Goal: Information Seeking & Learning: Find specific fact

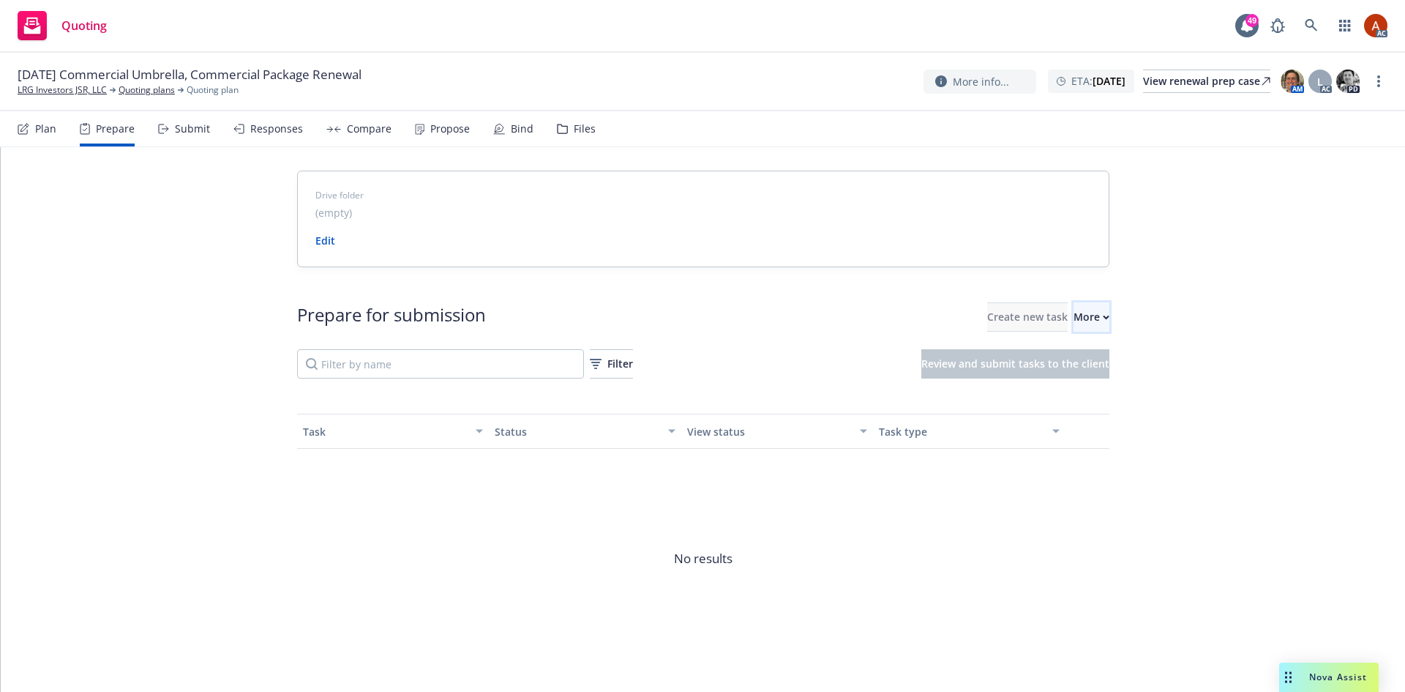
click at [1074, 318] on div "More" at bounding box center [1092, 317] width 36 height 28
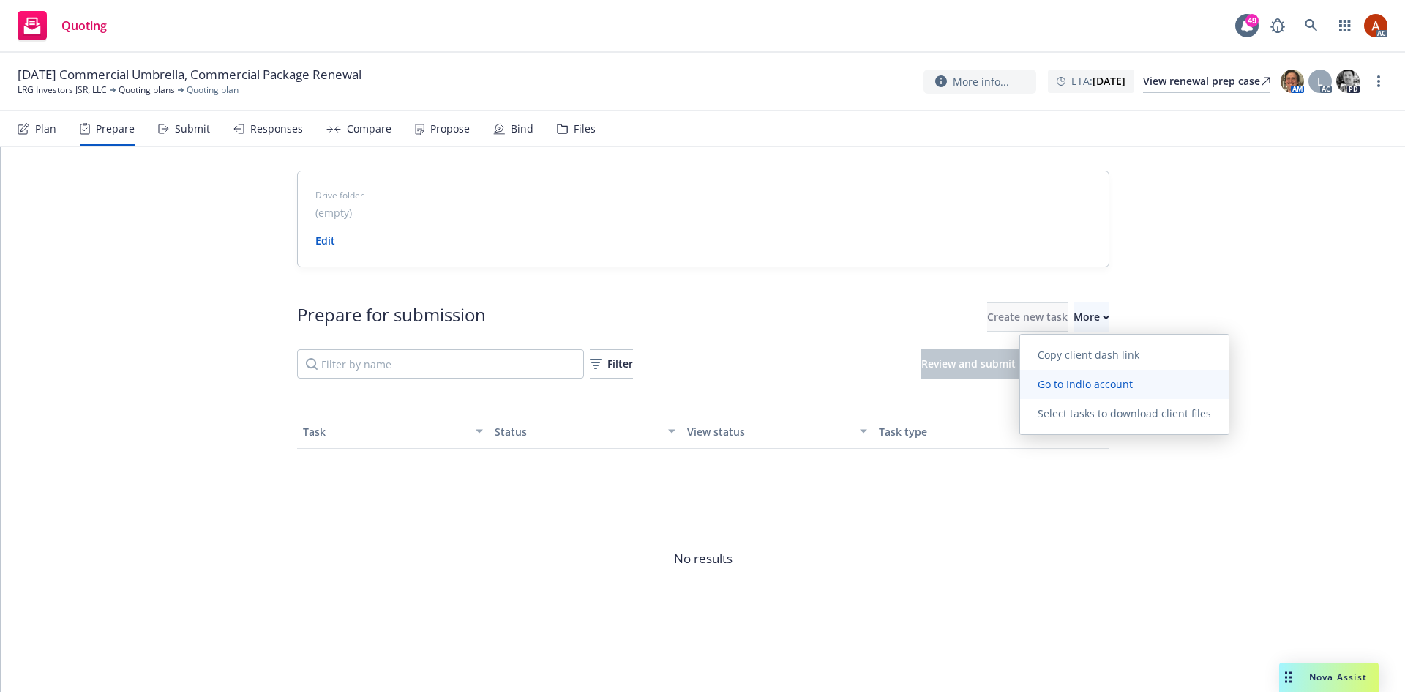
click at [1080, 384] on span "Go to Indio account" at bounding box center [1085, 384] width 130 height 14
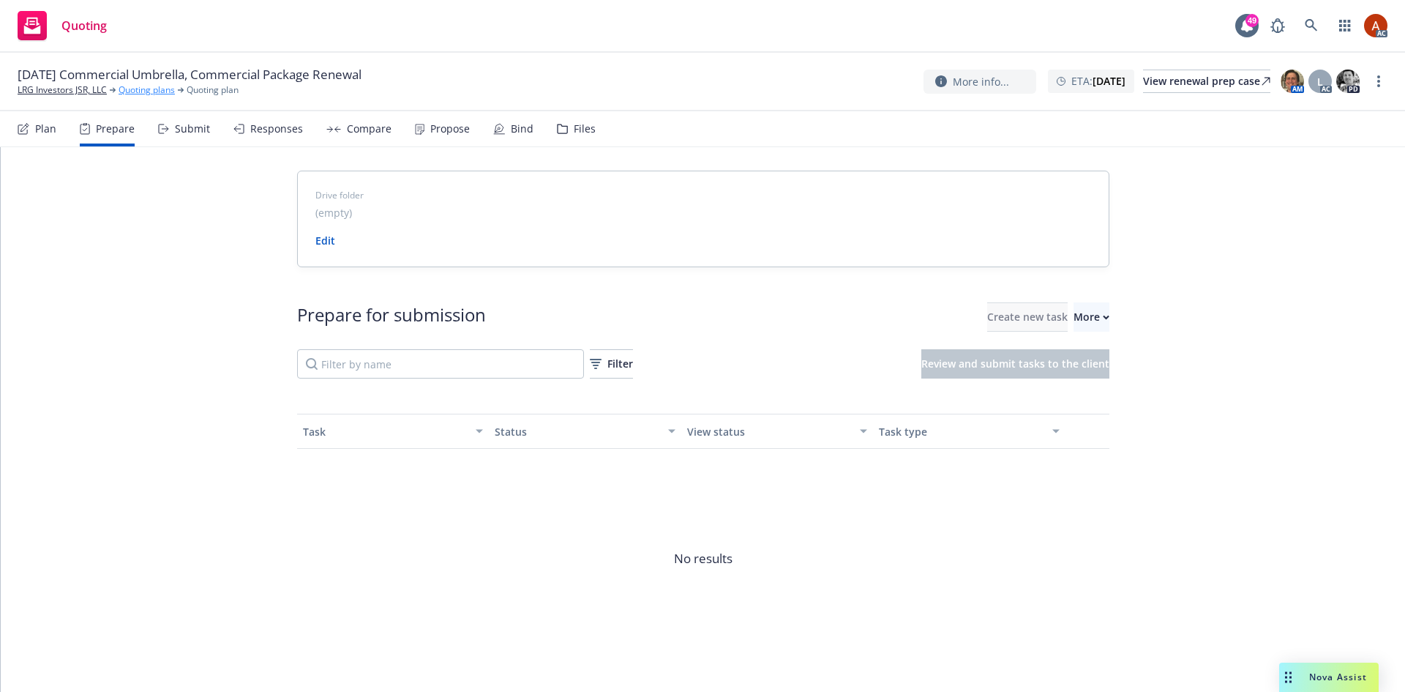
click at [154, 88] on link "Quoting plans" at bounding box center [147, 89] width 56 height 13
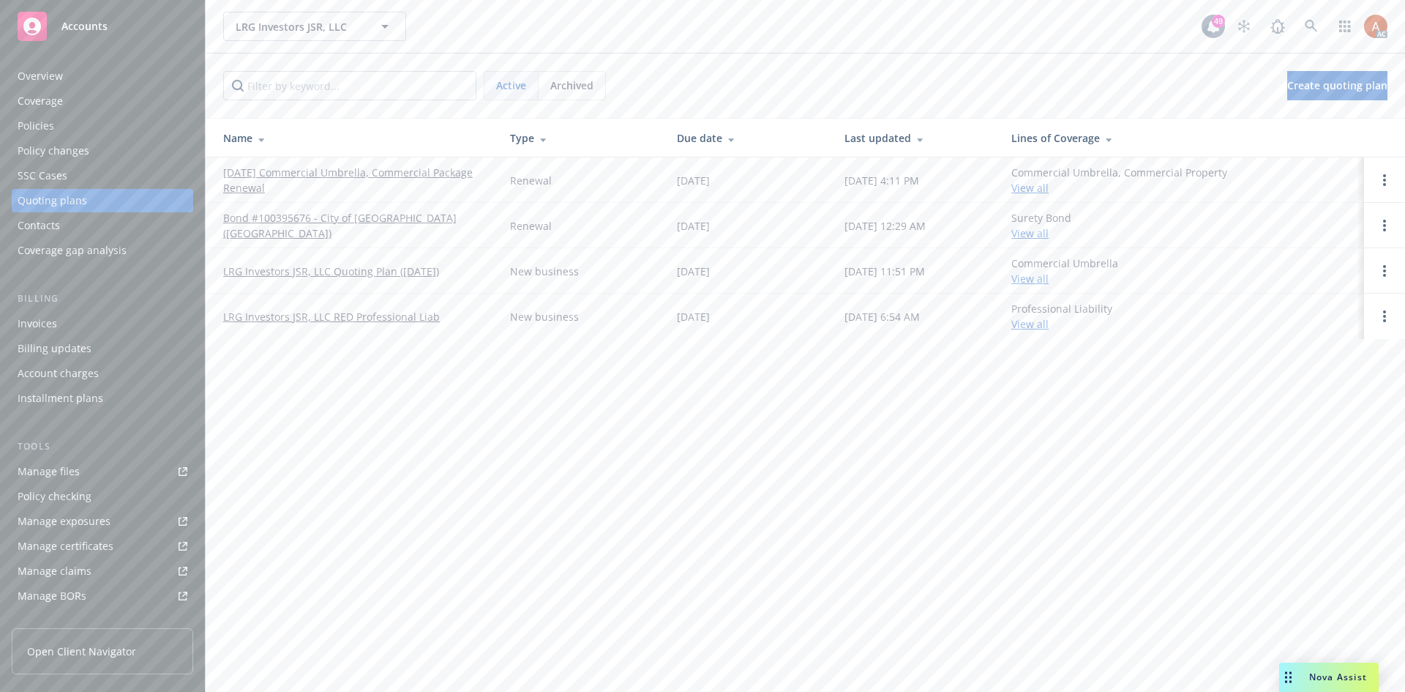
click at [29, 126] on div "Policies" at bounding box center [36, 125] width 37 height 23
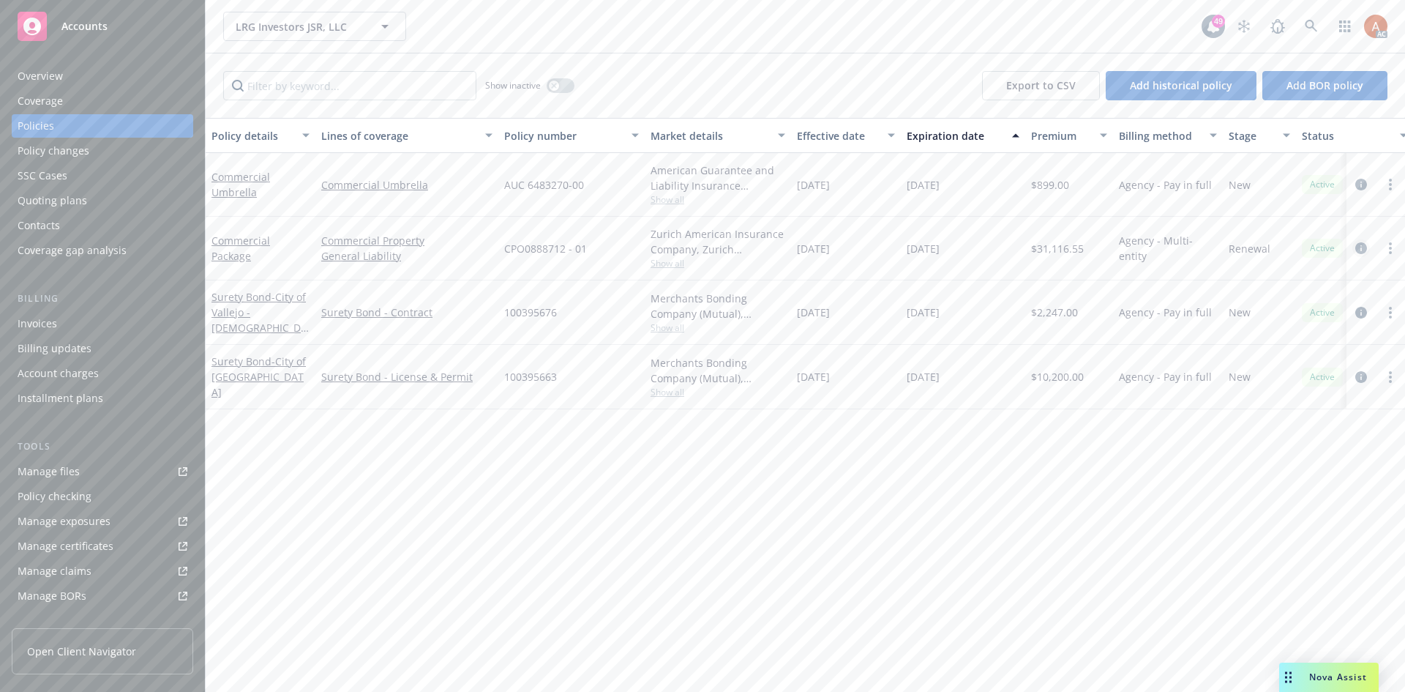
click at [1362, 247] on icon "circleInformation" at bounding box center [1362, 248] width 12 height 12
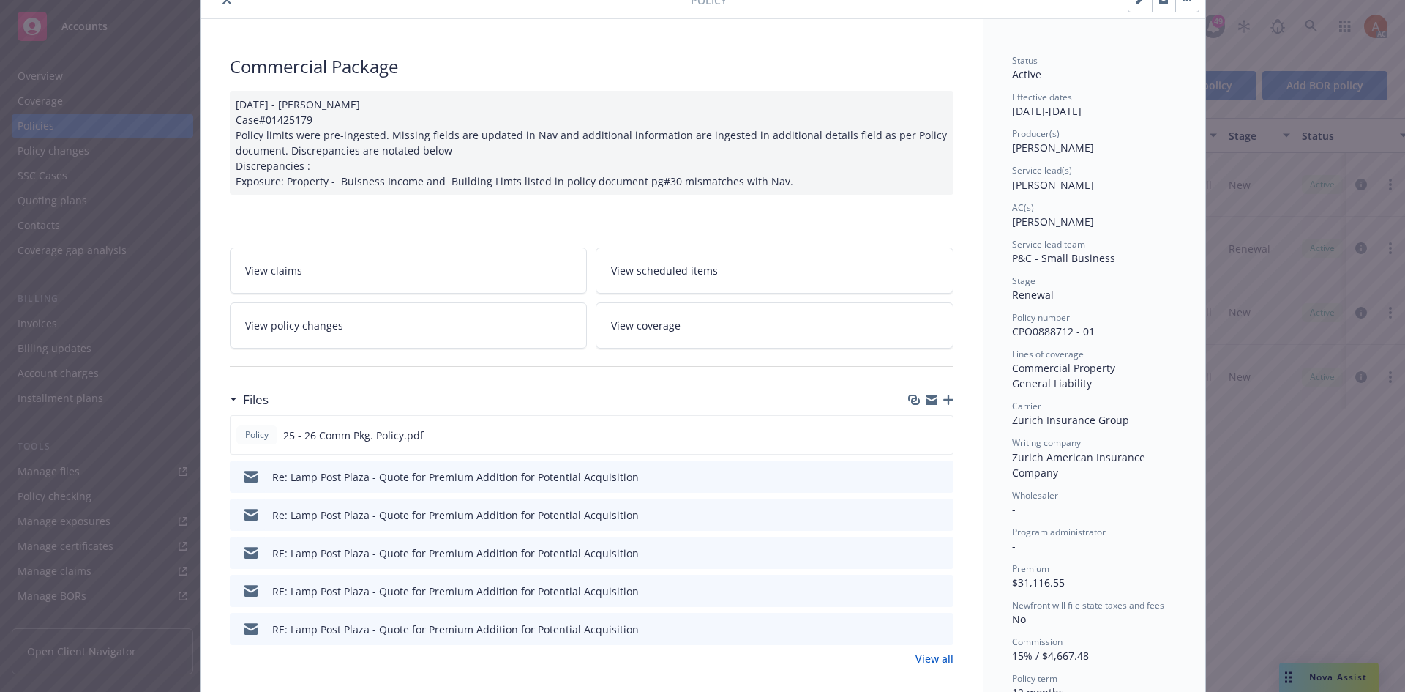
scroll to position [220, 0]
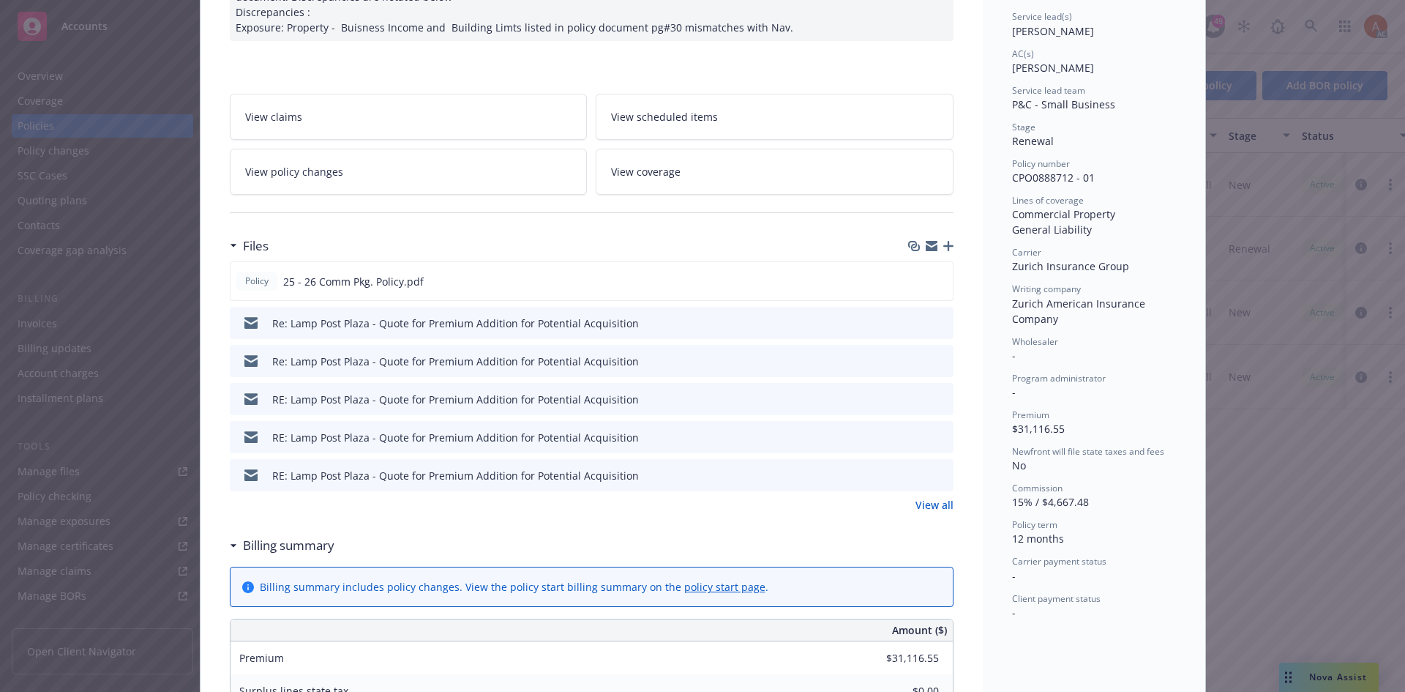
click at [934, 507] on link "View all" at bounding box center [935, 504] width 38 height 15
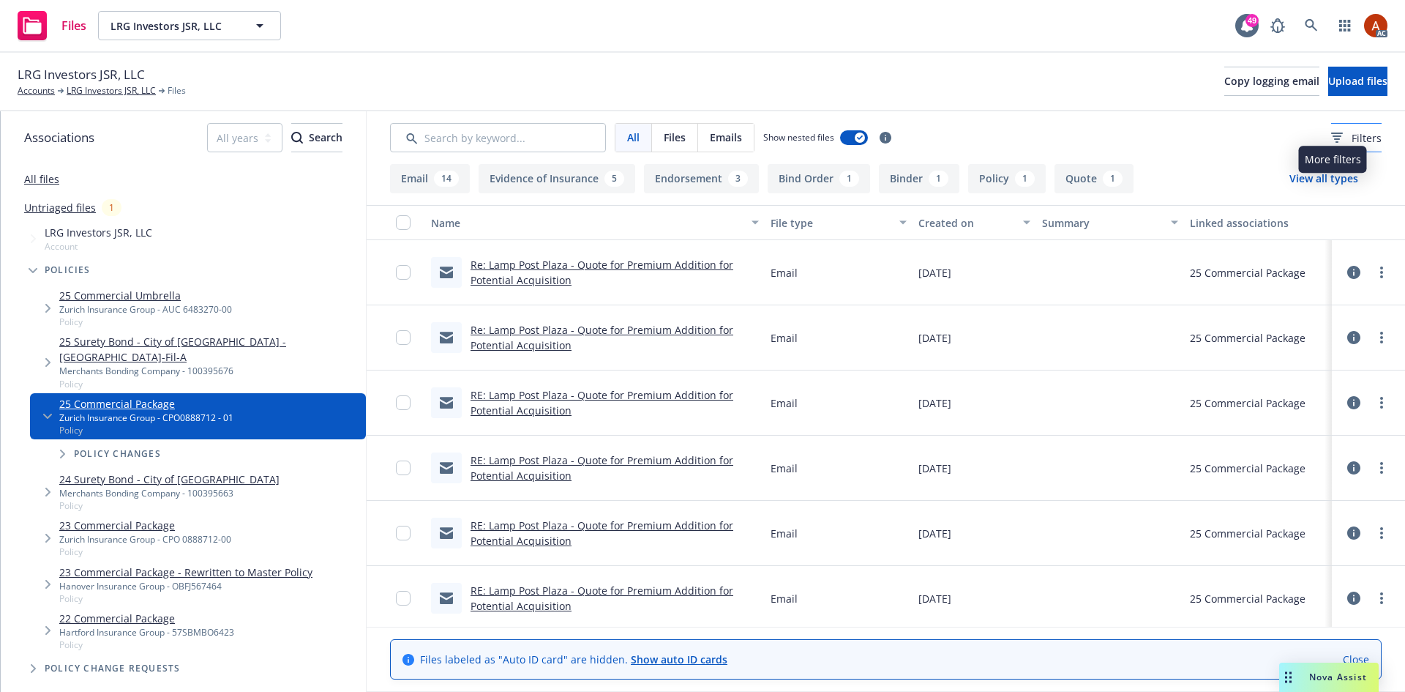
click at [1353, 141] on span "Filters" at bounding box center [1367, 137] width 30 height 15
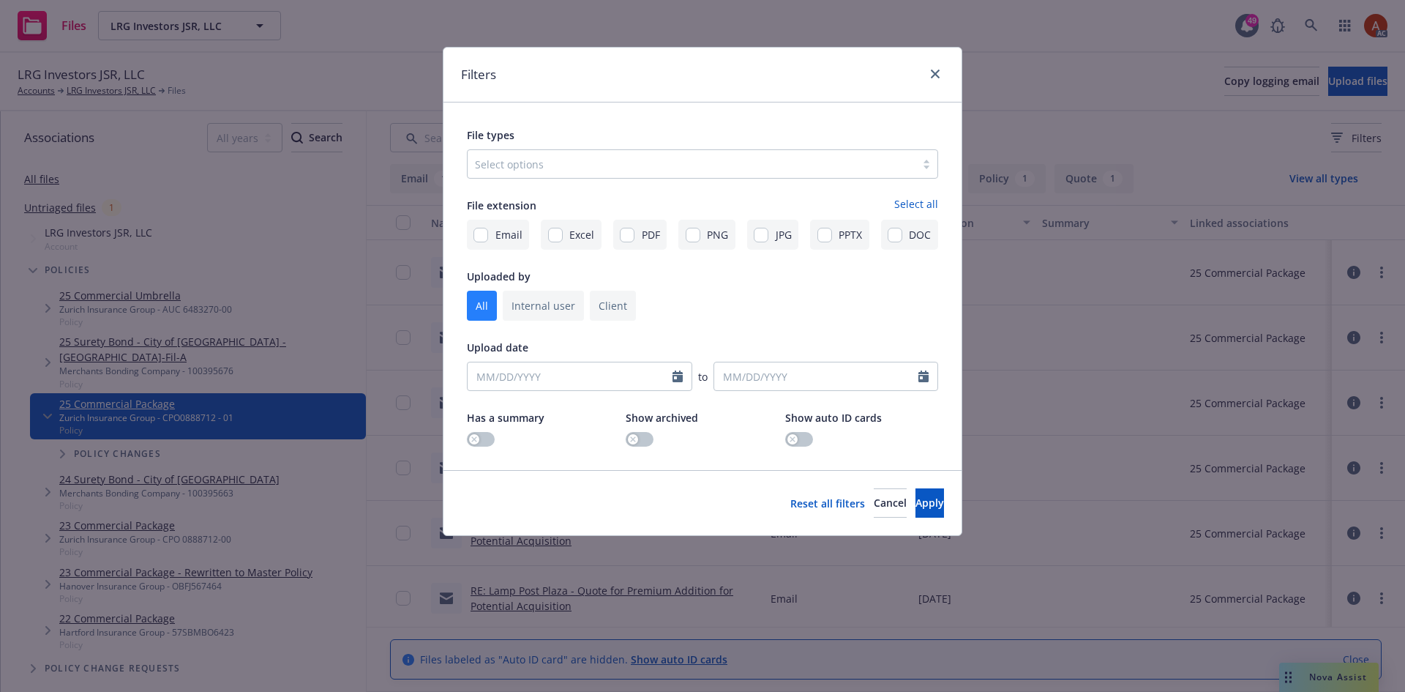
click at [669, 169] on div at bounding box center [691, 164] width 433 height 18
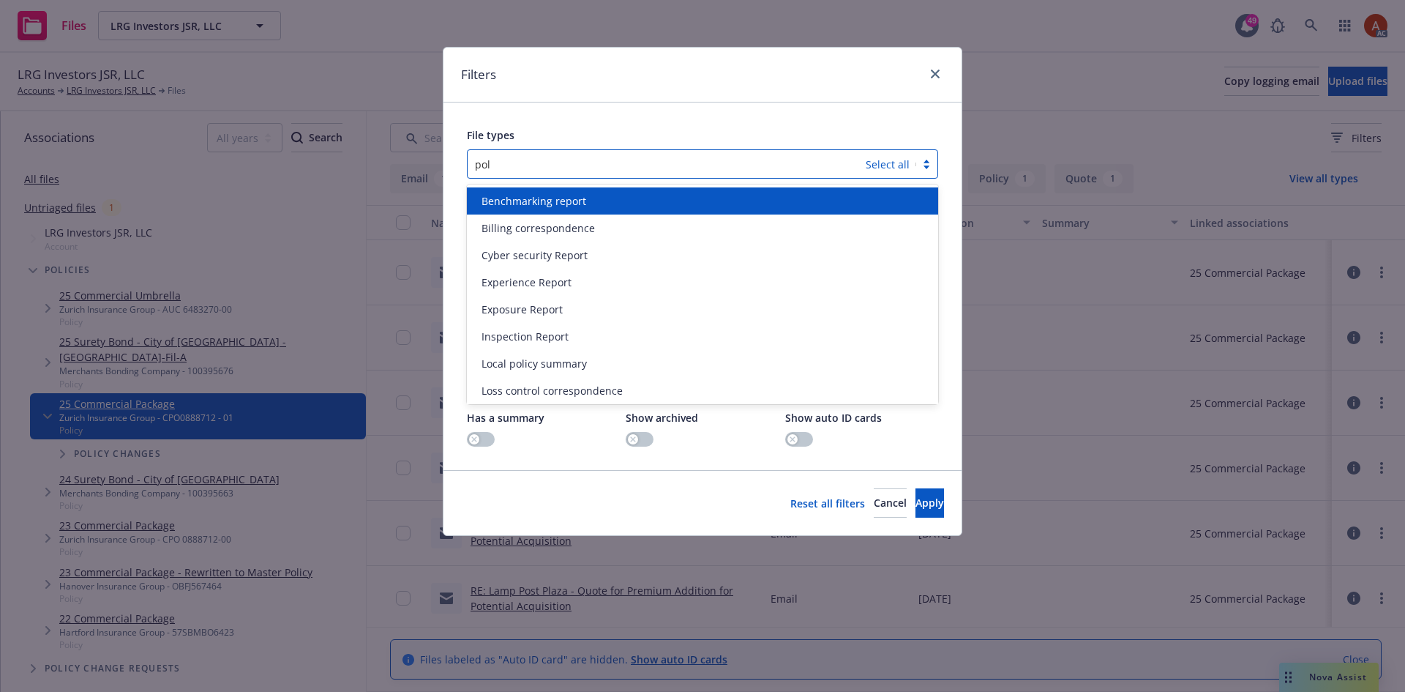
type input "poli"
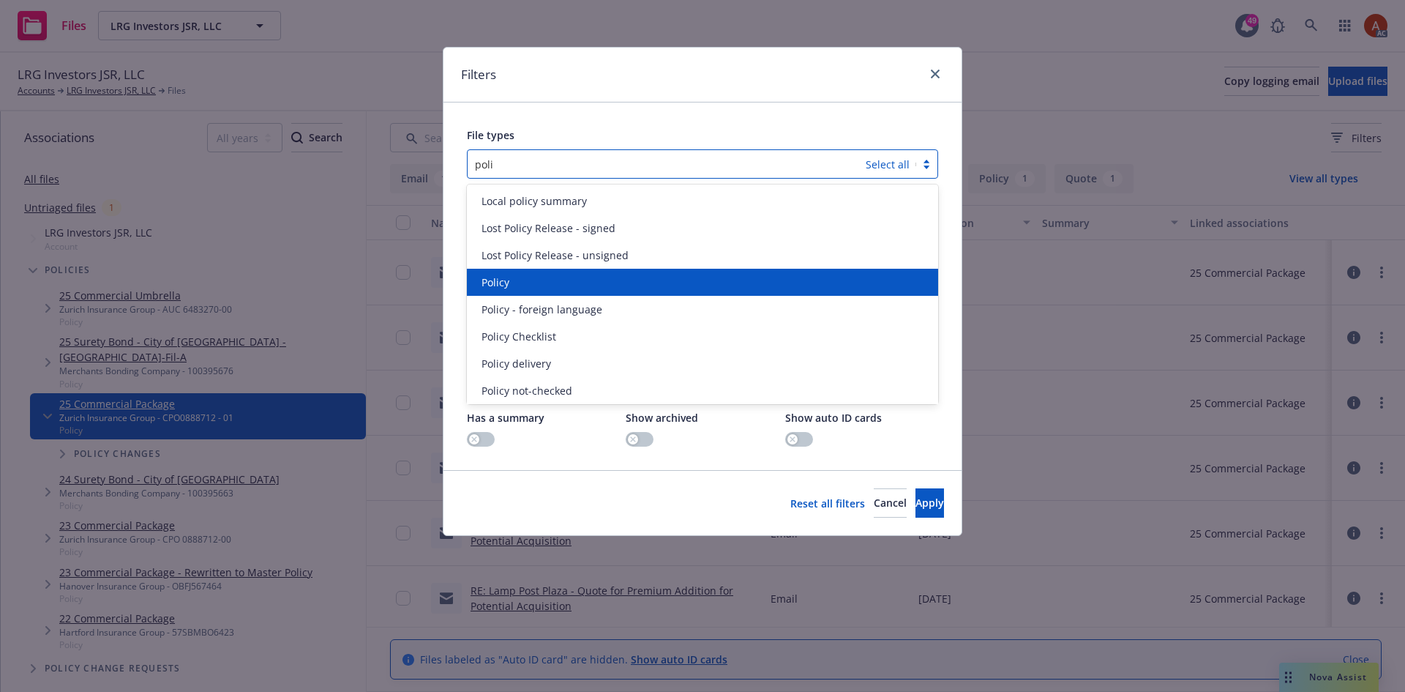
click at [565, 277] on div "Policy" at bounding box center [703, 282] width 454 height 15
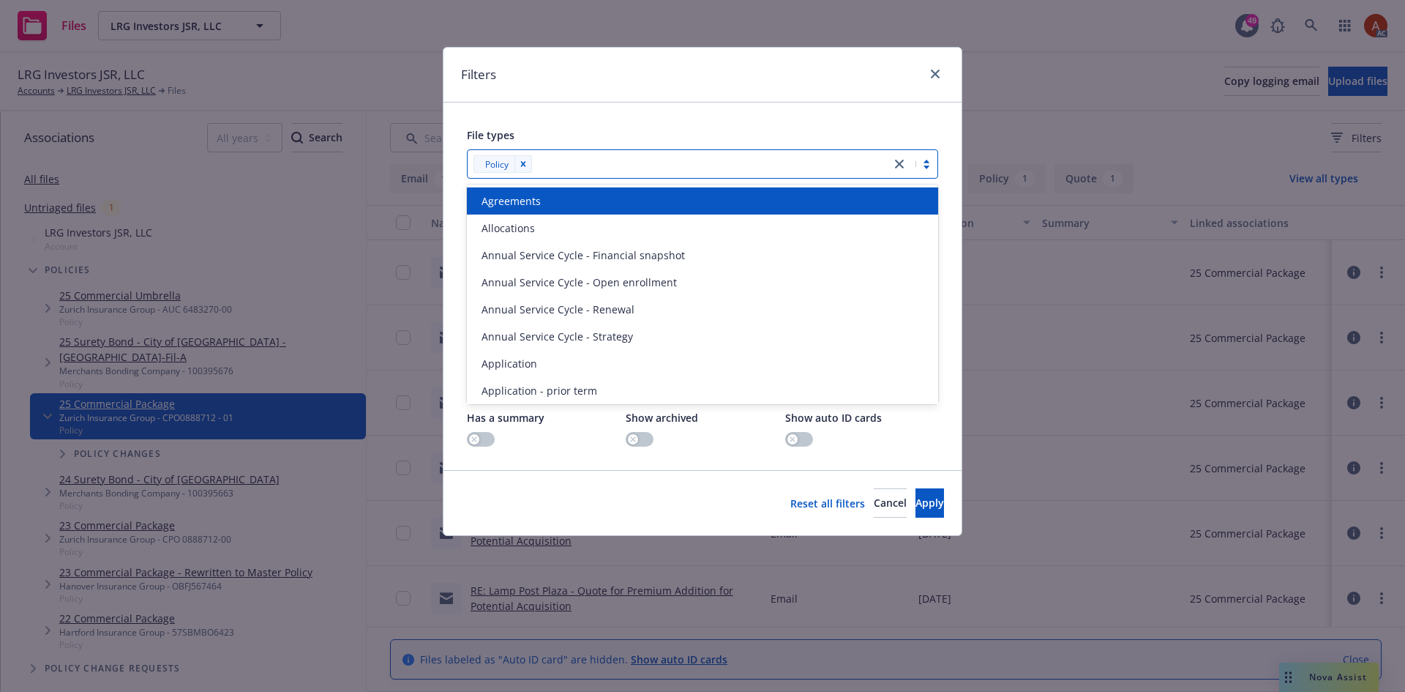
click at [601, 158] on div at bounding box center [710, 164] width 347 height 18
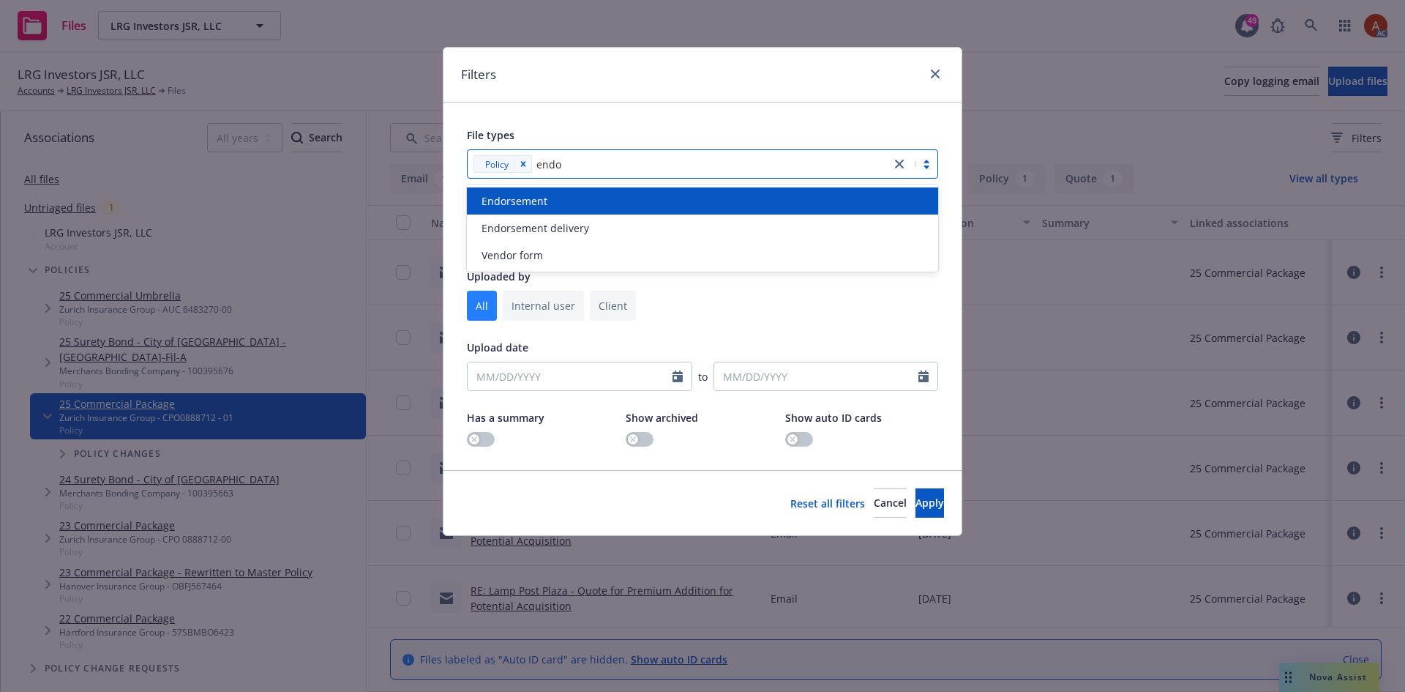
type input "endor"
click at [529, 199] on span "Endorsement" at bounding box center [515, 200] width 66 height 15
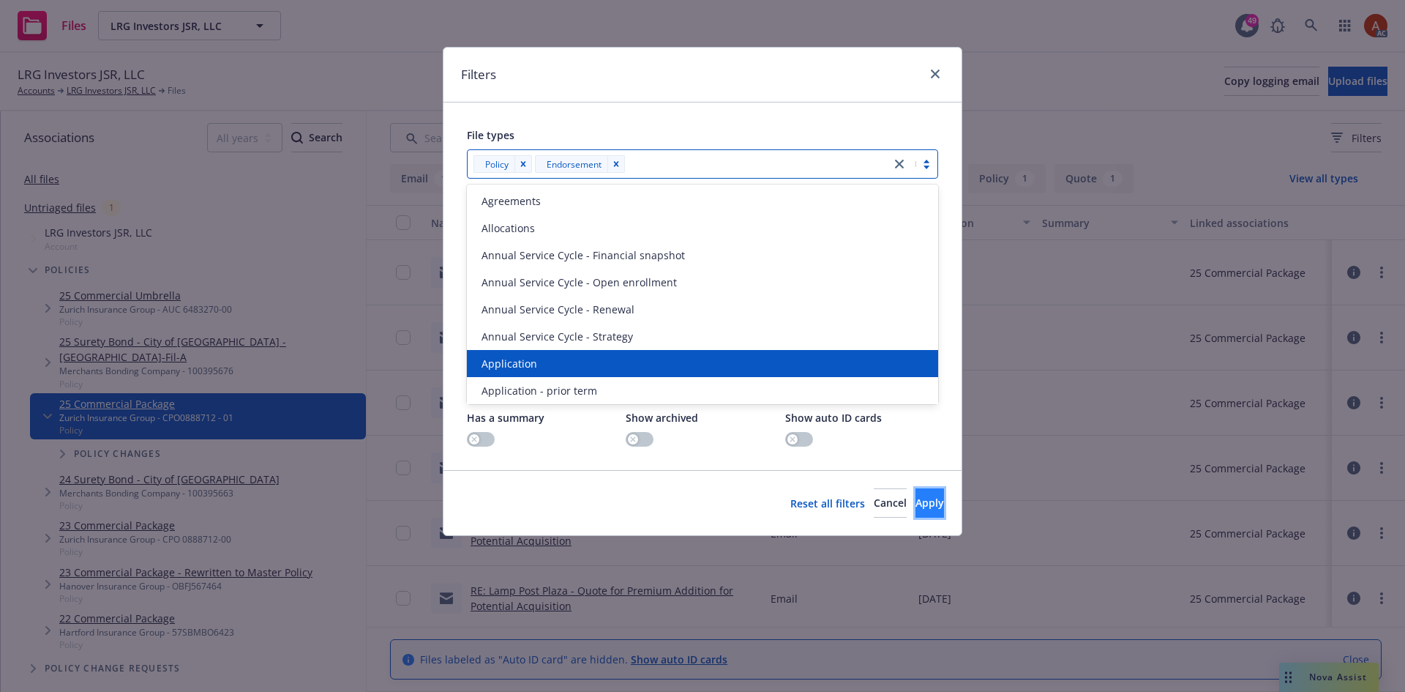
click at [916, 512] on button "Apply" at bounding box center [930, 502] width 29 height 29
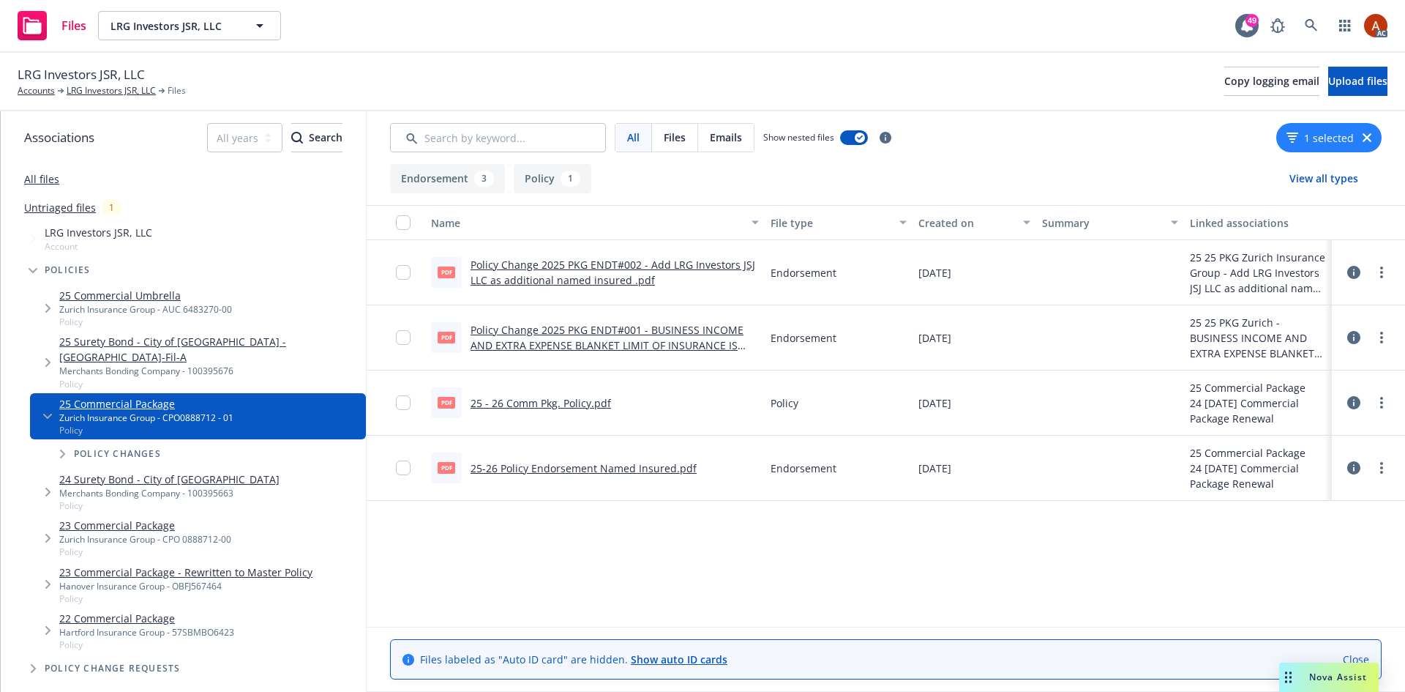
click at [570, 265] on link "Policy Change 2025 PKG ENDT#002 - Add LRG Investors JSJ LLC as additional named…" at bounding box center [613, 272] width 285 height 29
click at [545, 333] on link "Policy Change 2025 PKG ENDT#001 - BUSINESS INCOME AND EXTRA EXPENSE BLANKET LIM…" at bounding box center [607, 345] width 273 height 45
click at [564, 468] on link "25-26 Policy Endorsement Named Insured.pdf" at bounding box center [584, 468] width 226 height 14
click at [513, 406] on link "25 - 26 Comm Pkg. Policy.pdf" at bounding box center [541, 403] width 141 height 14
click at [774, 552] on div "Name File type Created on Summary Linked associations pdf Policy Change 2025 PK…" at bounding box center [886, 416] width 1039 height 422
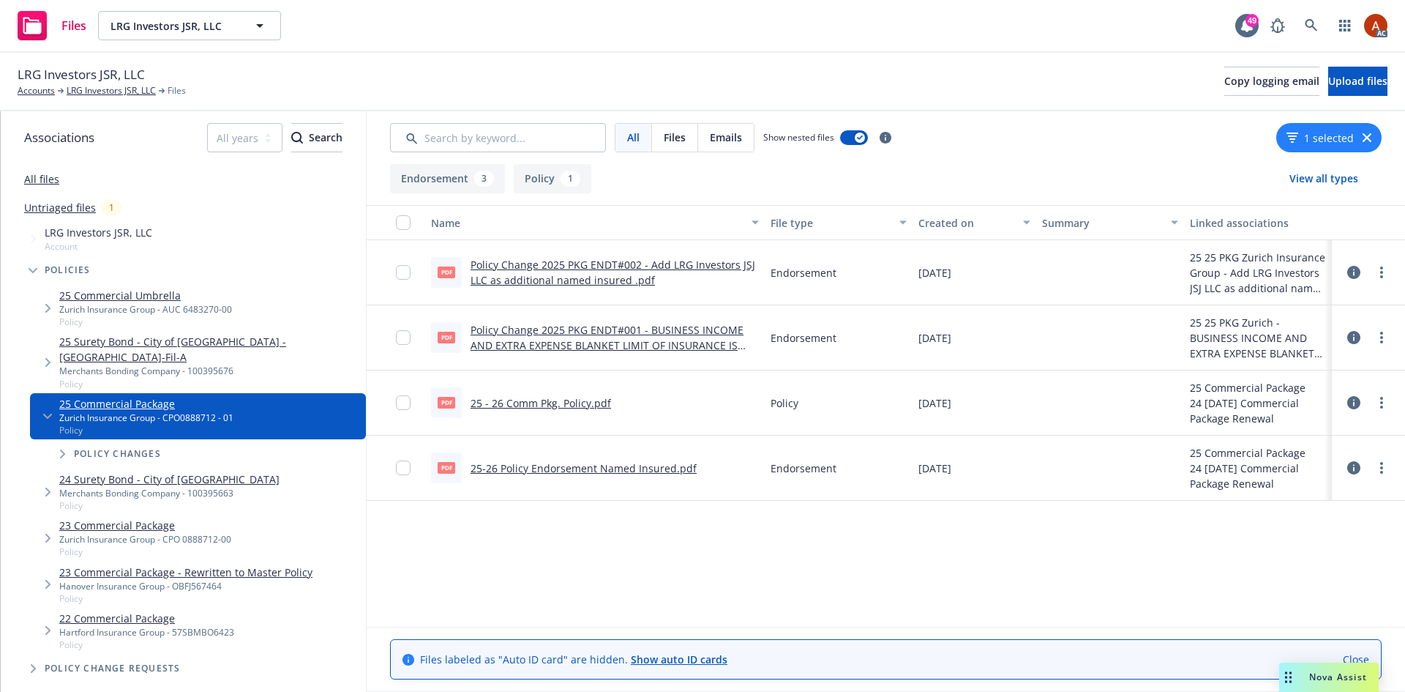
click at [1359, 269] on icon at bounding box center [1354, 272] width 13 height 13
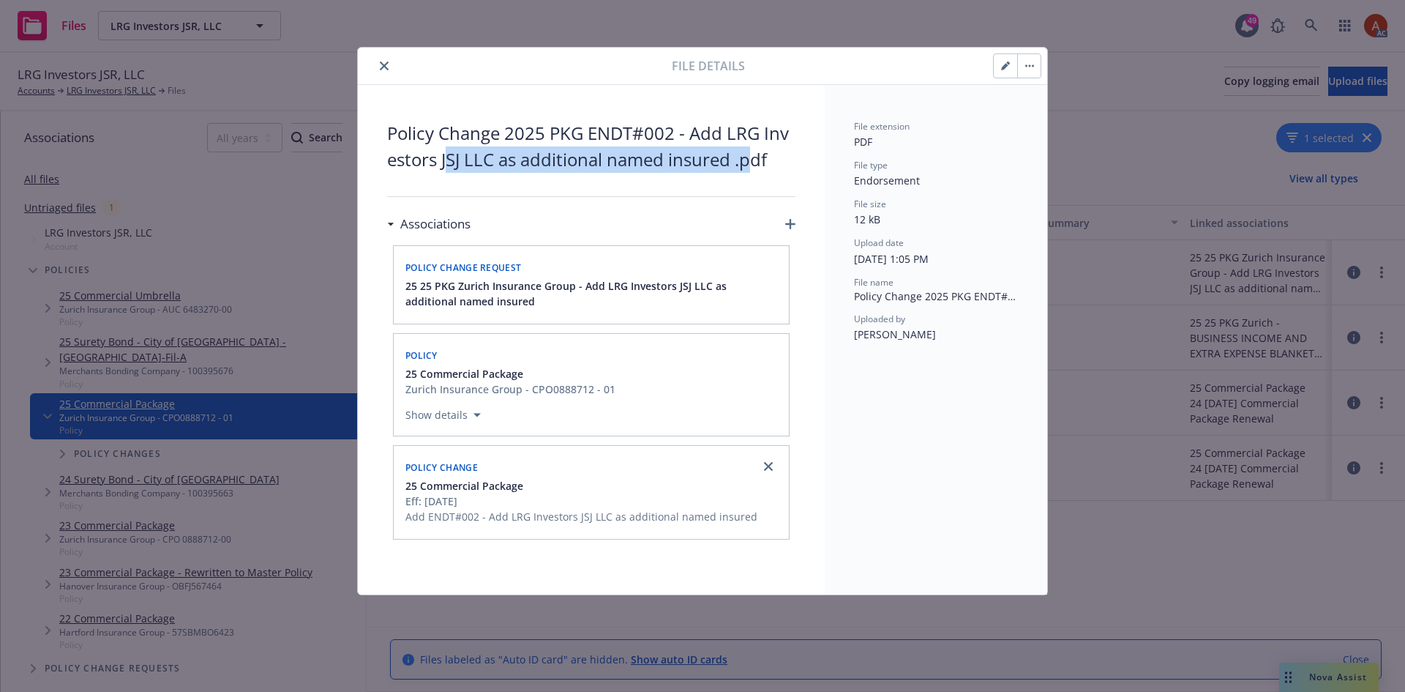
drag, startPoint x: 449, startPoint y: 168, endPoint x: 613, endPoint y: 176, distance: 164.2
click at [755, 168] on span "Policy Change 2025 PKG ENDT#002 - Add LRG Investors JSJ LLC as additional named…" at bounding box center [591, 146] width 408 height 53
click at [385, 64] on icon "close" at bounding box center [384, 65] width 9 height 9
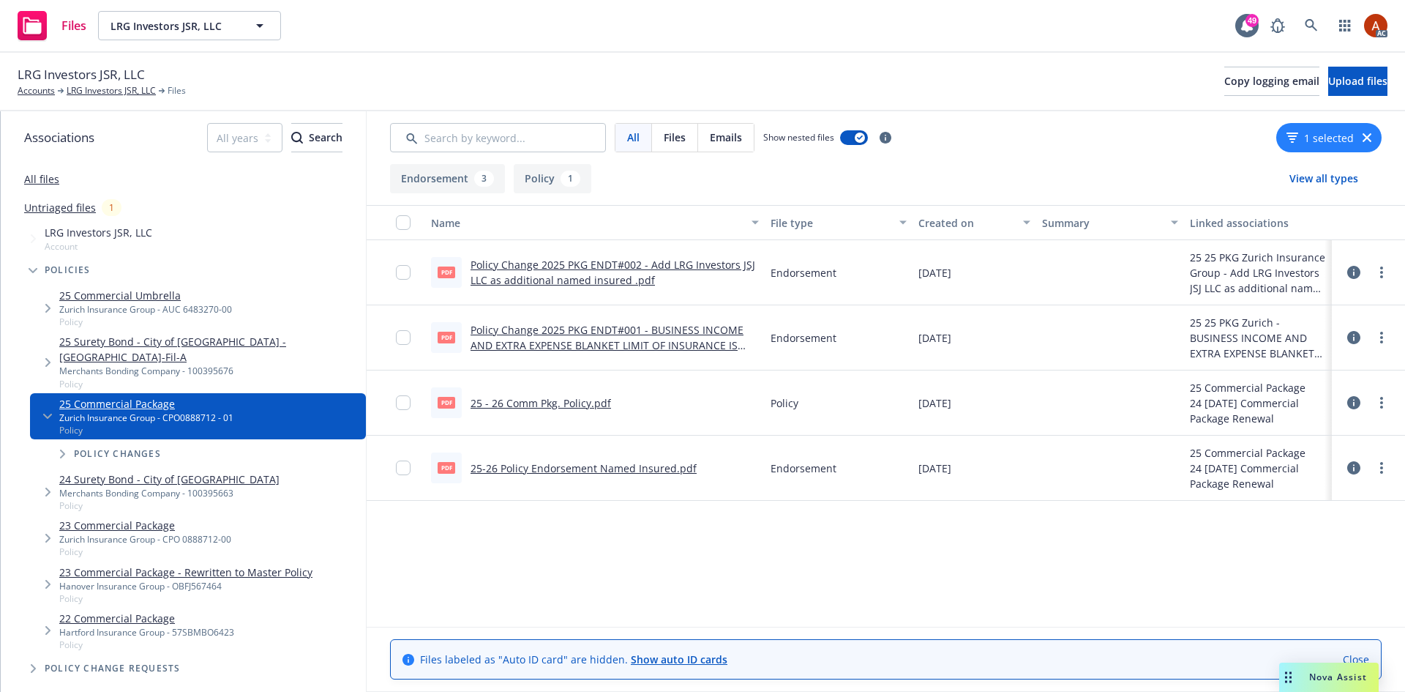
click at [548, 265] on link "Policy Change 2025 PKG ENDT#002 - Add LRG Investors JSJ LLC as additional named…" at bounding box center [613, 272] width 285 height 29
click at [584, 270] on link "Policy Change 2025 PKG ENDT#002 - Add LRG Investors JSJ LLC as additional named…" at bounding box center [613, 272] width 285 height 29
click at [559, 471] on link "25-26 Policy Endorsement Named Insured.pdf" at bounding box center [584, 468] width 226 height 14
click at [837, 375] on div "Policy" at bounding box center [839, 402] width 148 height 65
click at [564, 333] on link "Policy Change 2025 PKG ENDT#001 - BUSINESS INCOME AND EXTRA EXPENSE BLANKET LIM…" at bounding box center [607, 345] width 273 height 45
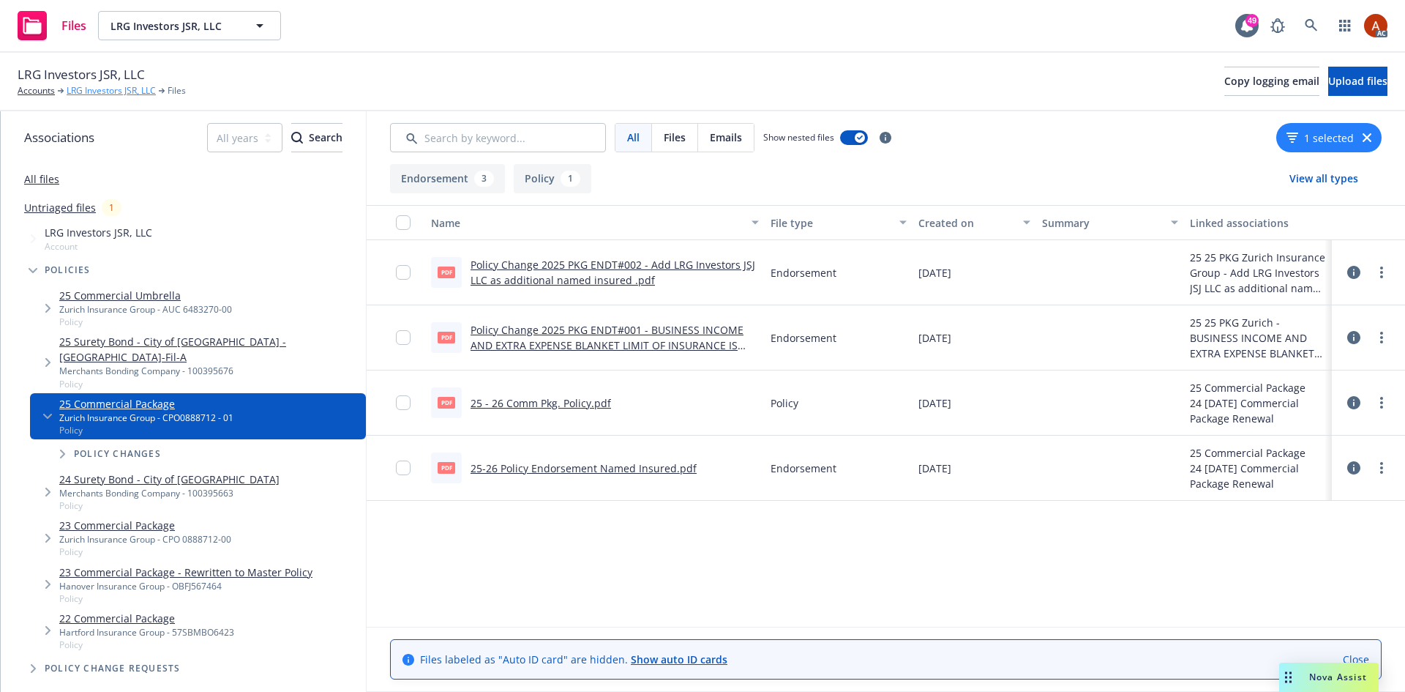
click at [109, 93] on link "LRG Investors JSR, LLC" at bounding box center [111, 90] width 89 height 13
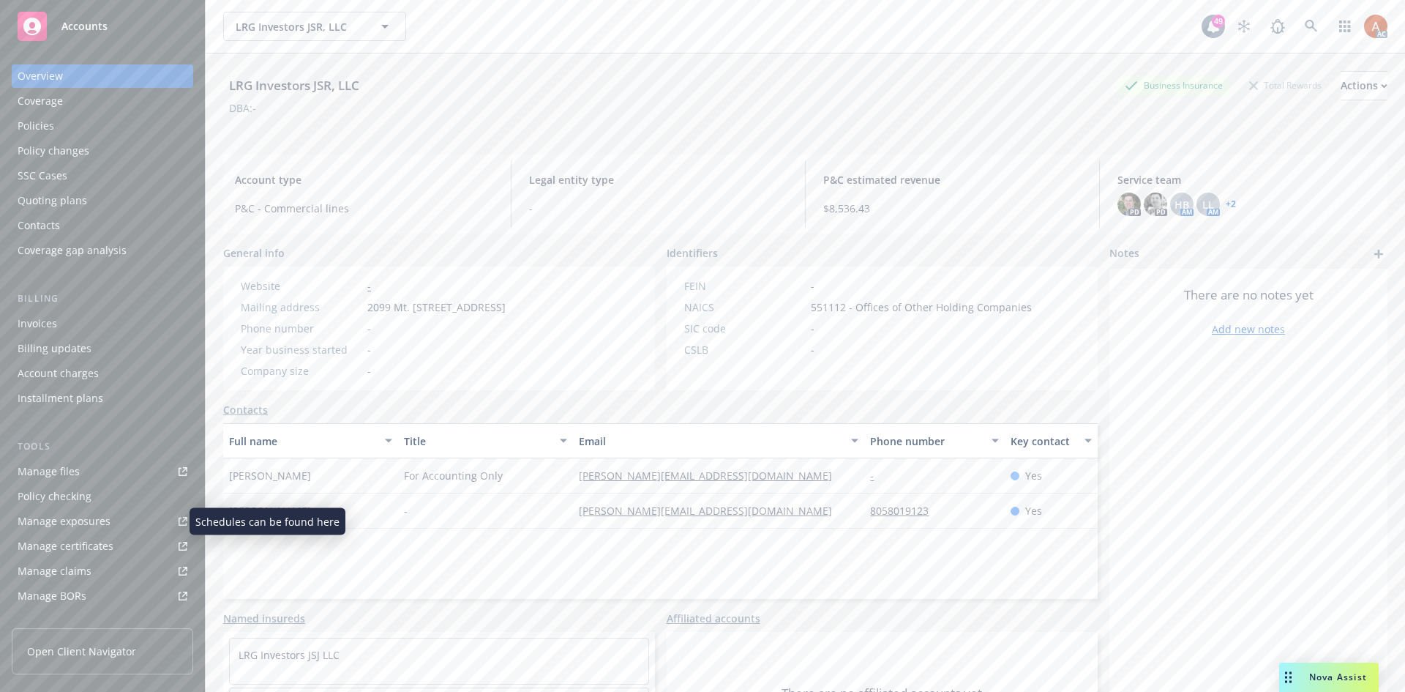
click at [591, 545] on div "Full name Title Email Phone number Key contact Julia Shuman For Accounting Only…" at bounding box center [660, 511] width 875 height 176
click at [28, 127] on div "Policies" at bounding box center [36, 125] width 37 height 23
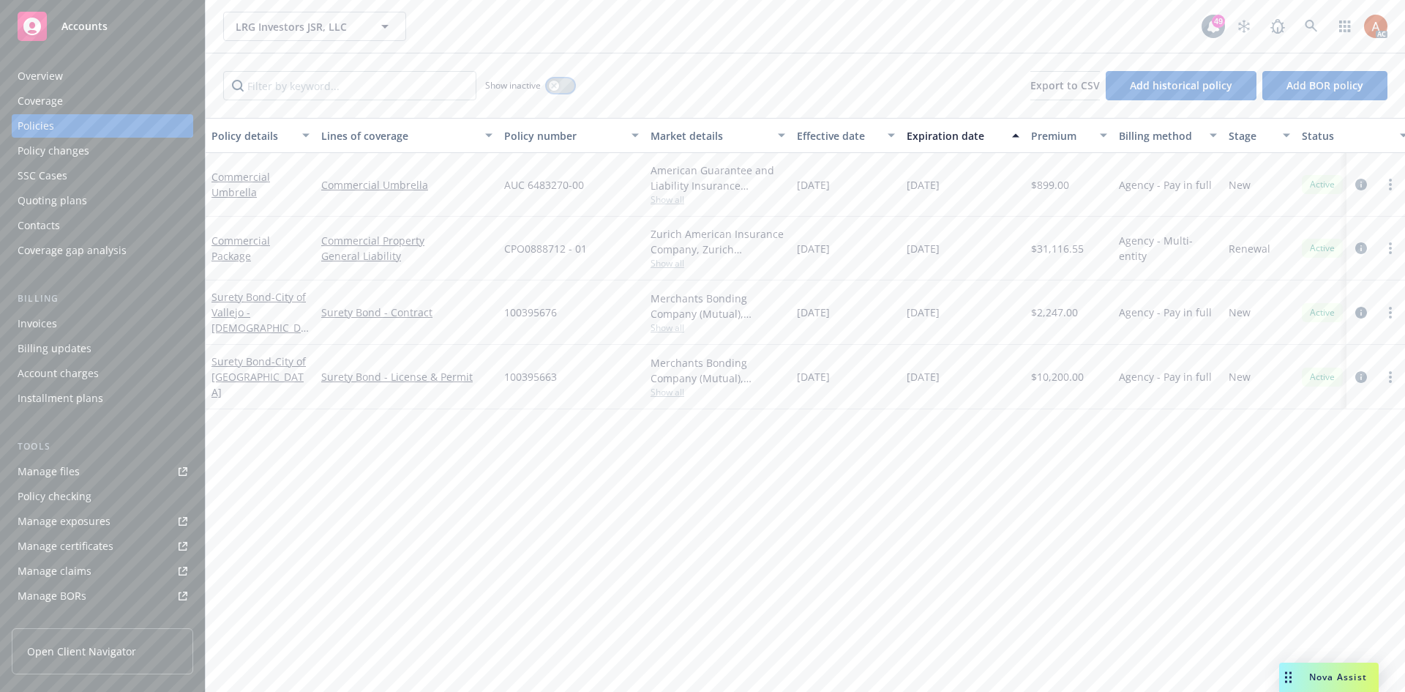
click at [553, 80] on button "button" at bounding box center [561, 85] width 28 height 15
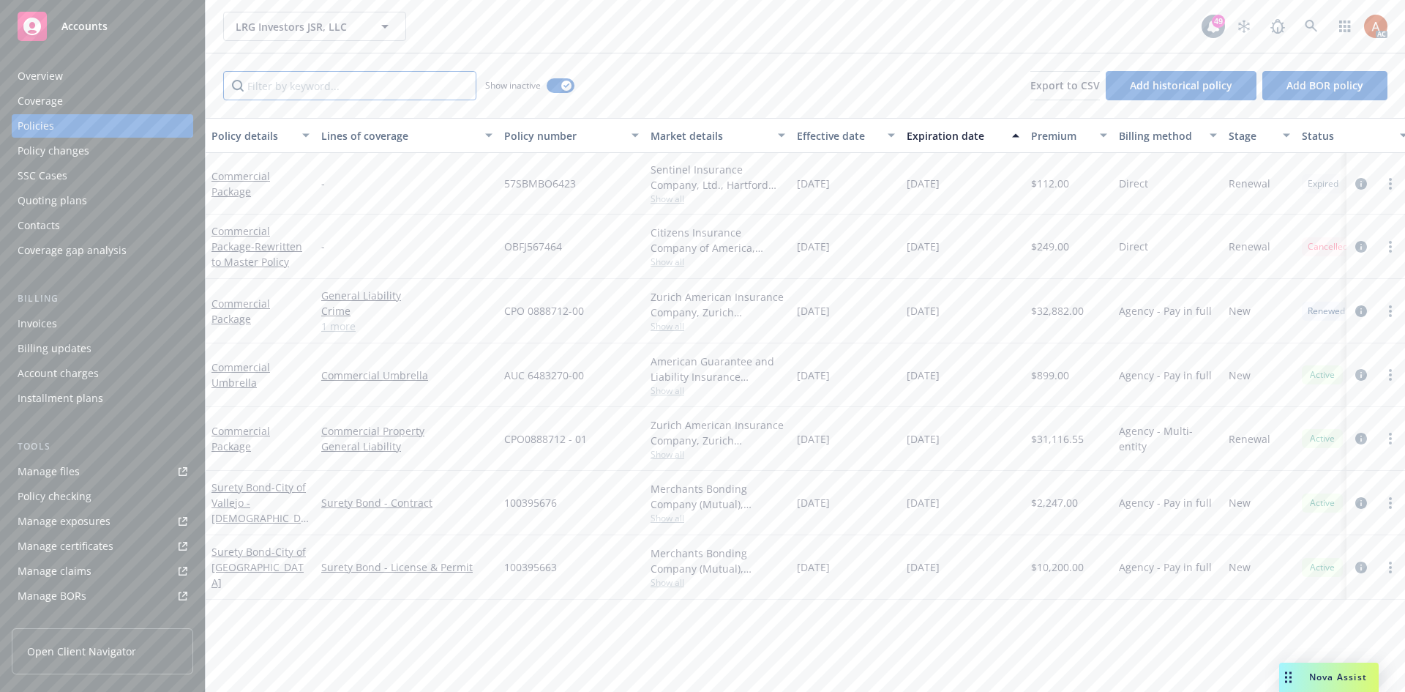
click at [367, 86] on input "Filter by keyword..." at bounding box center [349, 85] width 253 height 29
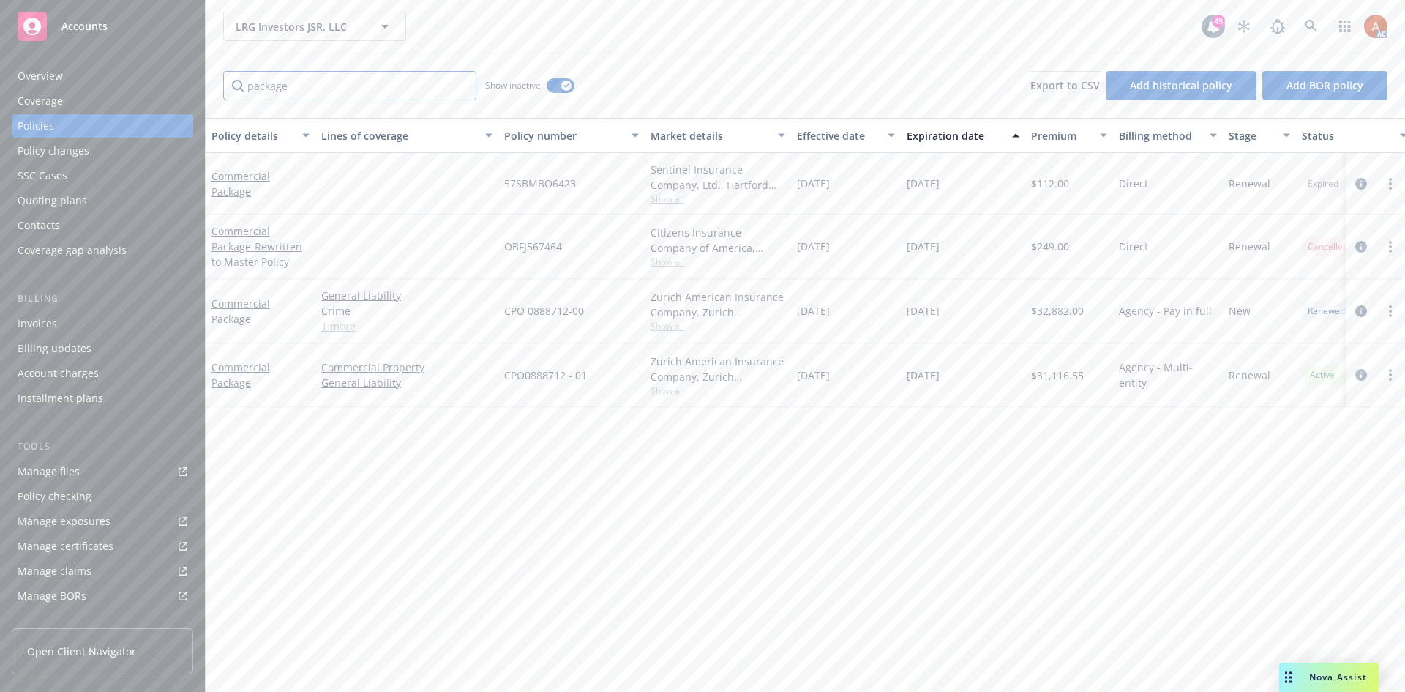
type input "package"
click at [821, 132] on div "Effective date" at bounding box center [838, 135] width 82 height 15
drag, startPoint x: 804, startPoint y: 250, endPoint x: 972, endPoint y: 256, distance: 168.5
click at [978, 250] on div "Commercial Package General Liability Crime Commercial Property 1 more CPO 08887…" at bounding box center [912, 249] width 1413 height 64
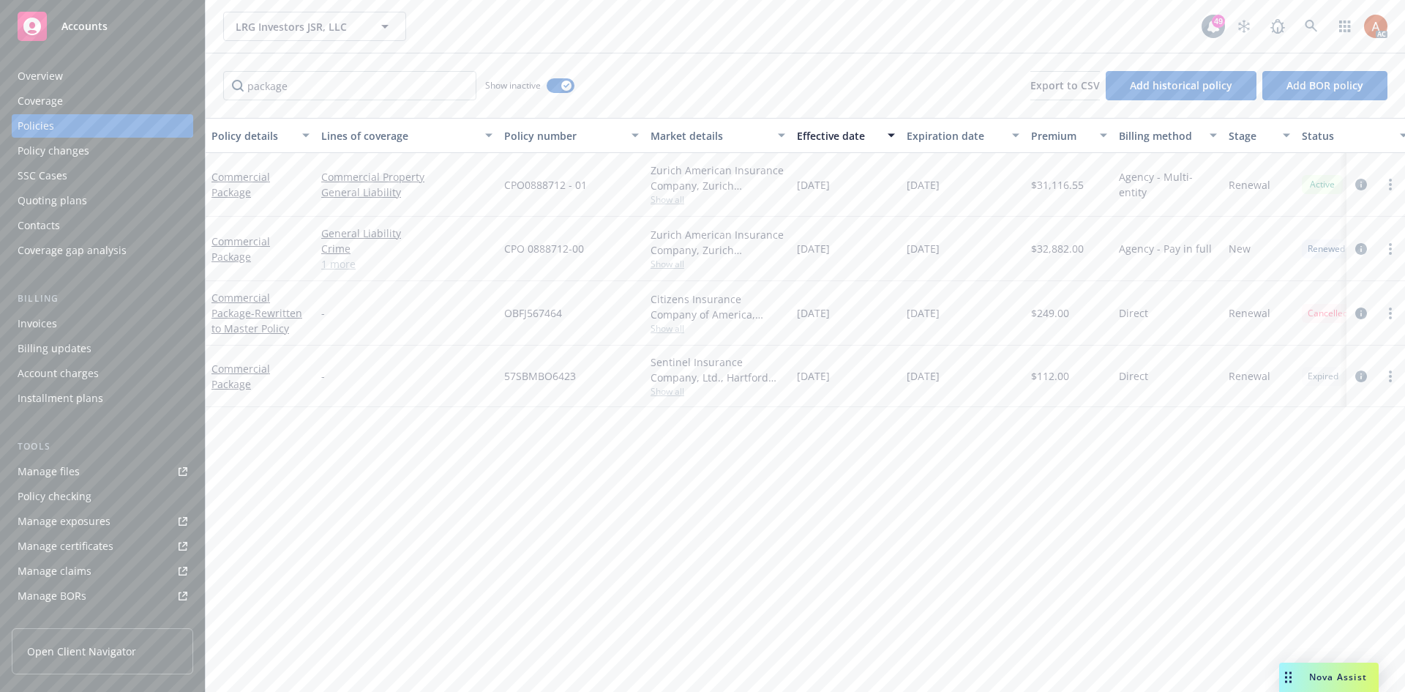
click at [857, 526] on div "Policy details Lines of coverage Policy number Market details Effective date Ex…" at bounding box center [806, 405] width 1200 height 574
drag, startPoint x: 802, startPoint y: 188, endPoint x: 925, endPoint y: 186, distance: 122.3
click at [925, 186] on div "Commercial Package Commercial Property General Liability CPO0888712 - 01 Zurich…" at bounding box center [912, 185] width 1413 height 64
click at [45, 77] on div "Overview" at bounding box center [40, 75] width 45 height 23
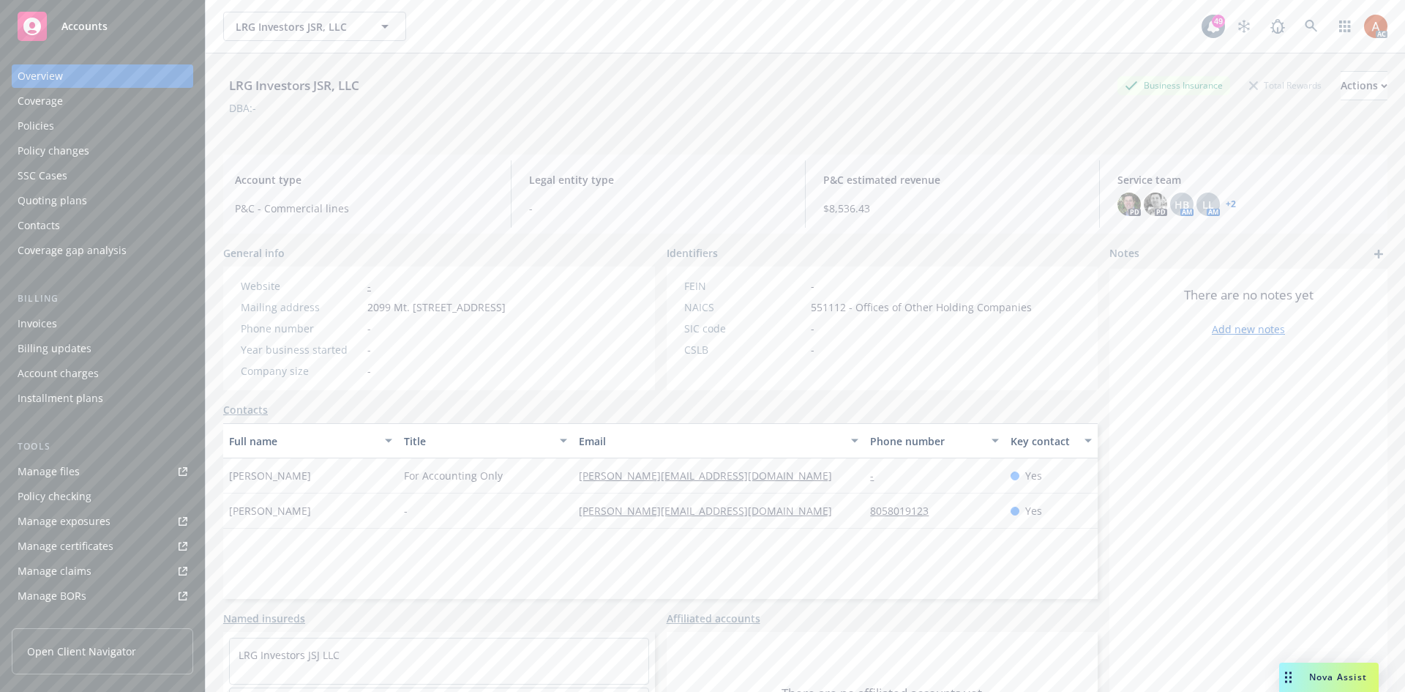
click at [40, 123] on div "Policies" at bounding box center [36, 125] width 37 height 23
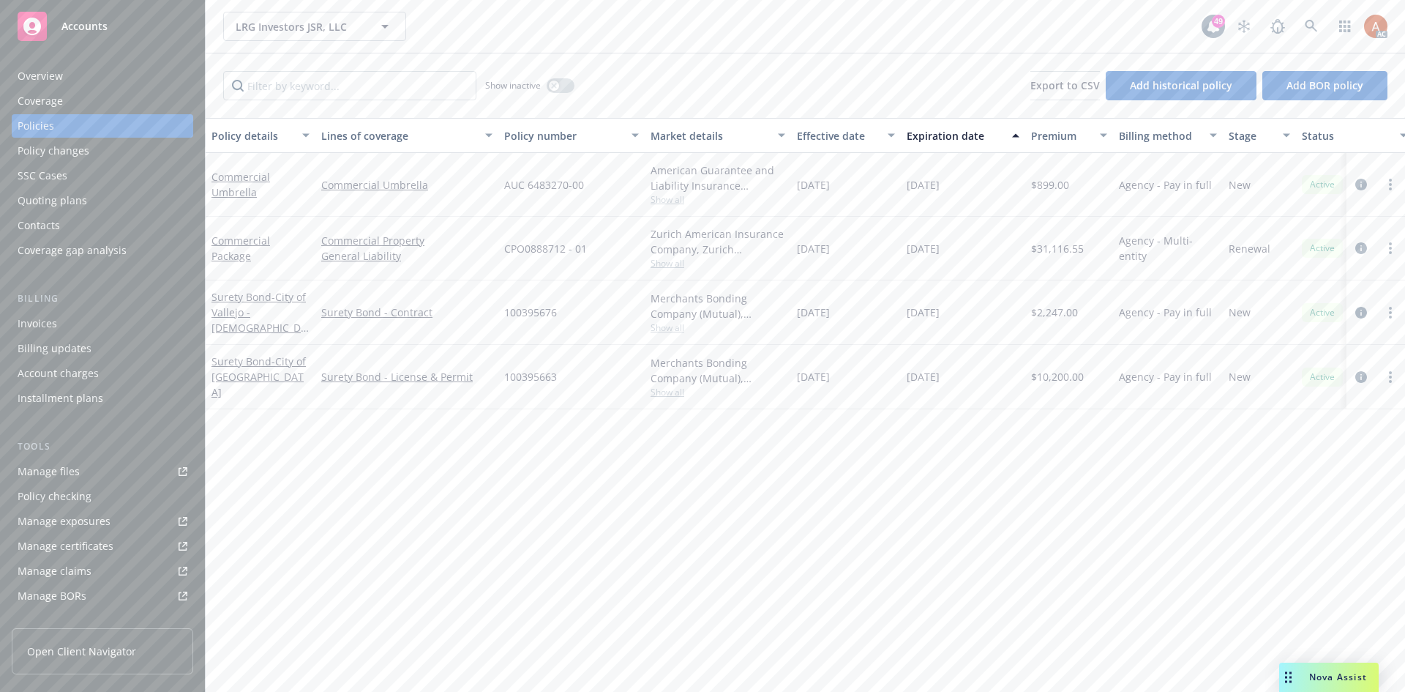
click at [31, 81] on div "Overview" at bounding box center [40, 75] width 45 height 23
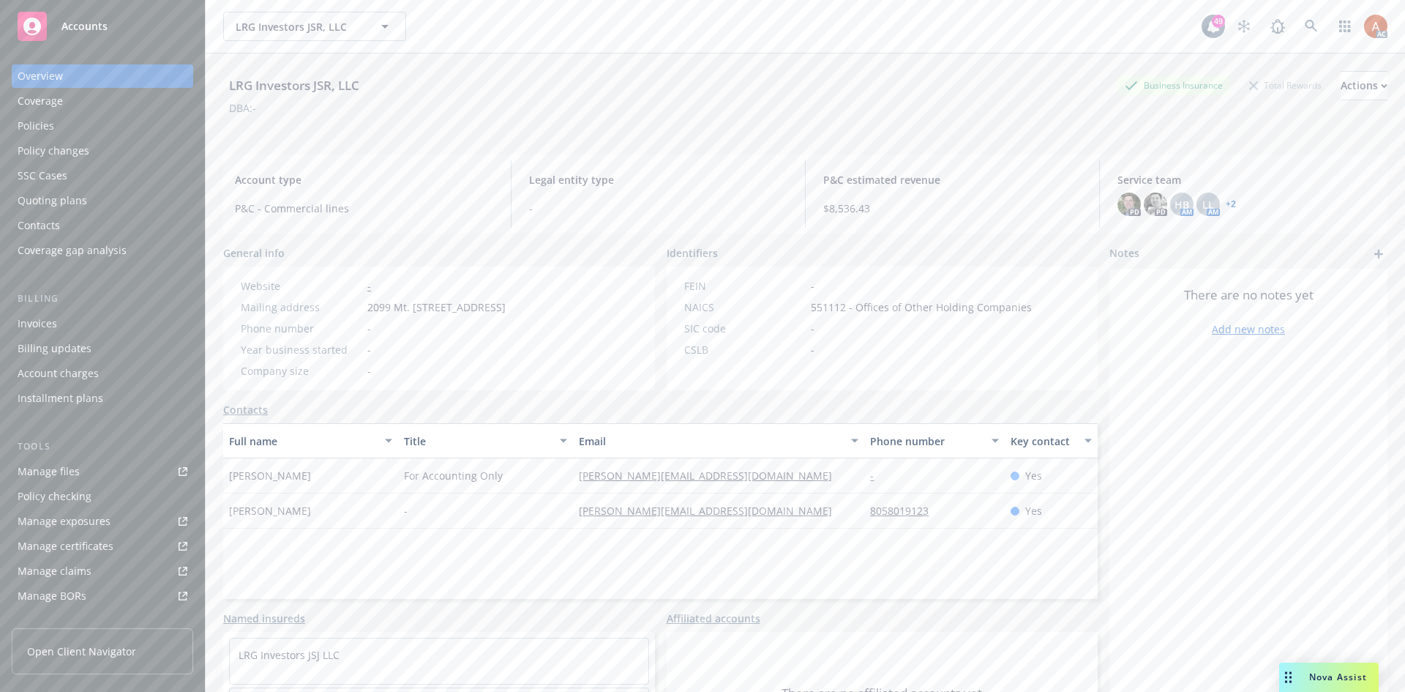
click at [39, 127] on div "Policies" at bounding box center [36, 125] width 37 height 23
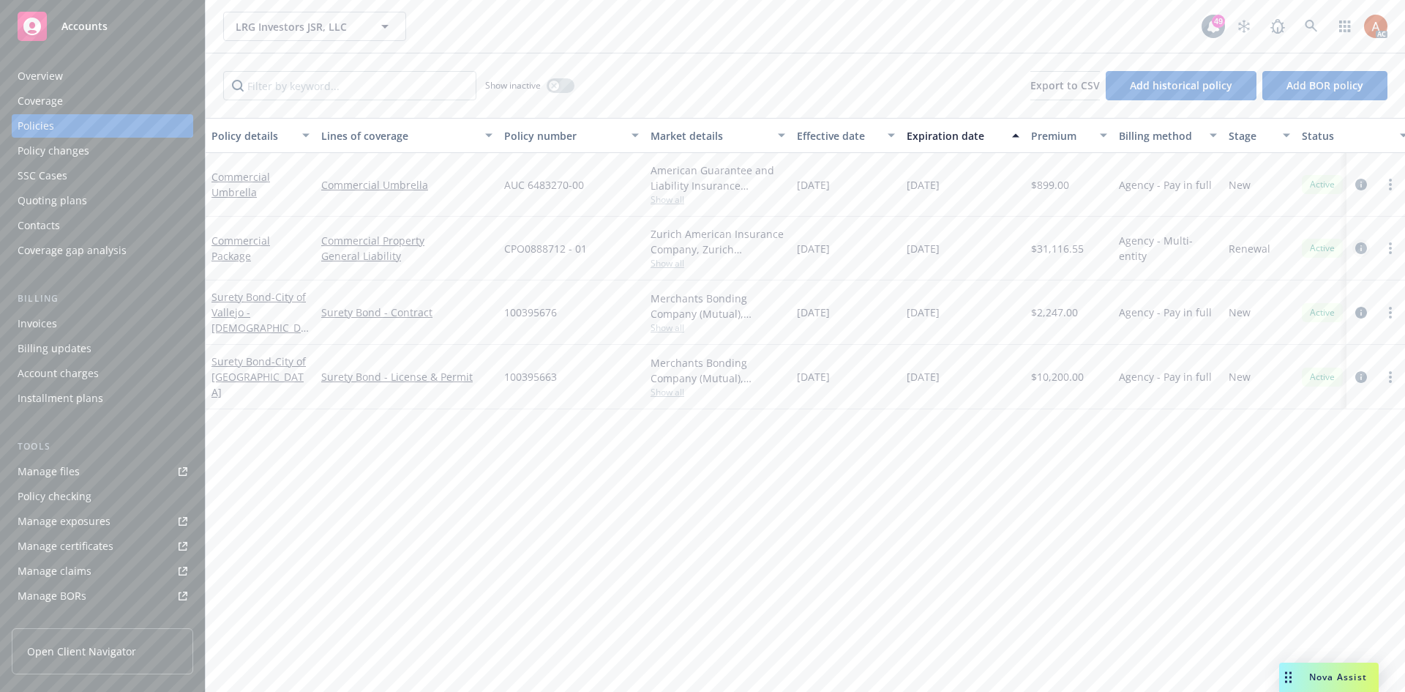
click at [1363, 247] on icon "circleInformation" at bounding box center [1362, 248] width 12 height 12
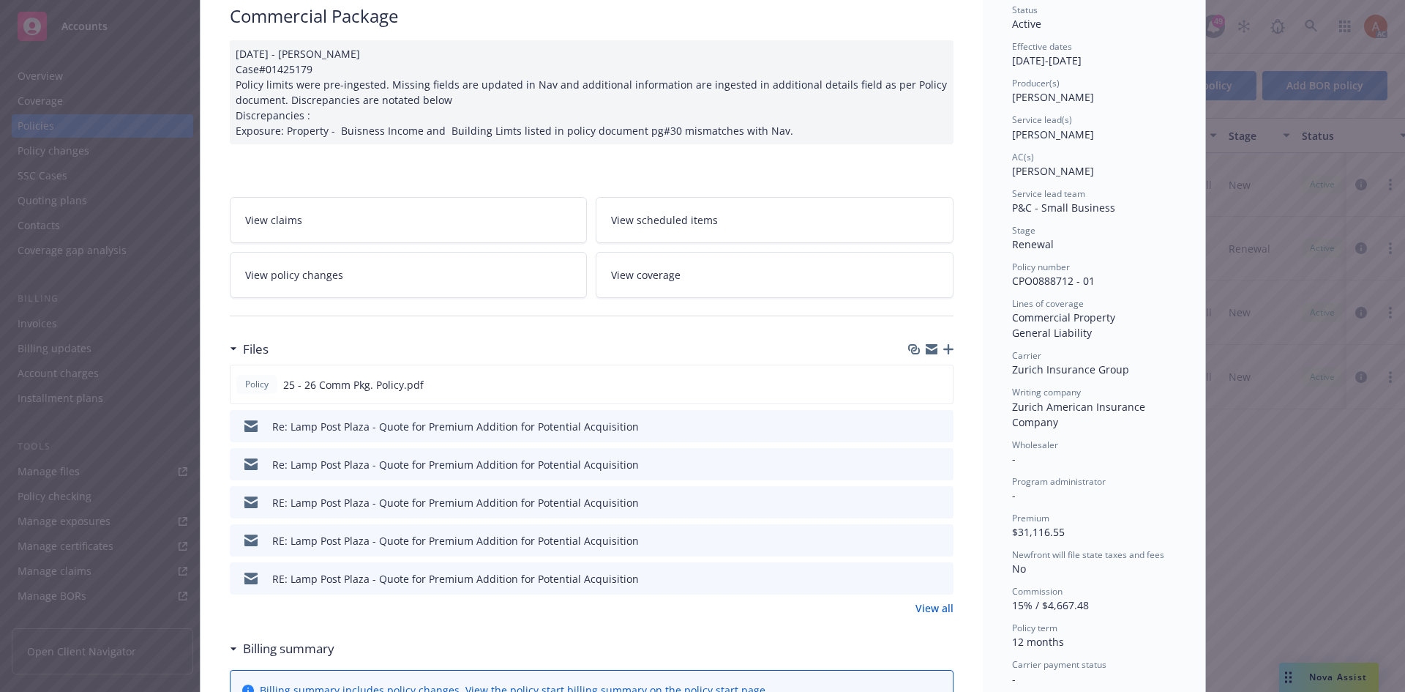
scroll to position [220, 0]
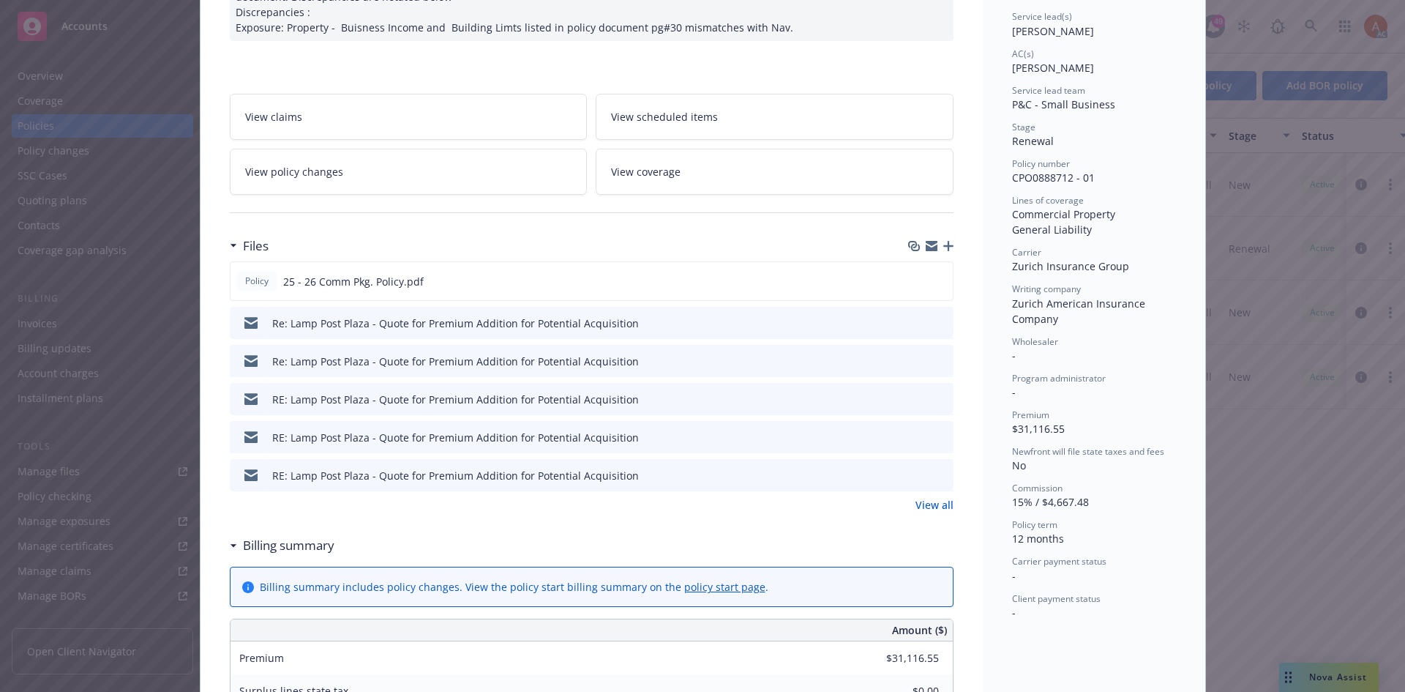
click at [927, 505] on link "View all" at bounding box center [935, 504] width 38 height 15
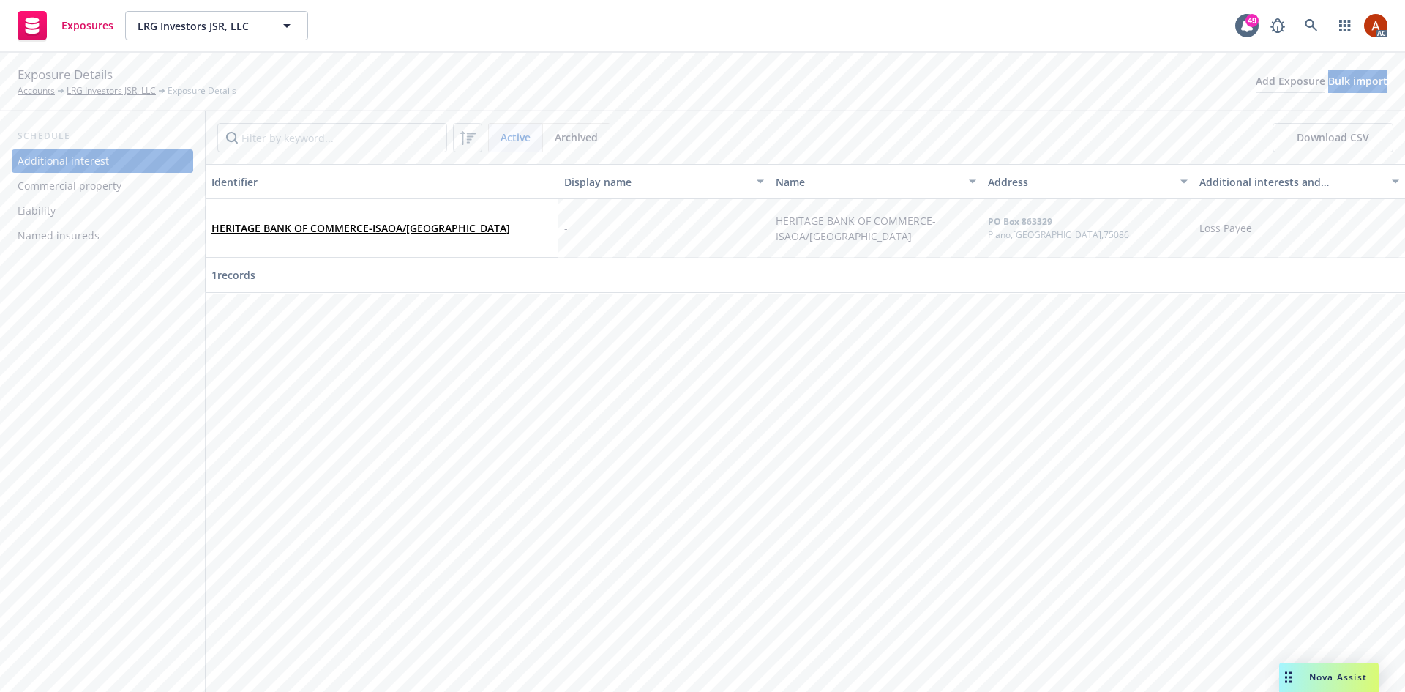
click at [89, 186] on div "Commercial property" at bounding box center [70, 185] width 104 height 23
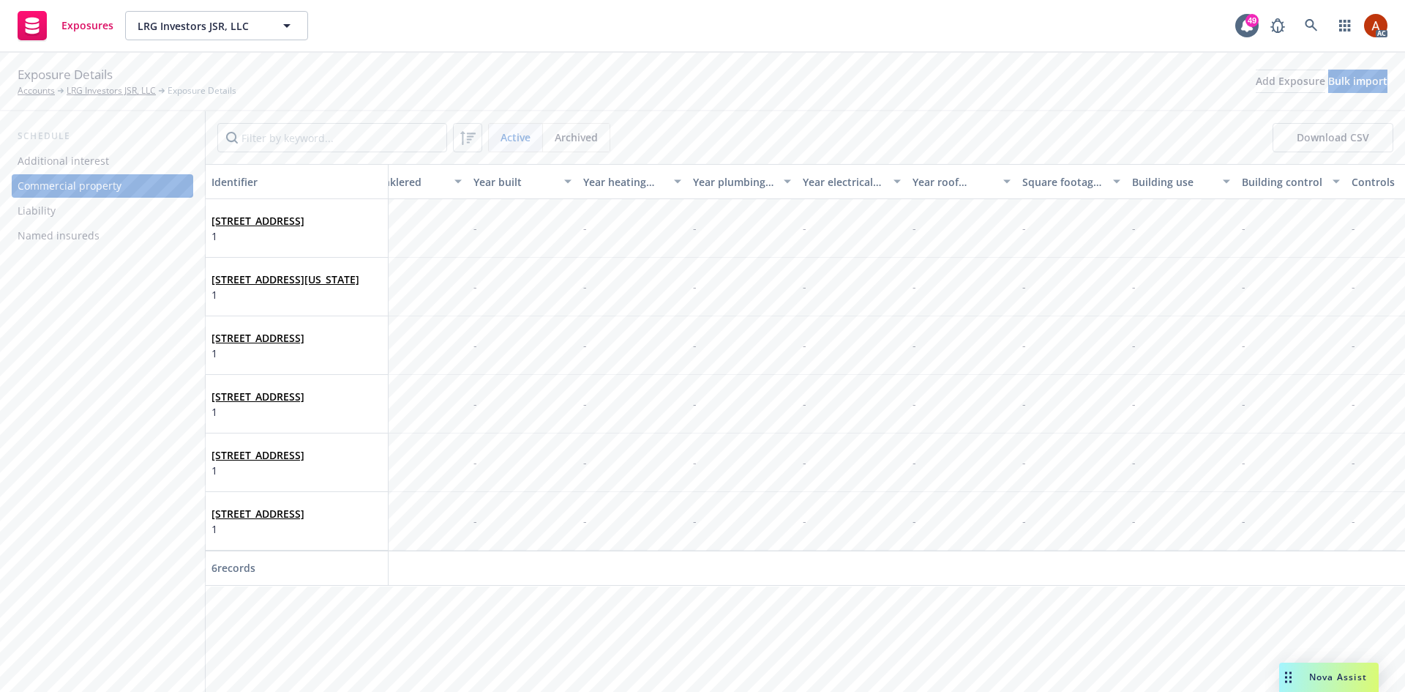
scroll to position [0, 3366]
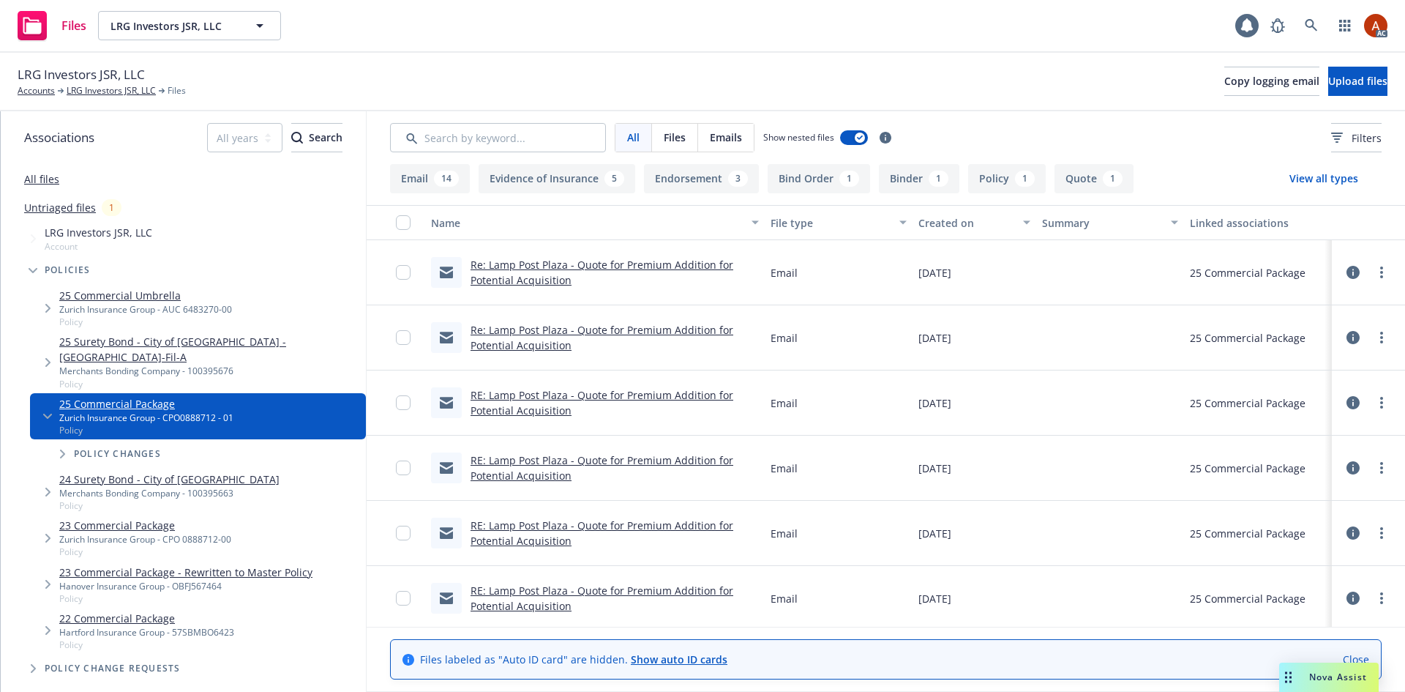
click at [702, 179] on button "Endorsement 3" at bounding box center [701, 178] width 115 height 29
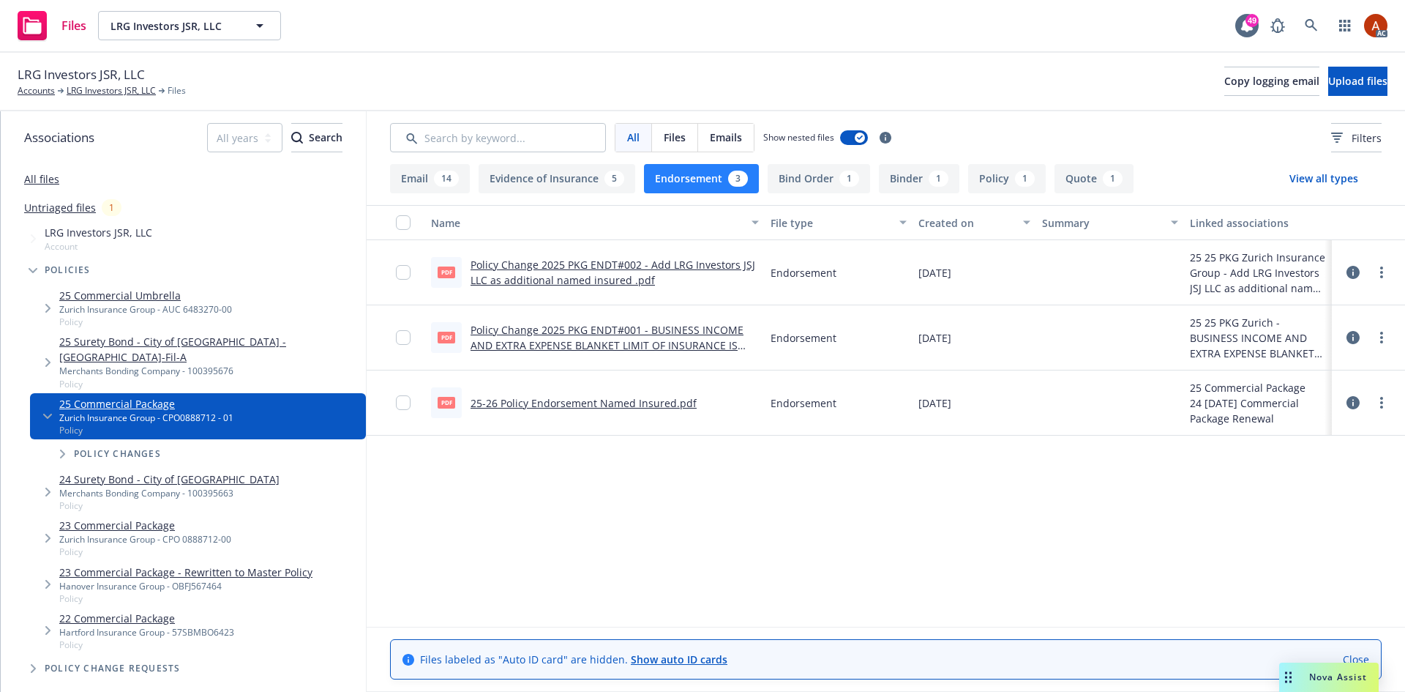
drag, startPoint x: 919, startPoint y: 269, endPoint x: 991, endPoint y: 280, distance: 72.6
click at [991, 280] on div "05/12/2025" at bounding box center [975, 272] width 124 height 65
click at [1016, 291] on div "05/12/2025" at bounding box center [975, 272] width 124 height 65
drag, startPoint x: 919, startPoint y: 403, endPoint x: 1020, endPoint y: 400, distance: 101.1
click at [1020, 400] on div "01/15/2025" at bounding box center [975, 402] width 124 height 65
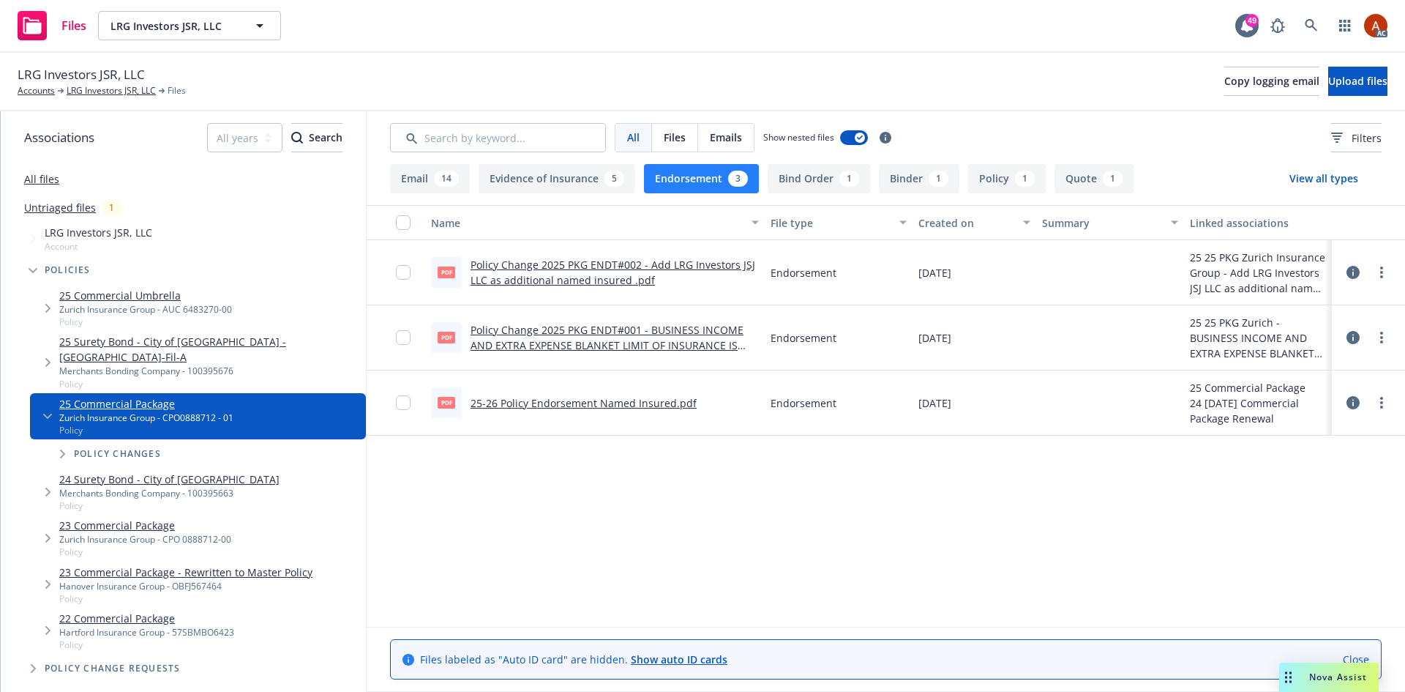
drag, startPoint x: 908, startPoint y: 272, endPoint x: 998, endPoint y: 270, distance: 90.1
click at [998, 270] on div "pdf Policy Change 2025 PKG ENDT#002 - Add LRG Investors JSJ LLC as additional n…" at bounding box center [886, 272] width 1039 height 65
drag, startPoint x: 535, startPoint y: 247, endPoint x: 648, endPoint y: 281, distance: 117.7
click at [648, 281] on div "pdf Policy Change 2025 PKG ENDT#002 - Add LRG Investors JSJ LLC as additional n…" at bounding box center [595, 272] width 340 height 65
drag, startPoint x: 543, startPoint y: 392, endPoint x: 665, endPoint y: 488, distance: 155.8
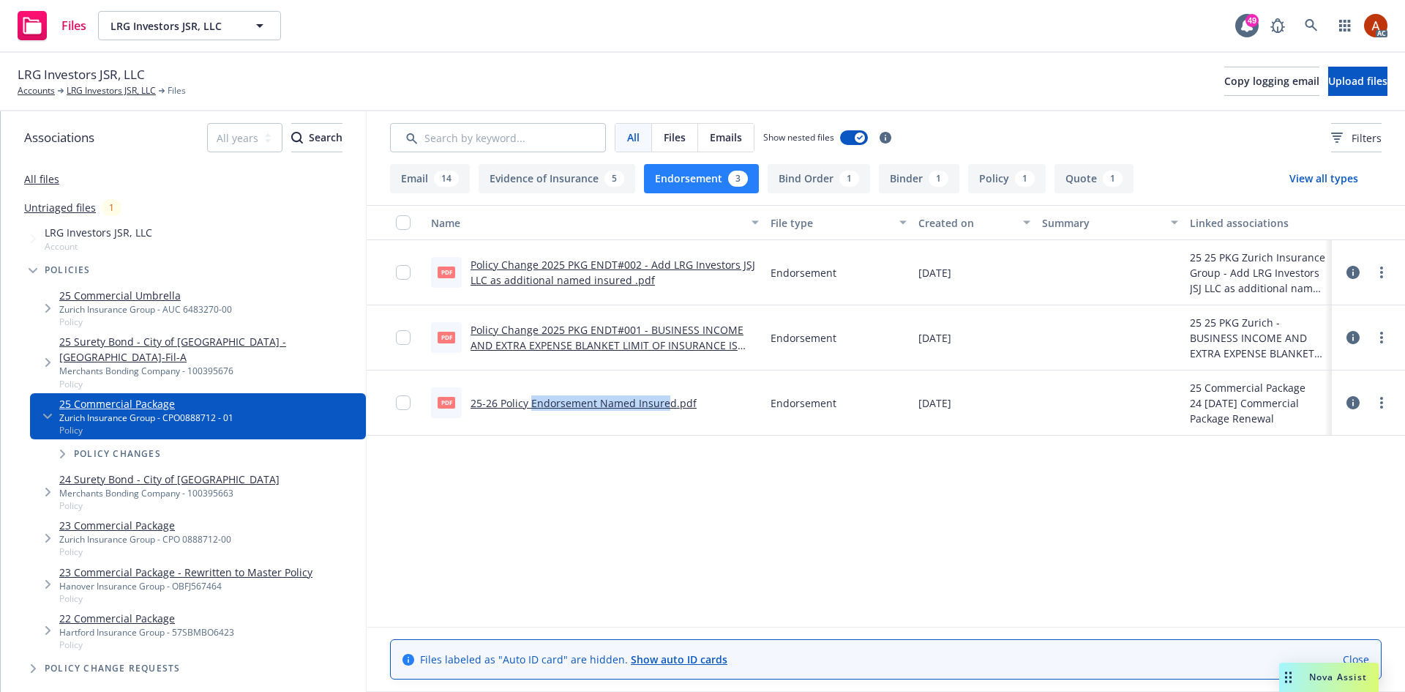
click at [665, 488] on div "Name File type Created on Summary Linked associations pdf Policy Change 2025 PK…" at bounding box center [886, 416] width 1039 height 422
click at [677, 513] on div "Name File type Created on Summary Linked associations pdf Policy Change 2025 PK…" at bounding box center [886, 416] width 1039 height 422
click at [115, 94] on link "LRG Investors JSR, LLC" at bounding box center [111, 90] width 89 height 13
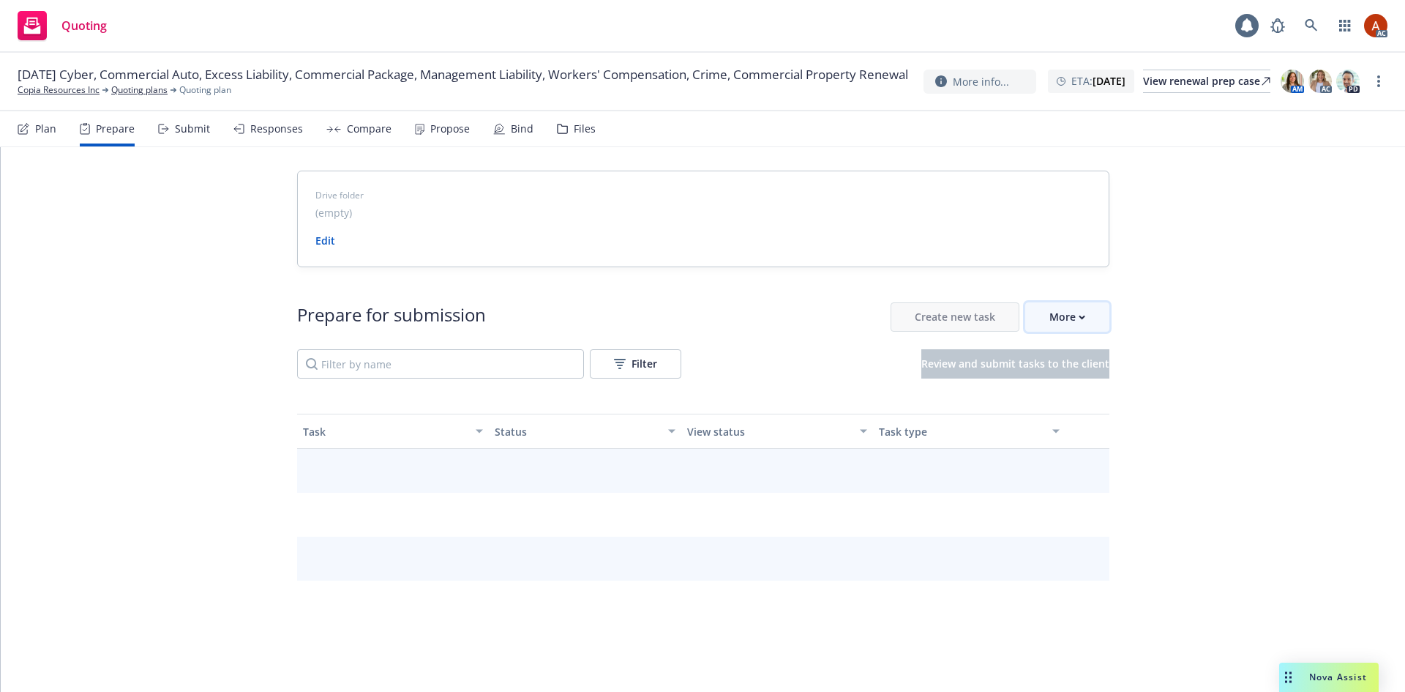
click at [1078, 323] on div "More" at bounding box center [1068, 317] width 36 height 28
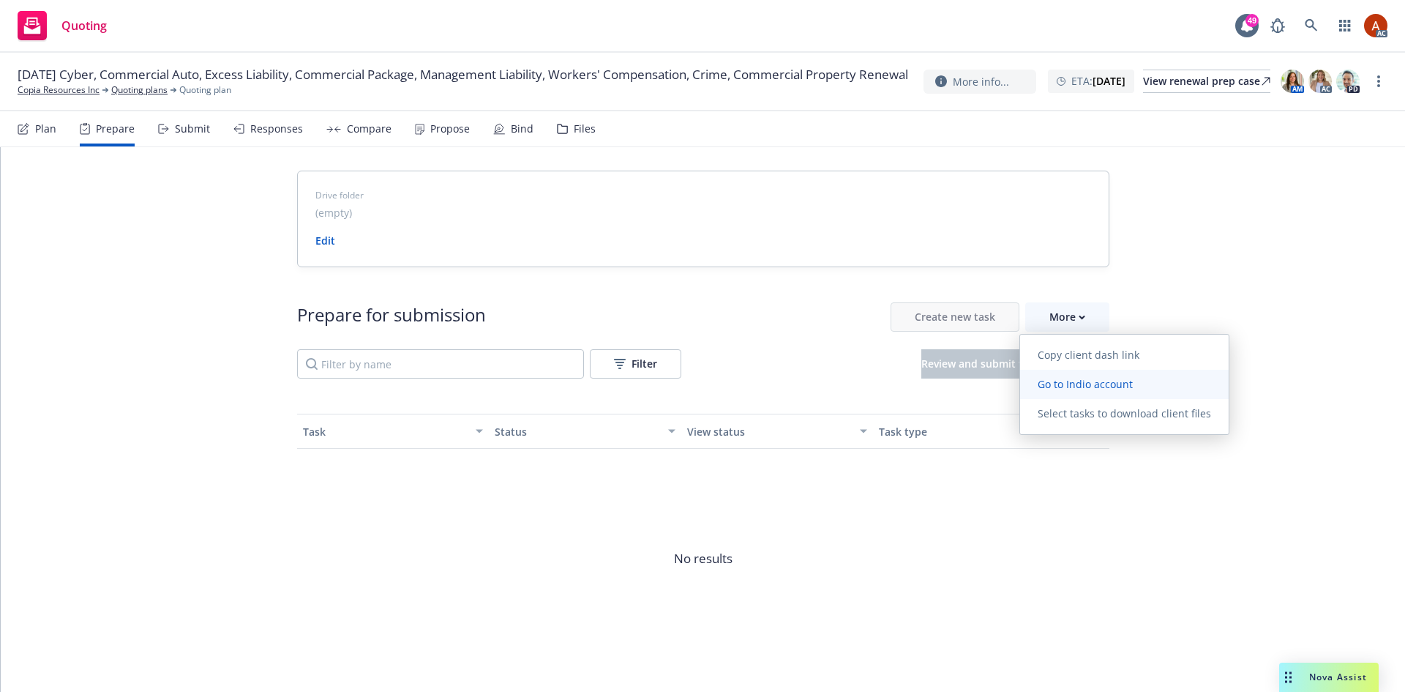
click at [1094, 392] on link "Go to Indio account" at bounding box center [1124, 384] width 209 height 29
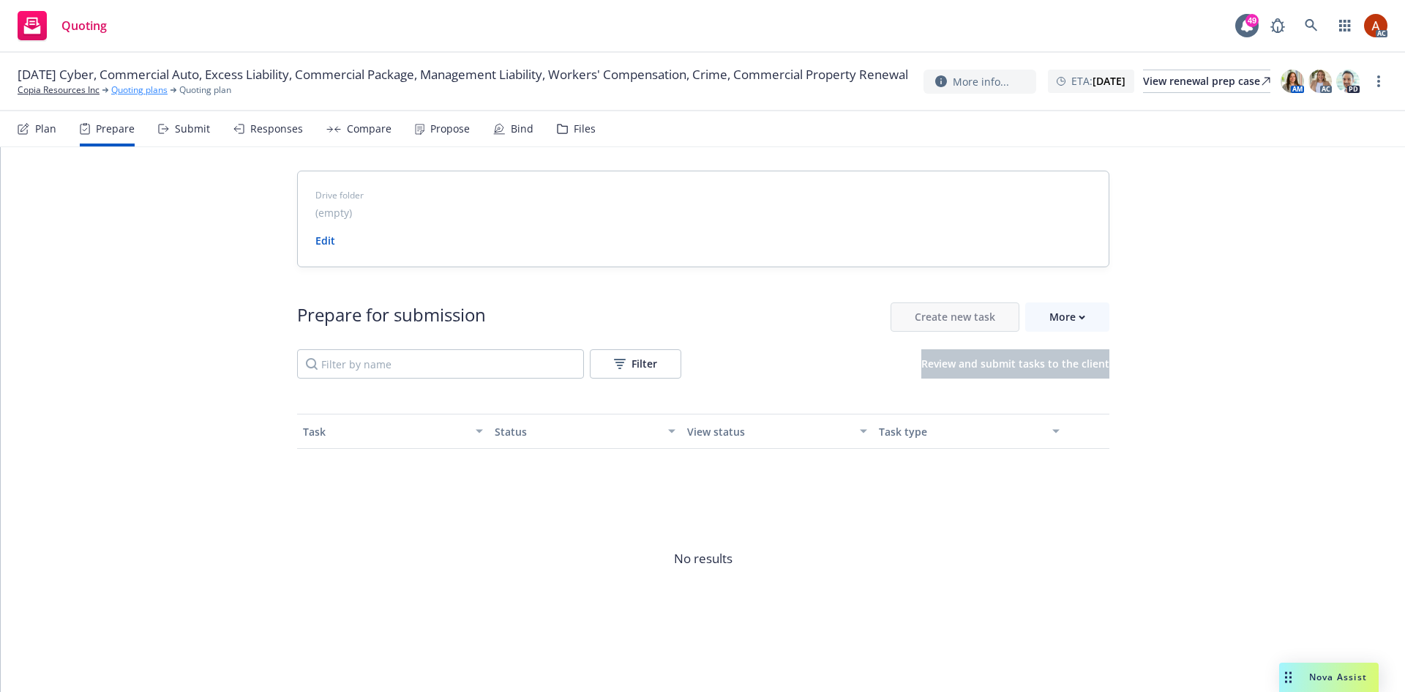
click at [143, 97] on link "Quoting plans" at bounding box center [139, 89] width 56 height 13
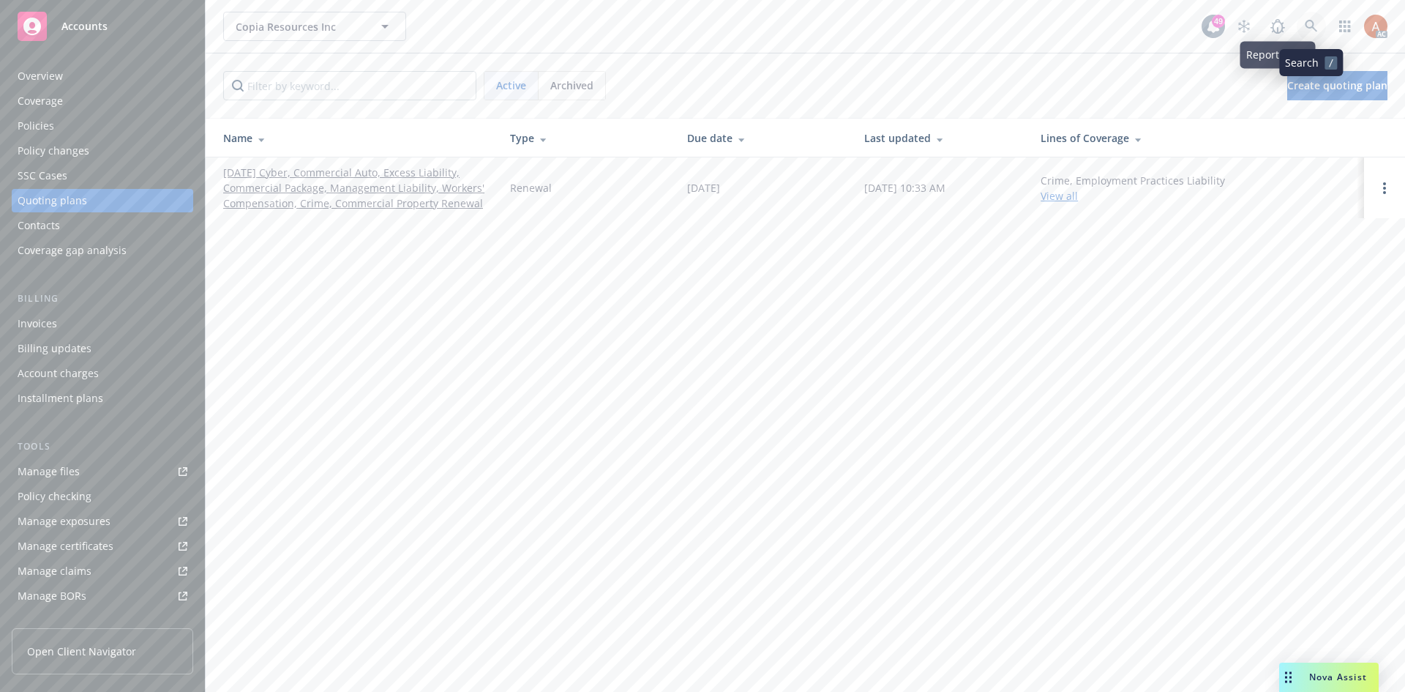
click at [1304, 32] on link at bounding box center [1311, 26] width 29 height 29
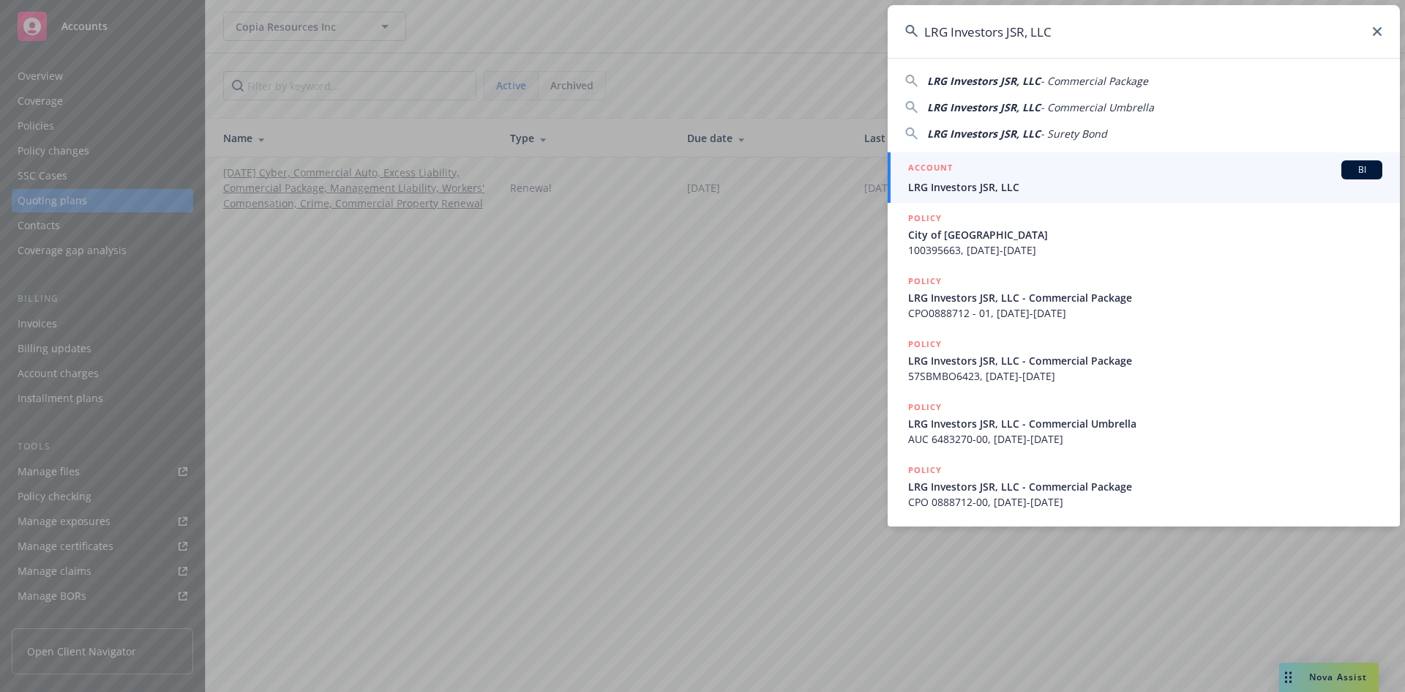
type input "LRG Investors JSR, LLC"
click at [943, 169] on h5 "ACCOUNT" at bounding box center [930, 169] width 45 height 18
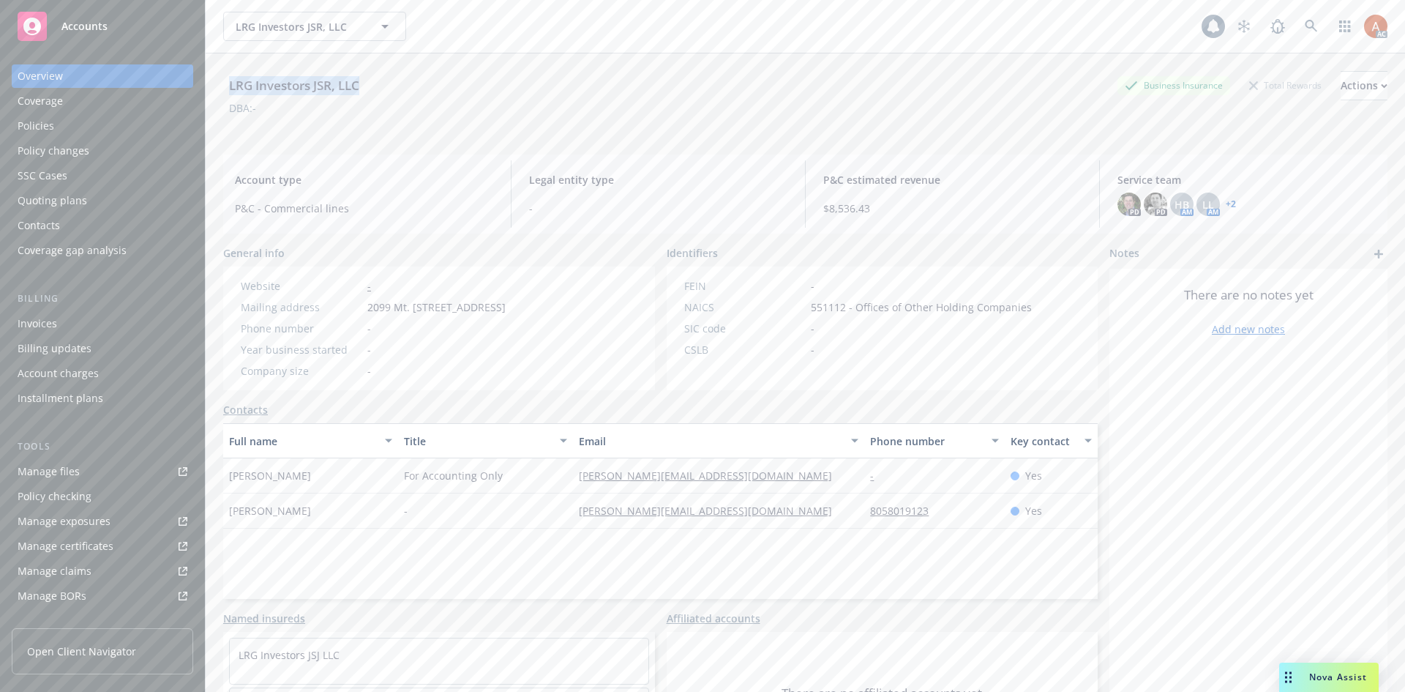
drag, startPoint x: 228, startPoint y: 82, endPoint x: 426, endPoint y: 87, distance: 197.7
click at [426, 87] on div "LRG Investors JSR, LLC Business Insurance Total Rewards Actions" at bounding box center [805, 85] width 1165 height 29
copy div "LRG Investors JSR, LLC"
drag, startPoint x: 331, startPoint y: 131, endPoint x: 325, endPoint y: 125, distance: 8.3
click at [331, 131] on div "LRG Investors JSR, LLC Business Insurance Total Rewards Actions DBA: -" at bounding box center [805, 97] width 1165 height 89
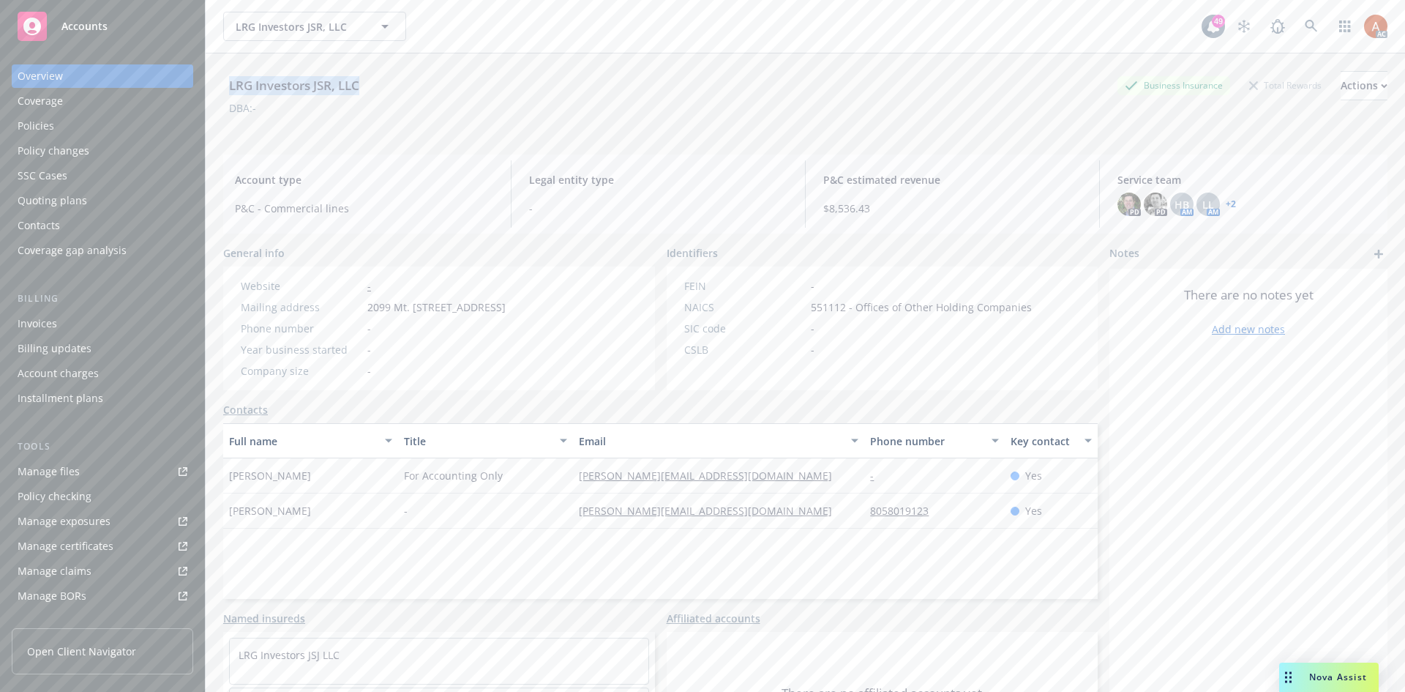
drag, startPoint x: 227, startPoint y: 83, endPoint x: 380, endPoint y: 89, distance: 153.1
click at [380, 89] on div "LRG Investors JSR, LLC Business Insurance Total Rewards Actions" at bounding box center [805, 85] width 1165 height 29
copy div "LRG Investors JSR, LLC"
click at [48, 503] on div "Service team" at bounding box center [49, 504] width 63 height 23
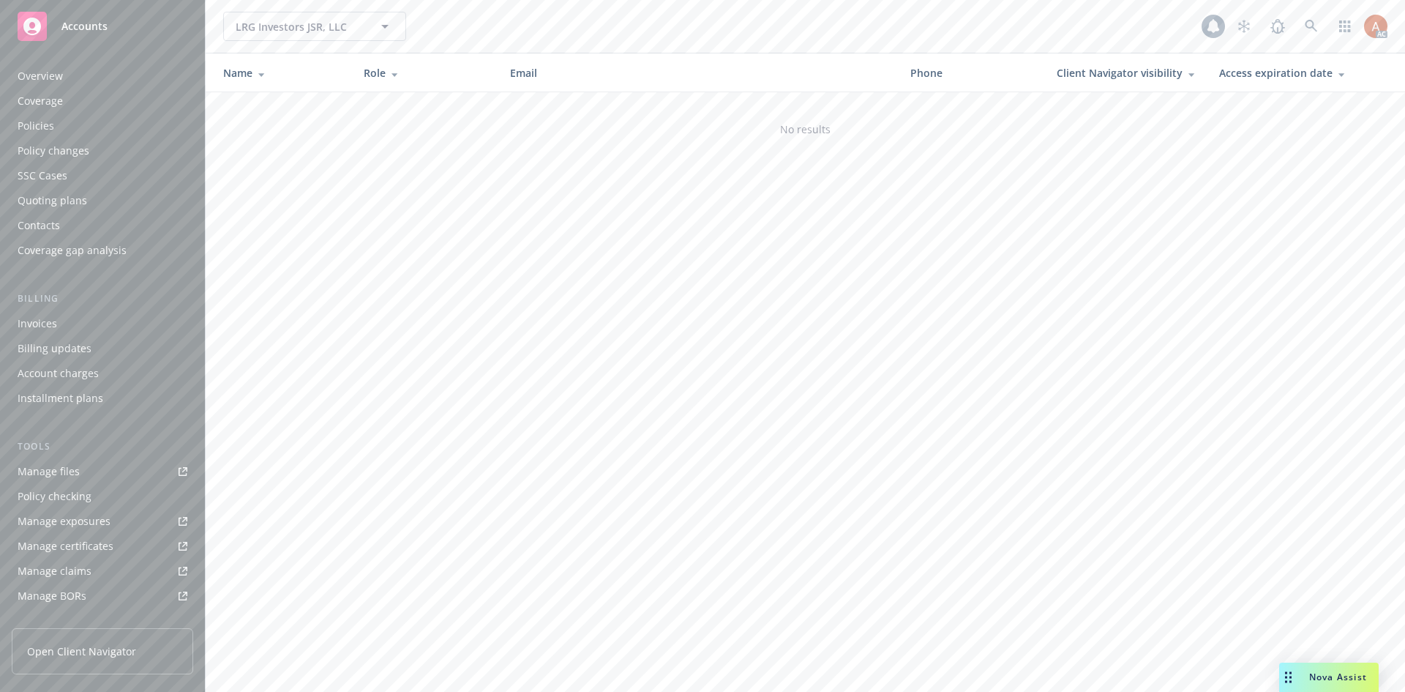
scroll to position [262, 0]
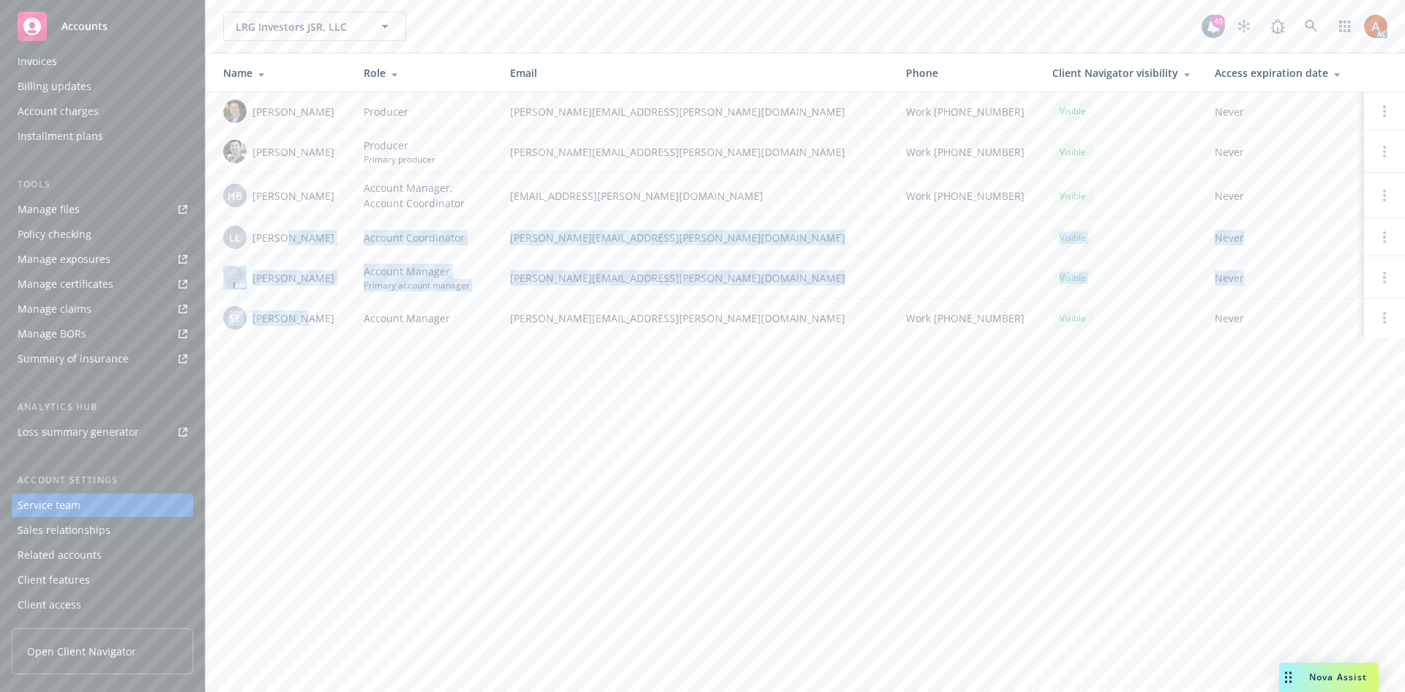
drag, startPoint x: 283, startPoint y: 239, endPoint x: 298, endPoint y: 323, distance: 85.6
click at [298, 323] on tbody "[PERSON_NAME] Producer [PERSON_NAME][EMAIL_ADDRESS][PERSON_NAME][DOMAIN_NAME] W…" at bounding box center [806, 214] width 1200 height 244
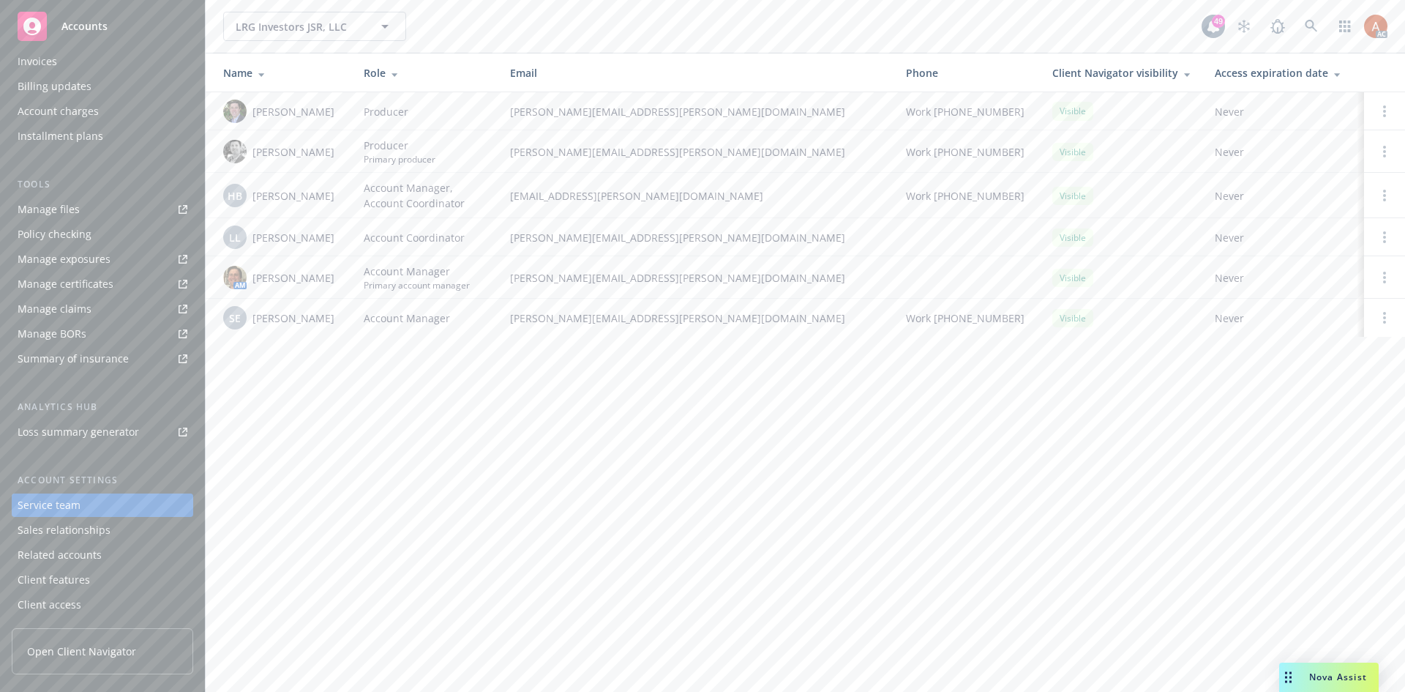
click at [513, 427] on div "LRG Investors JSR, LLC LRG Investors JSR, LLC 49 AC Name Role Email Phone Clien…" at bounding box center [806, 346] width 1200 height 692
drag, startPoint x: 269, startPoint y: 236, endPoint x: 322, endPoint y: 236, distance: 53.4
click at [322, 236] on div "LL Lacy Lipetzky" at bounding box center [281, 236] width 117 height 23
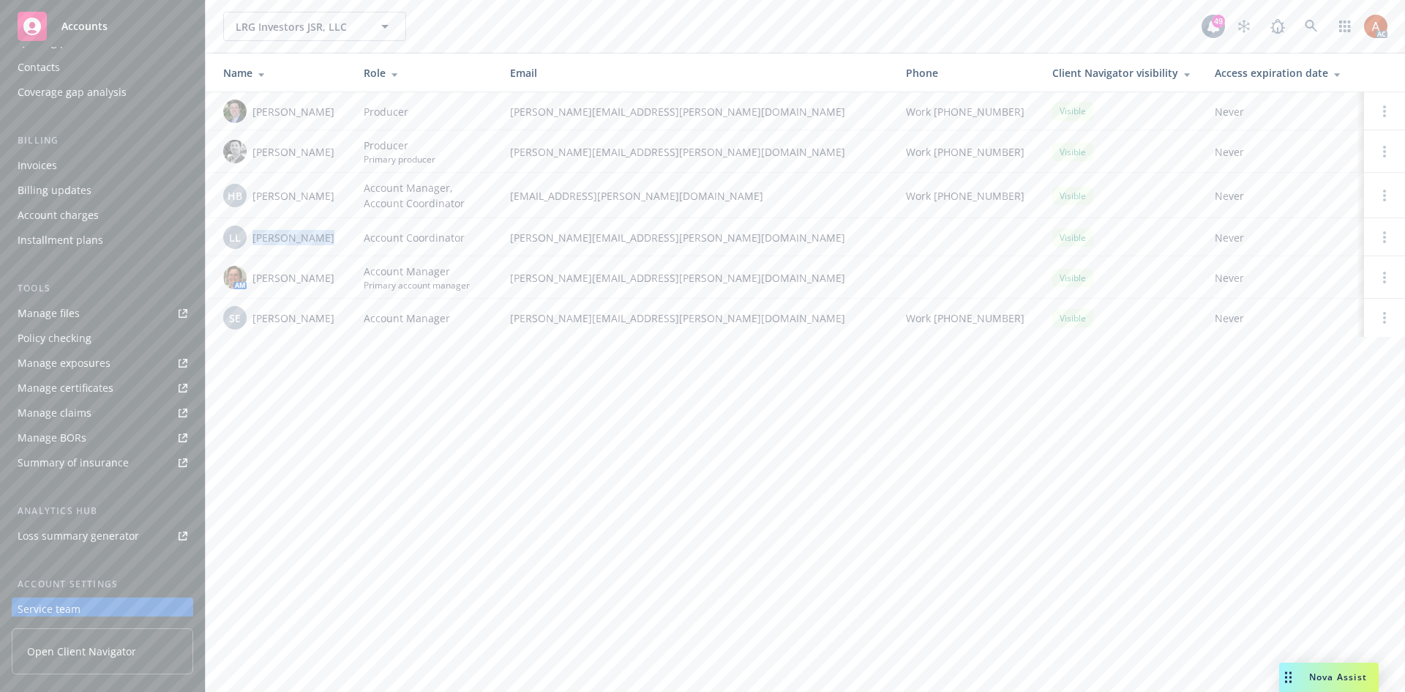
scroll to position [0, 0]
click at [36, 72] on div "Overview" at bounding box center [40, 75] width 45 height 23
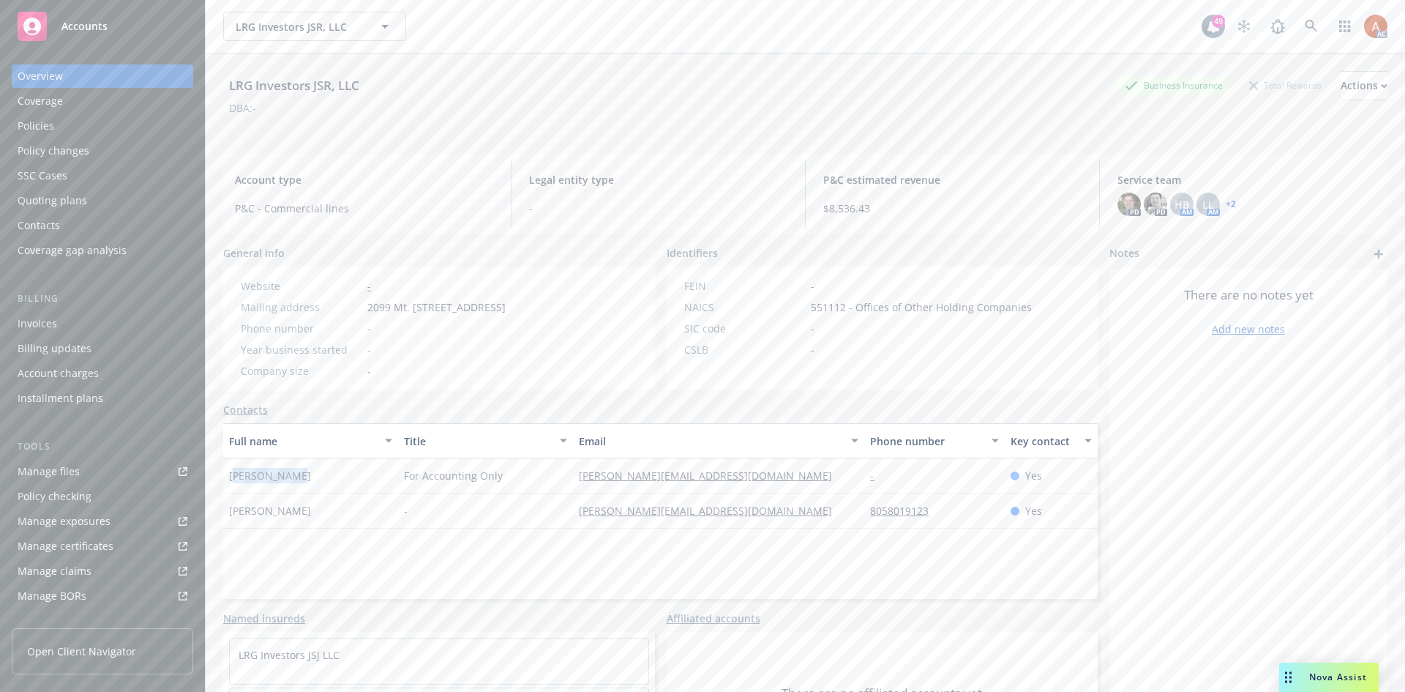
drag, startPoint x: 232, startPoint y: 474, endPoint x: 296, endPoint y: 467, distance: 64.0
click at [296, 467] on div "Julia Shuman" at bounding box center [310, 475] width 175 height 35
click at [313, 517] on div "Kirk DeClark" at bounding box center [310, 510] width 175 height 35
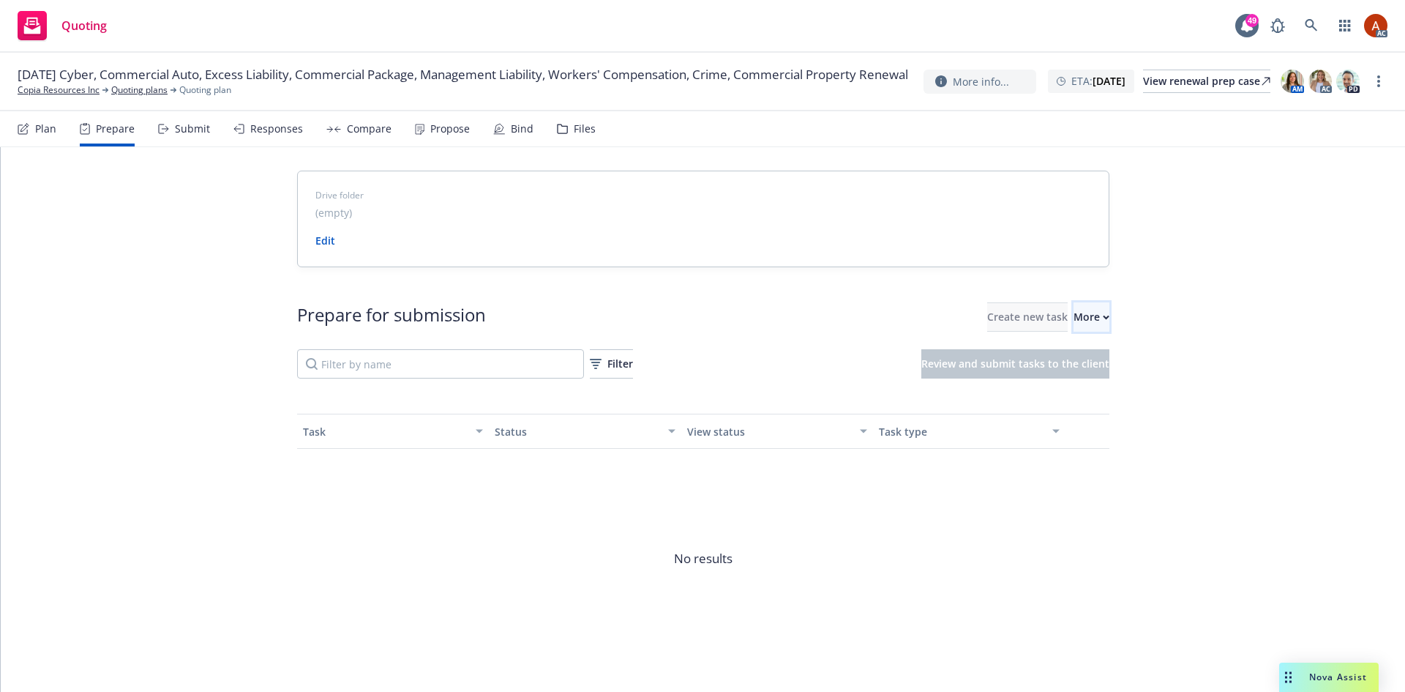
click at [1074, 319] on div "More" at bounding box center [1092, 317] width 36 height 28
click at [1065, 383] on span "Go to Indio account" at bounding box center [1085, 384] width 130 height 14
click at [138, 97] on link "Quoting plans" at bounding box center [139, 89] width 56 height 13
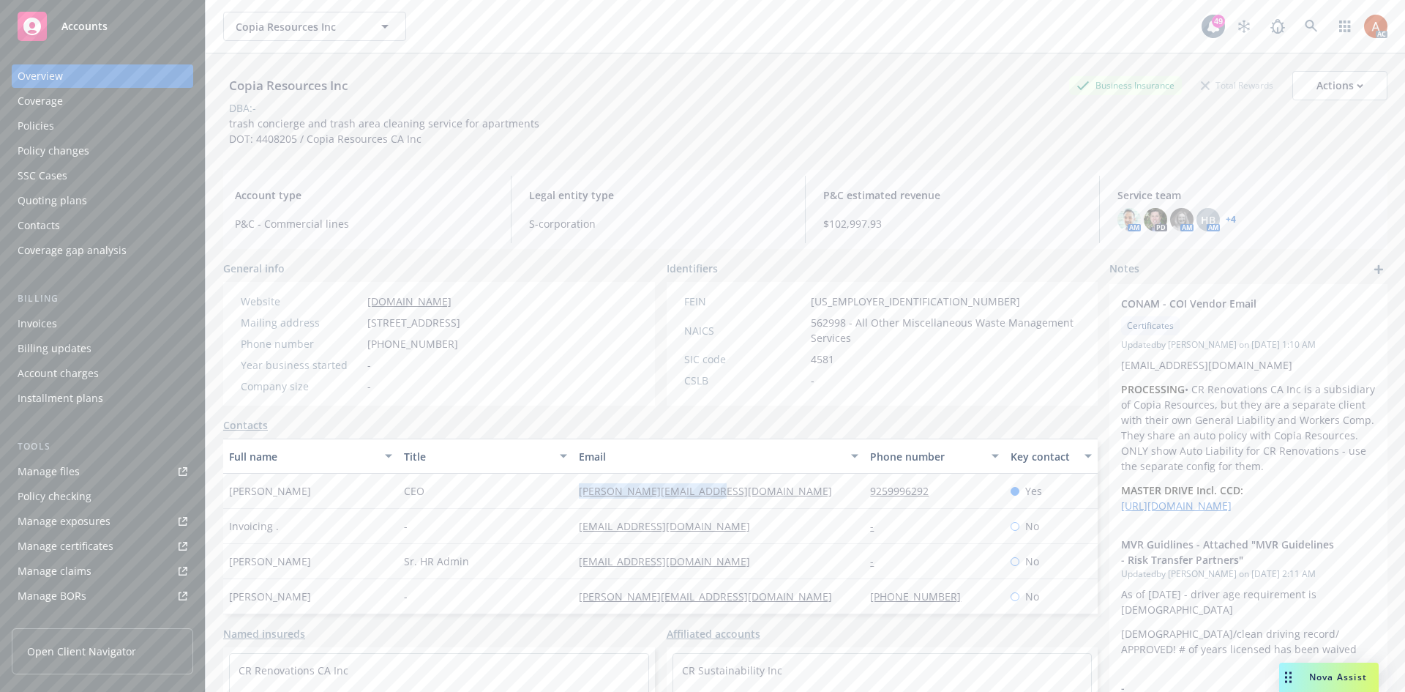
drag, startPoint x: 537, startPoint y: 492, endPoint x: 733, endPoint y: 507, distance: 197.5
click at [733, 507] on div "Samuel Chun CEO sam@crunitedholdings.com 9259996292 Yes" at bounding box center [660, 491] width 875 height 35
copy div "[PERSON_NAME][EMAIL_ADDRESS][DOMAIN_NAME]"
click at [813, 491] on div "sam@crunitedholdings.com" at bounding box center [718, 491] width 291 height 35
drag, startPoint x: 834, startPoint y: 485, endPoint x: 936, endPoint y: 486, distance: 102.5
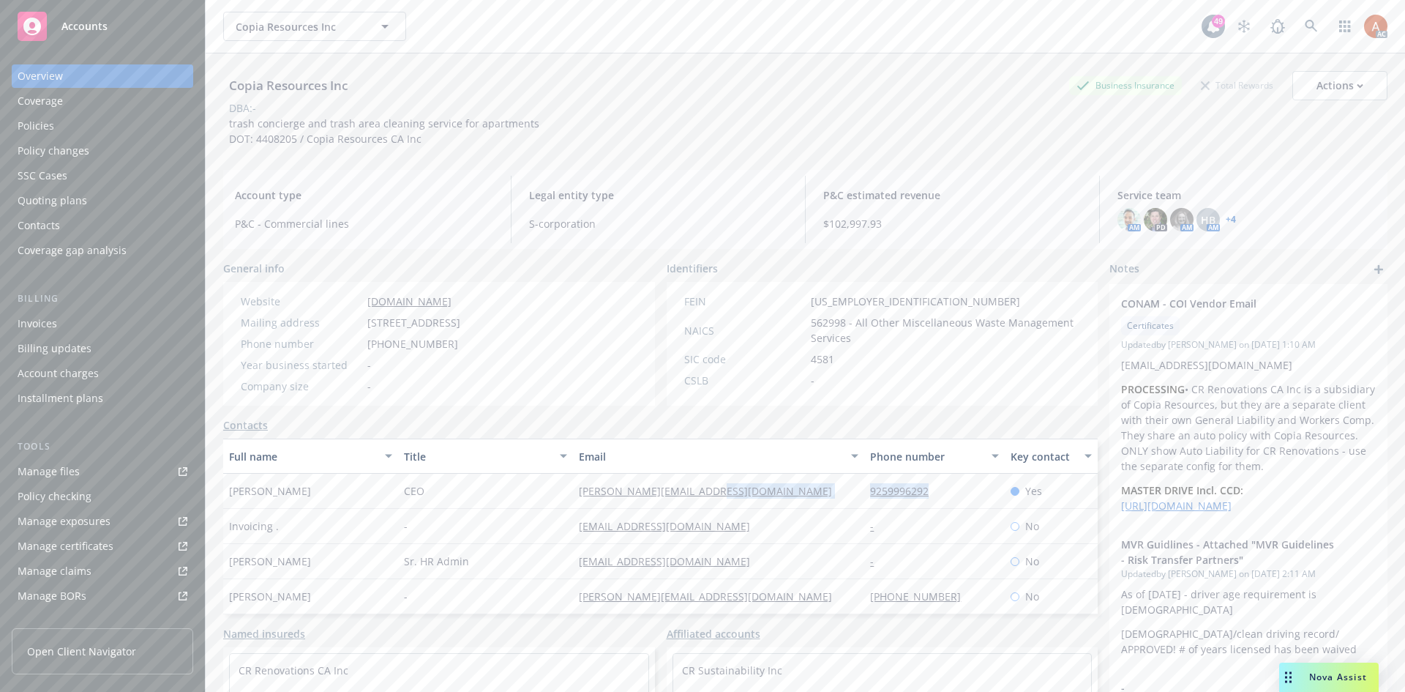
click at [936, 486] on div "Samuel Chun CEO sam@crunitedholdings.com 9259996292 Yes" at bounding box center [660, 491] width 875 height 35
copy div "9259996292"
drag, startPoint x: 552, startPoint y: 561, endPoint x: 710, endPoint y: 563, distance: 158.1
click at [710, 563] on div "Alyssa Hogue Sr. HR Admin alyssa@copiaresources.com - No" at bounding box center [660, 561] width 875 height 35
copy div "alyssa@copiaresources.com"
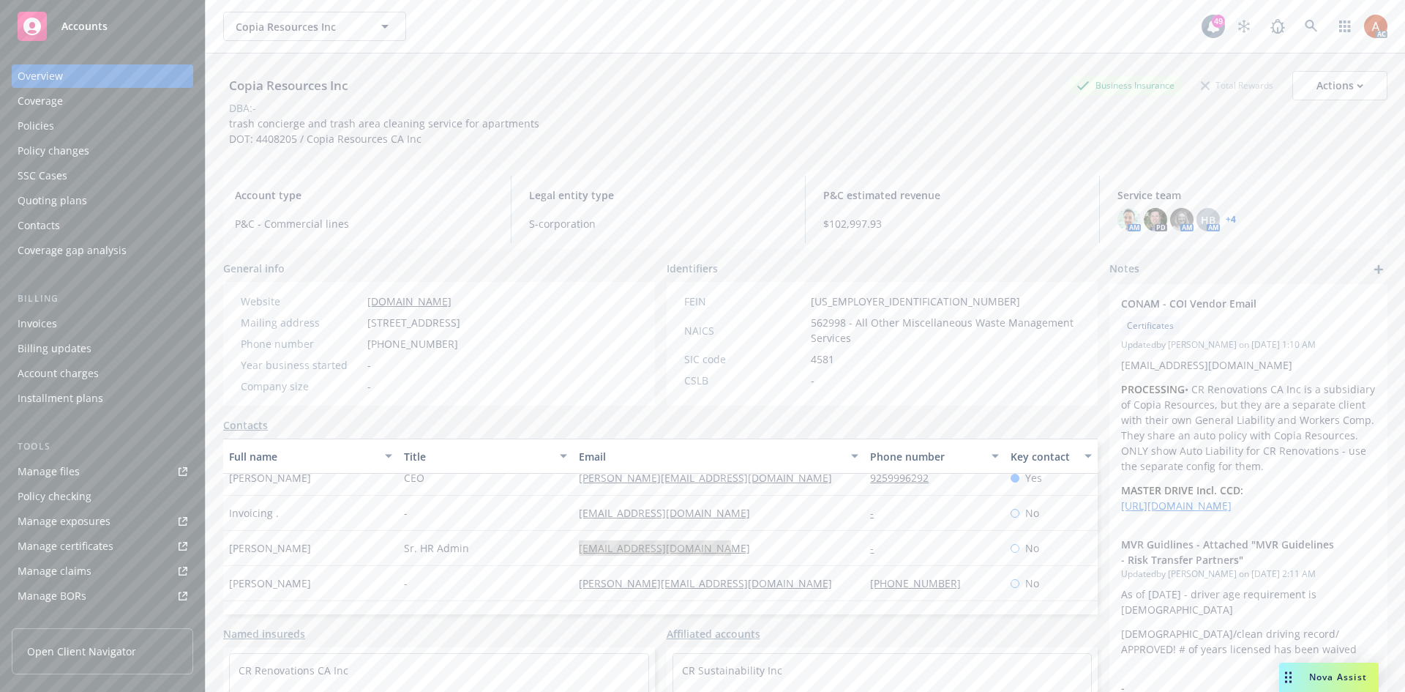
scroll to position [35, 0]
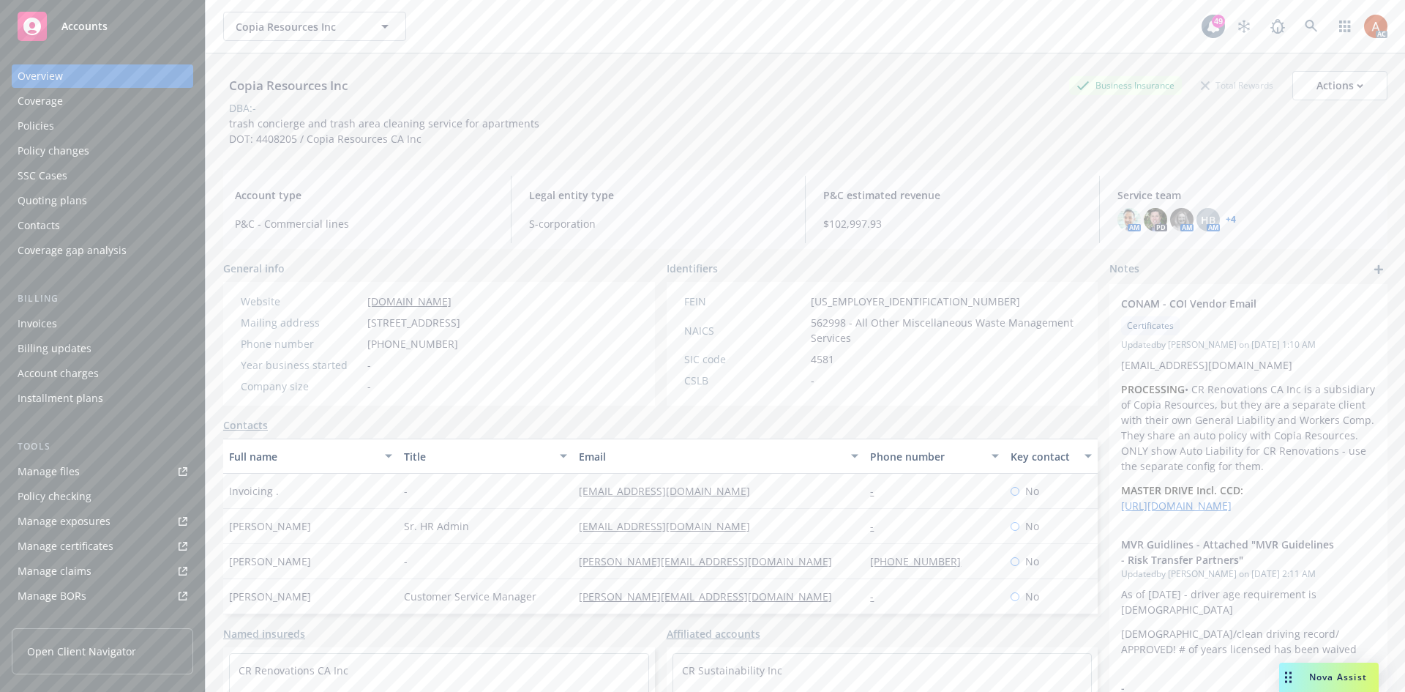
click at [538, 567] on div "-" at bounding box center [485, 561] width 175 height 35
drag, startPoint x: 586, startPoint y: 567, endPoint x: 736, endPoint y: 569, distance: 150.8
click at [736, 569] on div "John Zukoski - john@crunitedholdings.com 925-785-3651 No" at bounding box center [660, 561] width 875 height 35
copy div "john@crunitedholdings.com"
click at [821, 564] on div "john@crunitedholdings.com" at bounding box center [718, 561] width 291 height 35
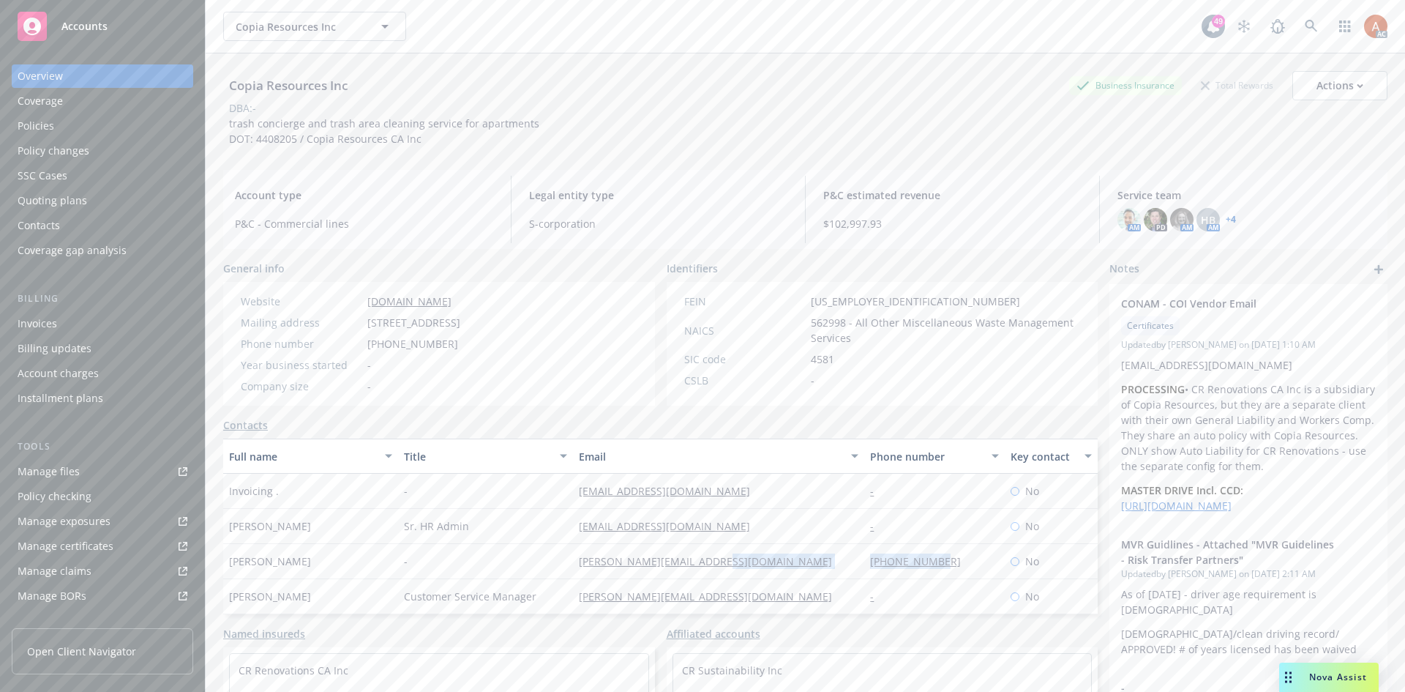
drag, startPoint x: 844, startPoint y: 562, endPoint x: 951, endPoint y: 563, distance: 106.9
click at [951, 563] on div "John Zukoski - john@crunitedholdings.com 925-785-3651 No" at bounding box center [660, 561] width 875 height 35
copy div "925-785-3651"
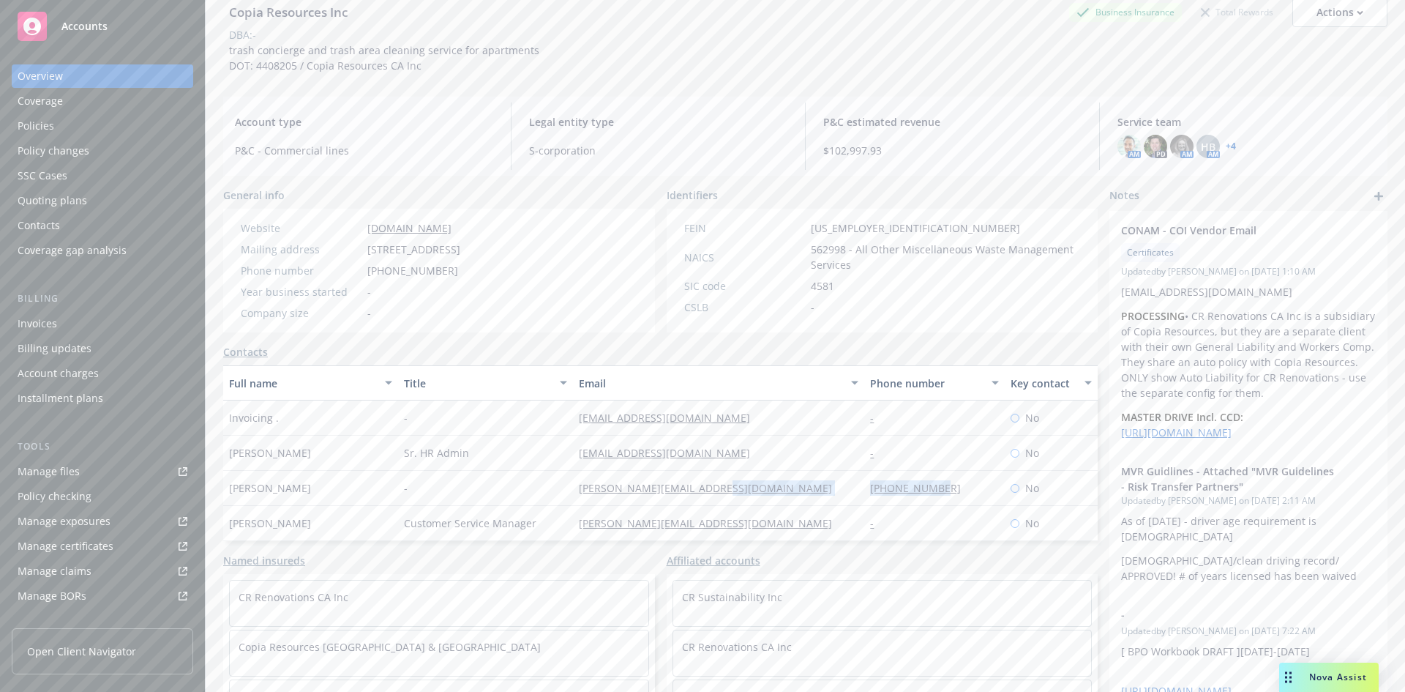
click at [557, 526] on div "Customer Service Manager" at bounding box center [485, 523] width 175 height 35
drag, startPoint x: 558, startPoint y: 525, endPoint x: 790, endPoint y: 528, distance: 232.1
click at [790, 528] on div "Ann Strickland Customer Service Manager ann@copiaresources.com - No" at bounding box center [660, 523] width 875 height 35
copy div "ann@copiaresources.com"
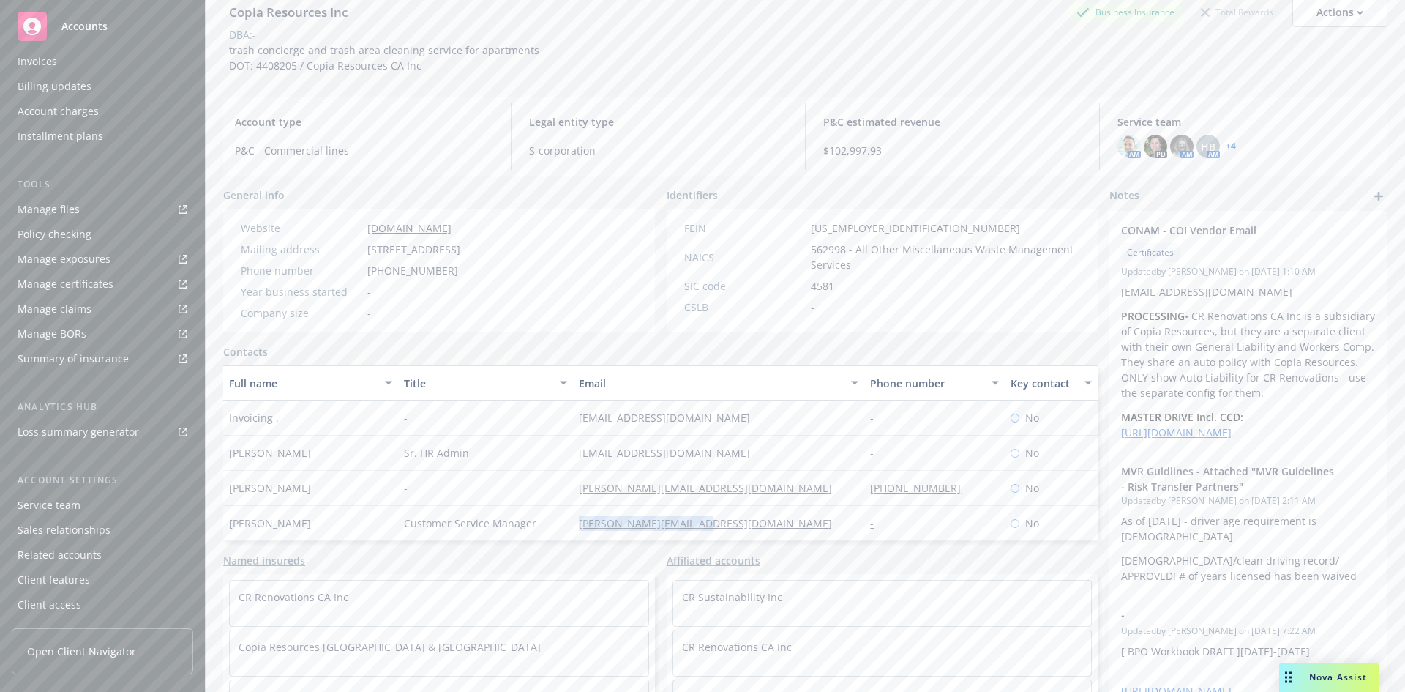
click at [34, 501] on div "Service team" at bounding box center [49, 504] width 63 height 23
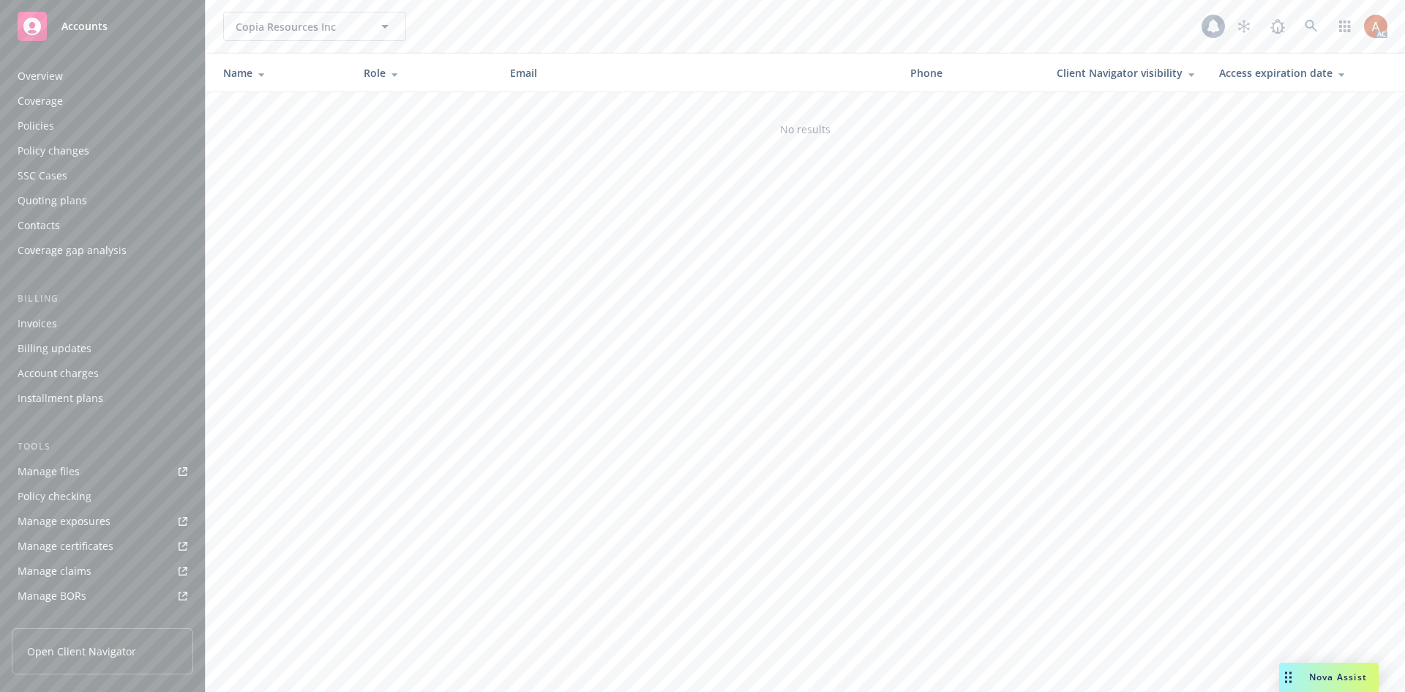
scroll to position [262, 0]
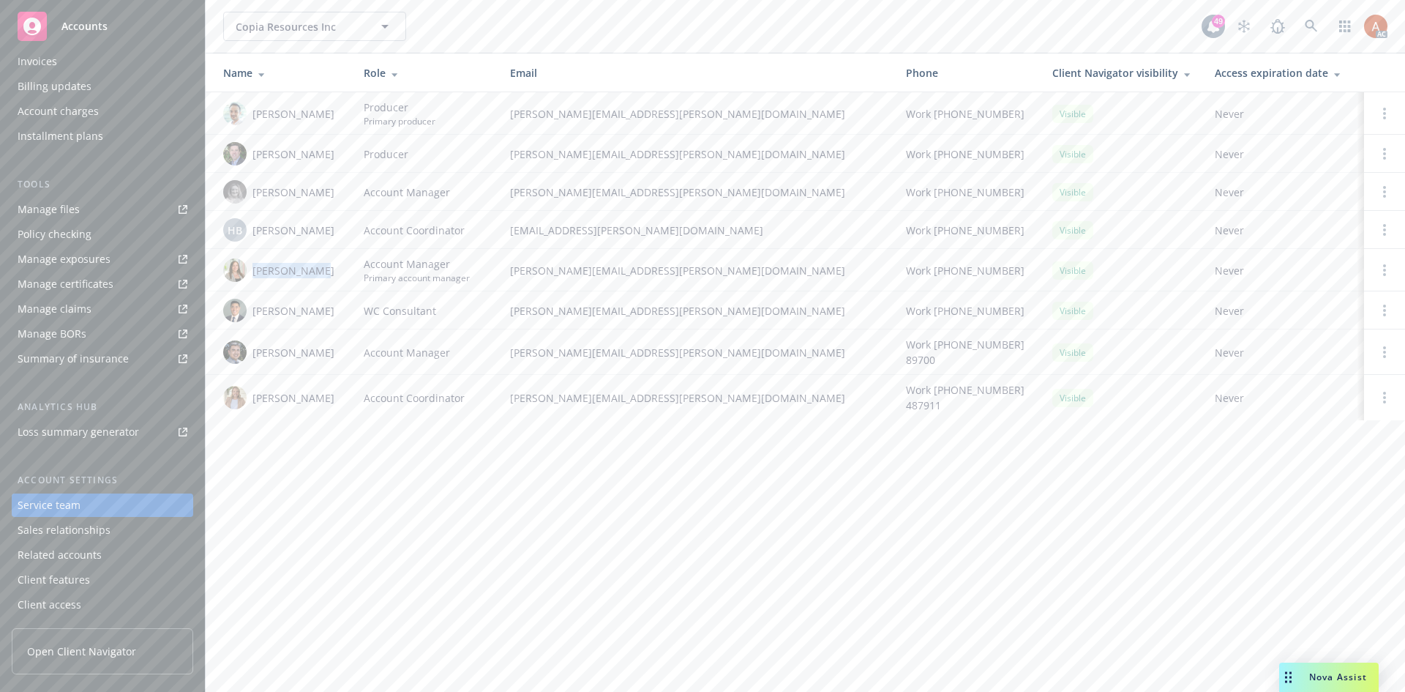
drag, startPoint x: 252, startPoint y: 273, endPoint x: 316, endPoint y: 276, distance: 64.5
click at [316, 276] on div "Holly Alessi" at bounding box center [281, 269] width 117 height 23
copy span "Holly Alessi"
drag, startPoint x: 252, startPoint y: 355, endPoint x: 371, endPoint y: 358, distance: 119.4
click at [371, 358] on tr "Marlowe Milo Account Manager marlowe.milo@newfront.com Work (650) 488-8565 8970…" at bounding box center [806, 351] width 1200 height 45
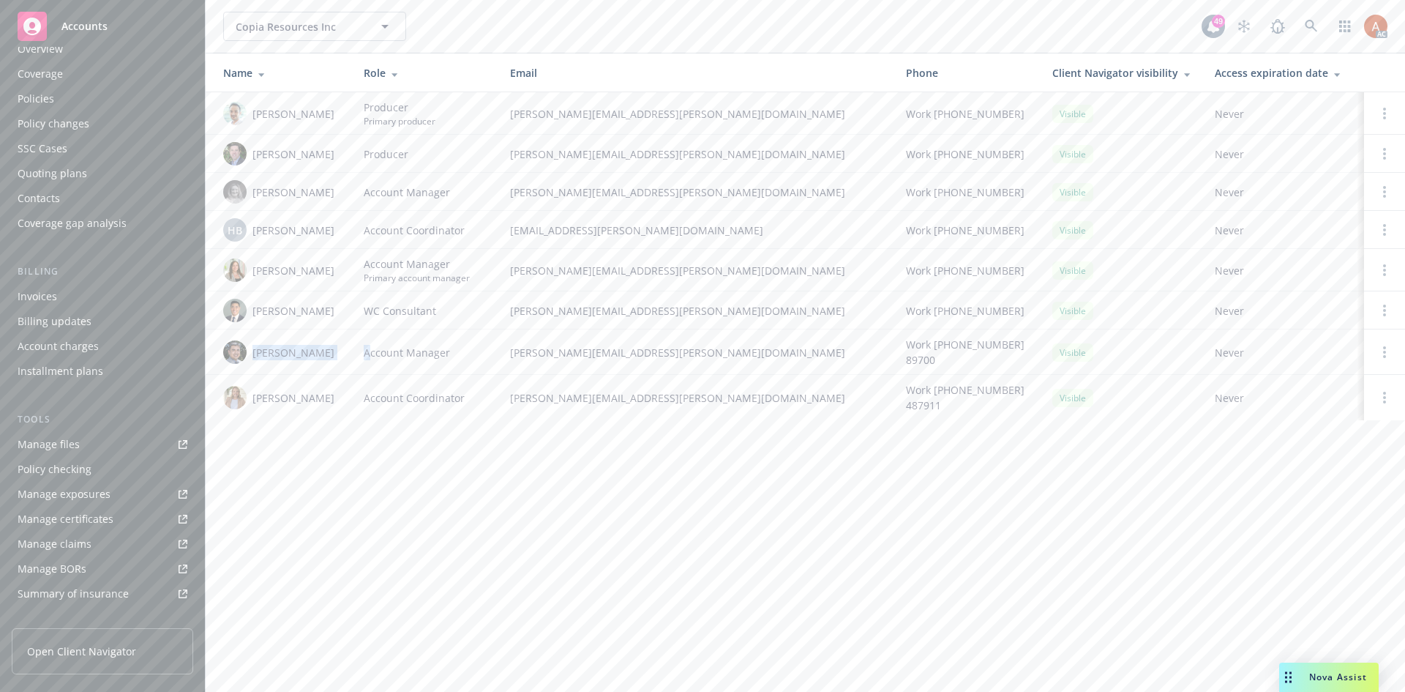
scroll to position [0, 0]
click at [36, 124] on div "Policies" at bounding box center [36, 125] width 37 height 23
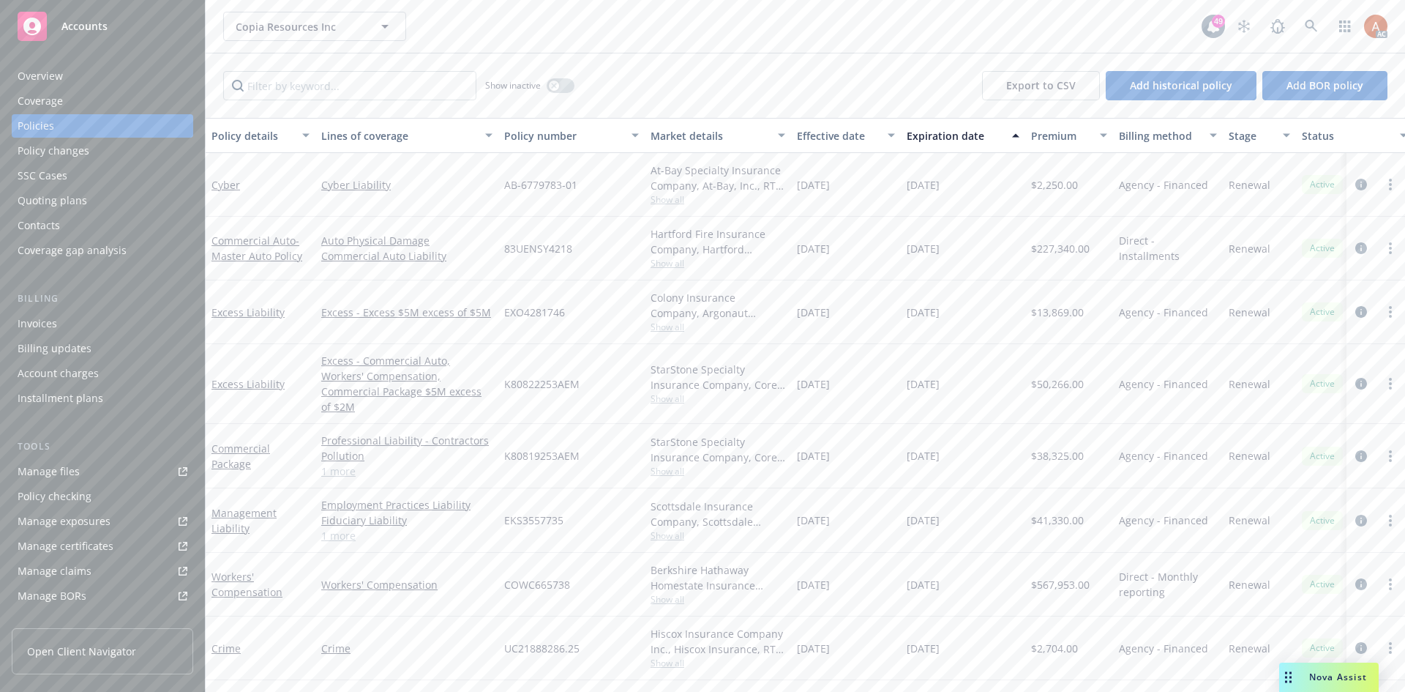
drag, startPoint x: 800, startPoint y: 373, endPoint x: 995, endPoint y: 386, distance: 195.2
click at [995, 386] on div "Excess Liability Excess - Commercial Auto, Workers' Compensation, Commercial Pa…" at bounding box center [912, 384] width 1413 height 80
drag, startPoint x: 820, startPoint y: 311, endPoint x: 971, endPoint y: 332, distance: 152.3
click at [973, 326] on div "Excess Liability Excess - Excess $5M excess of $5M EXO4281746 Colony Insurance …" at bounding box center [912, 312] width 1413 height 64
drag, startPoint x: 810, startPoint y: 375, endPoint x: 965, endPoint y: 384, distance: 155.4
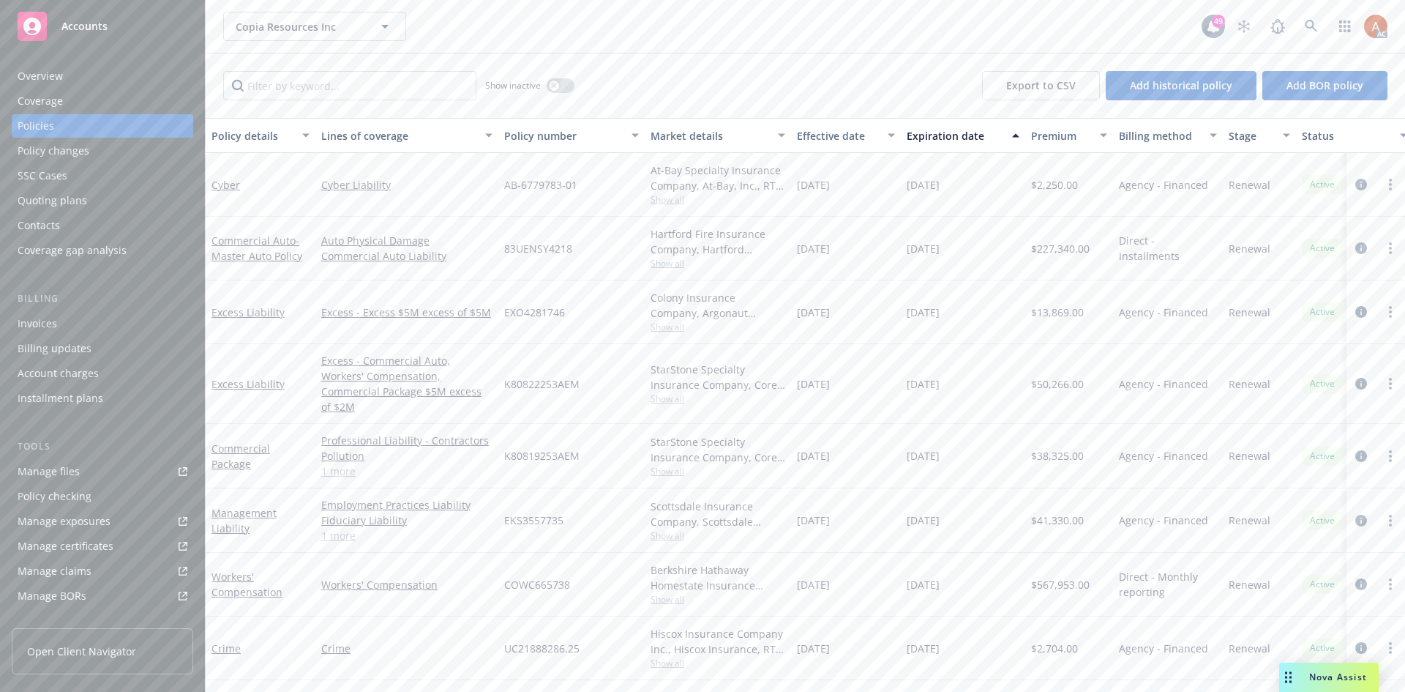
click at [965, 384] on div "Excess Liability Excess - Commercial Auto, Workers' Compensation, Commercial Pa…" at bounding box center [912, 384] width 1413 height 80
click at [864, 426] on div "01/12/2025" at bounding box center [846, 456] width 110 height 64
drag, startPoint x: 804, startPoint y: 443, endPoint x: 999, endPoint y: 455, distance: 195.8
click at [999, 455] on div "Commercial Package Professional Liability - Contractors Pollution General Liabi…" at bounding box center [912, 456] width 1413 height 64
click at [336, 463] on link "1 more" at bounding box center [406, 470] width 171 height 15
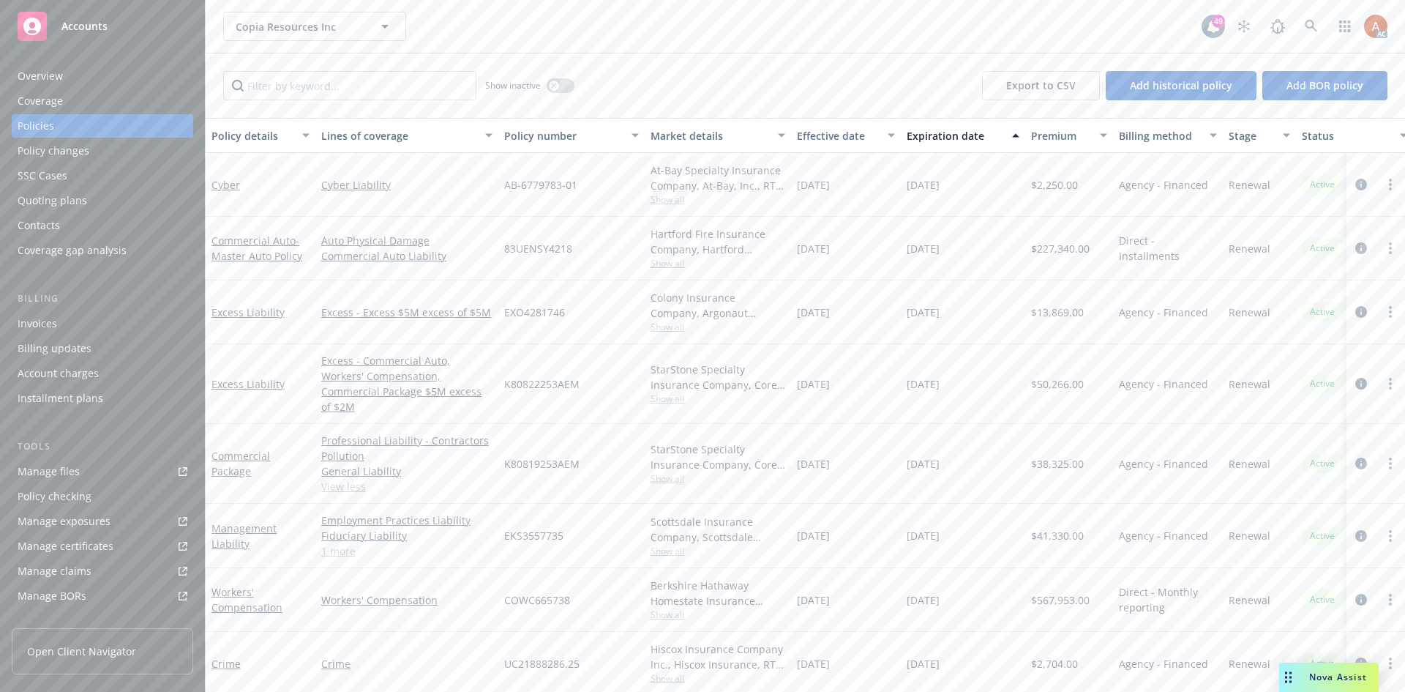
click at [24, 72] on div "Overview" at bounding box center [40, 75] width 45 height 23
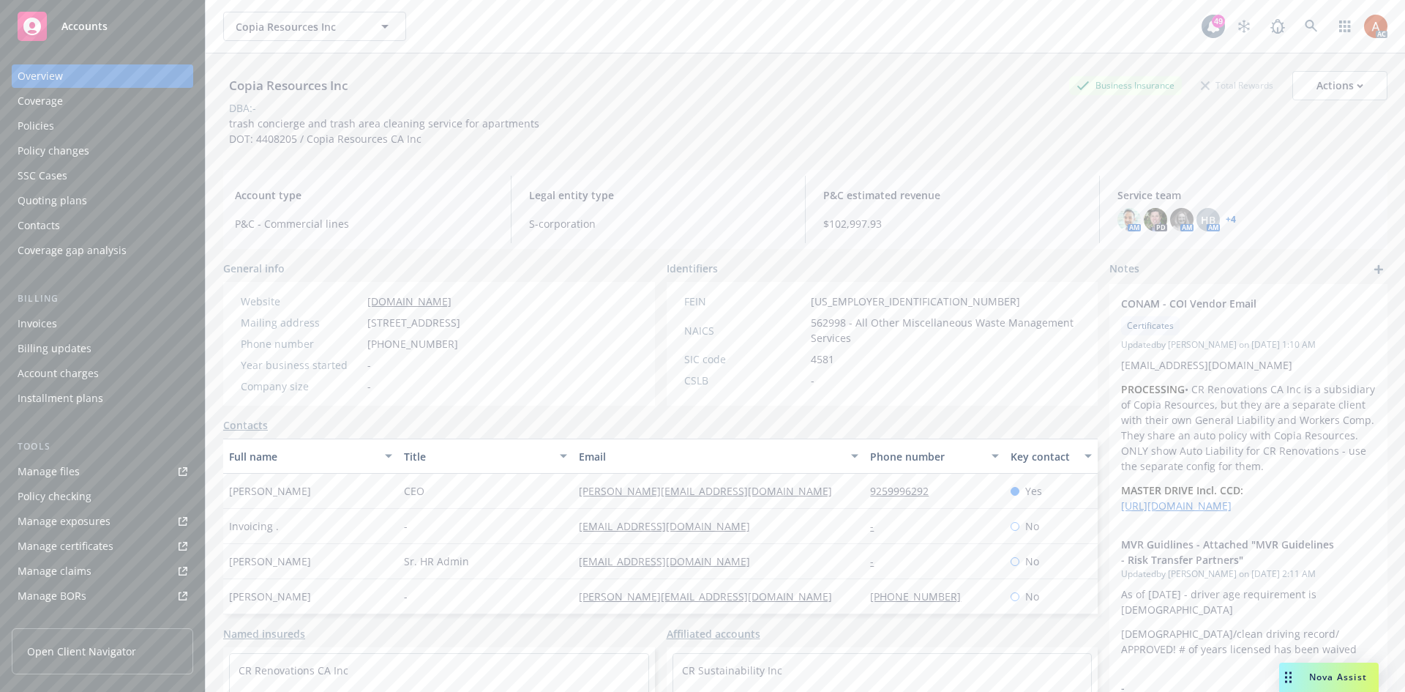
click at [466, 365] on div "Year business started -" at bounding box center [350, 364] width 231 height 15
click at [466, 373] on div "Website copiaresources.com Mailing address 9000 Crow Canyon Rd Ste S-302, Danvi…" at bounding box center [350, 344] width 231 height 100
click at [42, 506] on div "Service team" at bounding box center [49, 504] width 63 height 23
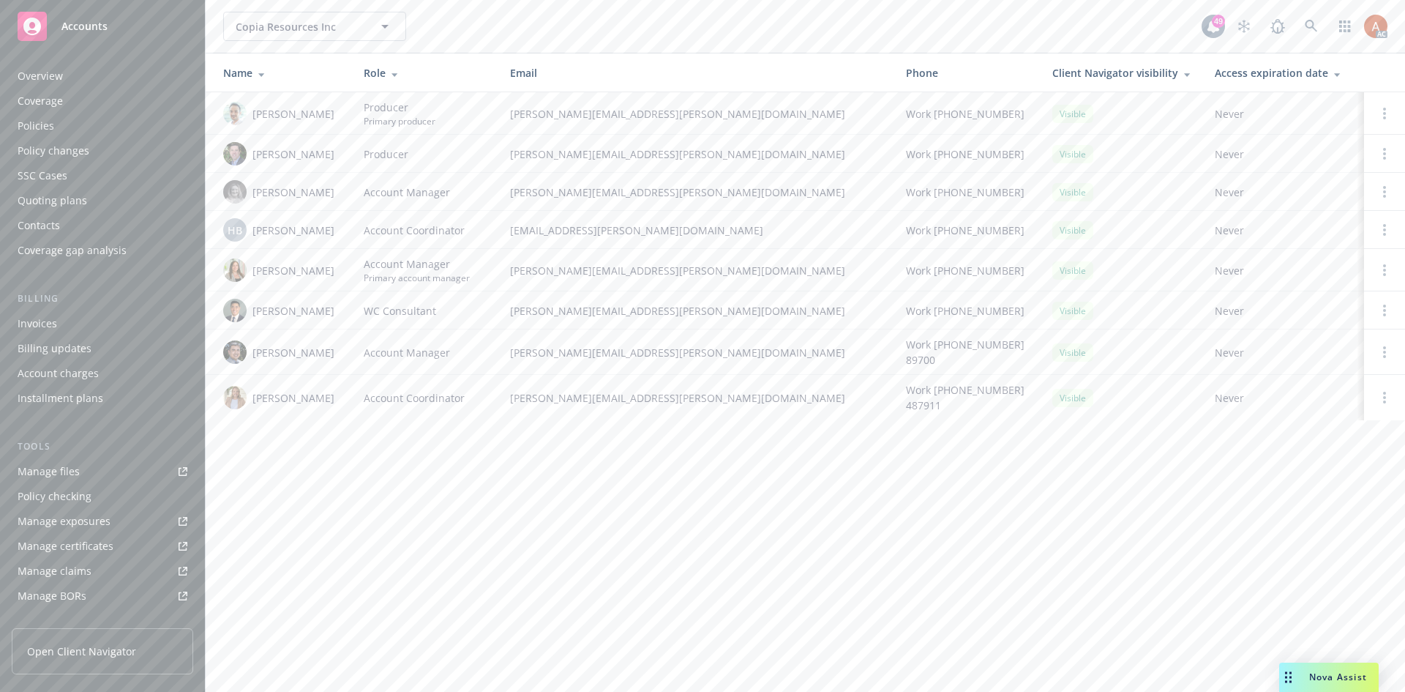
scroll to position [262, 0]
drag, startPoint x: 509, startPoint y: 268, endPoint x: 695, endPoint y: 276, distance: 186.1
click at [695, 276] on td "holly.alessi@newfront.com" at bounding box center [696, 270] width 396 height 42
copy span "holly.alessi@newfront.com"
click at [574, 397] on span "rachel.bledsoe@newfront.com" at bounding box center [696, 397] width 373 height 15
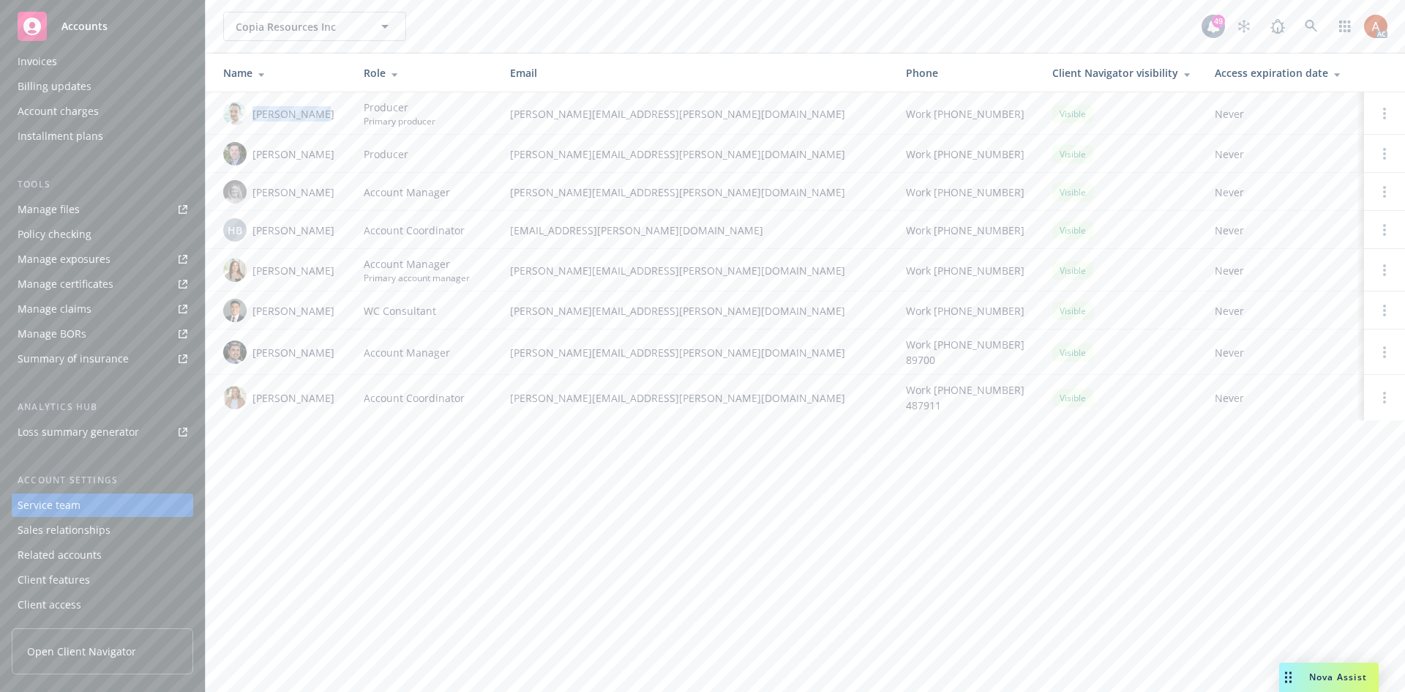
drag, startPoint x: 253, startPoint y: 110, endPoint x: 321, endPoint y: 118, distance: 68.6
click at [321, 118] on div "Adnan Shaikh" at bounding box center [281, 113] width 117 height 23
copy span "Adnan Shaikh"
click at [40, 77] on div "Overview" at bounding box center [40, 75] width 45 height 23
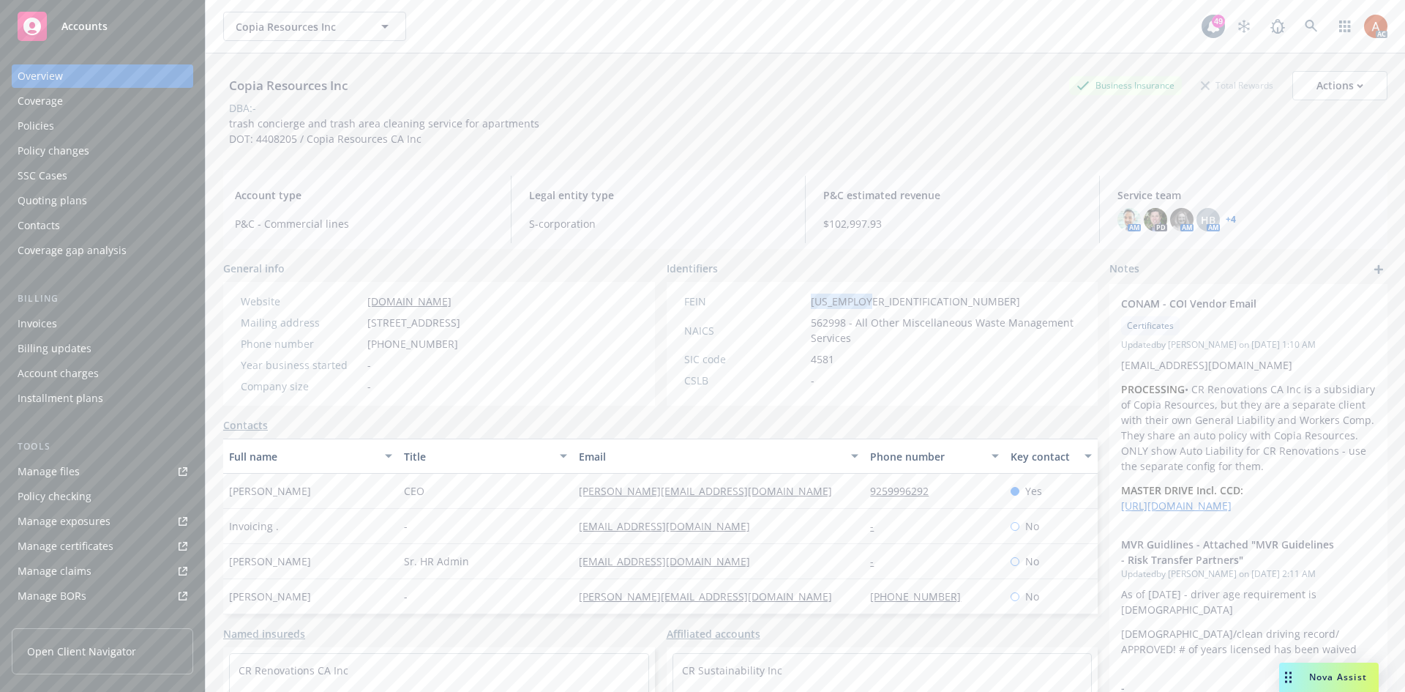
drag, startPoint x: 803, startPoint y: 302, endPoint x: 890, endPoint y: 305, distance: 87.2
click at [890, 305] on div "FEIN 81-0730965" at bounding box center [883, 301] width 408 height 15
click at [34, 130] on div "Policies" at bounding box center [36, 125] width 37 height 23
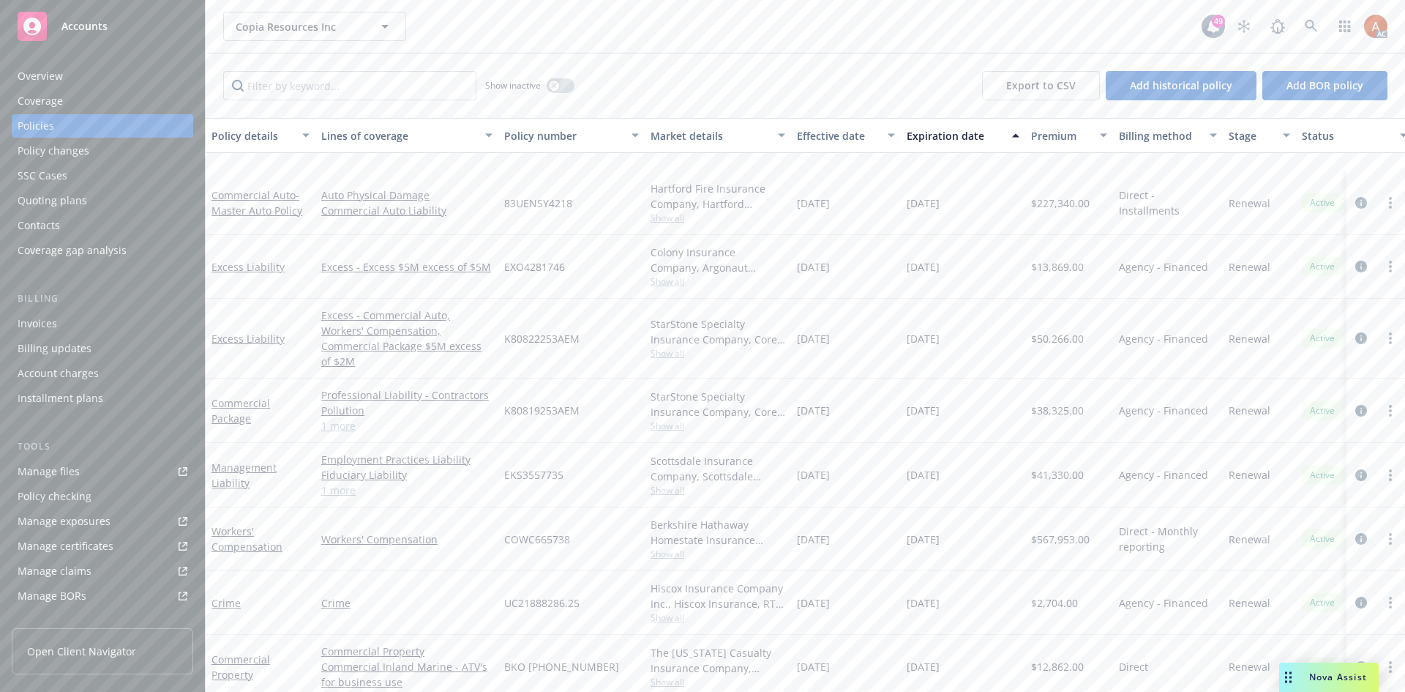
scroll to position [146, 0]
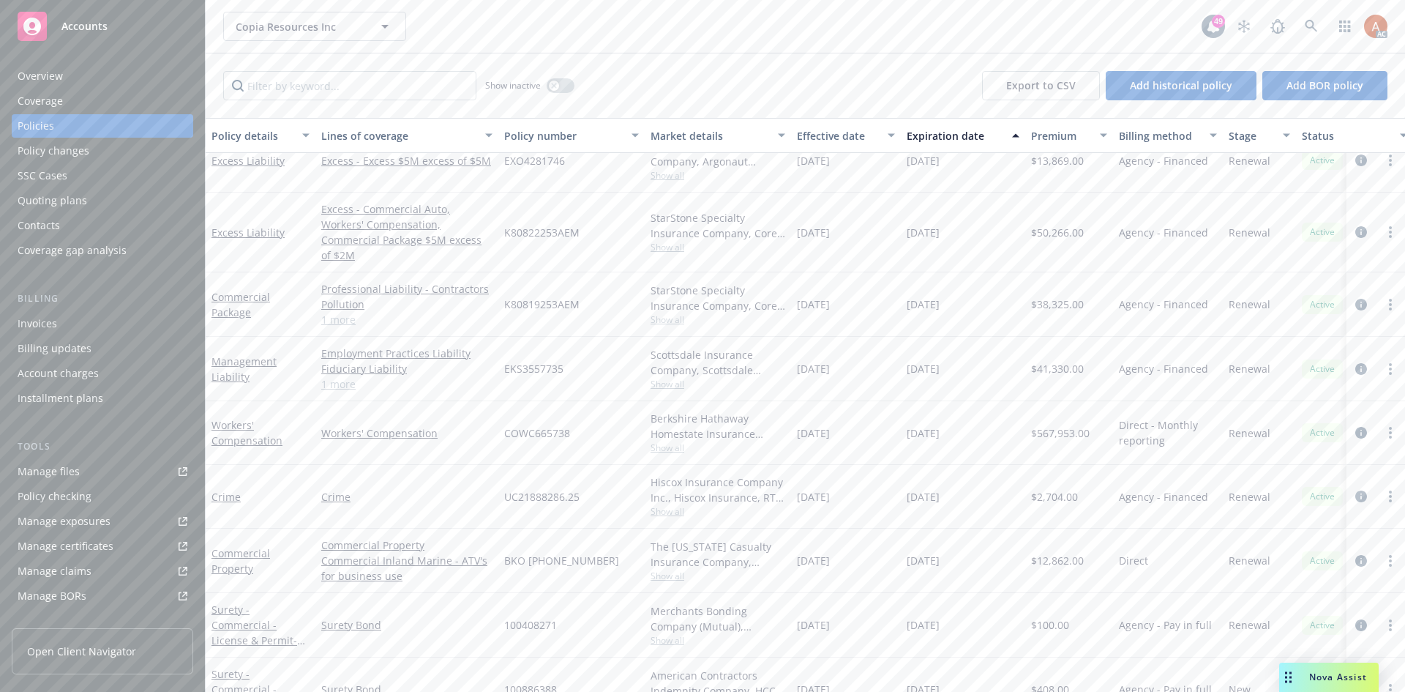
click at [346, 312] on link "1 more" at bounding box center [406, 319] width 171 height 15
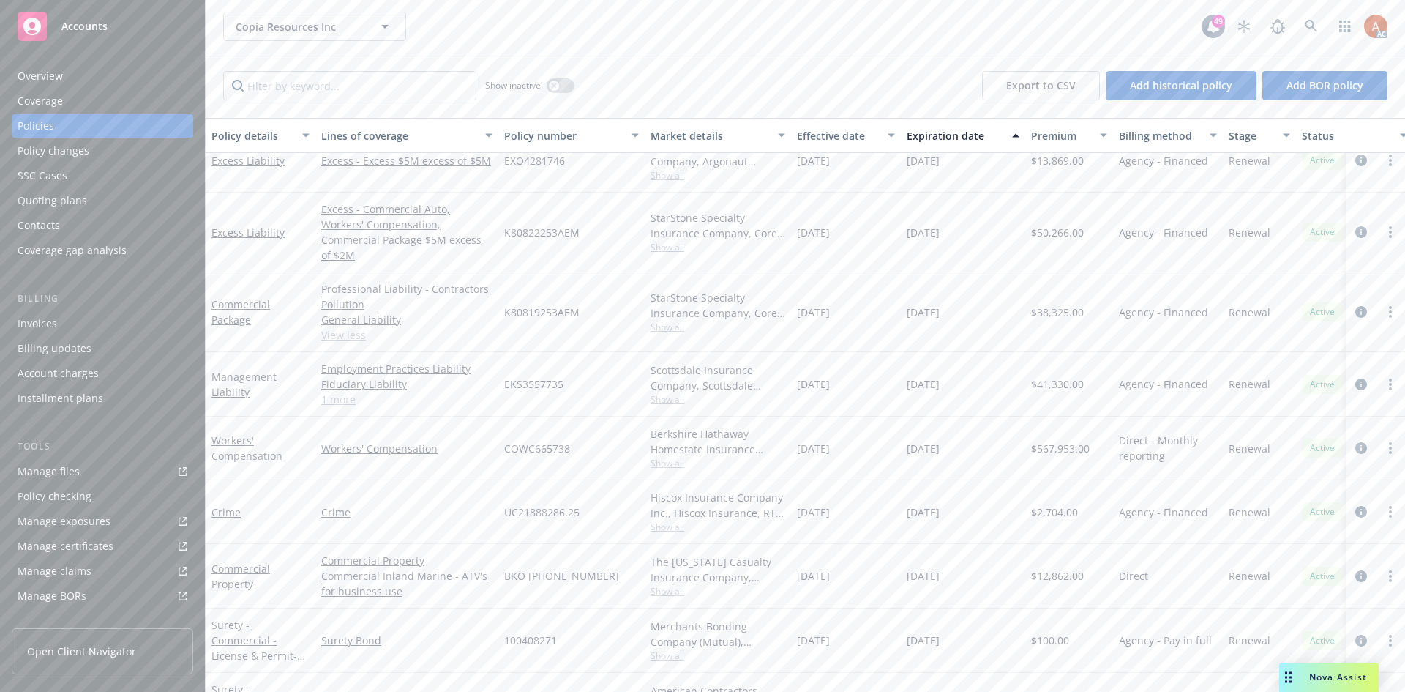
click at [670, 321] on span "Show all" at bounding box center [718, 327] width 135 height 12
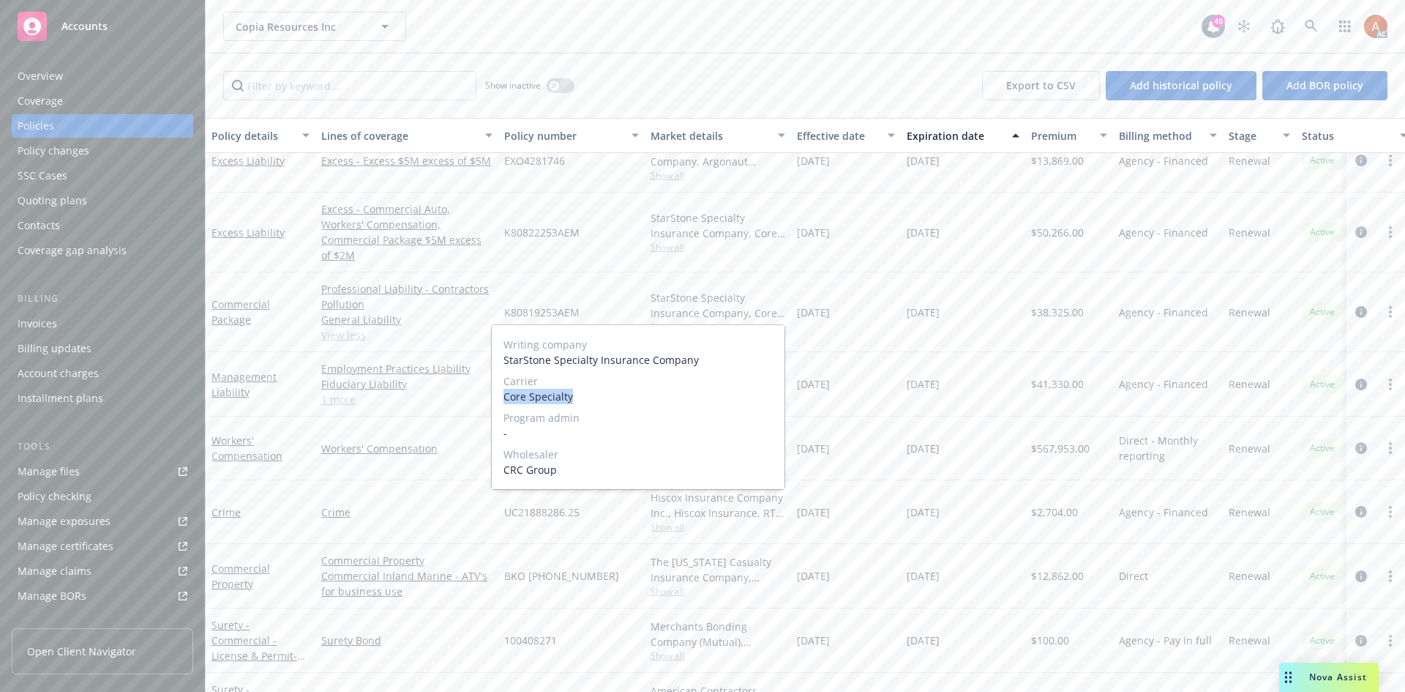
drag, startPoint x: 504, startPoint y: 395, endPoint x: 597, endPoint y: 397, distance: 93.0
click at [597, 397] on span "Core Specialty" at bounding box center [638, 396] width 269 height 15
copy span "Core Specialty"
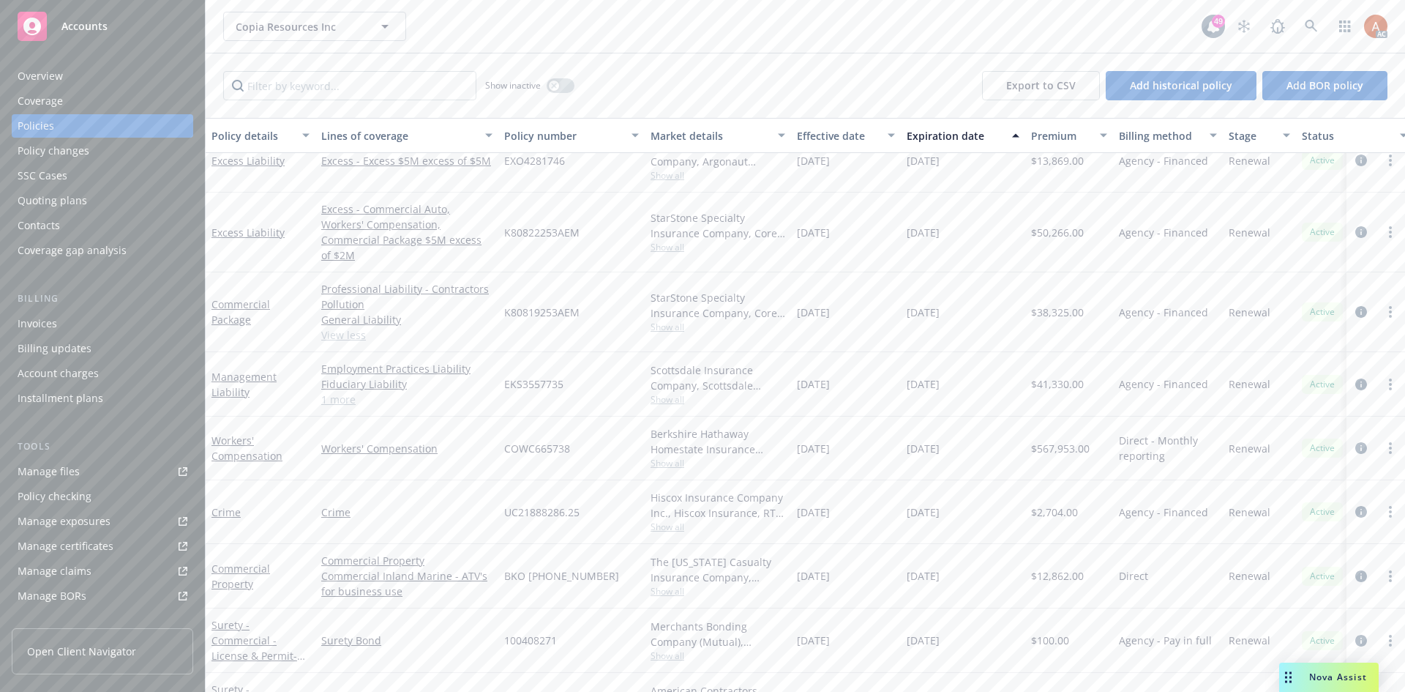
click at [597, 285] on div "K80819253AEM" at bounding box center [571, 312] width 146 height 80
drag, startPoint x: 496, startPoint y: 294, endPoint x: 575, endPoint y: 323, distance: 84.1
click at [580, 293] on div "Commercial Package Professional Liability - Contractors Pollution General Liabi…" at bounding box center [912, 312] width 1413 height 80
click at [575, 323] on div "K80819253AEM" at bounding box center [571, 312] width 146 height 80
click at [361, 327] on link "View less" at bounding box center [406, 334] width 171 height 15
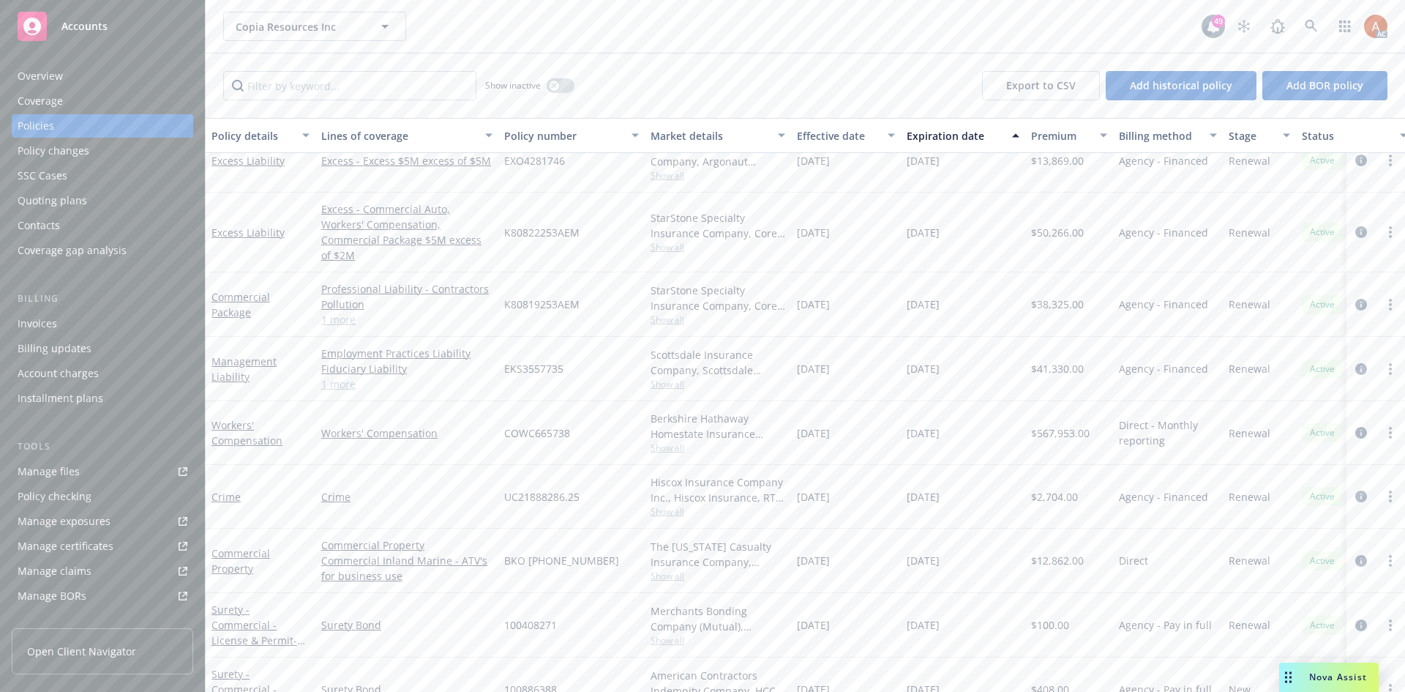
click at [337, 312] on link "1 more" at bounding box center [406, 319] width 171 height 15
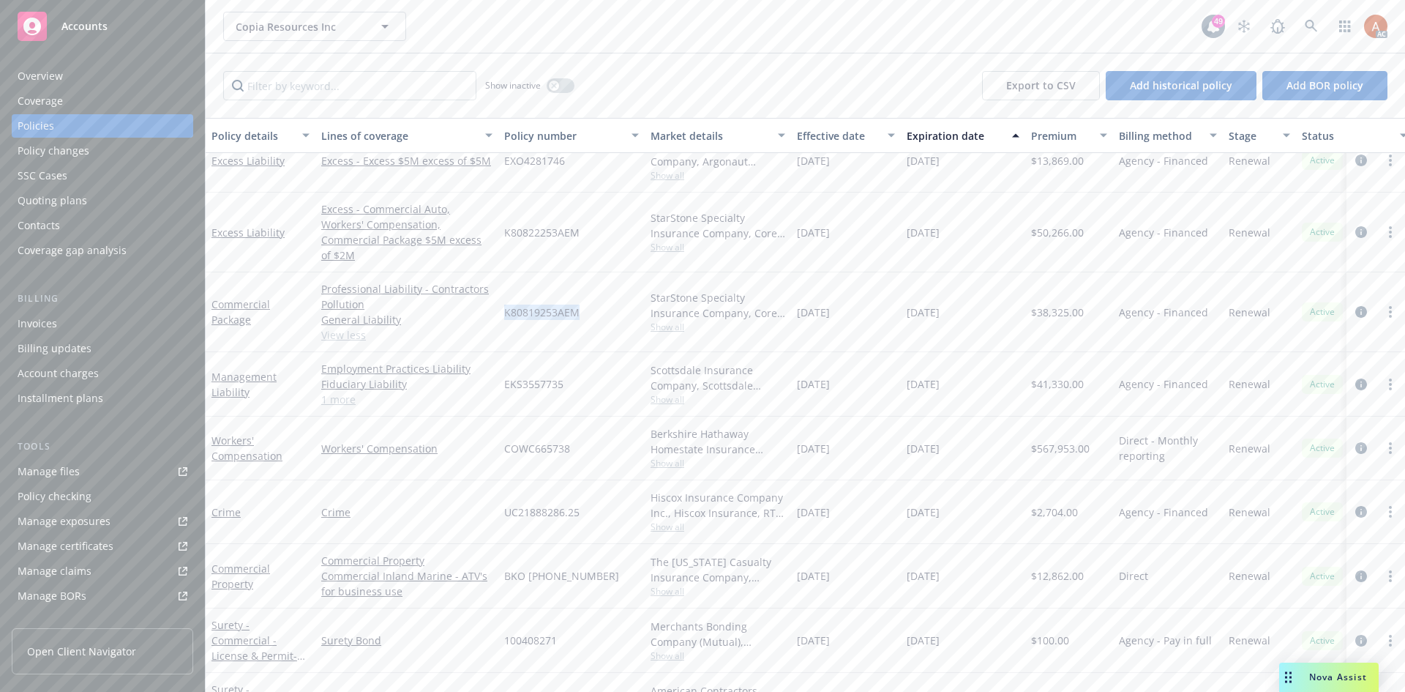
drag, startPoint x: 503, startPoint y: 295, endPoint x: 619, endPoint y: 296, distance: 116.4
click at [600, 297] on div "K80819253AEM" at bounding box center [571, 312] width 146 height 80
click at [1073, 305] on span "$38,325.00" at bounding box center [1057, 312] width 53 height 15
drag, startPoint x: 797, startPoint y: 294, endPoint x: 860, endPoint y: 299, distance: 63.1
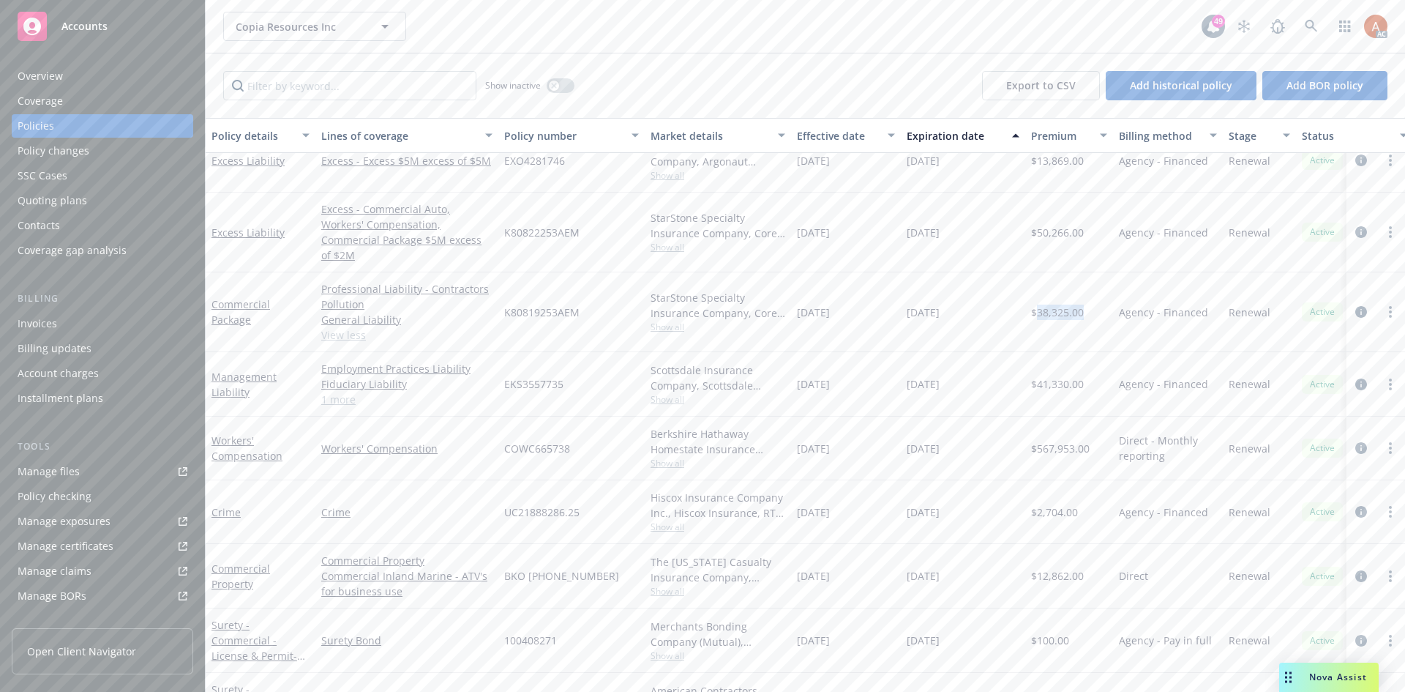
click at [860, 299] on div "01/12/2025" at bounding box center [846, 312] width 110 height 80
drag, startPoint x: 907, startPoint y: 294, endPoint x: 976, endPoint y: 298, distance: 68.9
click at [976, 298] on div "01/12/2026" at bounding box center [963, 312] width 124 height 80
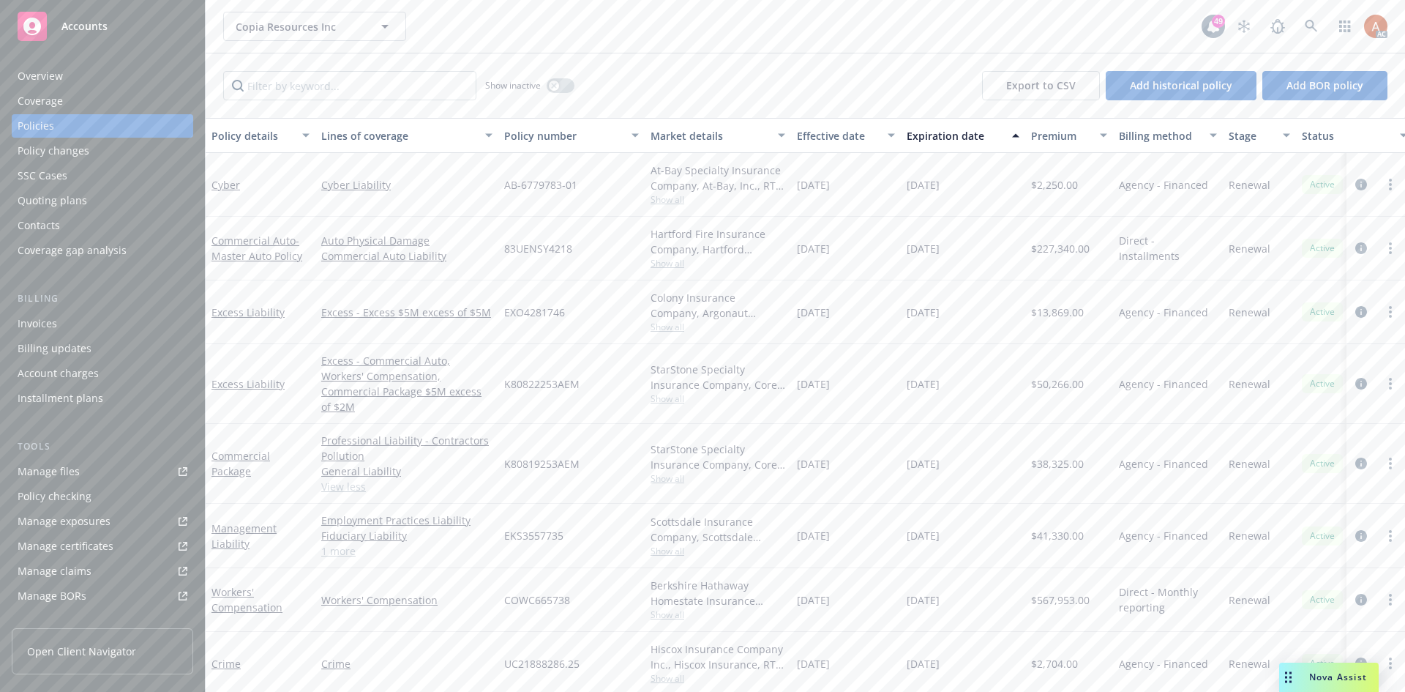
click at [672, 266] on span "Show all" at bounding box center [718, 263] width 135 height 12
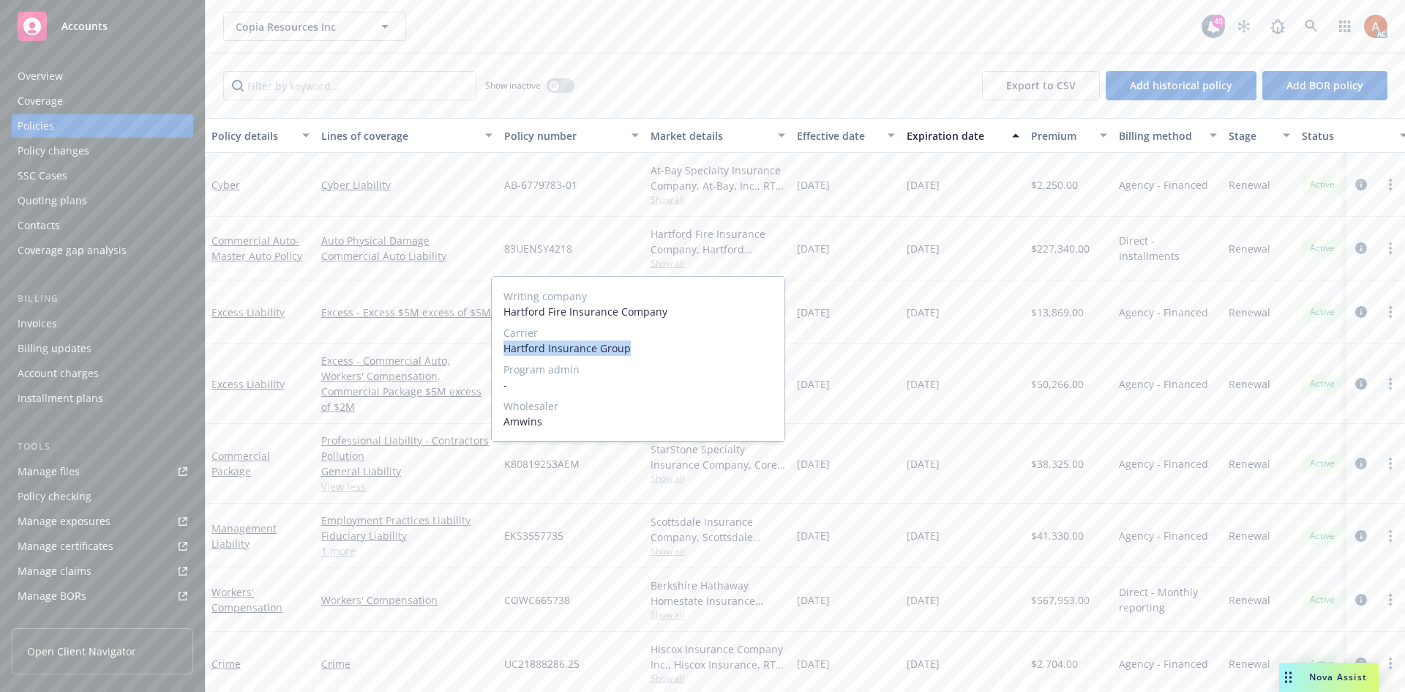
drag, startPoint x: 531, startPoint y: 349, endPoint x: 637, endPoint y: 351, distance: 106.2
click at [637, 351] on div "Writing company Hartford Fire Insurance Company Carrier Hartford Insurance Grou…" at bounding box center [638, 359] width 293 height 164
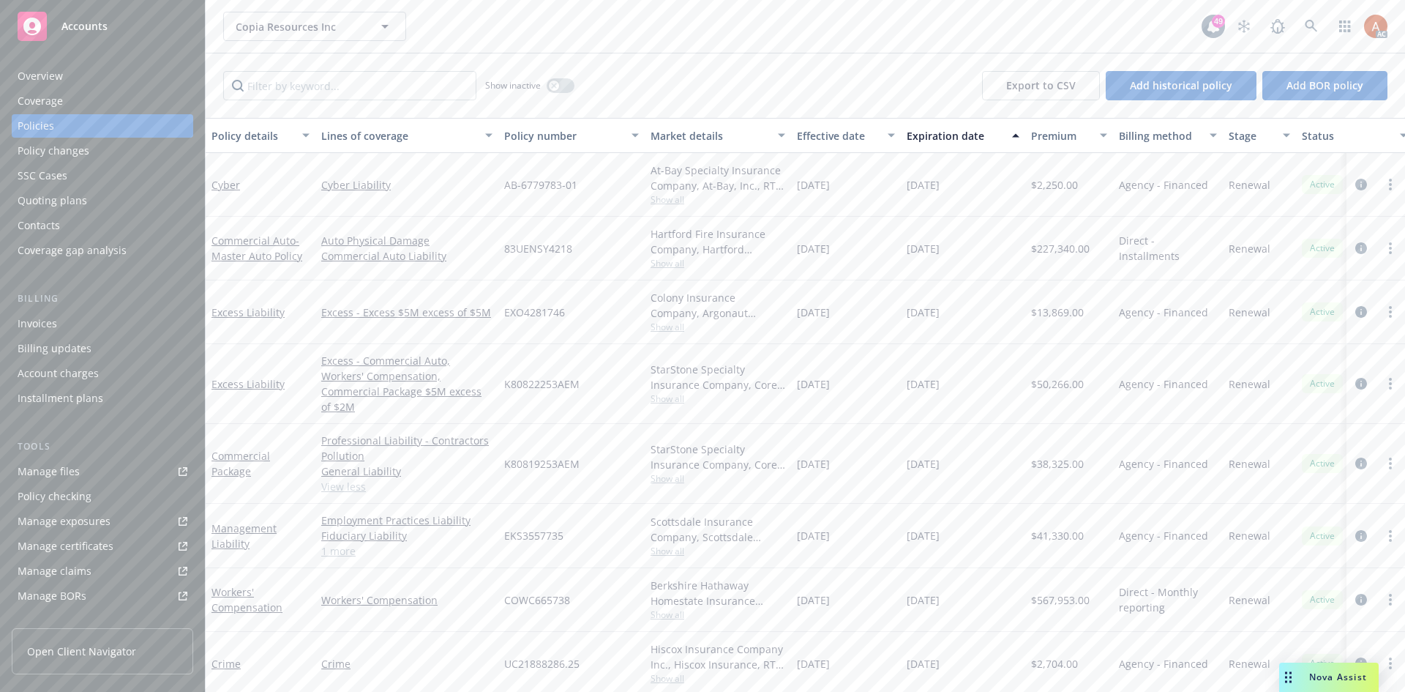
click at [550, 257] on div "83UENSY4218" at bounding box center [571, 249] width 146 height 64
click at [518, 246] on span "83UENSY4218" at bounding box center [538, 248] width 68 height 15
click at [1066, 247] on span "$227,340.00" at bounding box center [1060, 248] width 59 height 15
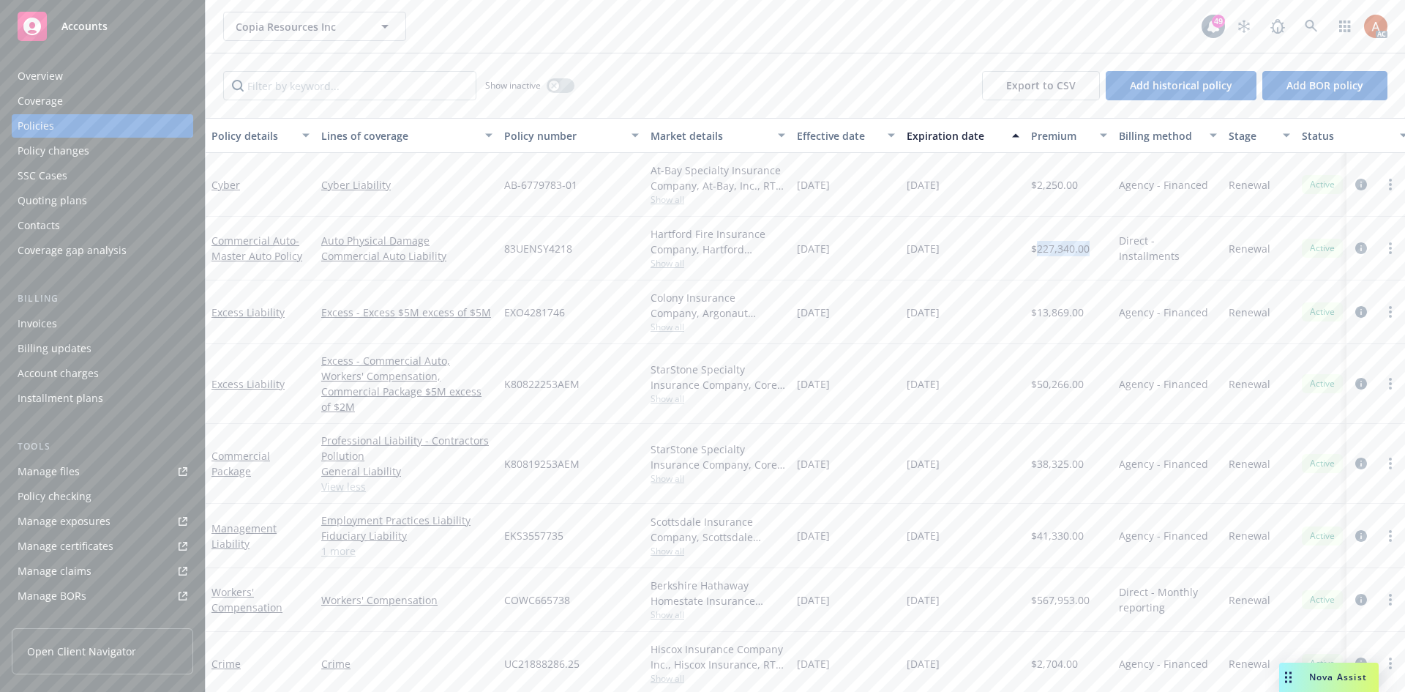
drag, startPoint x: 802, startPoint y: 252, endPoint x: 865, endPoint y: 251, distance: 63.0
click at [865, 251] on div "01/12/2025" at bounding box center [846, 249] width 110 height 64
click at [602, 335] on div "EXO4281746" at bounding box center [571, 312] width 146 height 64
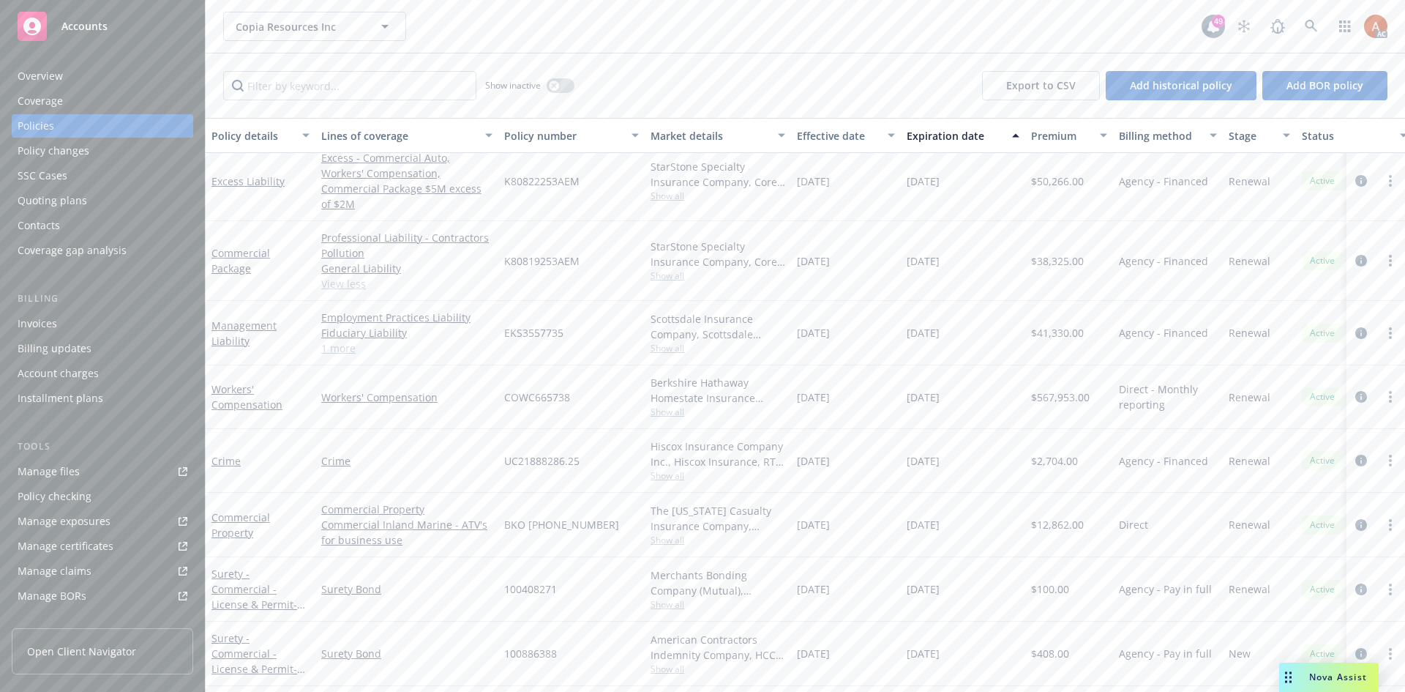
click at [661, 534] on span "Show all" at bounding box center [718, 540] width 135 height 12
click at [590, 557] on div "100408271" at bounding box center [571, 589] width 146 height 64
click at [662, 534] on span "Show all" at bounding box center [718, 540] width 135 height 12
drag, startPoint x: 501, startPoint y: 418, endPoint x: 608, endPoint y: 418, distance: 106.1
click at [608, 418] on div "Writing company The Ohio Casualty Insurance Company Carrier Liberty Mutual Prog…" at bounding box center [638, 430] width 293 height 164
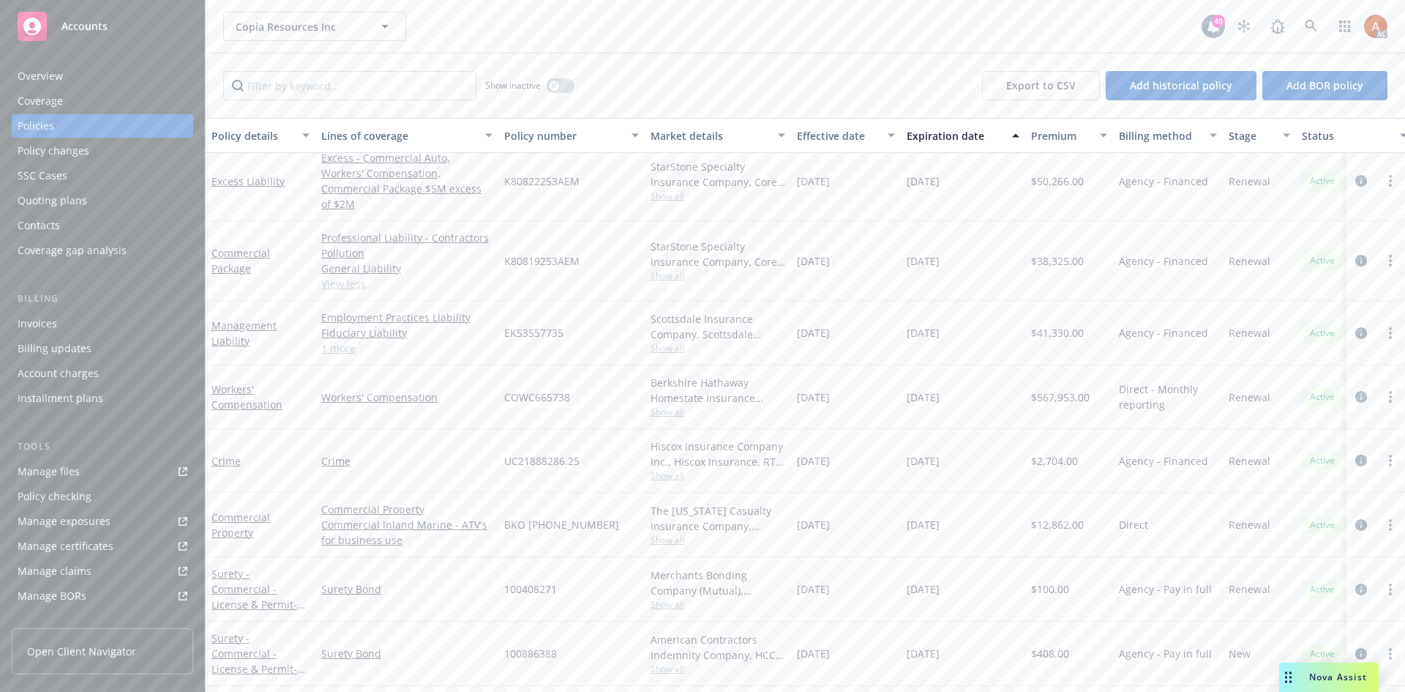
click at [602, 564] on div "100408271" at bounding box center [571, 589] width 146 height 64
drag, startPoint x: 504, startPoint y: 510, endPoint x: 610, endPoint y: 510, distance: 105.4
click at [610, 510] on div "BKO (26) 62 85 48 19" at bounding box center [571, 525] width 146 height 64
click at [1043, 517] on span "$12,862.00" at bounding box center [1057, 524] width 53 height 15
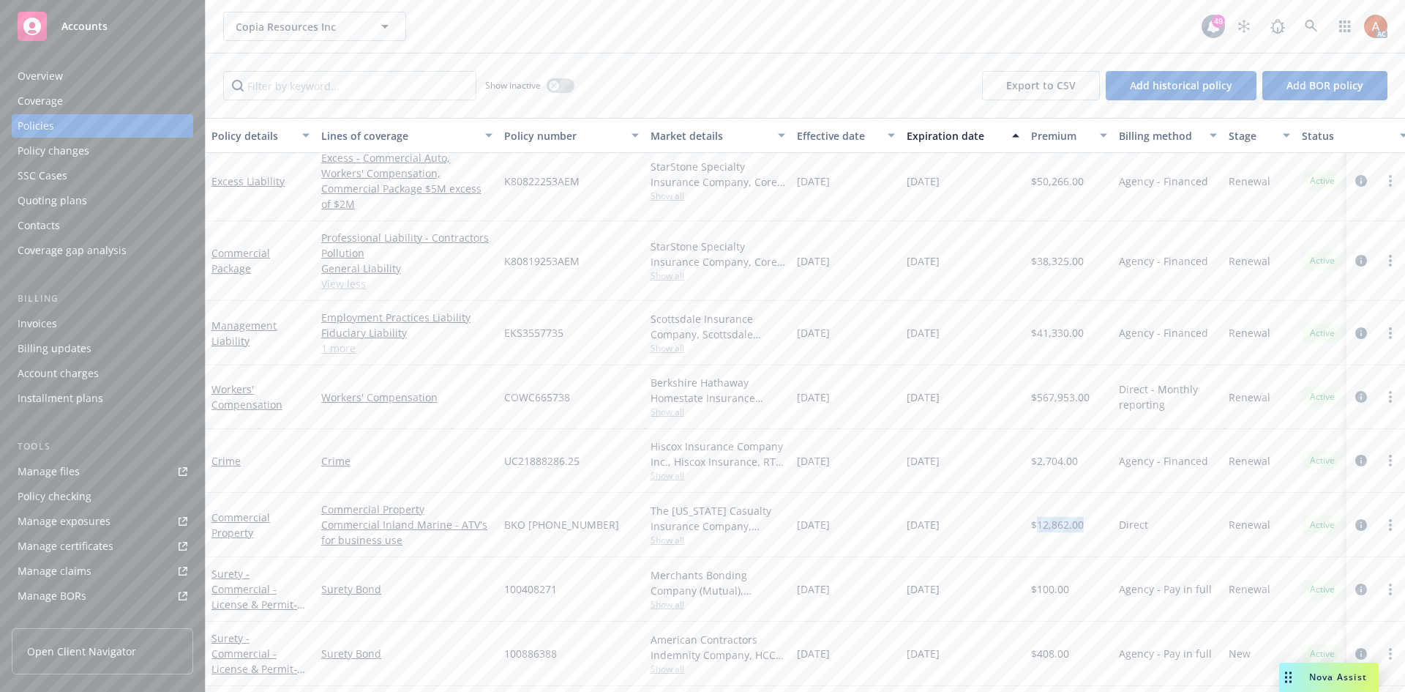
click at [440, 345] on div "Employment Practices Liability Fiduciary Liability Directors and Officers 1 more" at bounding box center [406, 333] width 183 height 64
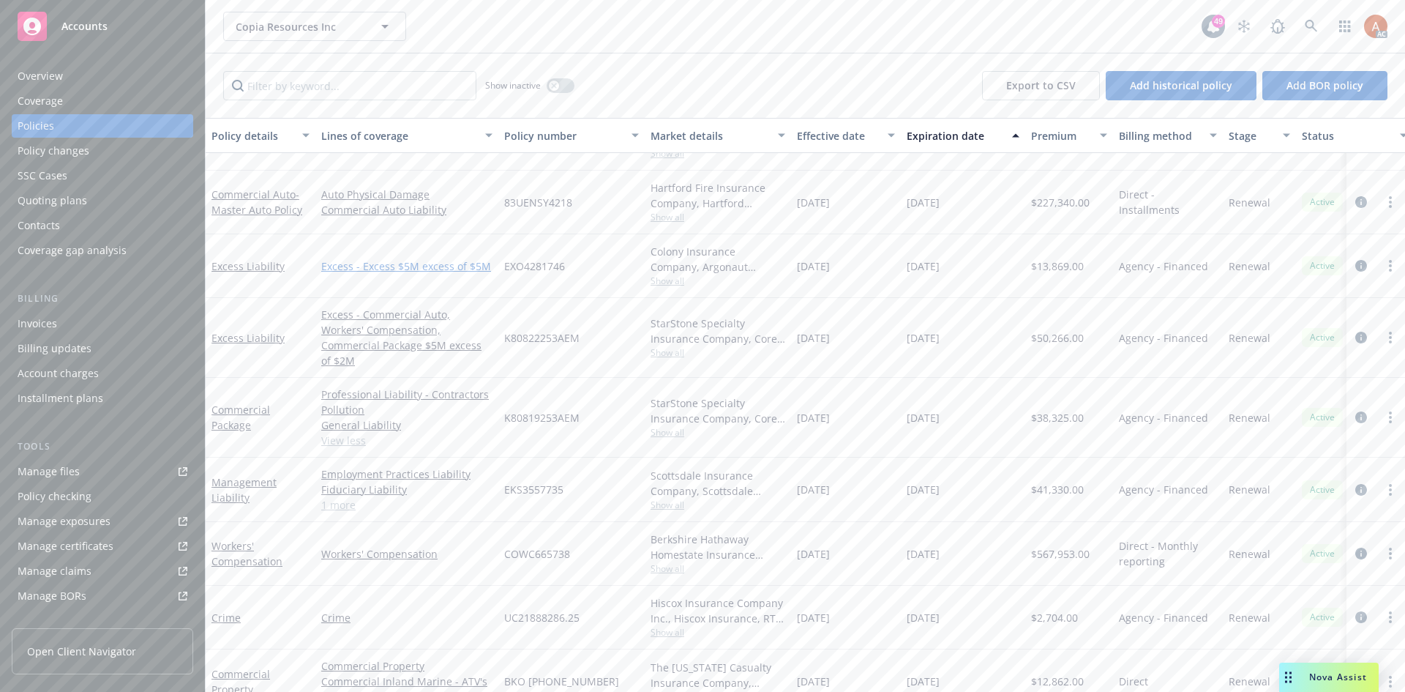
scroll to position [0, 0]
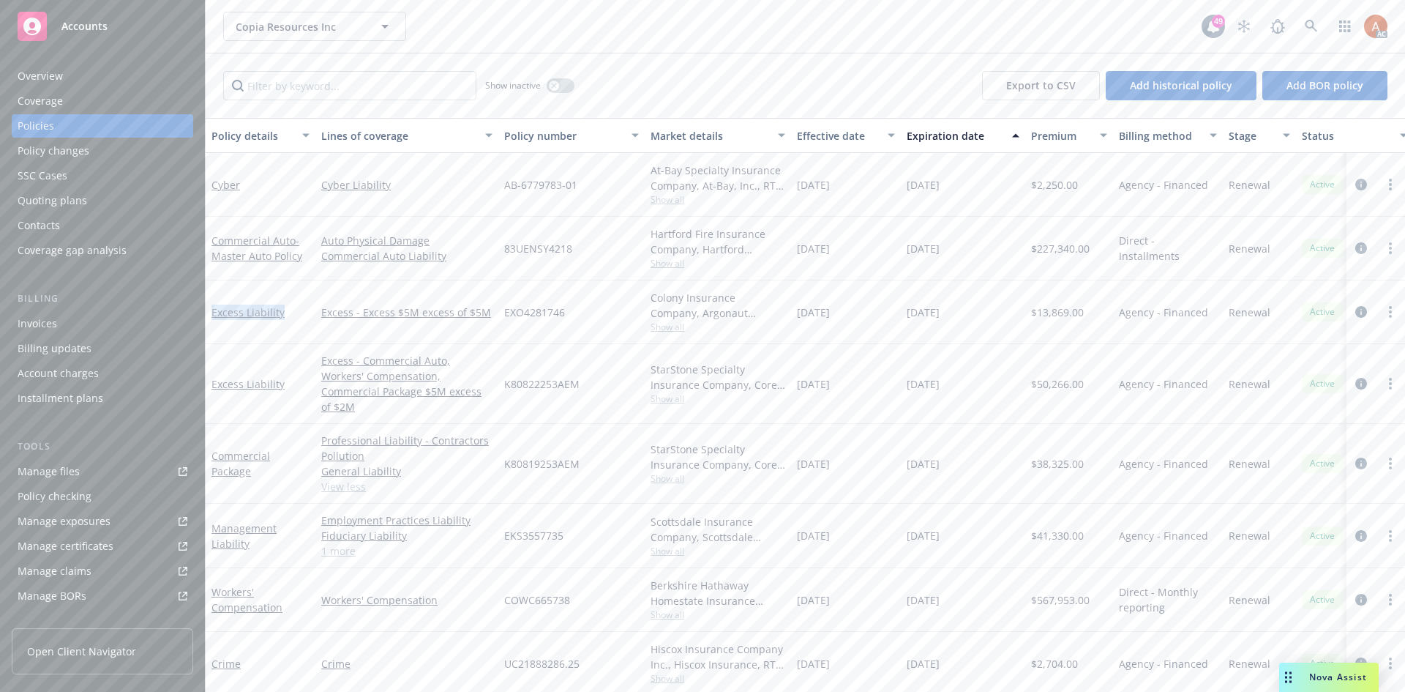
drag, startPoint x: 210, startPoint y: 301, endPoint x: 294, endPoint y: 319, distance: 85.4
click at [294, 319] on div "Excess Liability" at bounding box center [261, 312] width 110 height 64
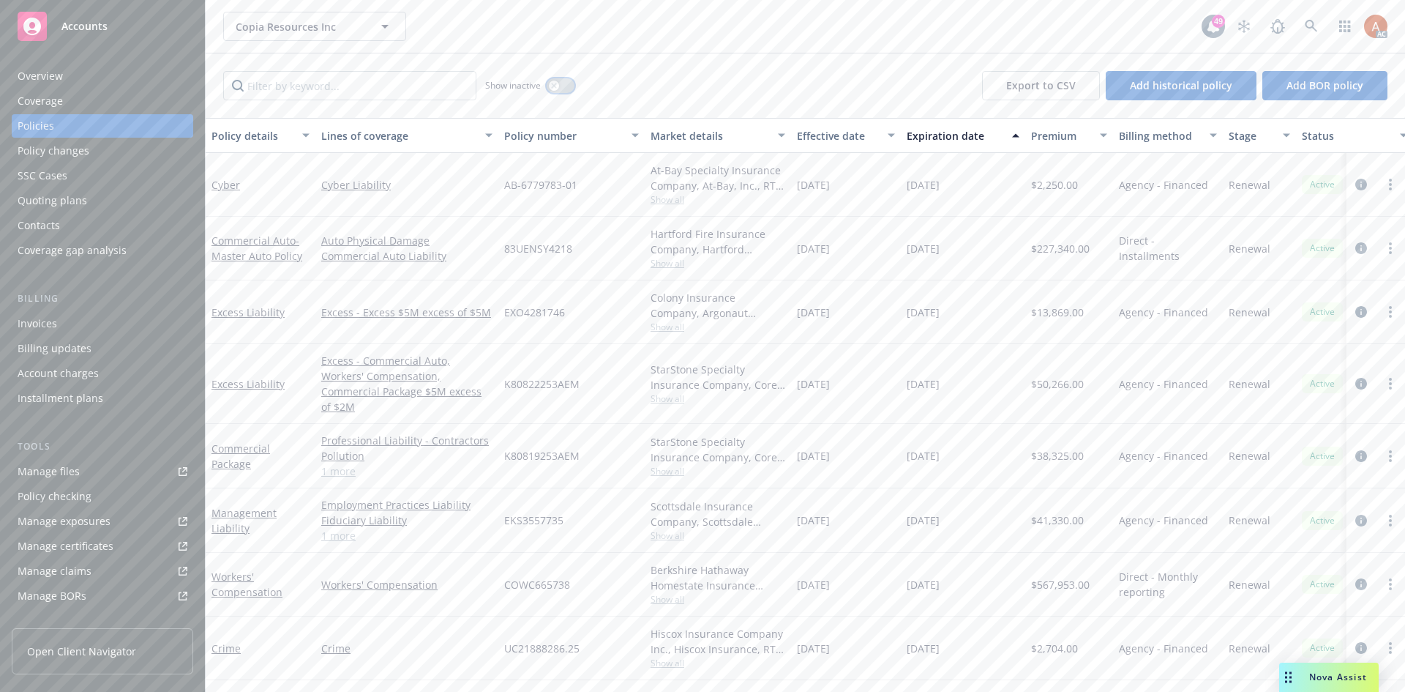
click at [556, 85] on icon "button" at bounding box center [554, 86] width 6 height 6
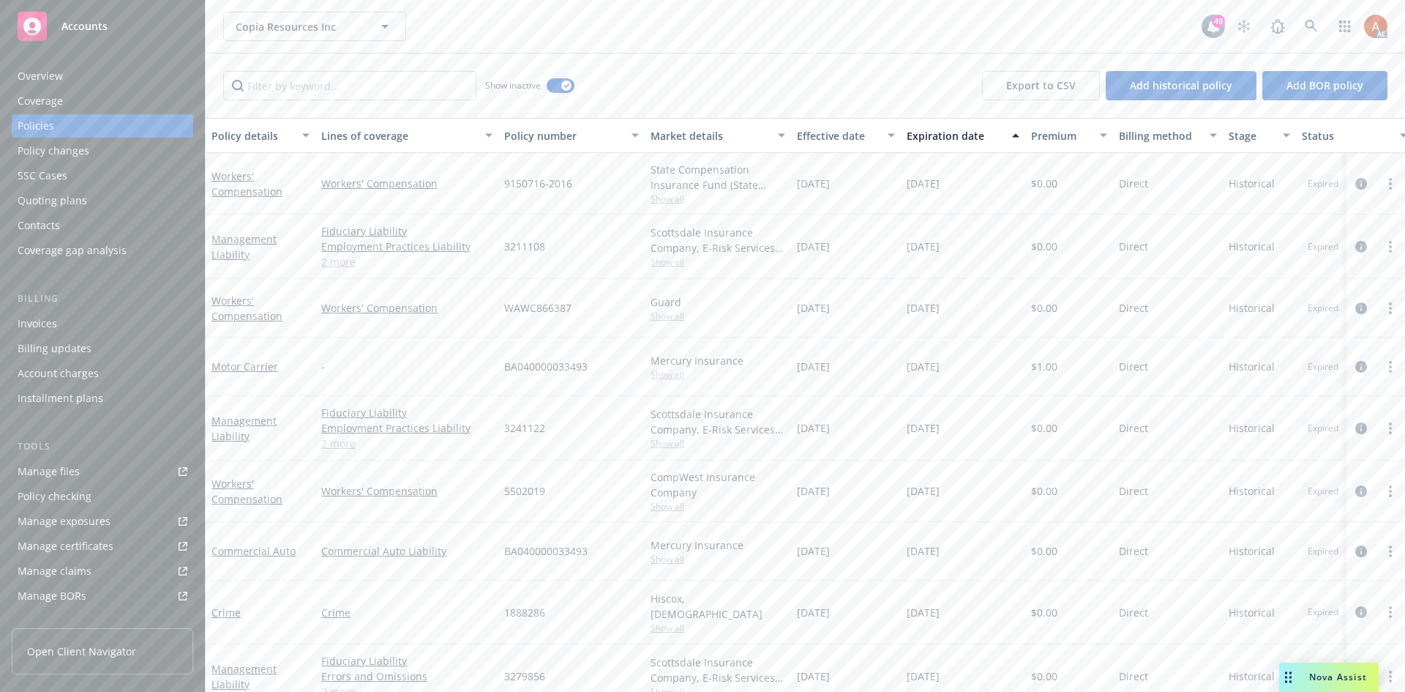
click at [833, 135] on div "Effective date" at bounding box center [838, 135] width 82 height 15
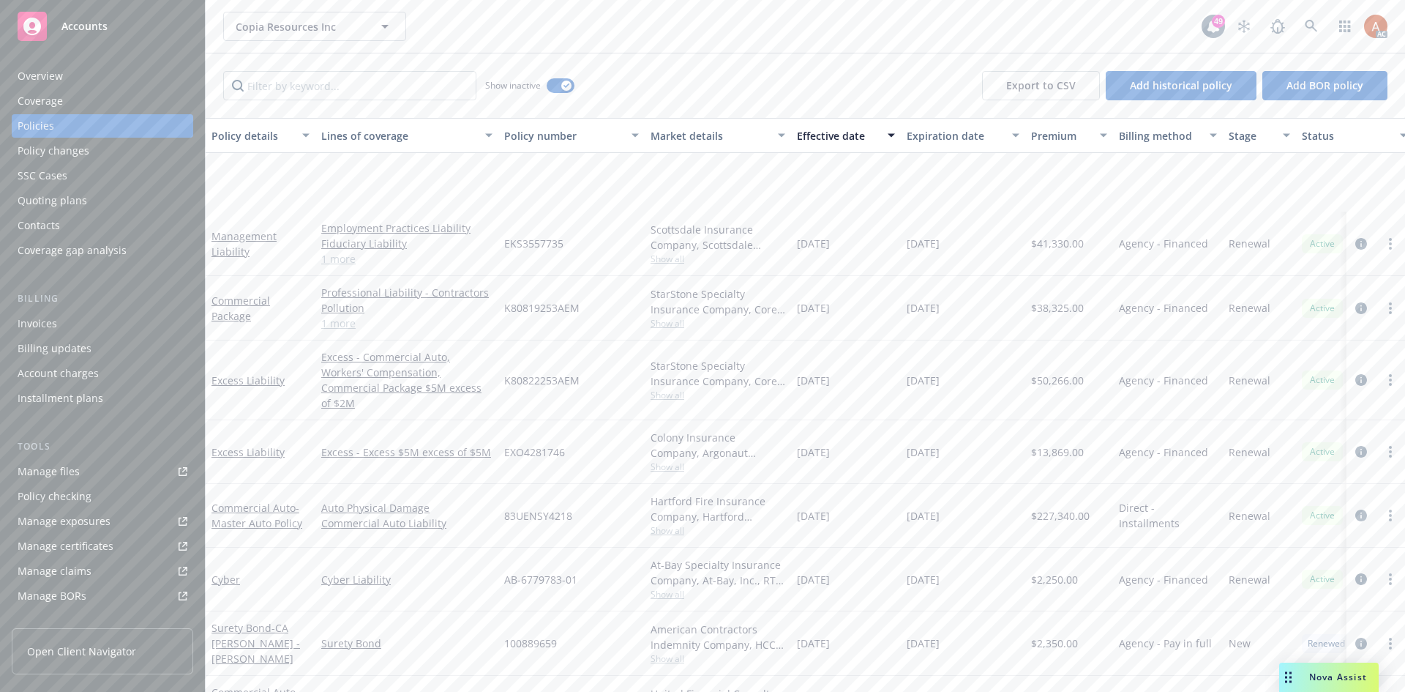
scroll to position [439, 0]
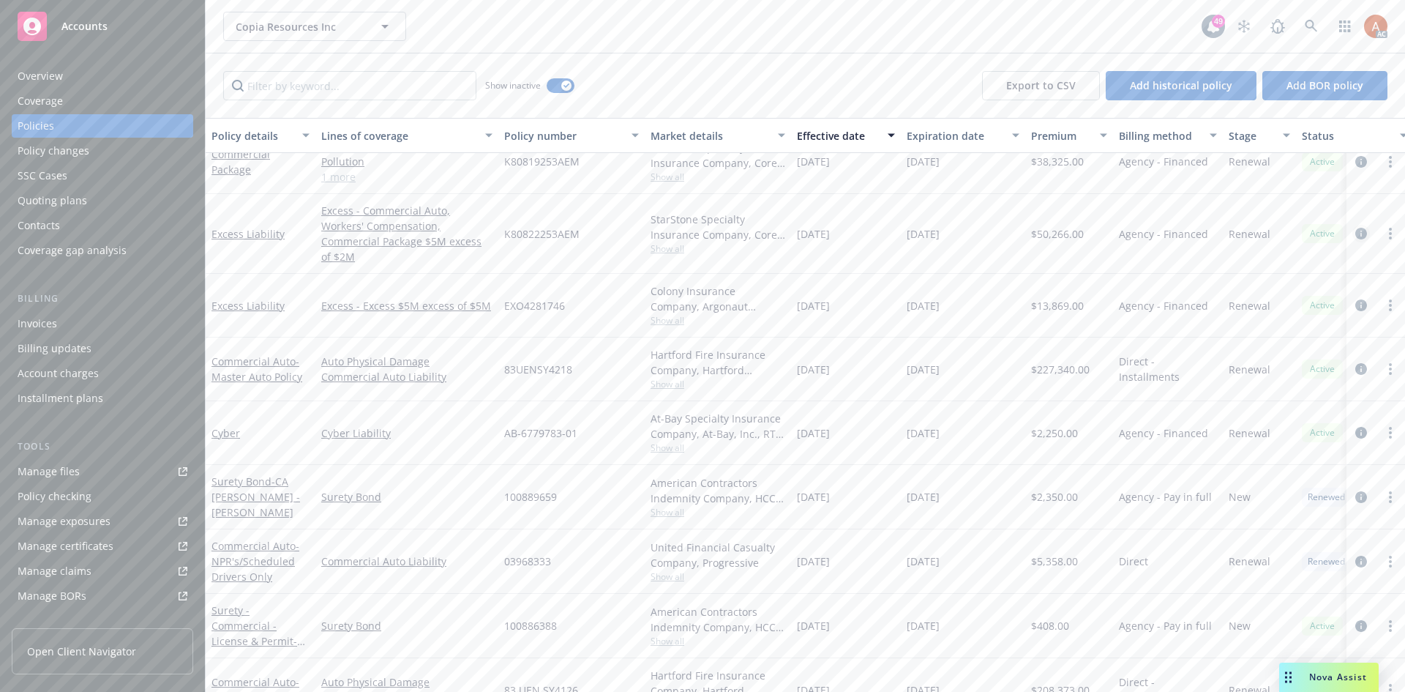
click at [1356, 228] on icon "circleInformation" at bounding box center [1362, 234] width 12 height 12
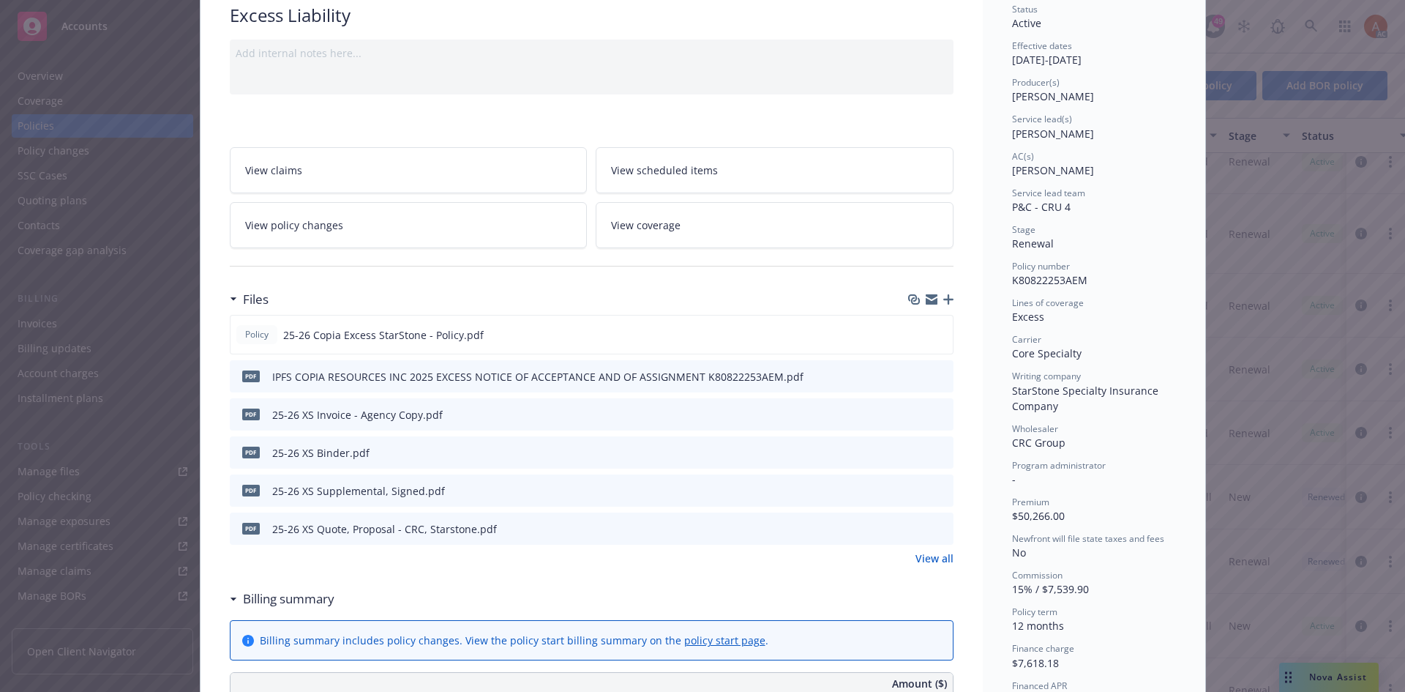
scroll to position [146, 0]
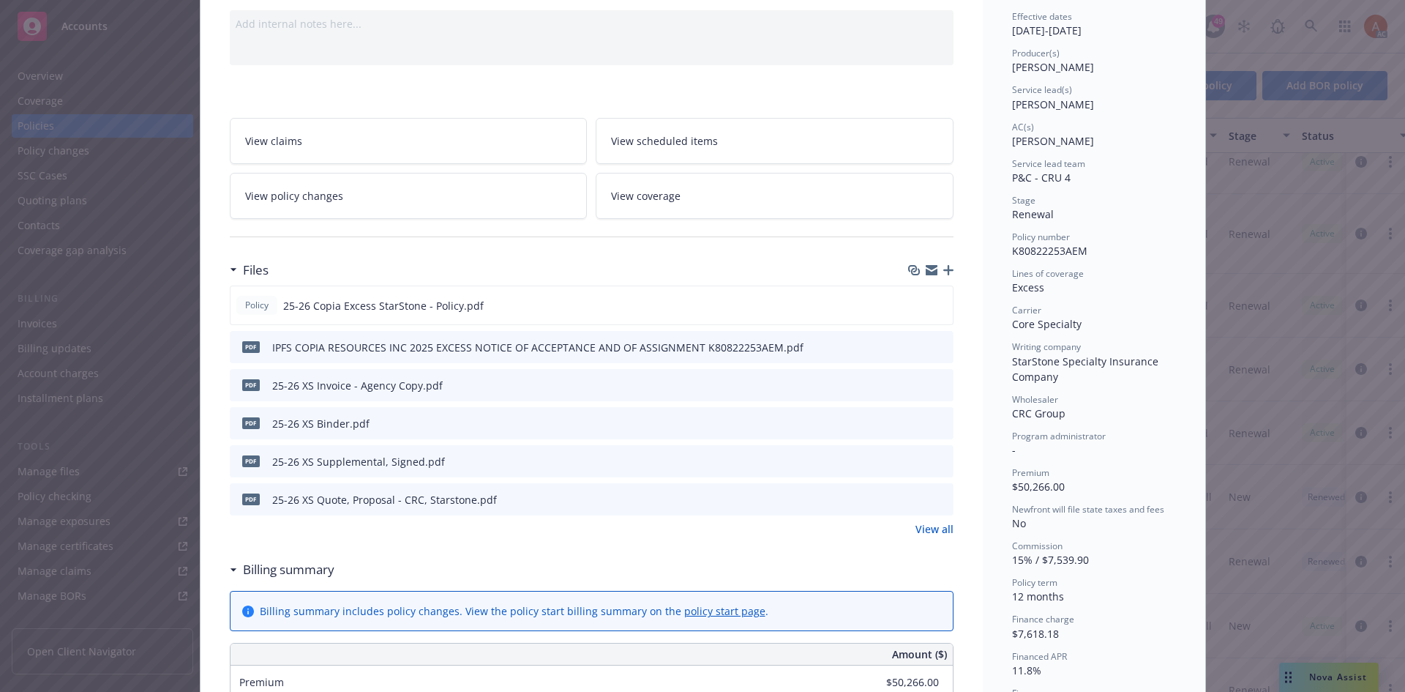
click at [919, 529] on link "View all" at bounding box center [935, 528] width 38 height 15
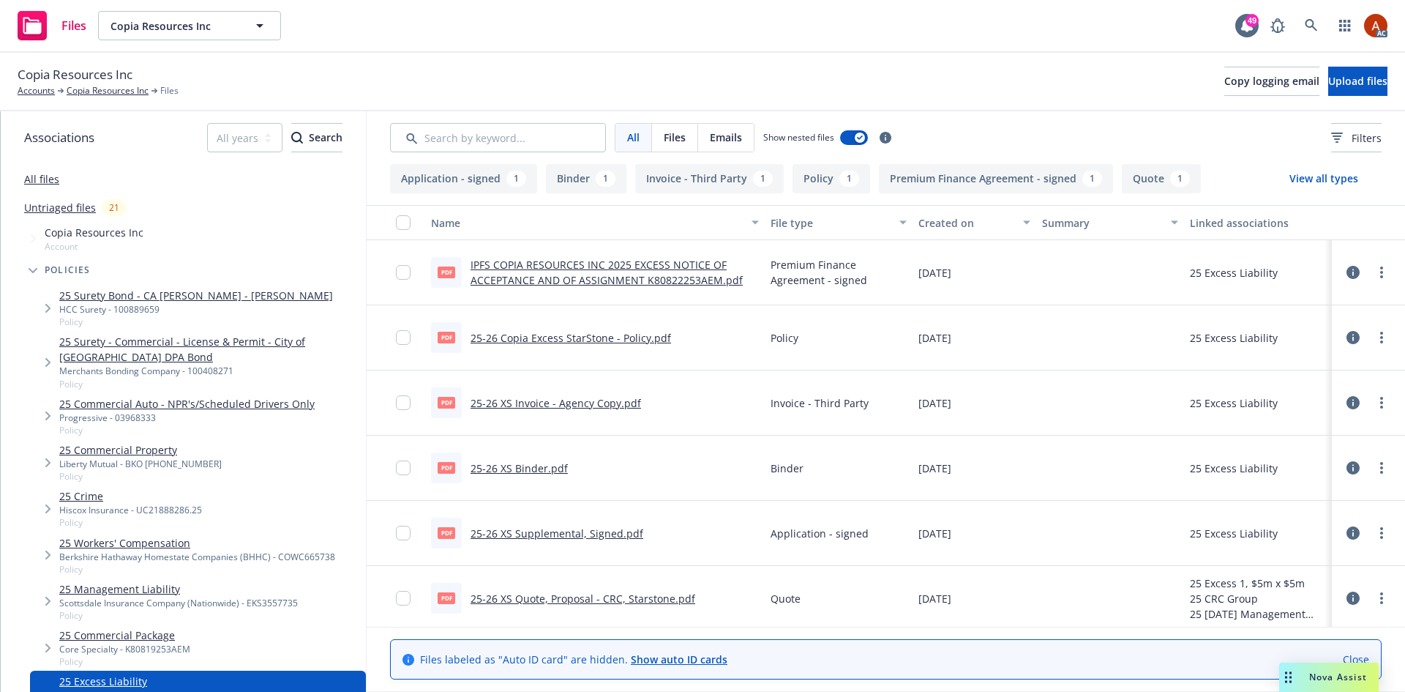
click at [464, 173] on button "Application - signed 1" at bounding box center [463, 178] width 147 height 29
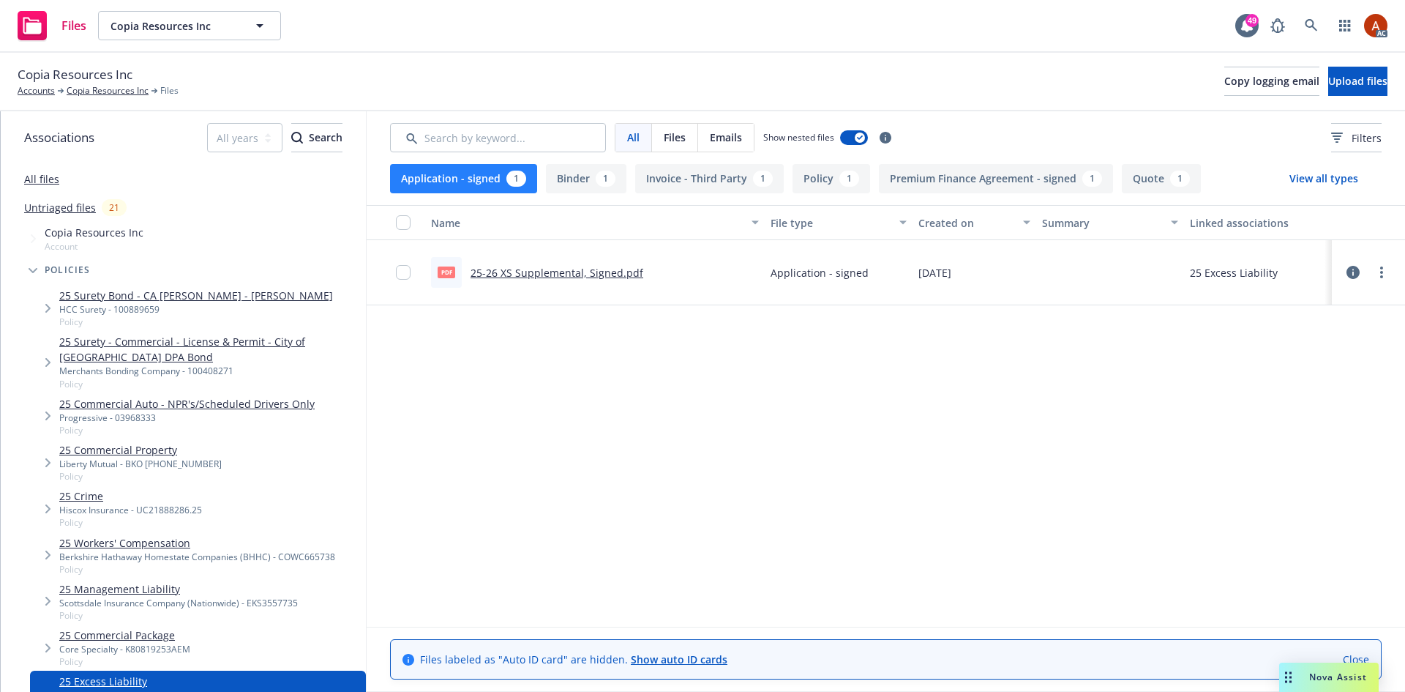
click at [556, 275] on link "25-26 XS Supplemental, Signed.pdf" at bounding box center [557, 273] width 173 height 14
click at [813, 176] on button "Policy 1" at bounding box center [832, 178] width 78 height 29
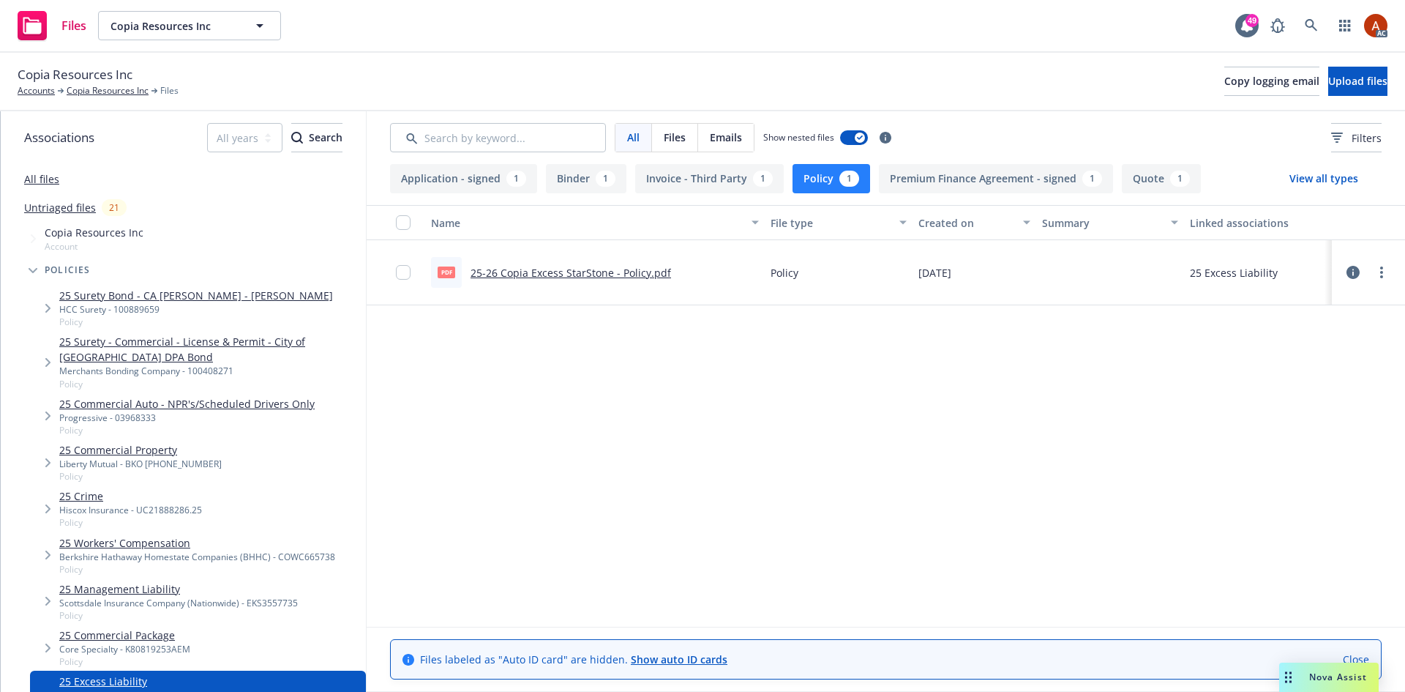
click at [561, 270] on link "25-26 Copia Excess StarStone - Policy.pdf" at bounding box center [571, 273] width 201 height 14
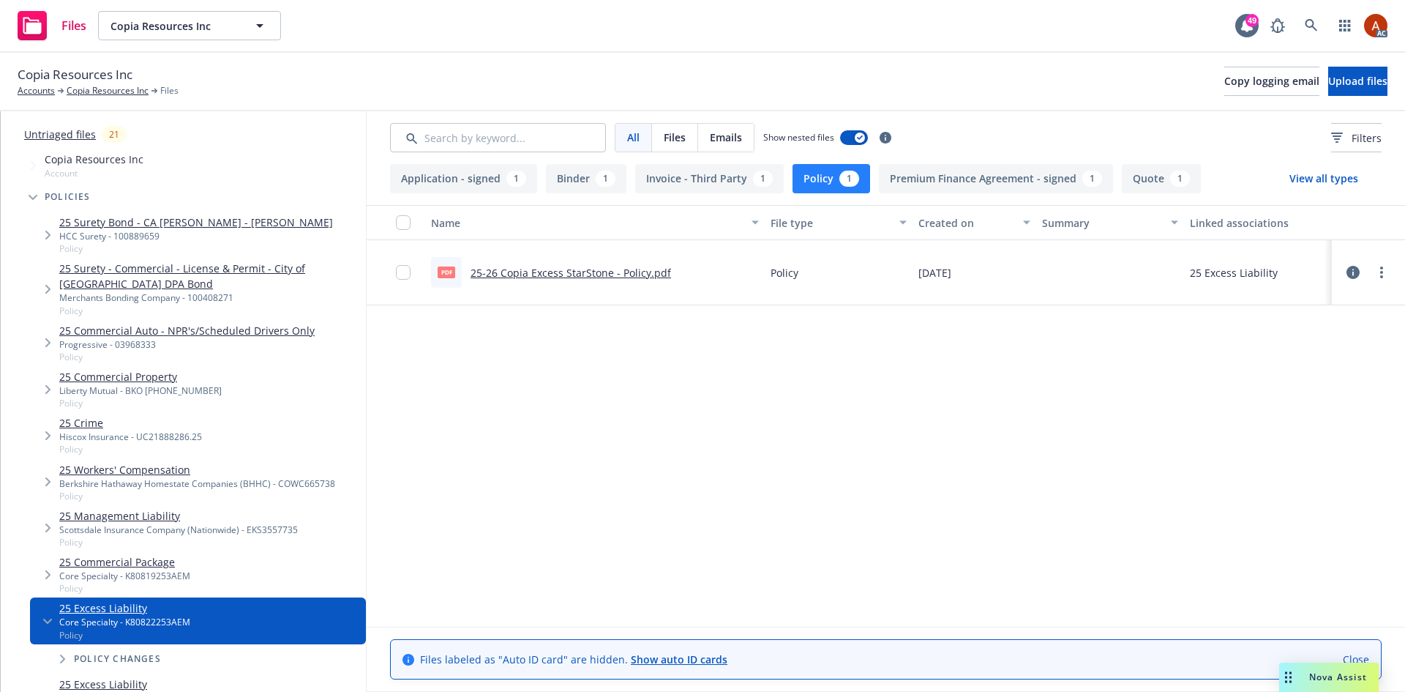
scroll to position [220, 0]
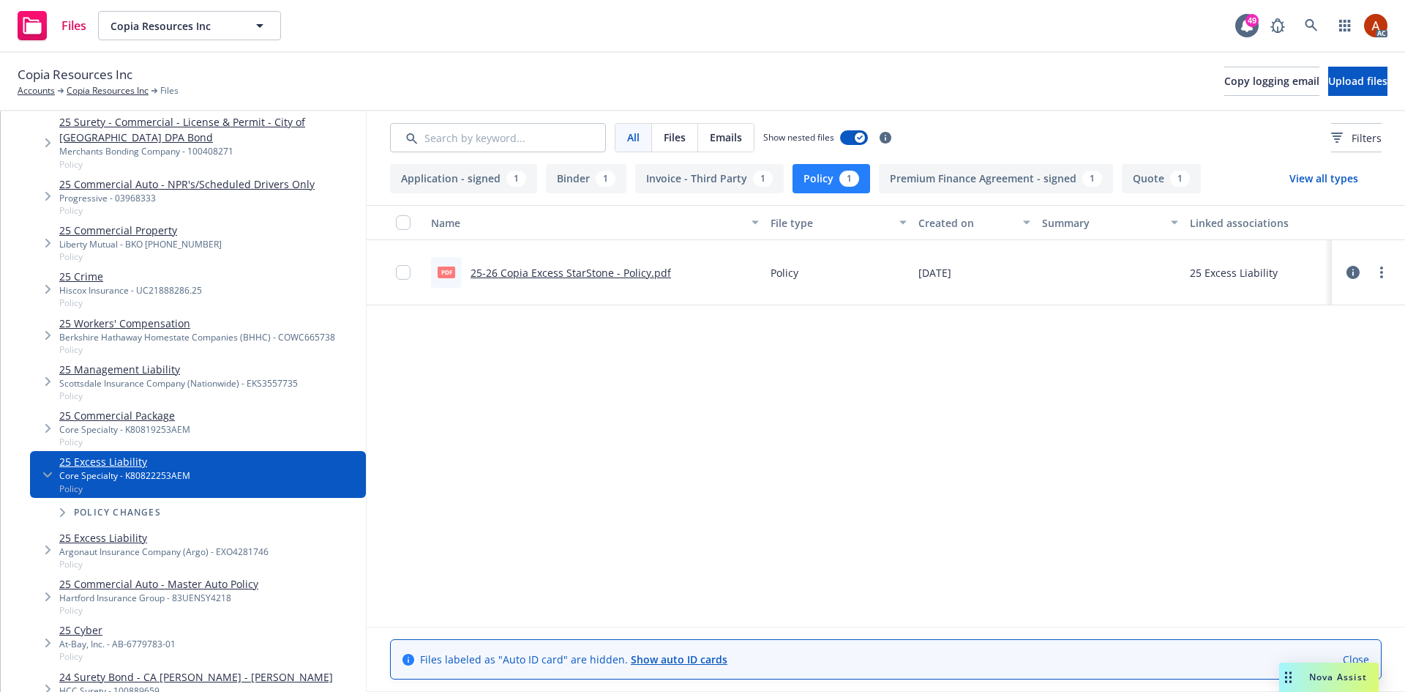
click at [111, 541] on link "25 Excess Liability" at bounding box center [163, 537] width 209 height 15
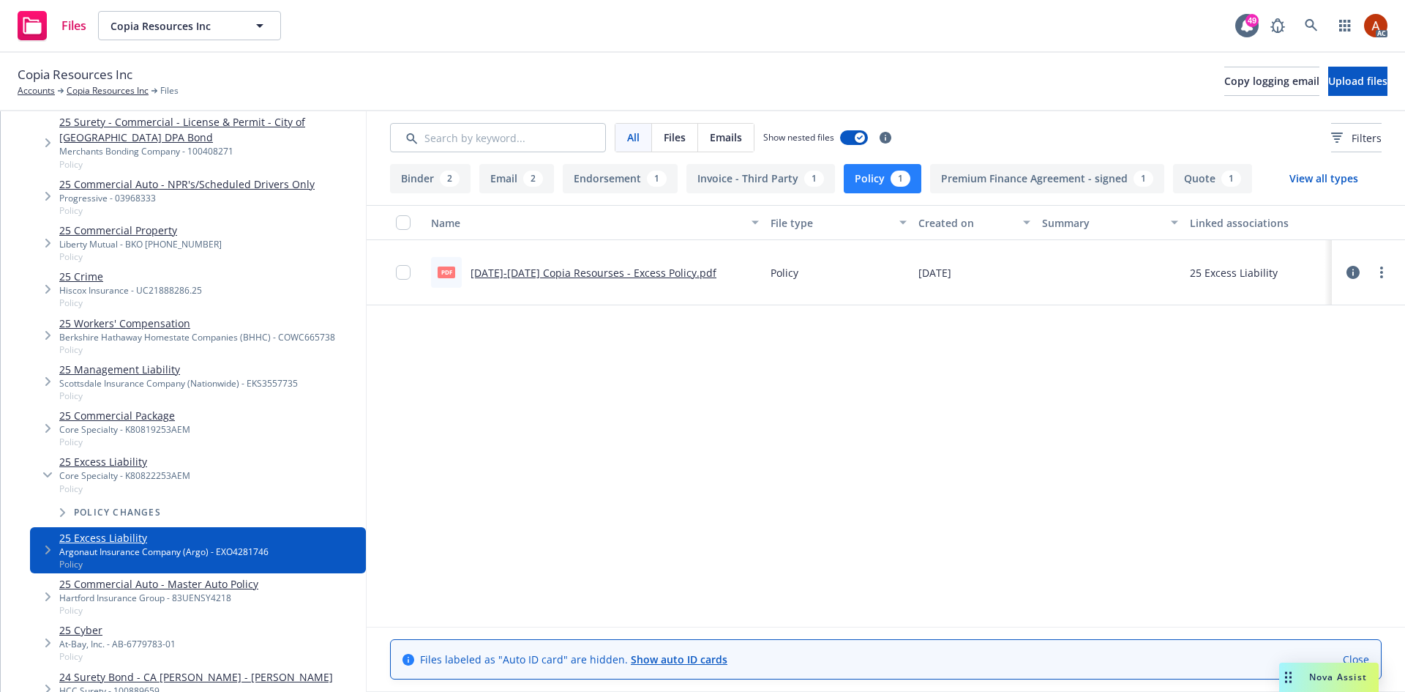
click at [546, 274] on link "2025-2026 Copia Resourses - Excess Policy.pdf" at bounding box center [594, 273] width 246 height 14
click at [591, 187] on button "Endorsement 1" at bounding box center [620, 178] width 115 height 29
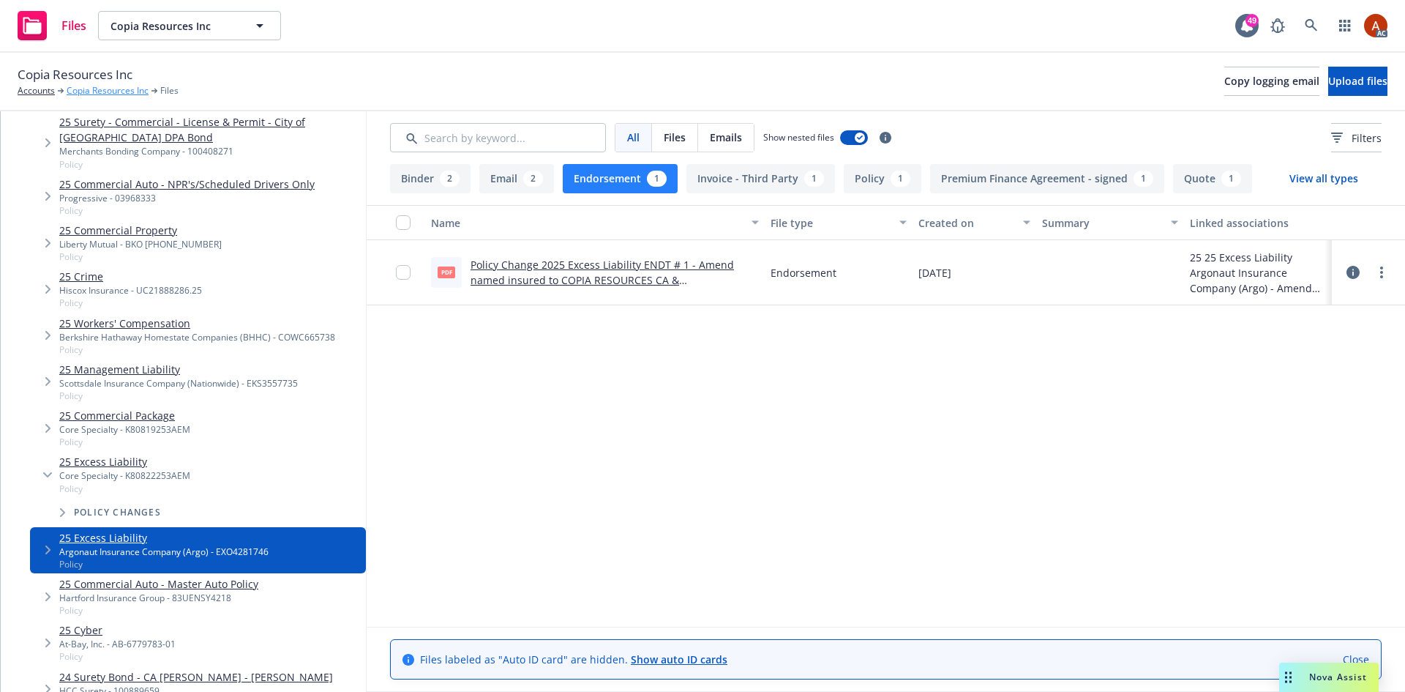
click at [124, 87] on link "Copia Resources Inc" at bounding box center [108, 90] width 82 height 13
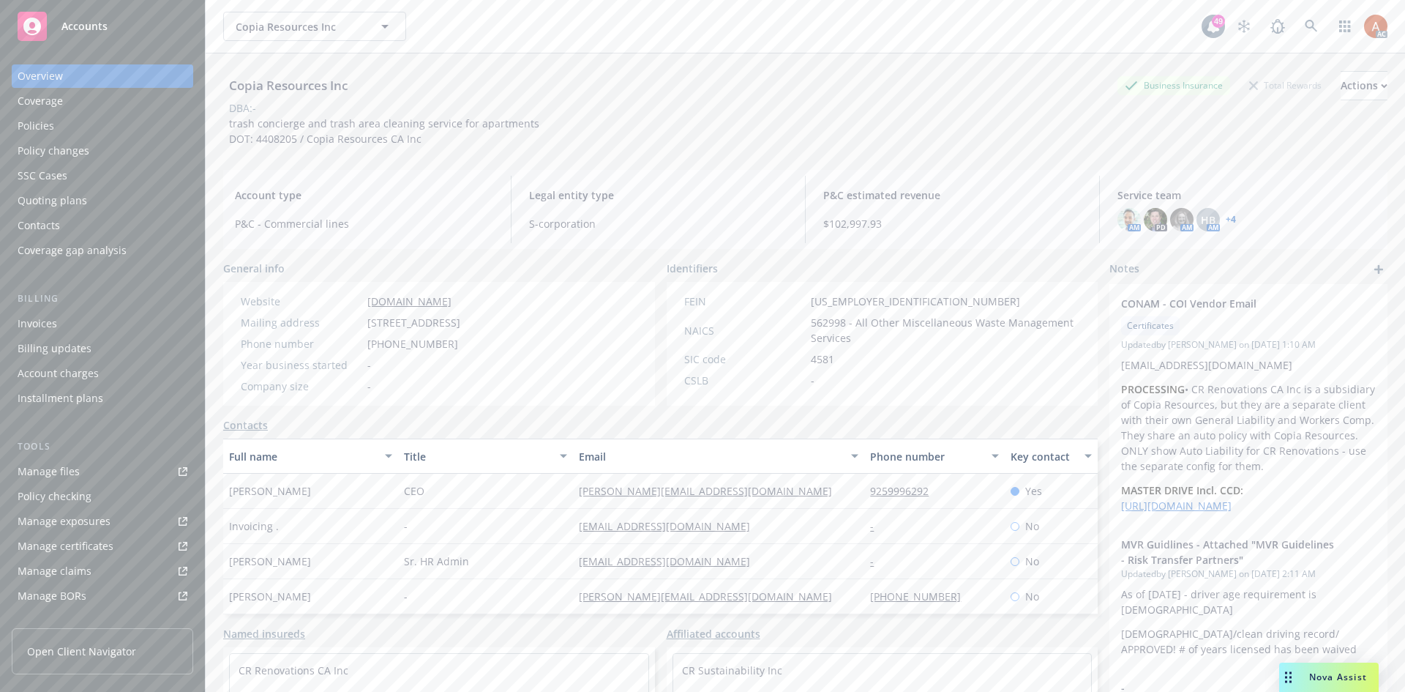
click at [40, 124] on div "Policies" at bounding box center [36, 125] width 37 height 23
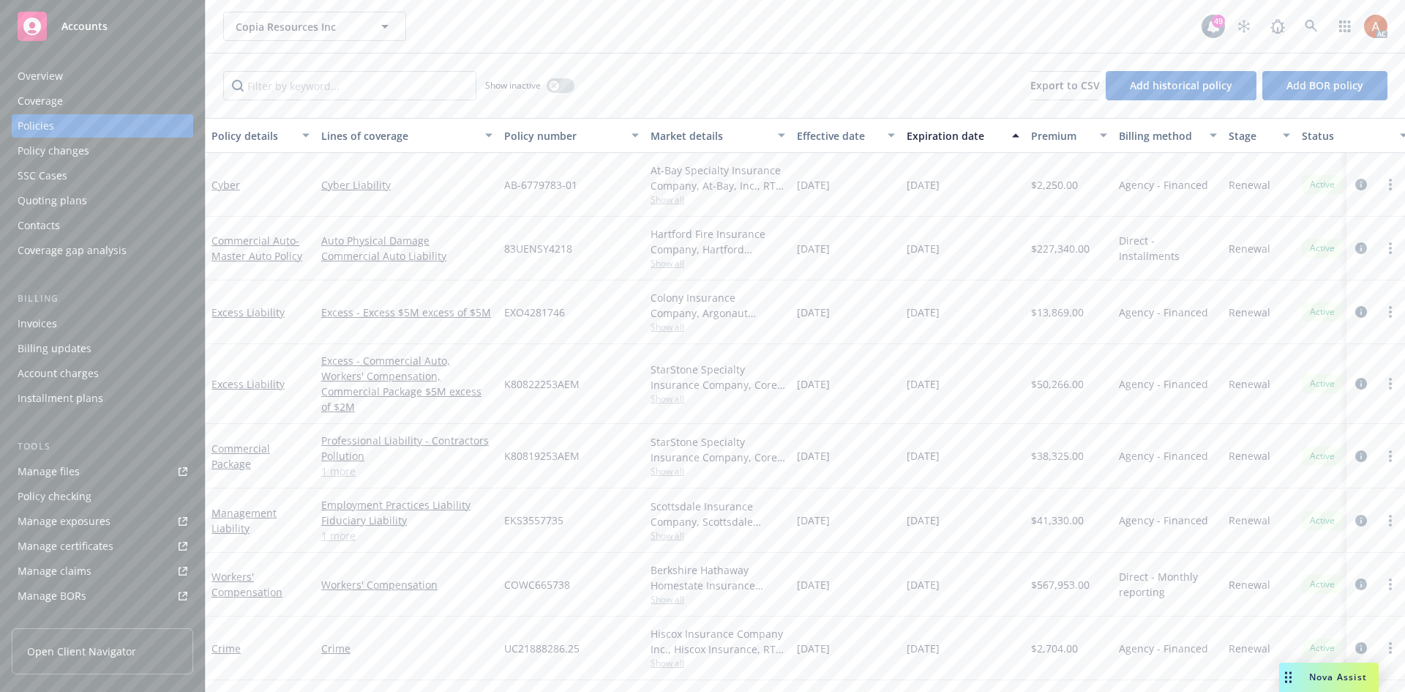
drag, startPoint x: 665, startPoint y: 326, endPoint x: 662, endPoint y: 333, distance: 7.9
click at [665, 326] on span "Show all" at bounding box center [718, 327] width 135 height 12
click at [602, 305] on div "EXO4281746" at bounding box center [571, 312] width 146 height 64
click at [1356, 312] on icon "circleInformation" at bounding box center [1362, 312] width 12 height 12
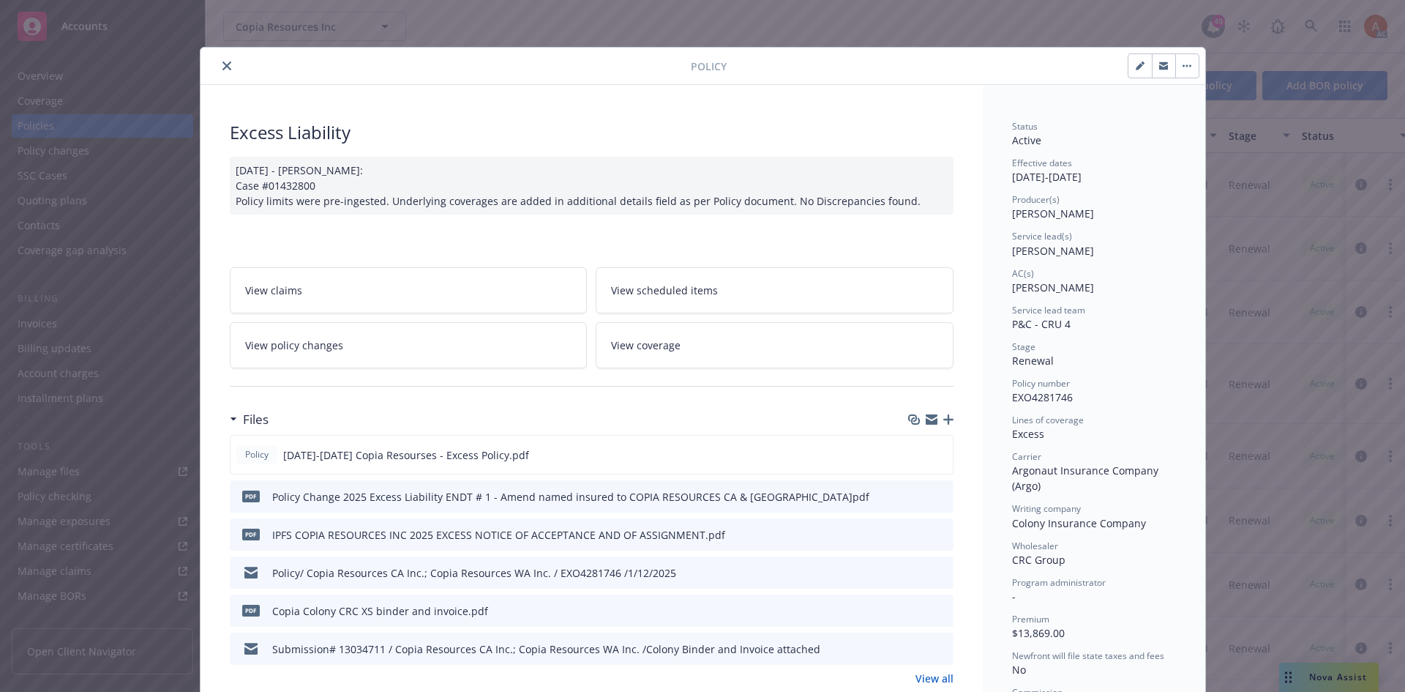
click at [220, 61] on button "close" at bounding box center [227, 66] width 18 height 18
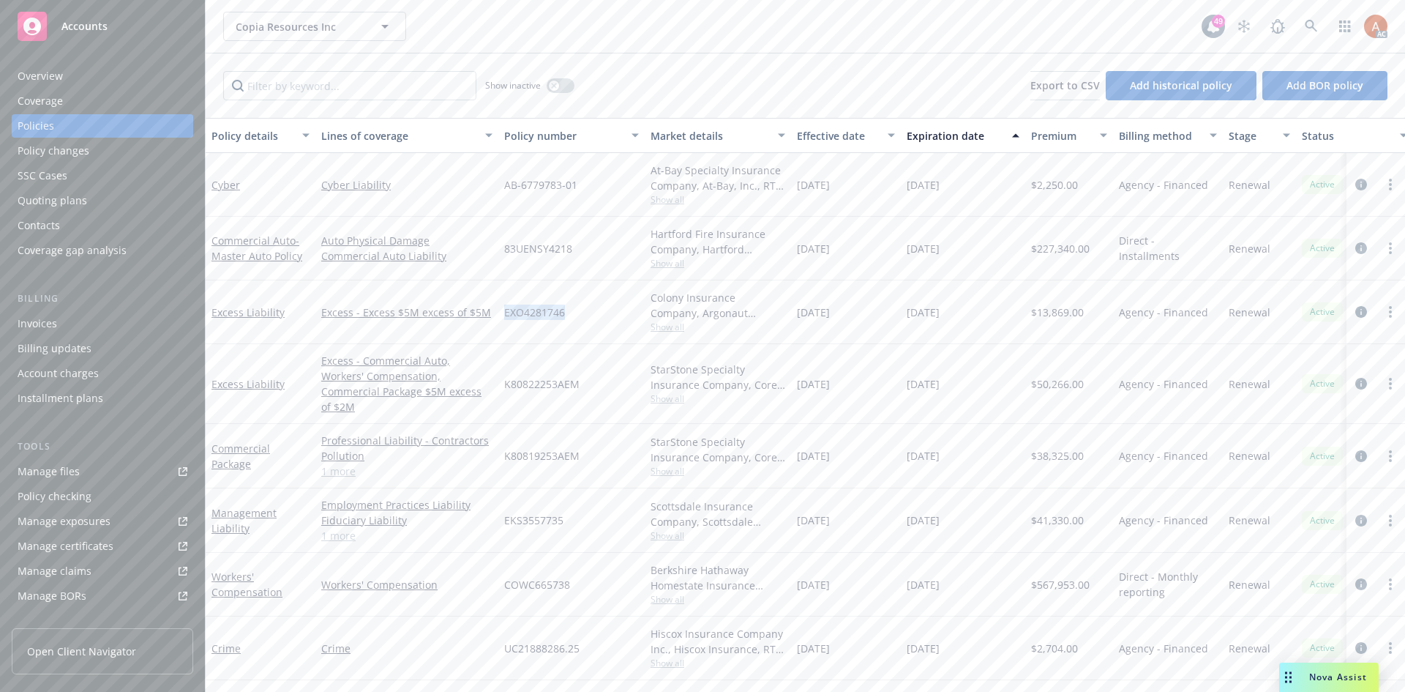
drag, startPoint x: 505, startPoint y: 309, endPoint x: 570, endPoint y: 313, distance: 64.5
click at [570, 313] on div "EXO4281746" at bounding box center [571, 312] width 146 height 64
copy span "EXO4281746"
click at [633, 313] on div "EXO4281746" at bounding box center [571, 312] width 146 height 64
click at [668, 331] on span "Show all" at bounding box center [718, 327] width 135 height 12
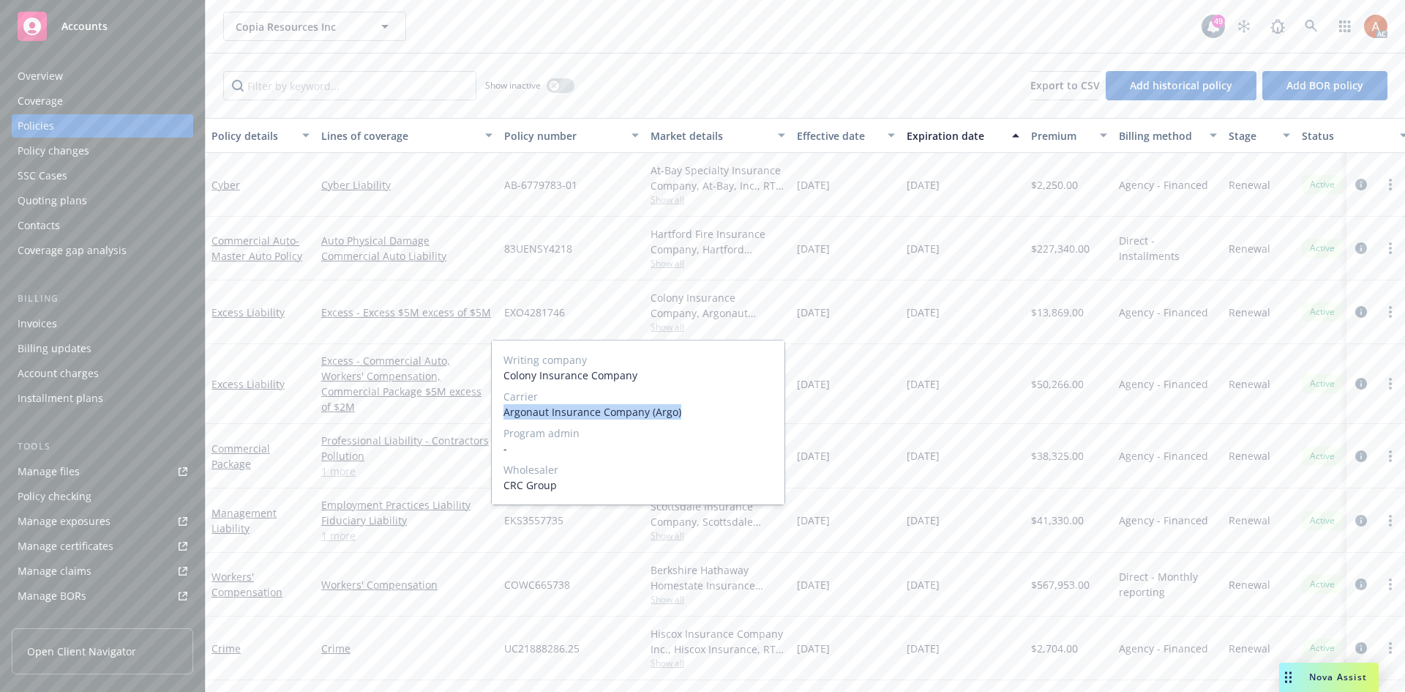
drag, startPoint x: 498, startPoint y: 414, endPoint x: 711, endPoint y: 414, distance: 212.3
click at [711, 414] on div "Writing company Colony Insurance Company Carrier Argonaut Insurance Company (Ar…" at bounding box center [638, 422] width 293 height 164
copy span "Argonaut Insurance Company (Argo)"
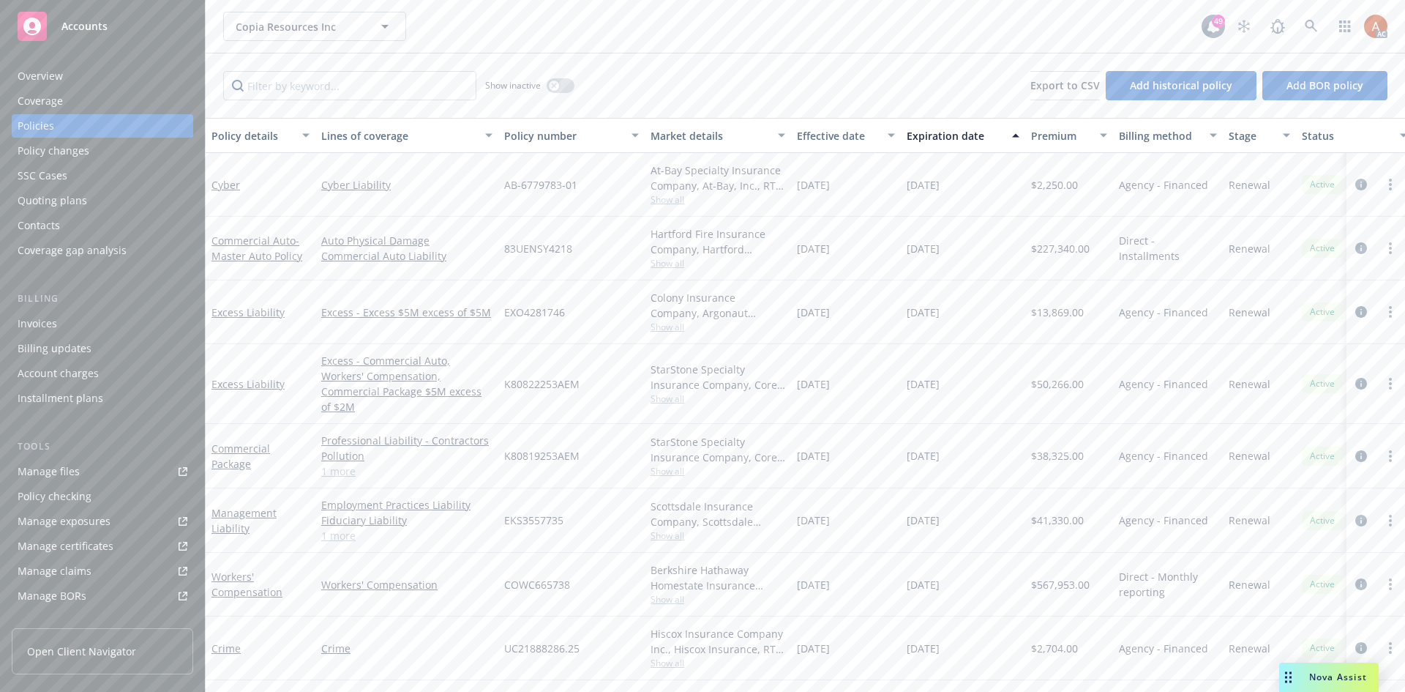
click at [590, 305] on div "EXO4281746" at bounding box center [571, 312] width 146 height 64
click at [1052, 307] on span "$13,869.00" at bounding box center [1057, 312] width 53 height 15
copy span "13,869.00"
drag, startPoint x: 554, startPoint y: 84, endPoint x: 550, endPoint y: 113, distance: 28.9
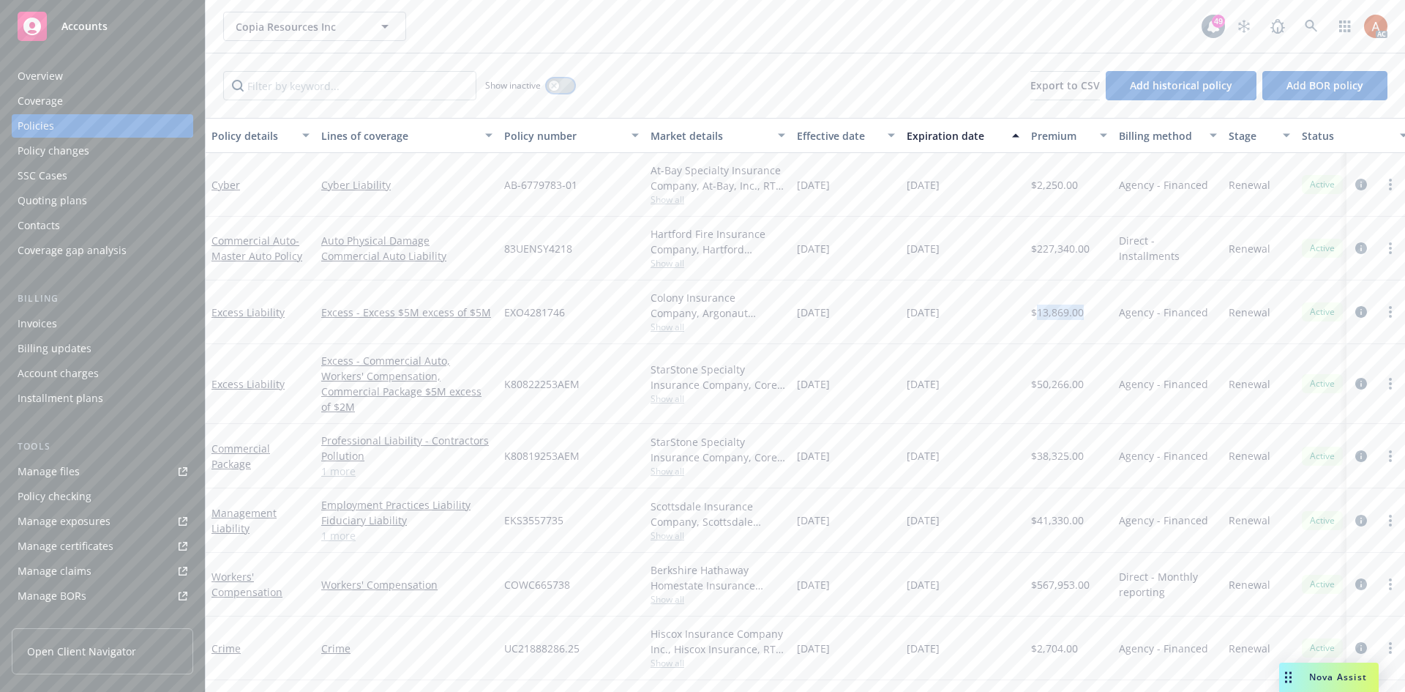
click at [554, 84] on icon "button" at bounding box center [554, 86] width 6 height 6
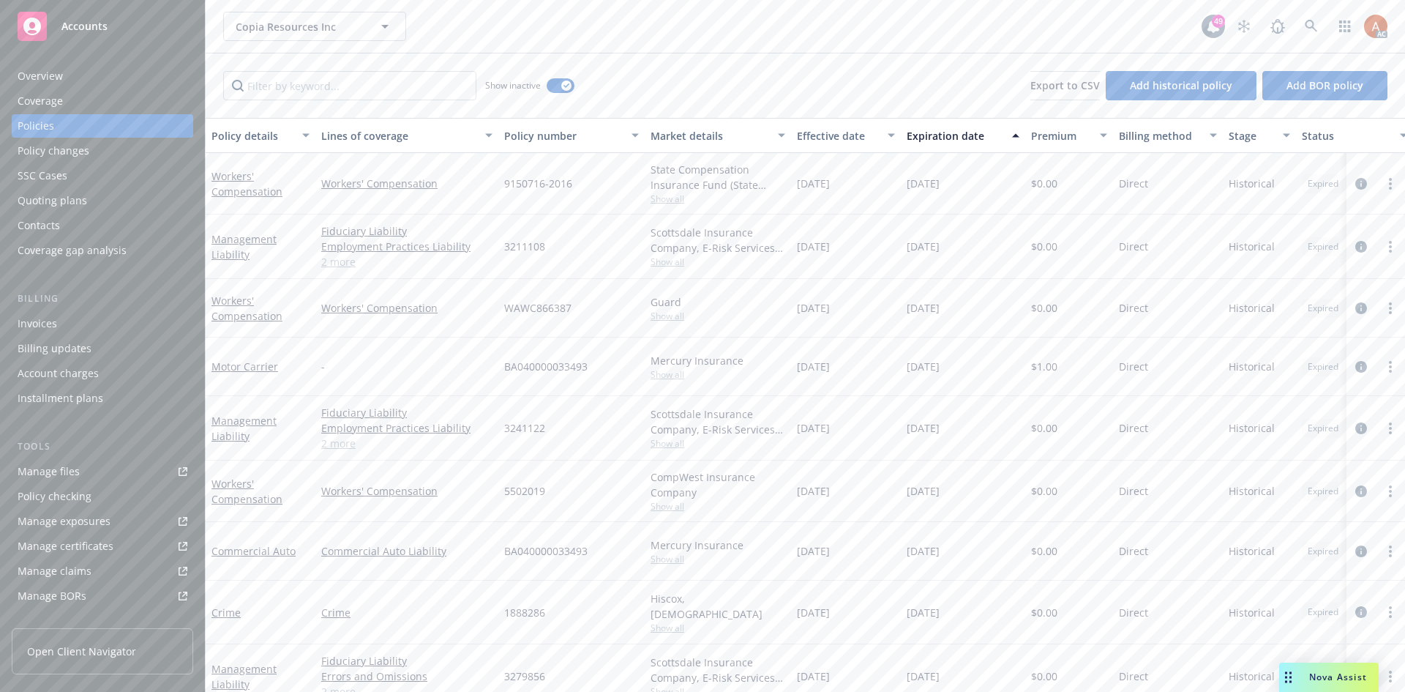
click at [828, 129] on div "Effective date" at bounding box center [838, 135] width 82 height 15
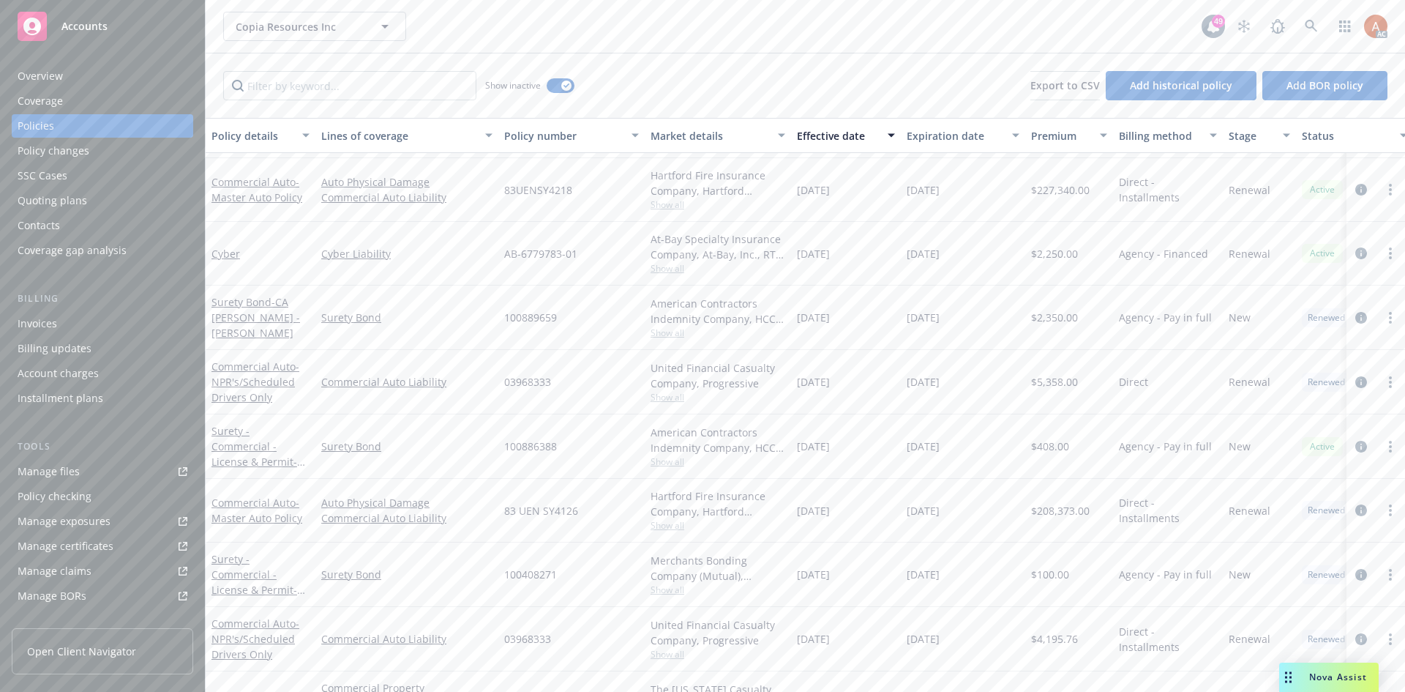
scroll to position [659, 0]
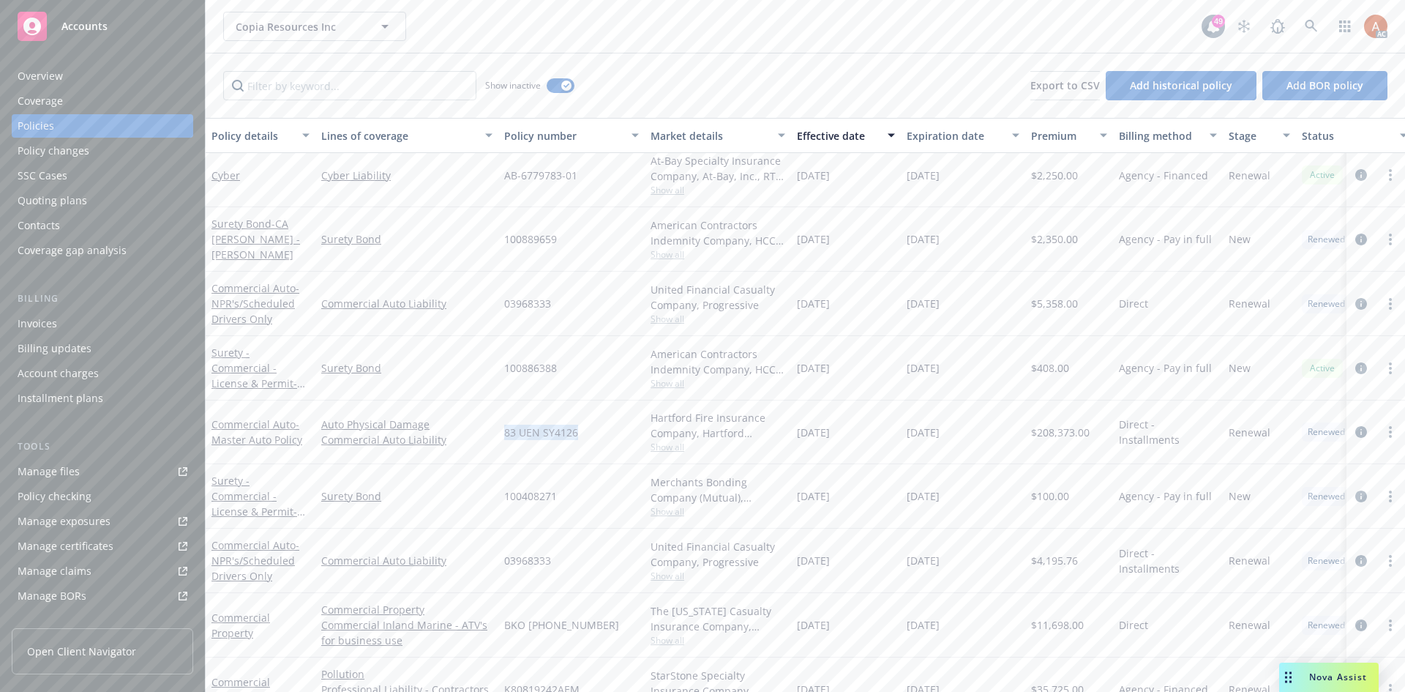
drag, startPoint x: 498, startPoint y: 433, endPoint x: 592, endPoint y: 439, distance: 94.6
click at [592, 439] on div "Commercial Auto - Master Auto Policy Auto Physical Damage Commercial Auto Liabi…" at bounding box center [912, 432] width 1413 height 64
click at [688, 449] on span "Show all" at bounding box center [718, 447] width 135 height 12
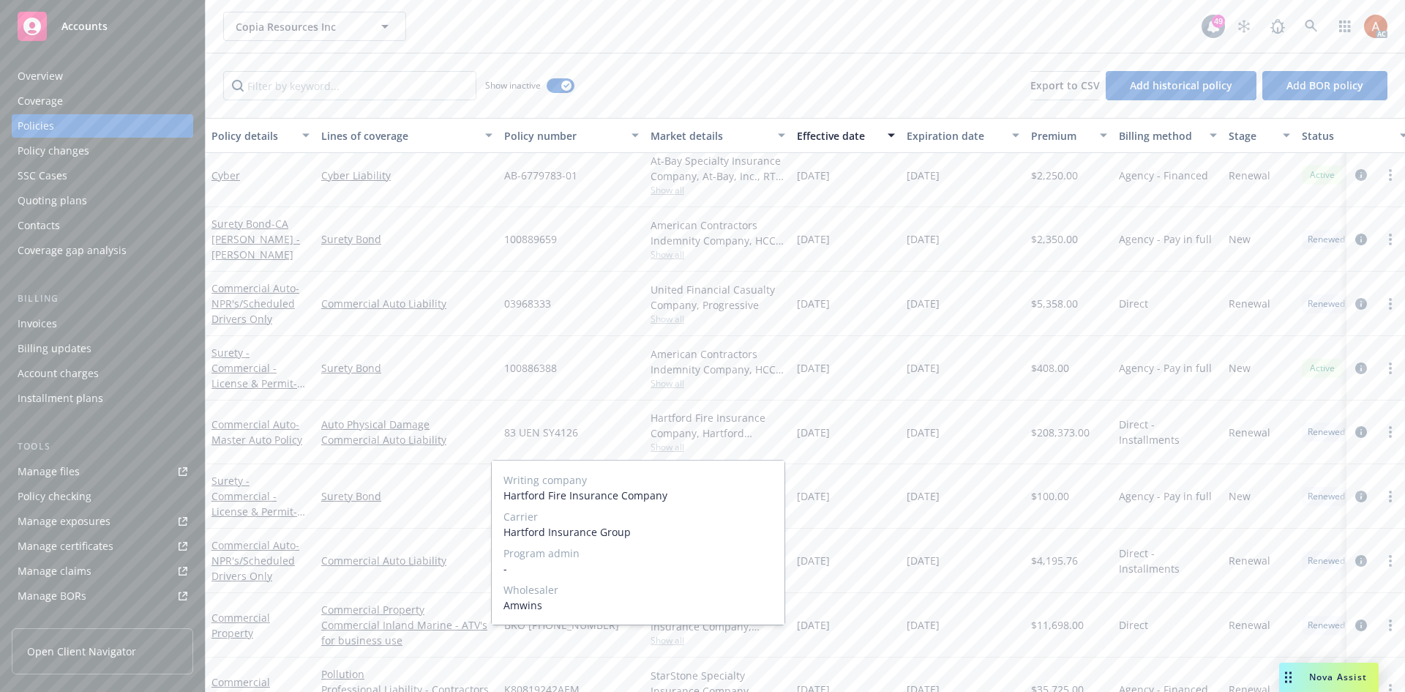
click at [671, 448] on span "Show all" at bounding box center [718, 447] width 135 height 12
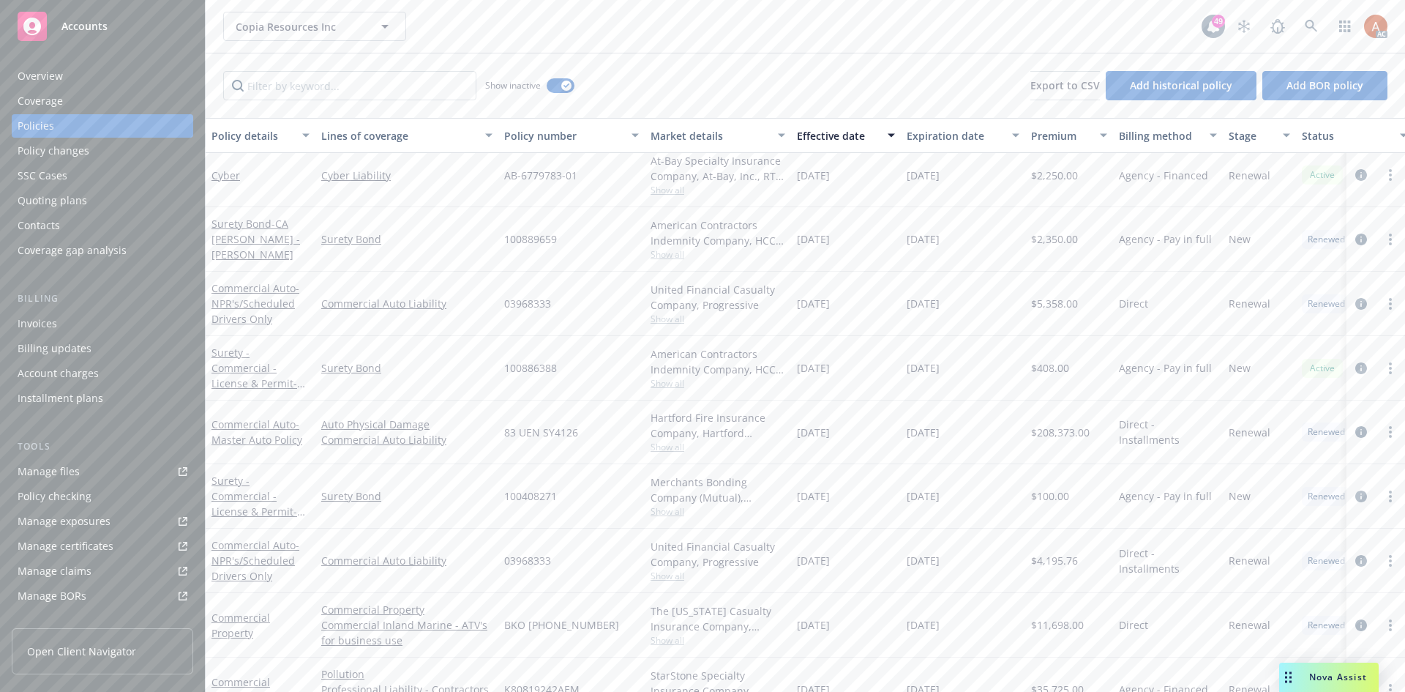
click at [1057, 433] on span "$208,373.00" at bounding box center [1060, 432] width 59 height 15
copy span "208,373.00"
drag, startPoint x: 799, startPoint y: 435, endPoint x: 858, endPoint y: 434, distance: 58.6
click at [858, 434] on div "04/24/2024" at bounding box center [846, 432] width 110 height 64
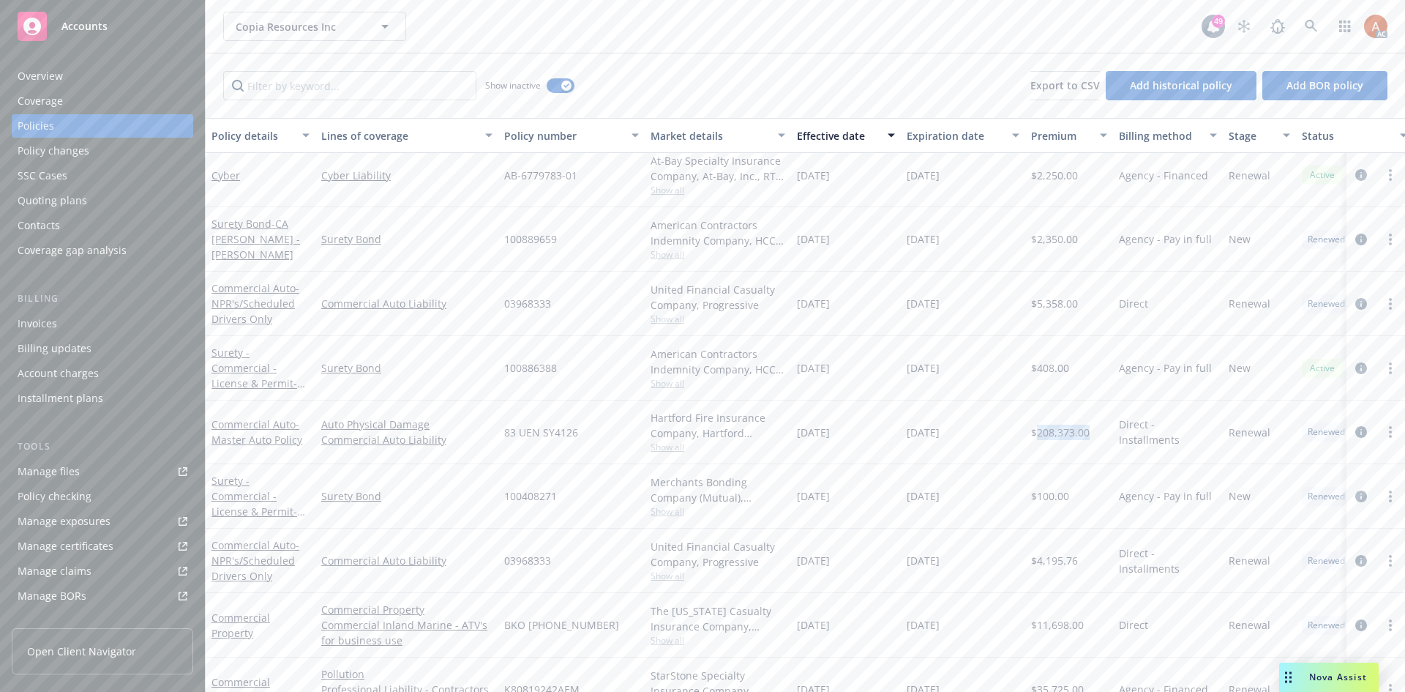
copy span "04/24/2024"
drag, startPoint x: 902, startPoint y: 434, endPoint x: 987, endPoint y: 426, distance: 85.3
click at [974, 434] on div "01/12/2025" at bounding box center [963, 432] width 124 height 64
copy span "01/12/2025"
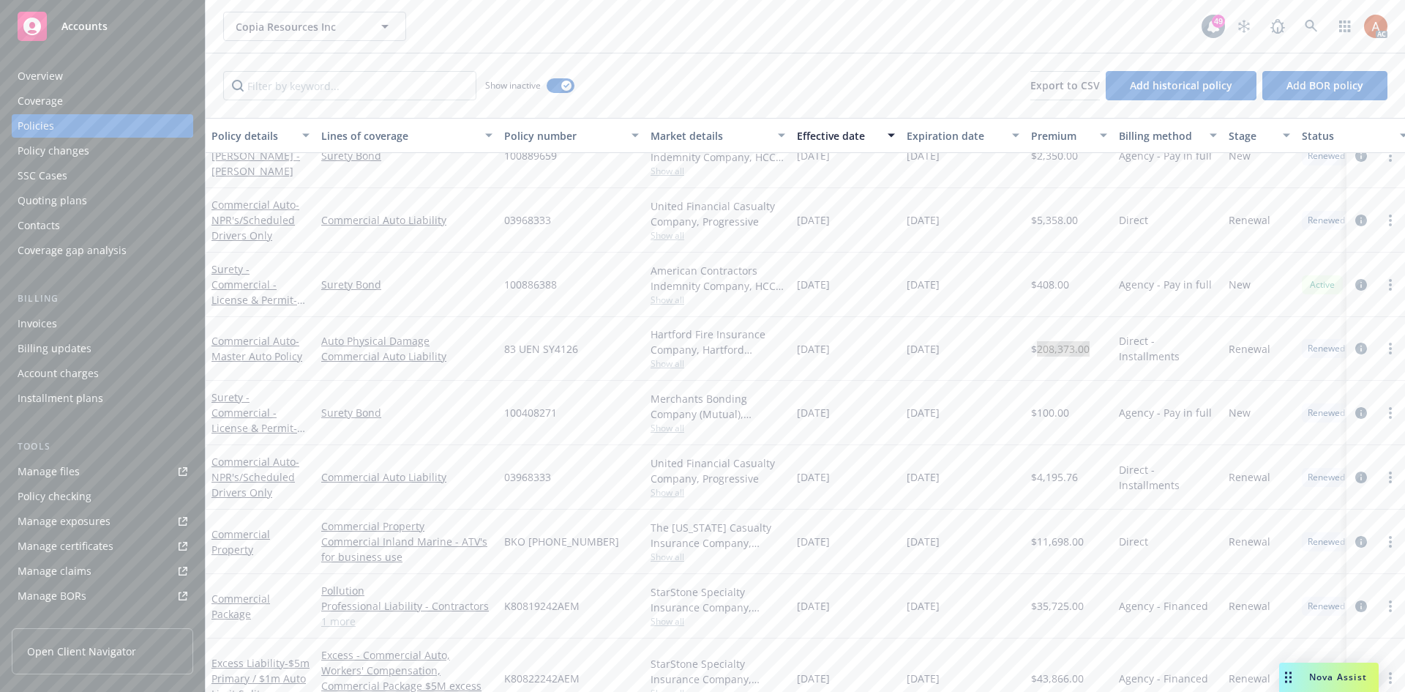
scroll to position [805, 0]
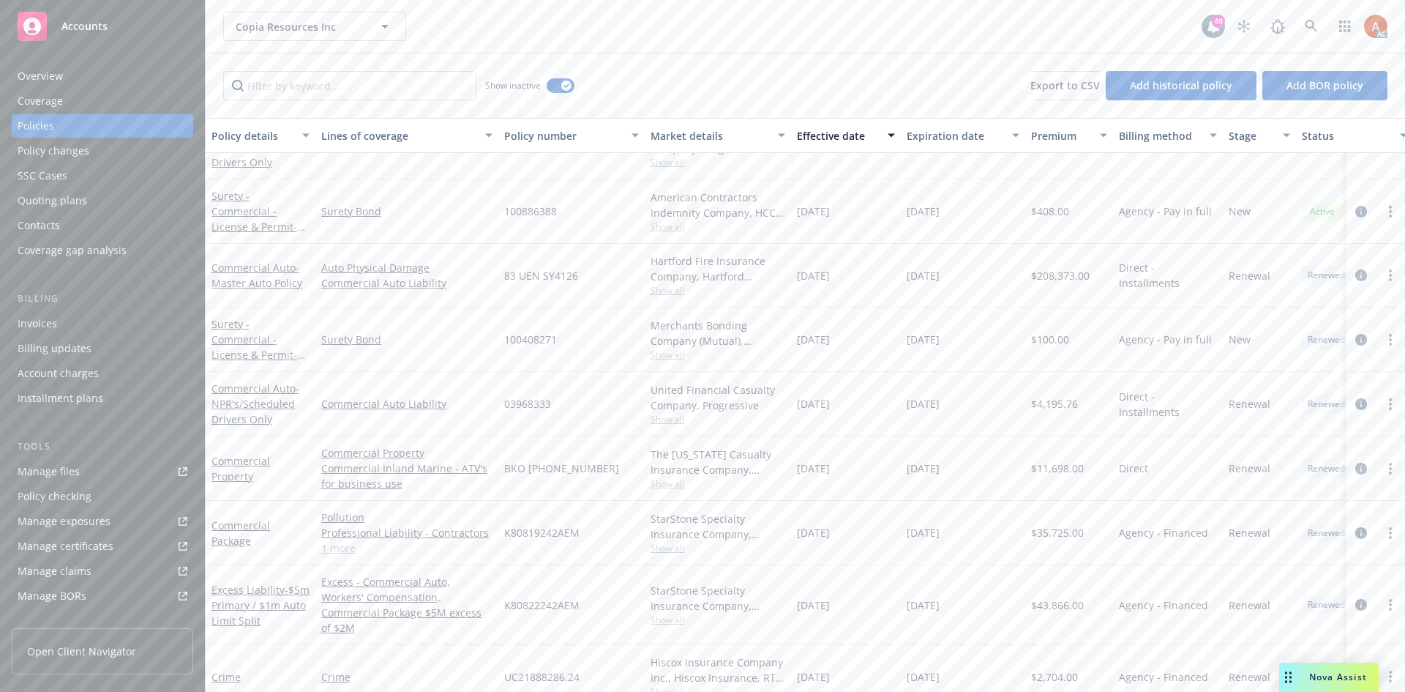
click at [670, 488] on span "Show all" at bounding box center [718, 483] width 135 height 12
drag, startPoint x: 501, startPoint y: 570, endPoint x: 595, endPoint y: 574, distance: 93.8
click at [595, 574] on div "Writing company The Ohio Casualty Insurance Company Carrier Liberty Mutual Prog…" at bounding box center [638, 578] width 293 height 164
copy span "Liberty Mutual"
click at [603, 441] on div "BKO (25) 62 85 48 19" at bounding box center [571, 468] width 146 height 64
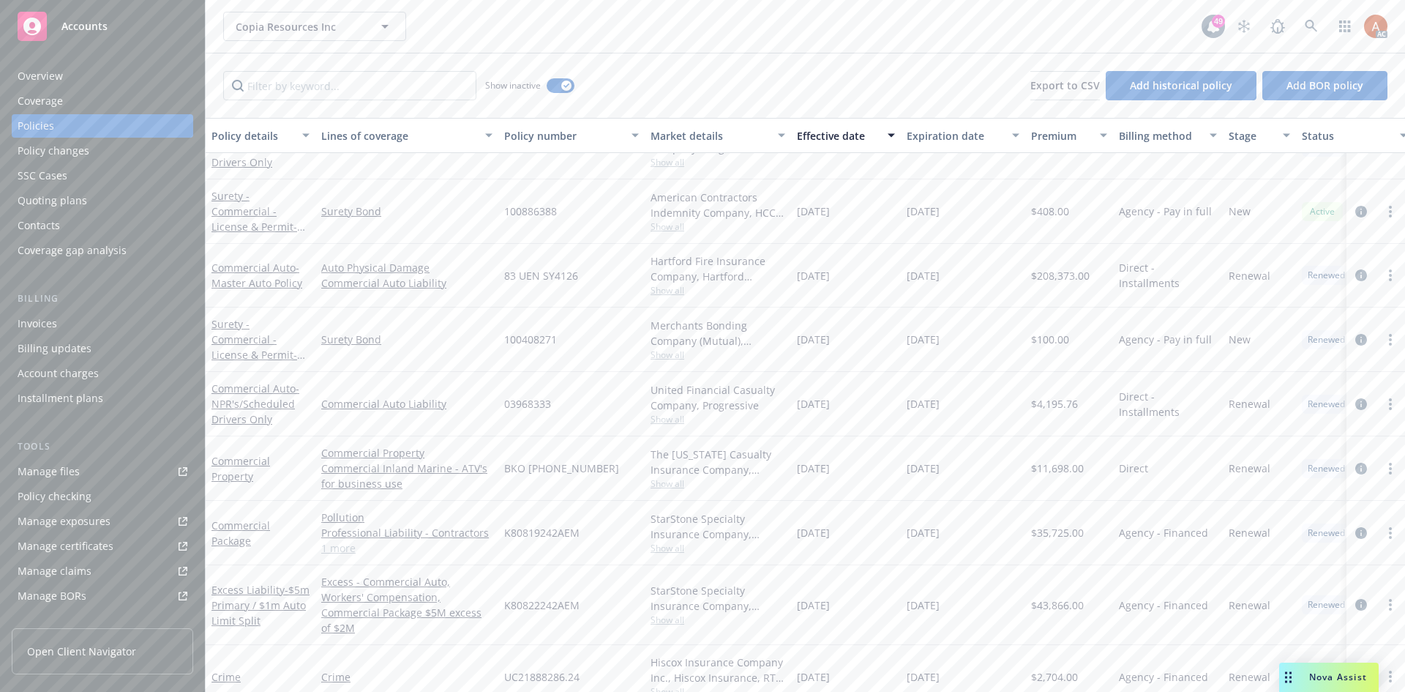
drag, startPoint x: 504, startPoint y: 465, endPoint x: 615, endPoint y: 467, distance: 110.6
click at [615, 467] on div "BKO (25) 62 85 48 19" at bounding box center [571, 468] width 146 height 64
copy span "BKO (25) 62 85 48 19"
click at [1065, 468] on span "$11,698.00" at bounding box center [1057, 467] width 53 height 15
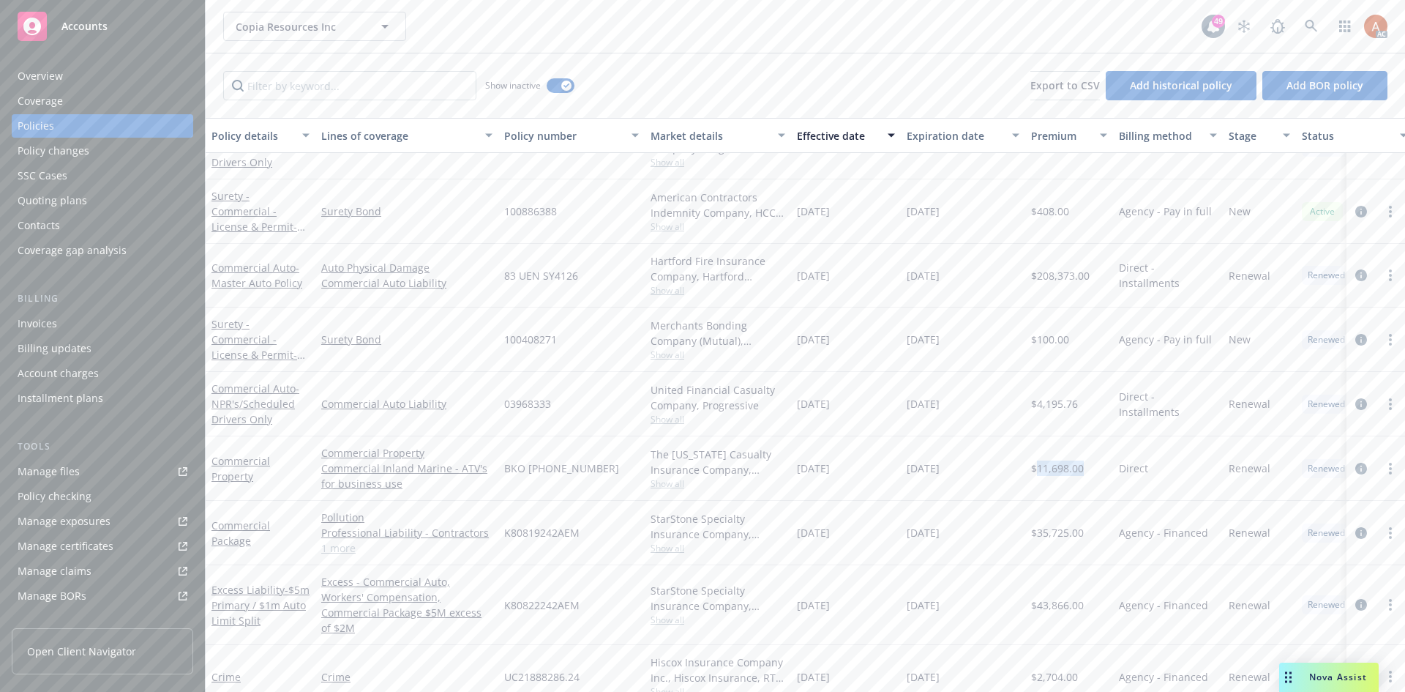
copy span "11,698.00"
drag, startPoint x: 797, startPoint y: 466, endPoint x: 855, endPoint y: 468, distance: 57.9
click at [855, 468] on div "01/12/2024" at bounding box center [846, 468] width 110 height 64
copy span "01/12/2024"
drag, startPoint x: 909, startPoint y: 468, endPoint x: 978, endPoint y: 468, distance: 68.8
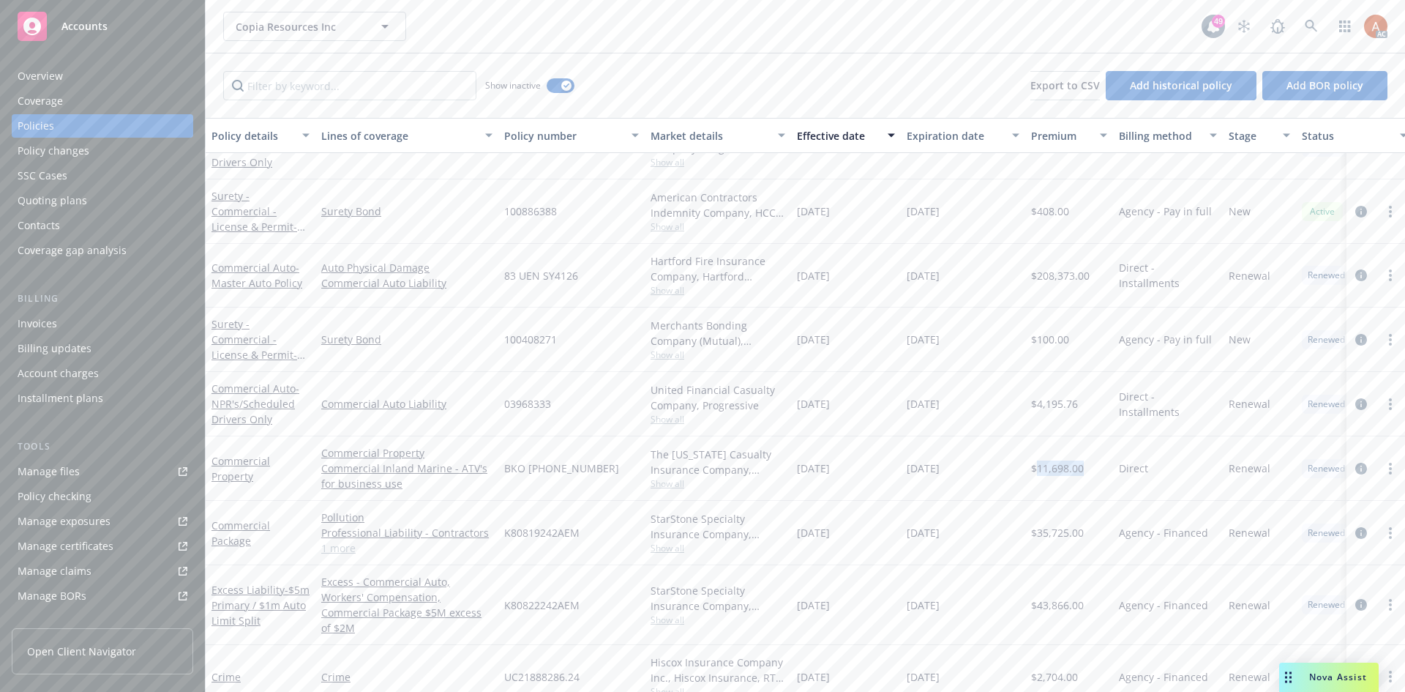
click at [978, 468] on div "01/12/2025" at bounding box center [963, 468] width 124 height 64
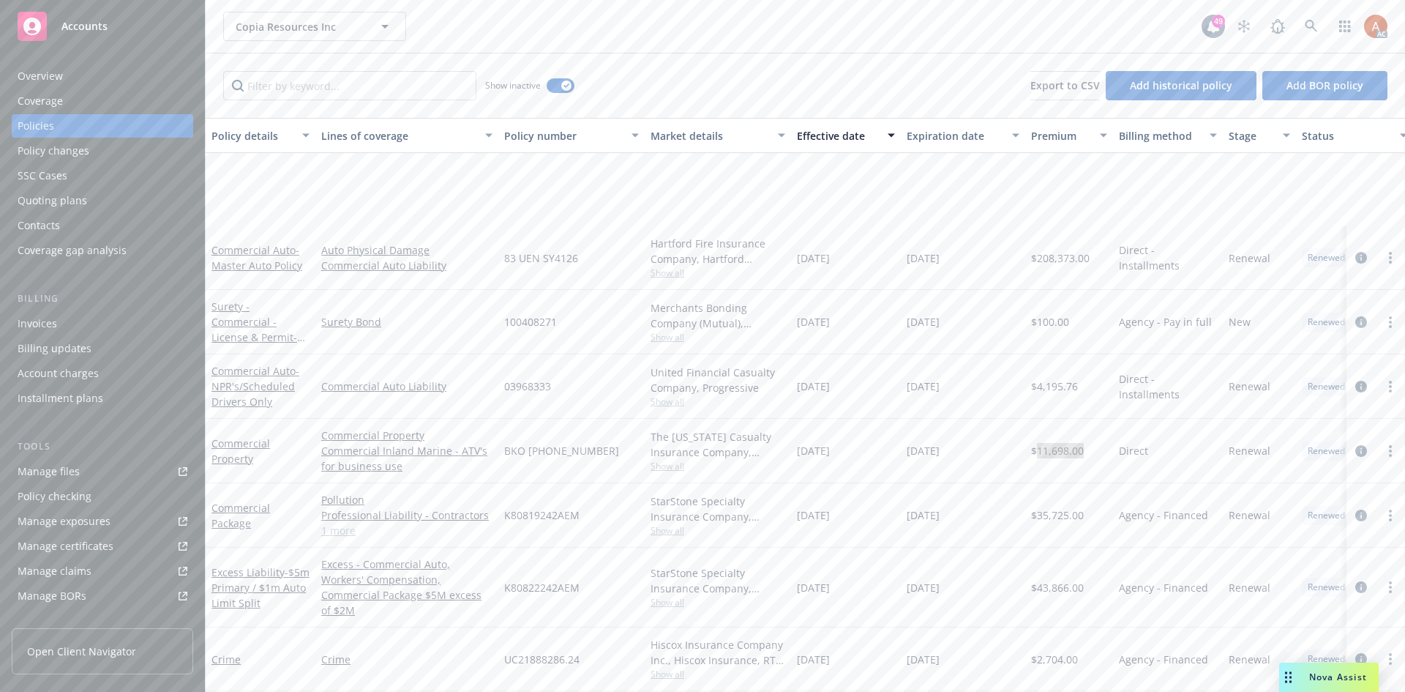
scroll to position [952, 0]
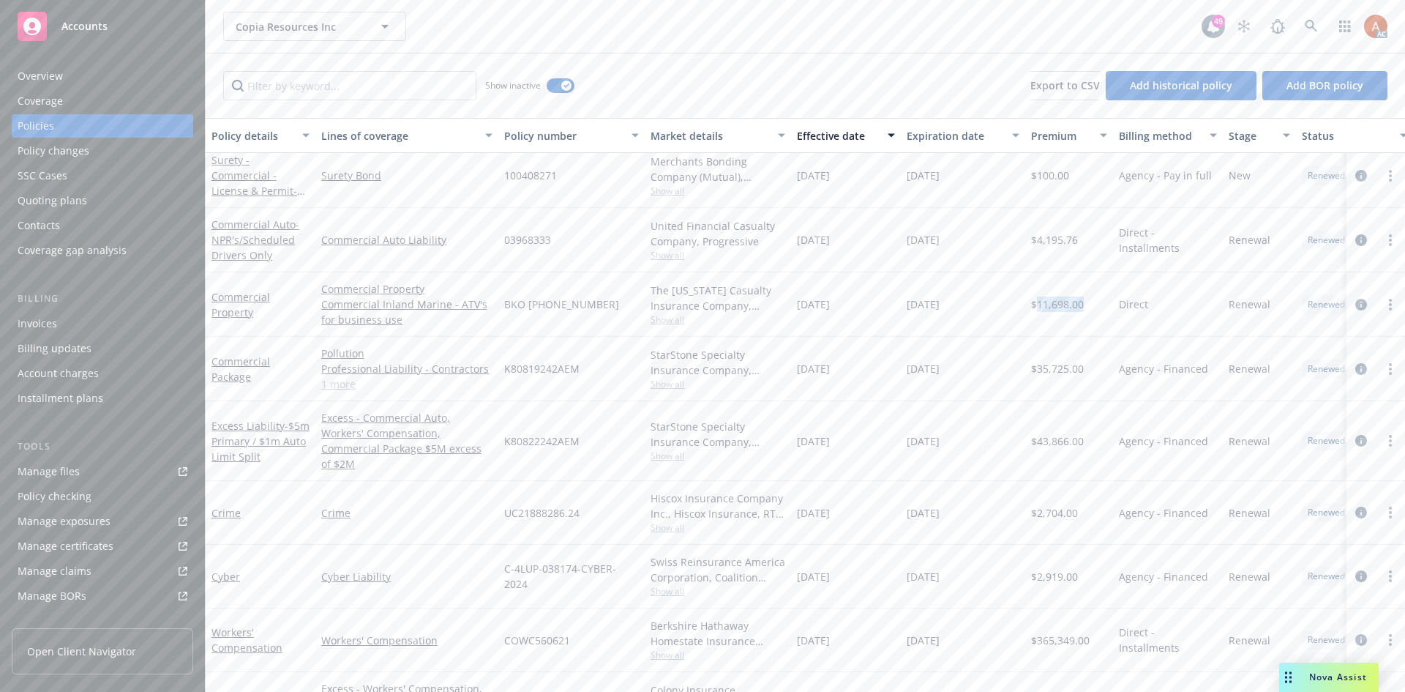
click at [340, 381] on link "1 more" at bounding box center [406, 383] width 171 height 15
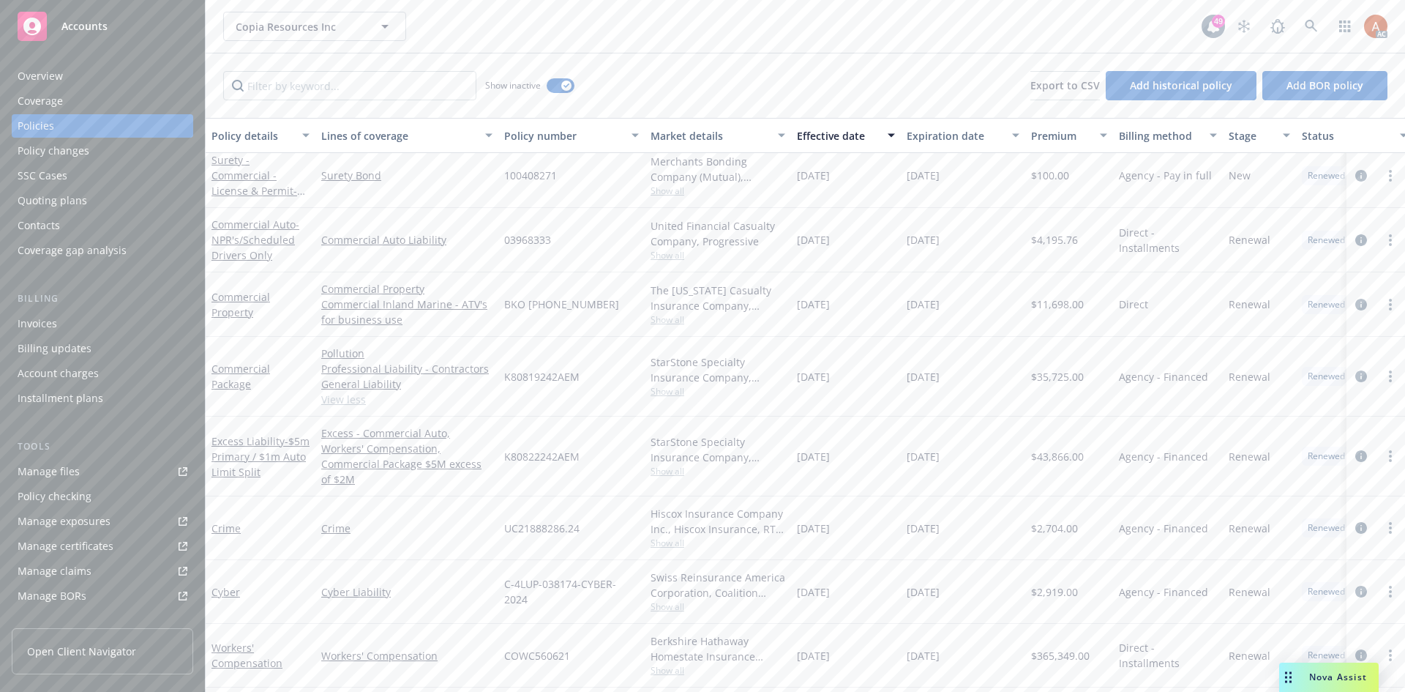
click at [340, 396] on link "View less" at bounding box center [406, 399] width 171 height 15
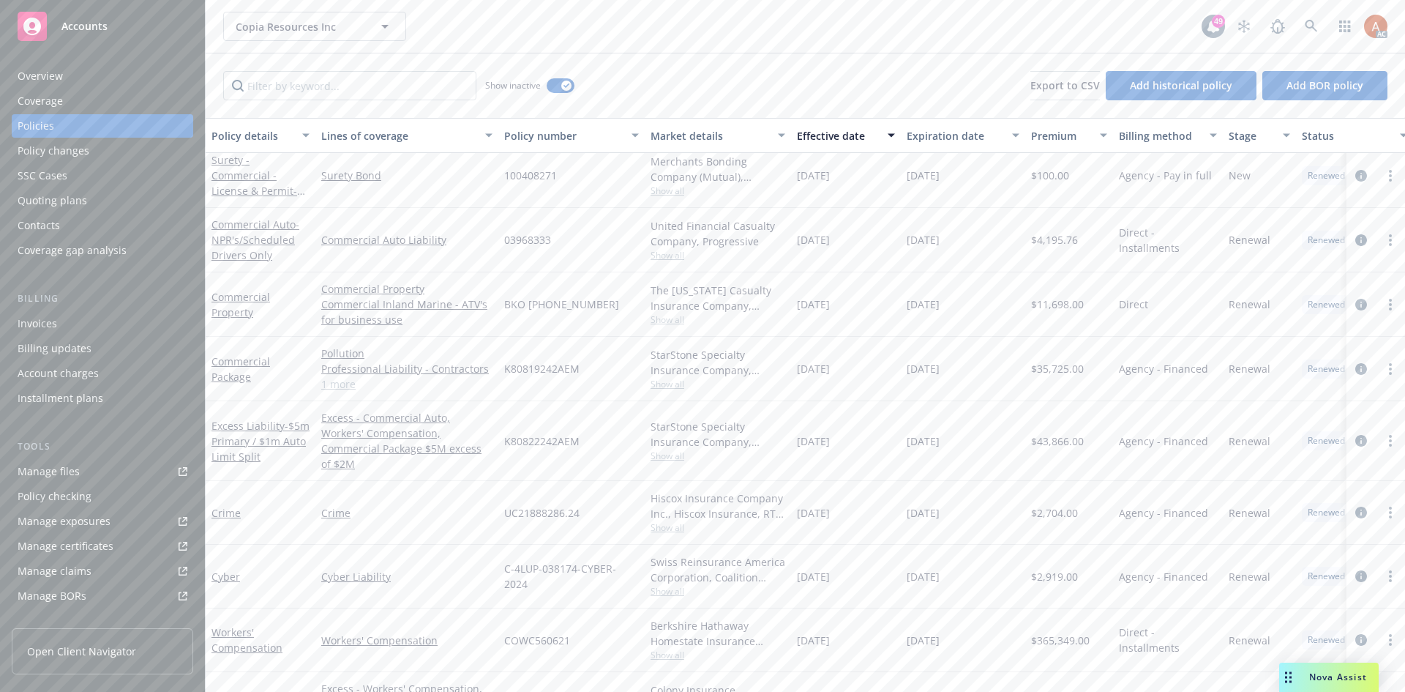
click at [668, 384] on span "Show all" at bounding box center [718, 384] width 135 height 12
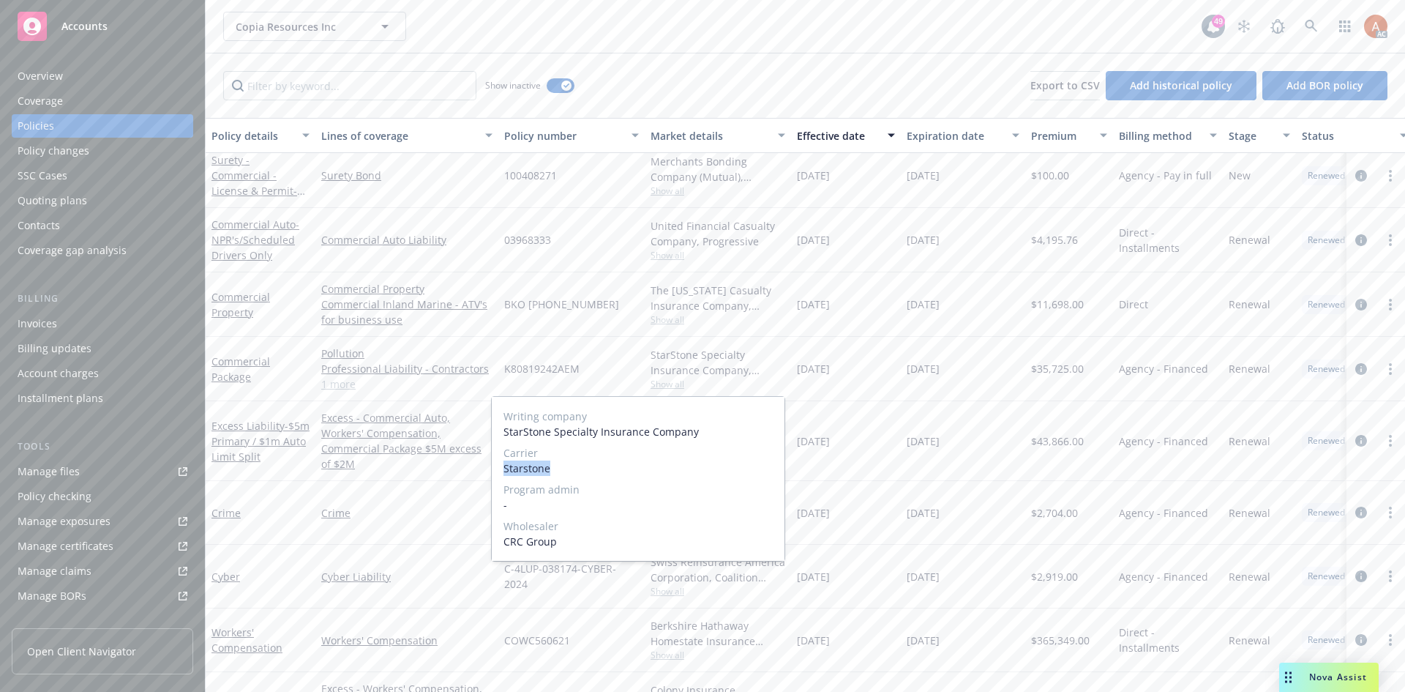
drag, startPoint x: 499, startPoint y: 468, endPoint x: 564, endPoint y: 468, distance: 65.1
click at [564, 468] on div "Writing company StarStone Specialty Insurance Company Carrier Starstone Program…" at bounding box center [638, 479] width 293 height 164
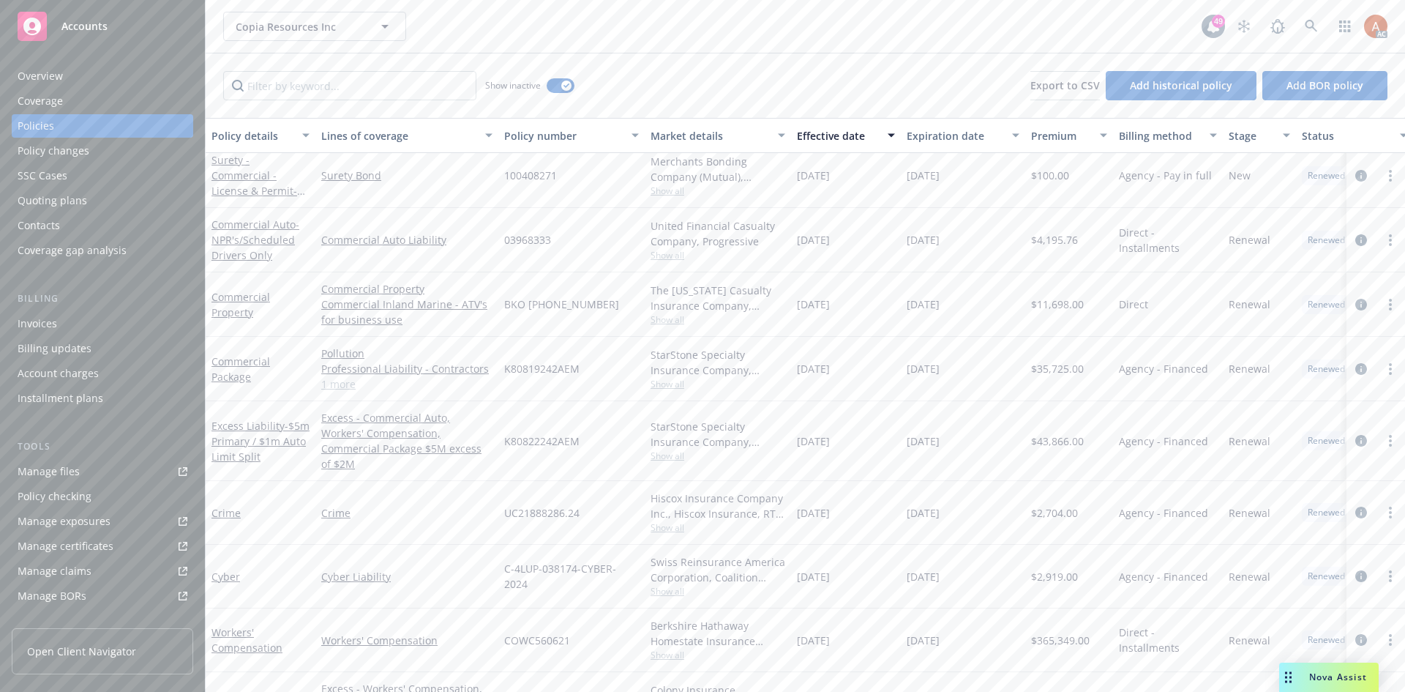
click at [865, 386] on div "01/12/2024" at bounding box center [846, 369] width 110 height 64
drag, startPoint x: 507, startPoint y: 368, endPoint x: 591, endPoint y: 367, distance: 84.2
click at [591, 367] on div "K80819242AEM" at bounding box center [571, 369] width 146 height 64
click at [1063, 368] on span "$35,725.00" at bounding box center [1057, 368] width 53 height 15
click at [1064, 368] on span "$35,725.00" at bounding box center [1057, 368] width 53 height 15
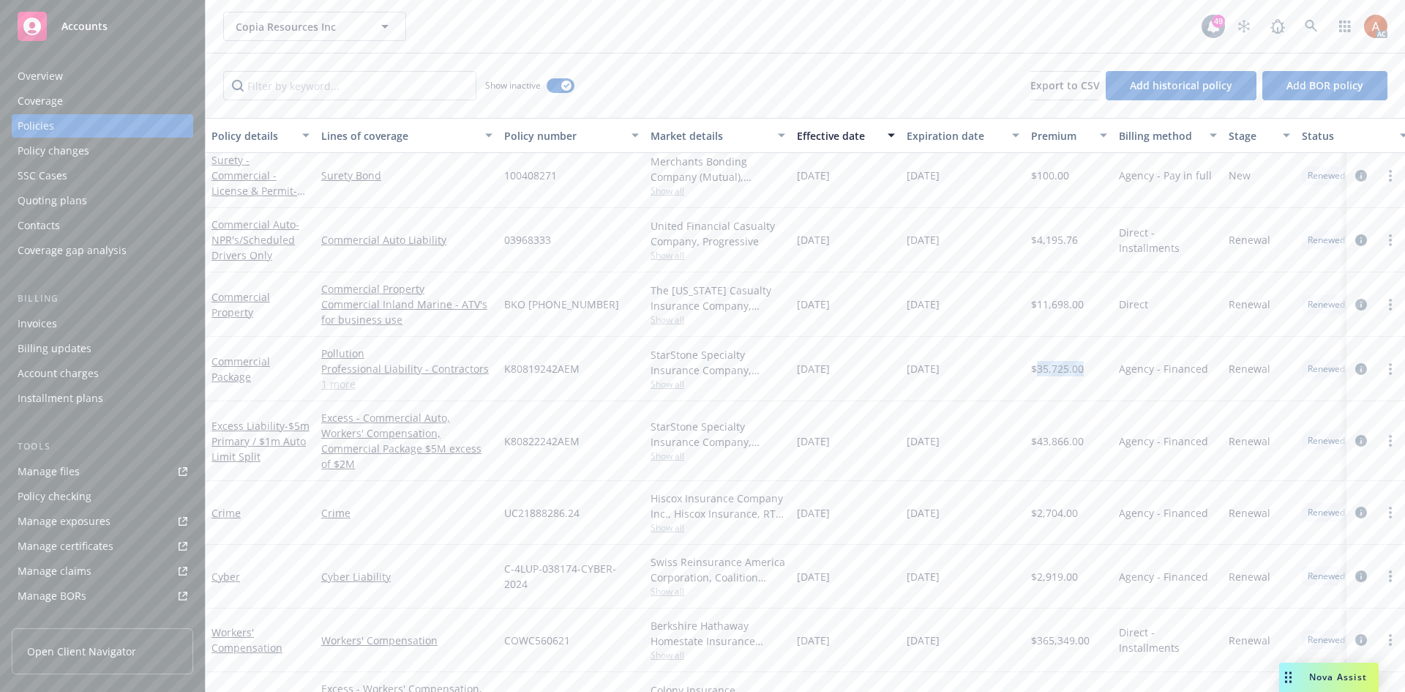
drag, startPoint x: 797, startPoint y: 367, endPoint x: 864, endPoint y: 370, distance: 67.4
click at [864, 370] on div "01/12/2024" at bounding box center [846, 369] width 110 height 64
drag, startPoint x: 903, startPoint y: 368, endPoint x: 974, endPoint y: 375, distance: 72.0
click at [974, 375] on div "01/12/2025" at bounding box center [963, 369] width 124 height 64
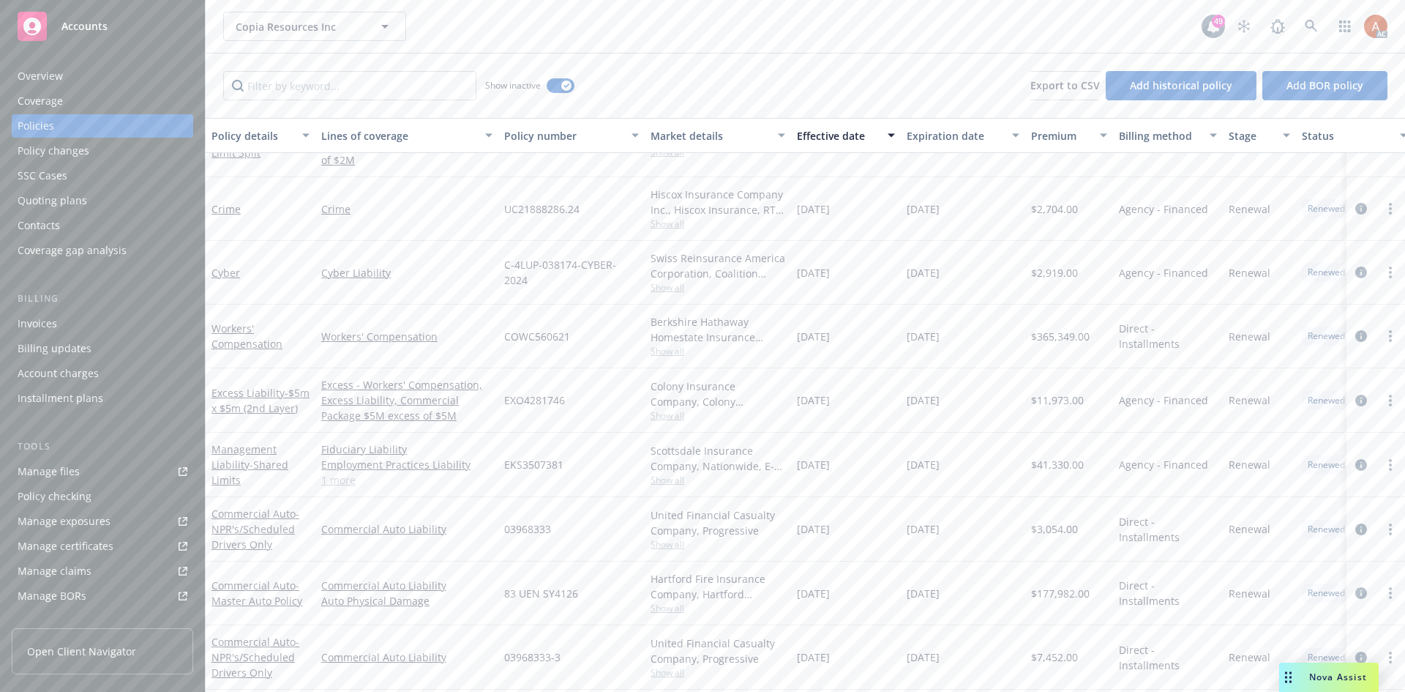
scroll to position [1098, 0]
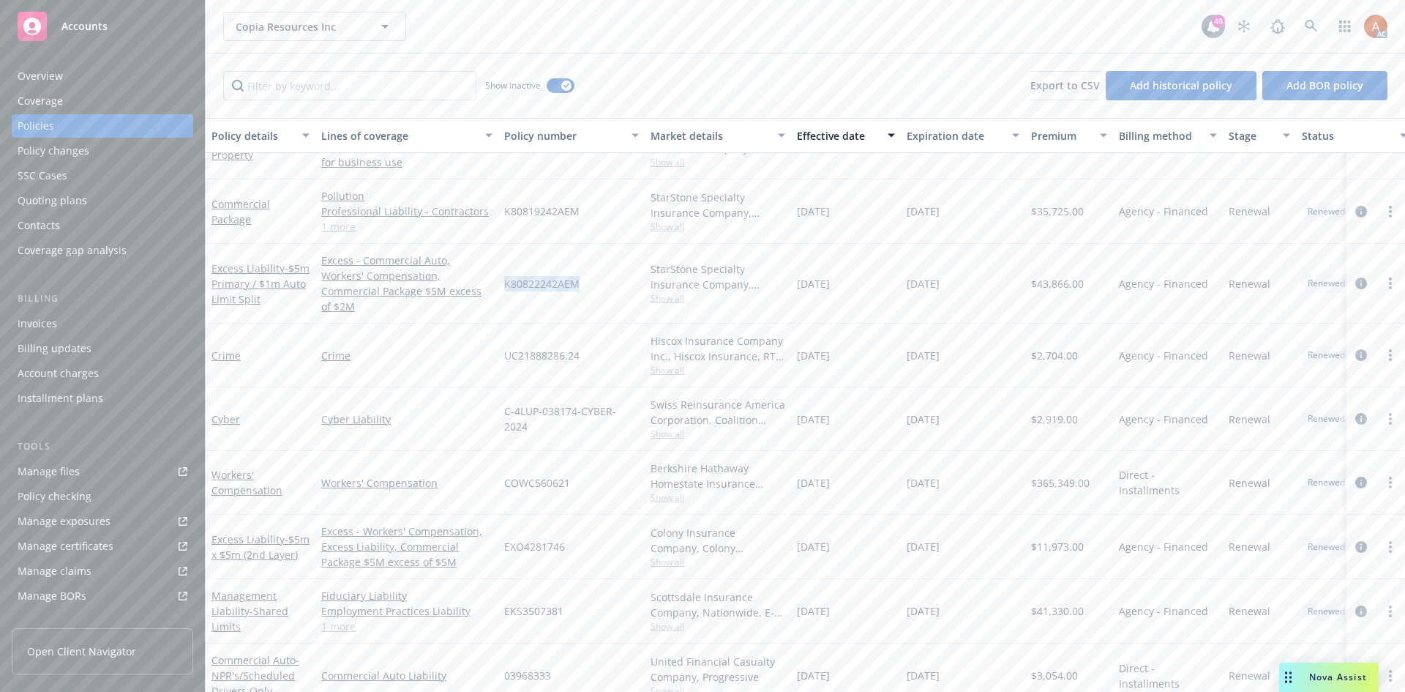
drag, startPoint x: 504, startPoint y: 275, endPoint x: 605, endPoint y: 285, distance: 102.3
click at [603, 282] on div "K80822242AEM" at bounding box center [571, 284] width 146 height 80
click at [658, 296] on span "Show all" at bounding box center [718, 298] width 135 height 12
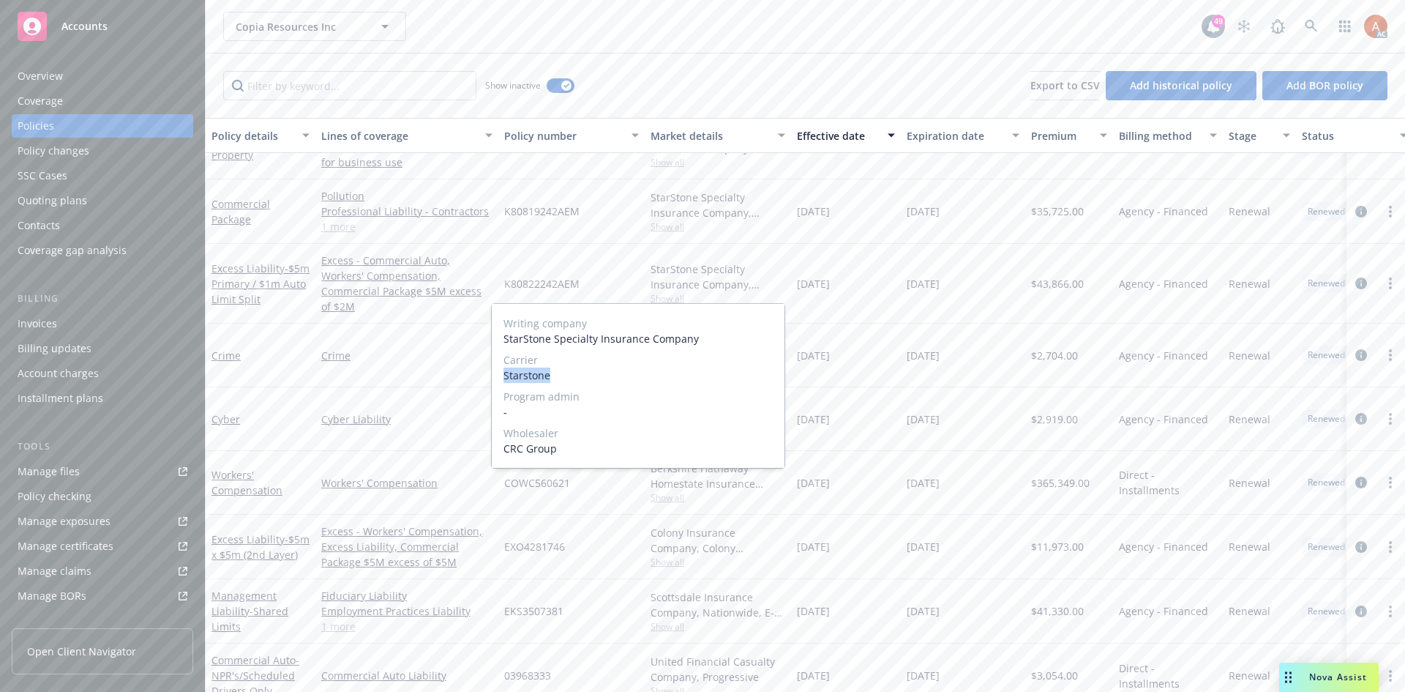
drag, startPoint x: 499, startPoint y: 379, endPoint x: 597, endPoint y: 380, distance: 97.4
click at [597, 380] on div "Writing company StarStone Specialty Insurance Company Carrier Starstone Program…" at bounding box center [638, 386] width 293 height 164
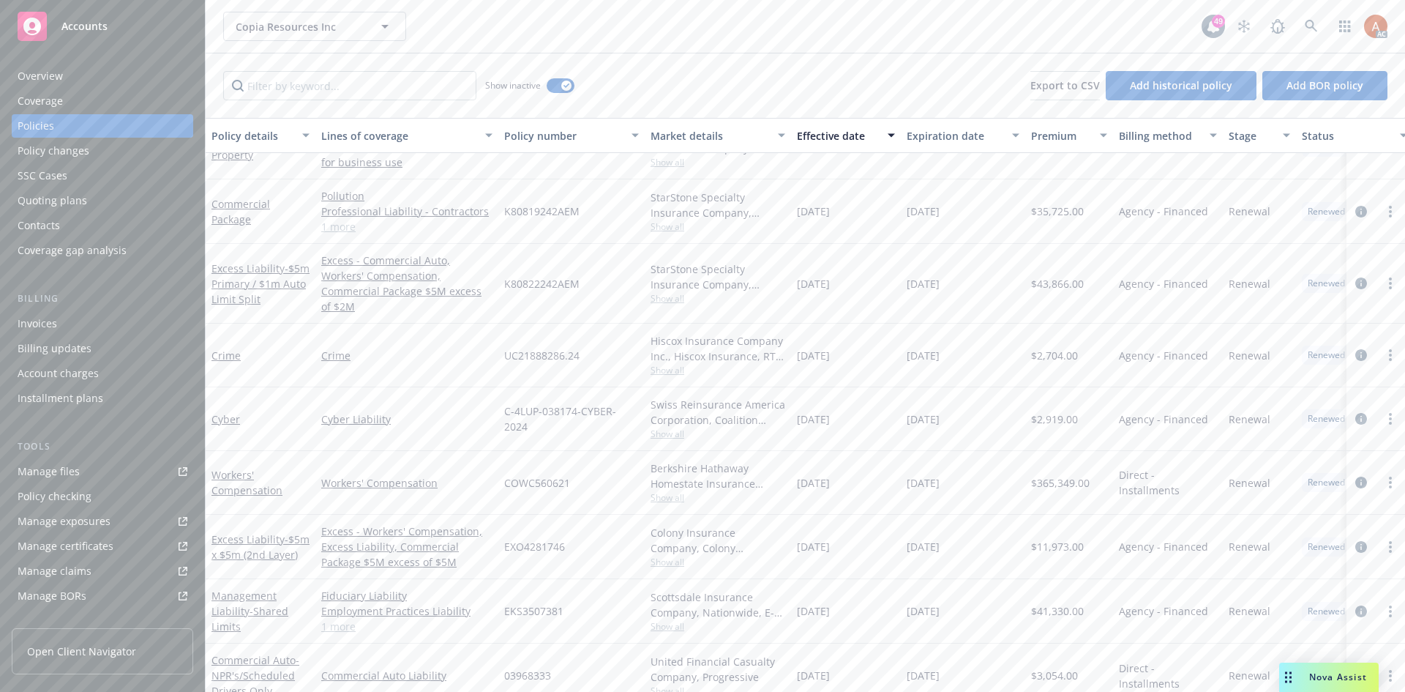
click at [607, 270] on div "K80822242AEM" at bounding box center [571, 284] width 146 height 80
click at [1075, 276] on span "$43,866.00" at bounding box center [1057, 283] width 53 height 15
drag, startPoint x: 795, startPoint y: 276, endPoint x: 874, endPoint y: 276, distance: 79.1
click at [874, 276] on div "01/12/2024" at bounding box center [846, 284] width 110 height 80
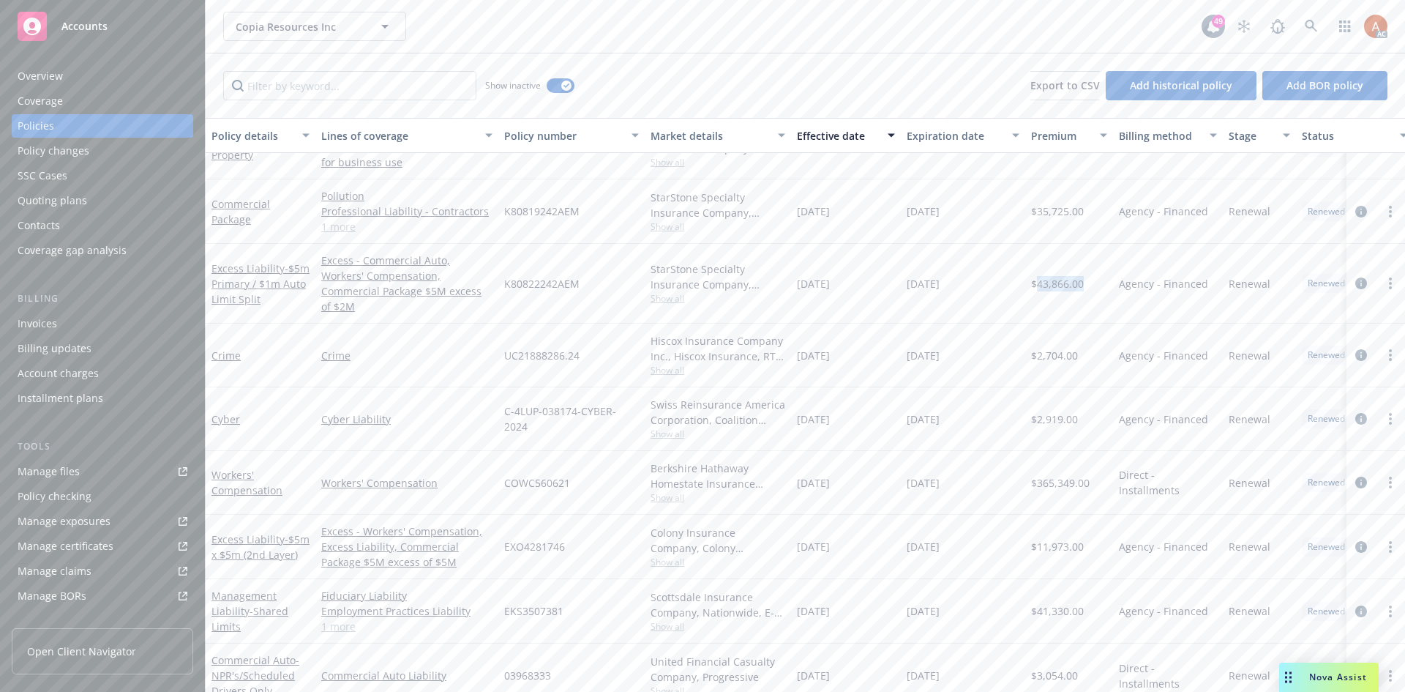
drag, startPoint x: 906, startPoint y: 275, endPoint x: 976, endPoint y: 275, distance: 69.5
click at [976, 275] on div "01/12/2025" at bounding box center [963, 284] width 124 height 80
click at [1060, 276] on span "$43,866.00" at bounding box center [1057, 283] width 53 height 15
drag, startPoint x: 209, startPoint y: 251, endPoint x: 280, endPoint y: 263, distance: 72.7
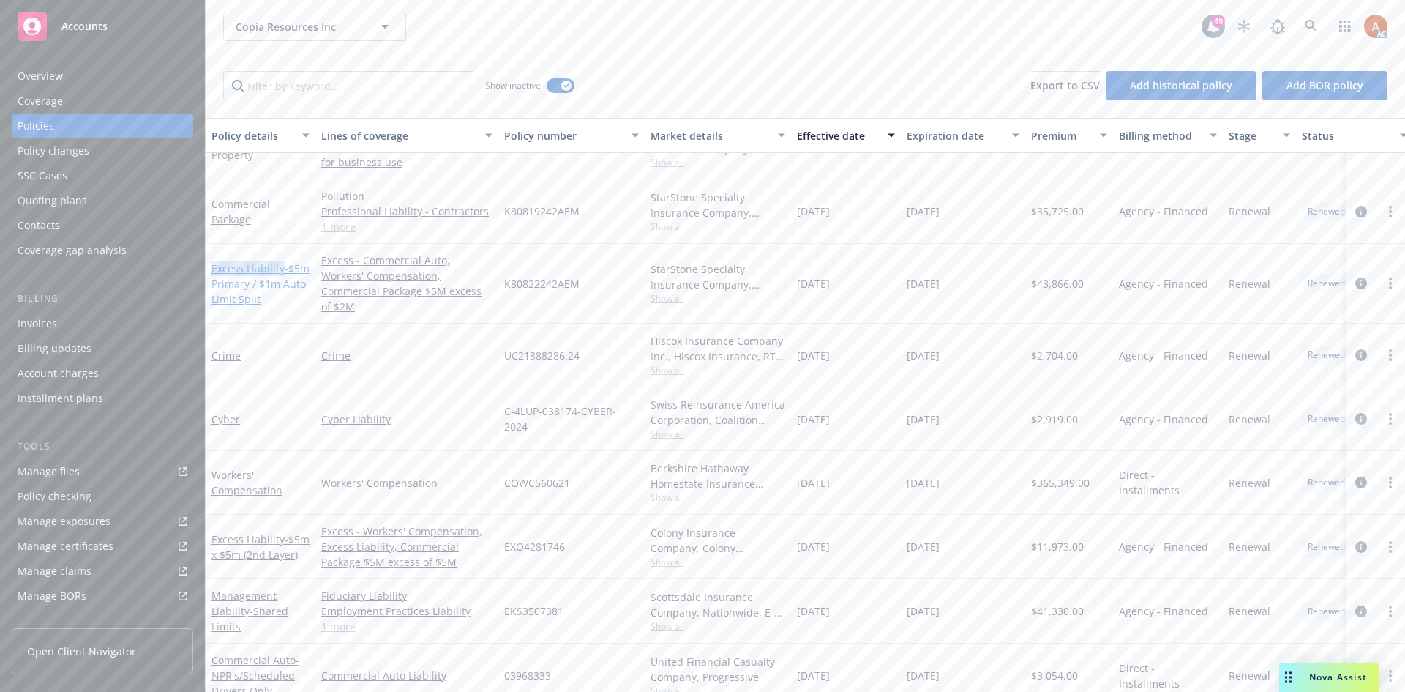
click at [280, 263] on div "Excess Liability - $5m Primary / $1m Auto Limit Split" at bounding box center [261, 284] width 110 height 80
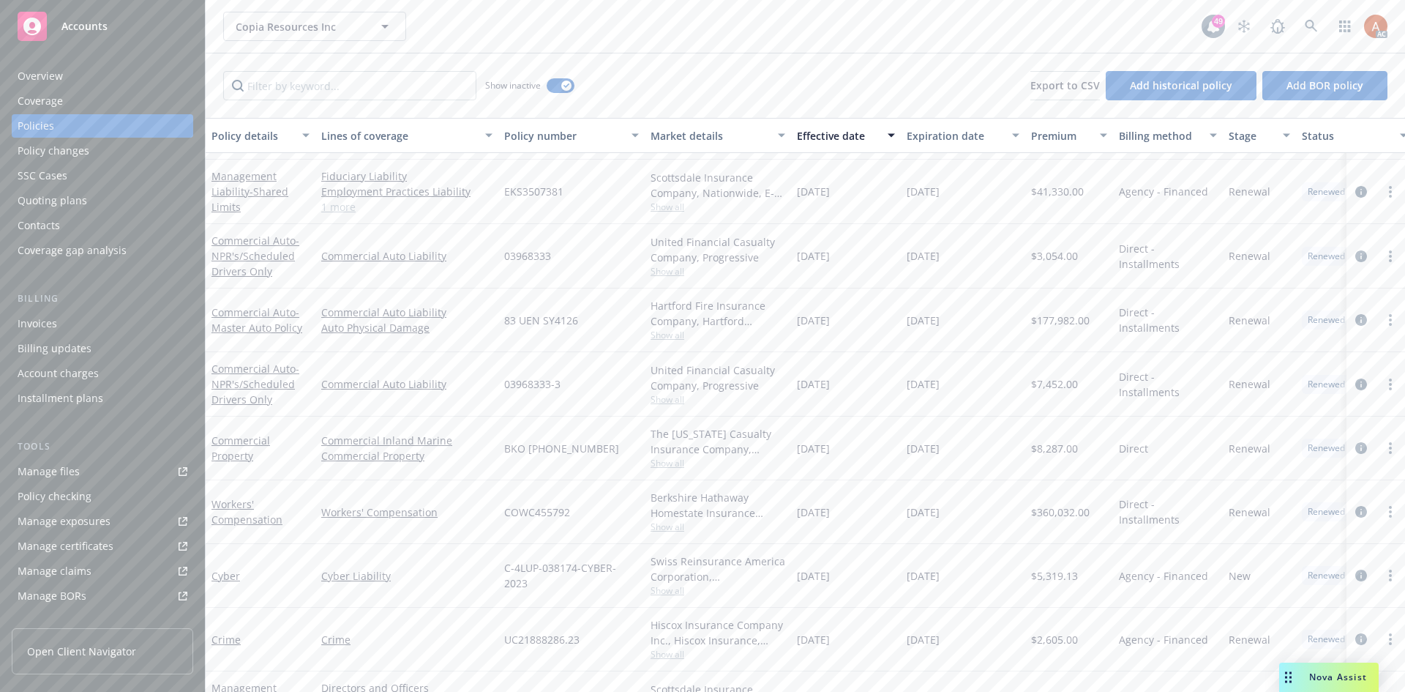
scroll to position [1464, 0]
click at [655, 334] on span "Show all" at bounding box center [718, 334] width 135 height 12
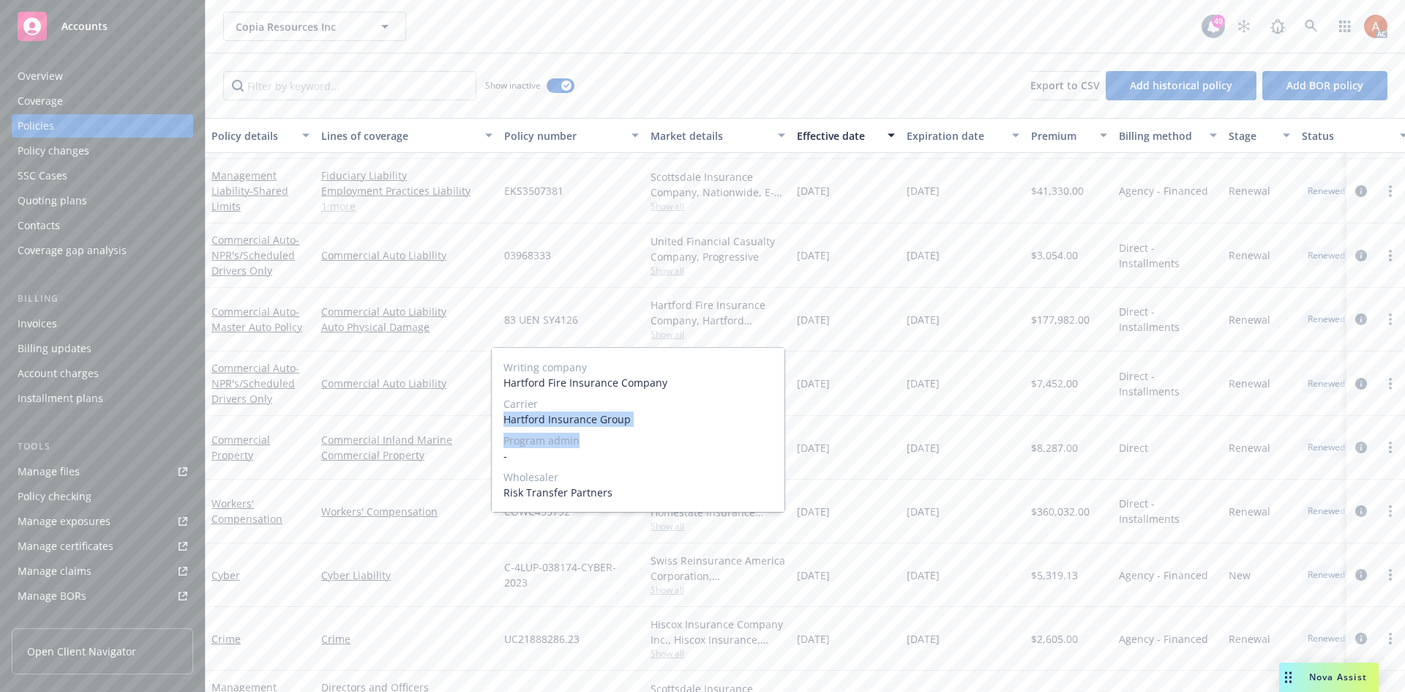
drag, startPoint x: 504, startPoint y: 422, endPoint x: 652, endPoint y: 430, distance: 148.8
click at [652, 430] on div "Writing company Hartford Fire Insurance Company Carrier Hartford Insurance Grou…" at bounding box center [638, 430] width 293 height 164
click at [623, 421] on span "Hartford Insurance Group" at bounding box center [638, 418] width 269 height 15
drag, startPoint x: 506, startPoint y: 417, endPoint x: 632, endPoint y: 424, distance: 126.1
click at [632, 424] on span "Hartford Insurance Group" at bounding box center [638, 418] width 269 height 15
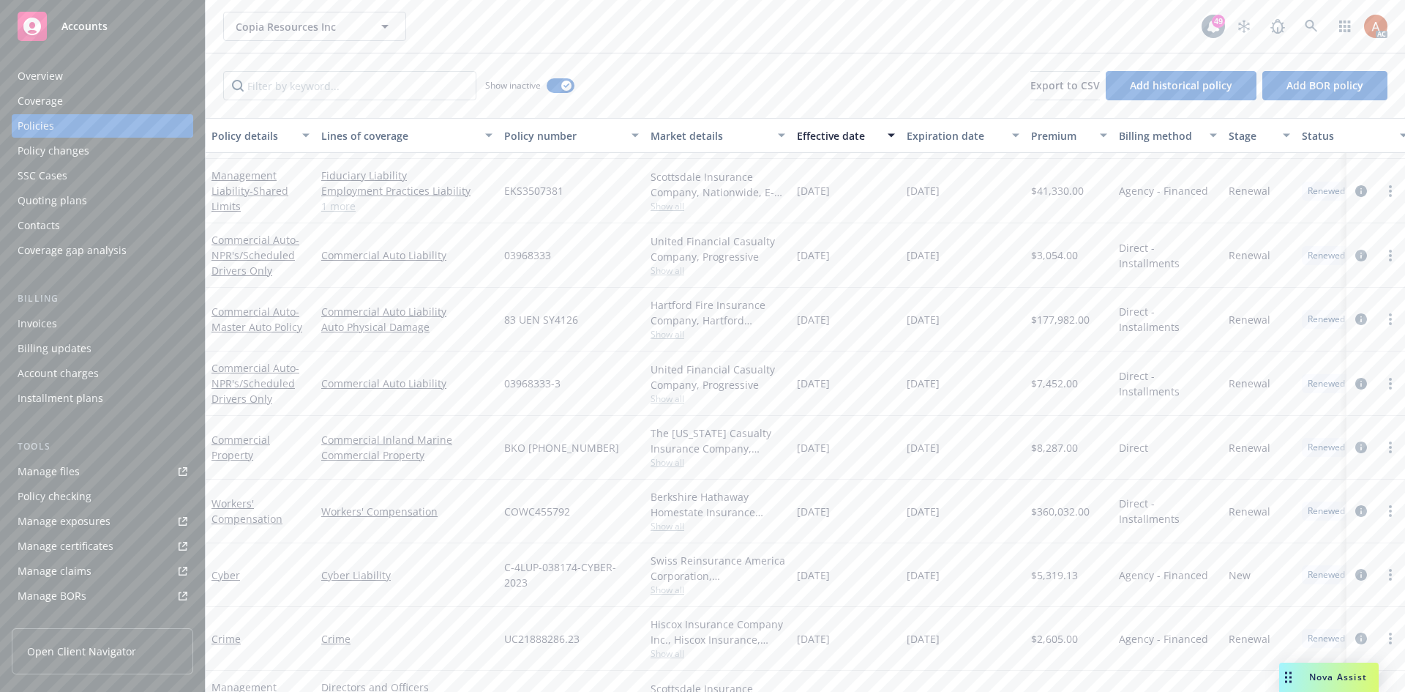
click at [616, 326] on div "83 UEN SY4126" at bounding box center [571, 320] width 146 height 64
drag, startPoint x: 506, startPoint y: 313, endPoint x: 586, endPoint y: 313, distance: 80.5
click at [586, 313] on div "83 UEN SY4126" at bounding box center [571, 320] width 146 height 64
click at [1050, 321] on span "$177,982.00" at bounding box center [1060, 319] width 59 height 15
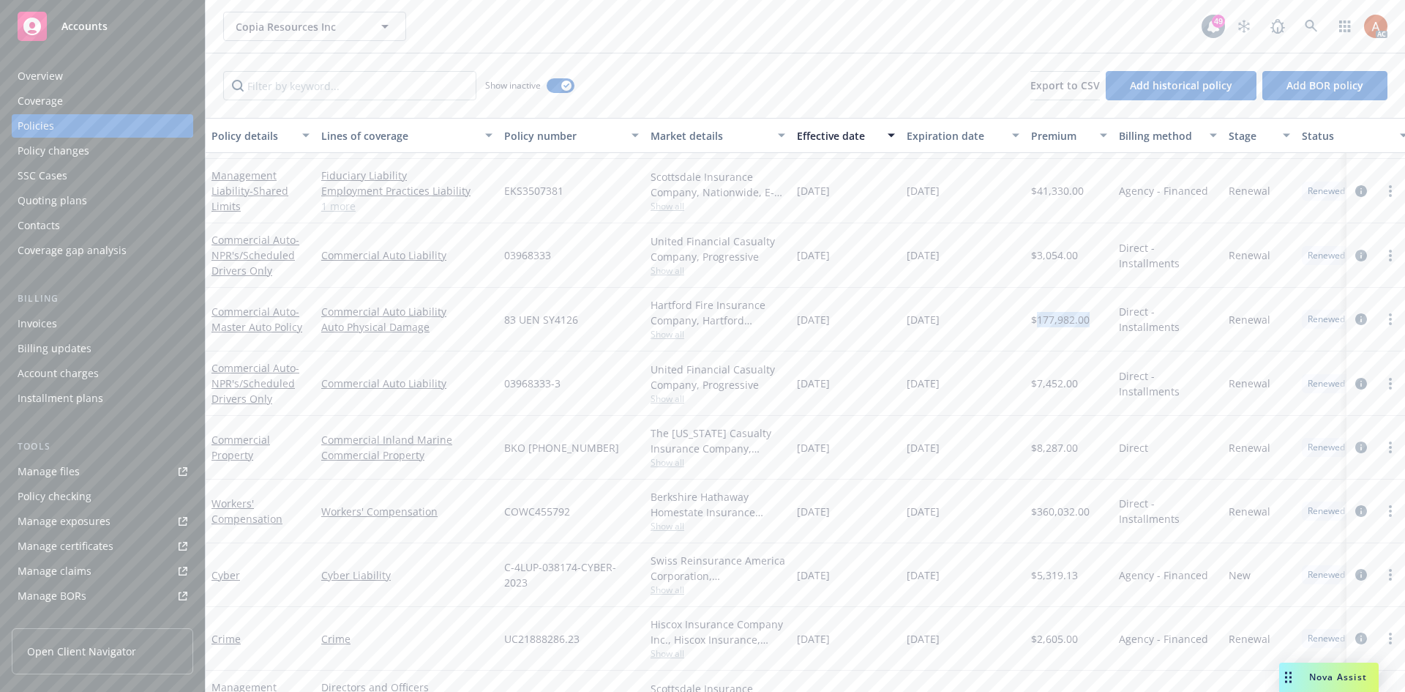
drag, startPoint x: 796, startPoint y: 318, endPoint x: 875, endPoint y: 319, distance: 79.1
click at [875, 319] on div "04/24/2023" at bounding box center [846, 320] width 110 height 64
drag, startPoint x: 908, startPoint y: 320, endPoint x: 966, endPoint y: 321, distance: 57.8
click at [966, 321] on div "04/24/2024" at bounding box center [963, 320] width 124 height 64
drag, startPoint x: 505, startPoint y: 444, endPoint x: 662, endPoint y: 437, distance: 157.6
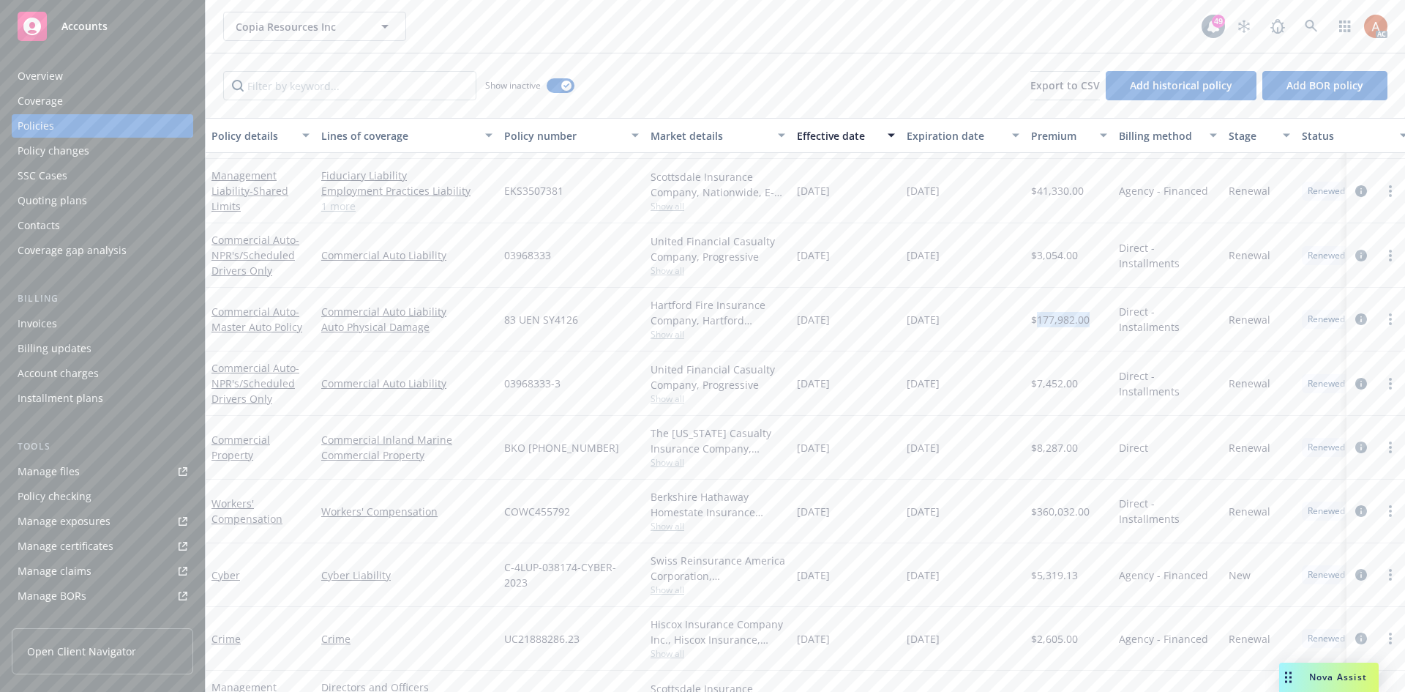
click at [608, 447] on div "BKO (24) 62 85 48 19" at bounding box center [571, 448] width 146 height 64
click at [660, 460] on span "Show all" at bounding box center [718, 462] width 135 height 12
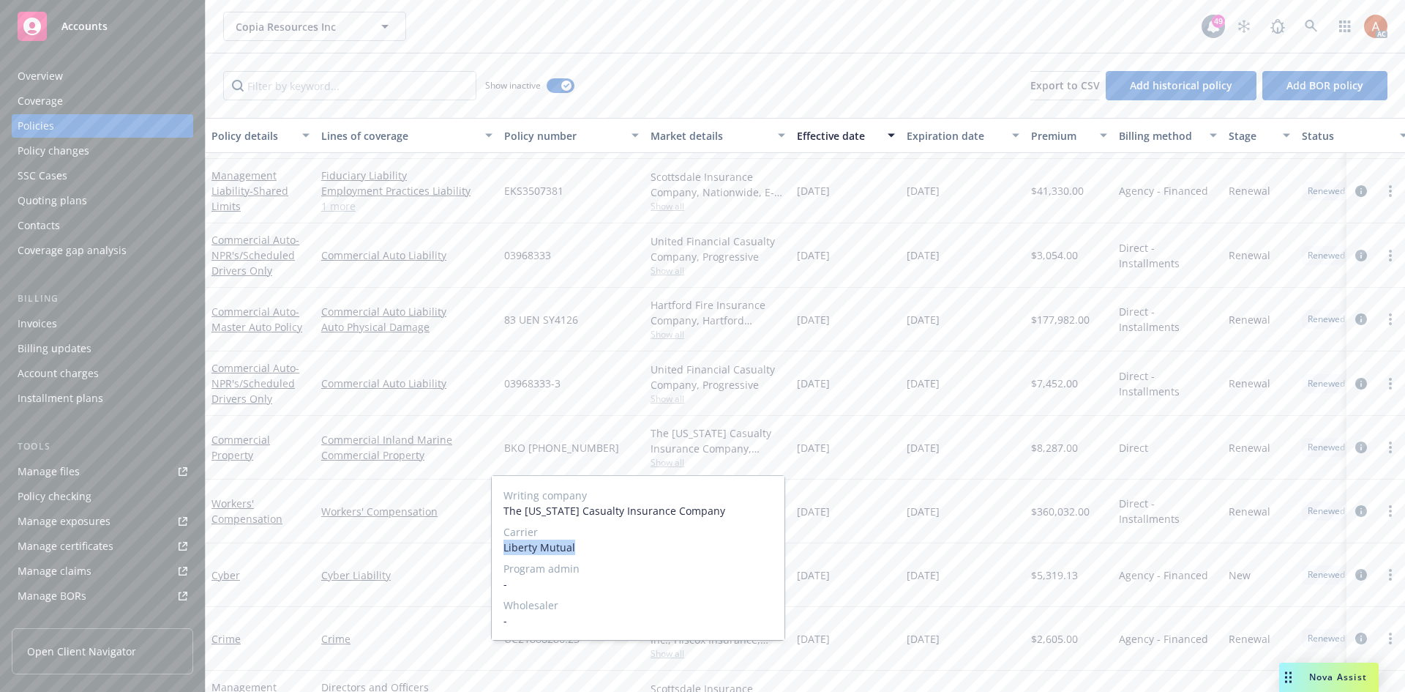
drag, startPoint x: 505, startPoint y: 545, endPoint x: 586, endPoint y: 553, distance: 80.9
click at [586, 553] on div "Writing company The Ohio Casualty Insurance Company Carrier Liberty Mutual Prog…" at bounding box center [638, 558] width 293 height 164
drag, startPoint x: 547, startPoint y: 427, endPoint x: 591, endPoint y: 426, distance: 43.9
click at [547, 427] on div "BKO (24) 62 85 48 19" at bounding box center [571, 448] width 146 height 64
click at [1066, 454] on span "$8,287.00" at bounding box center [1054, 447] width 47 height 15
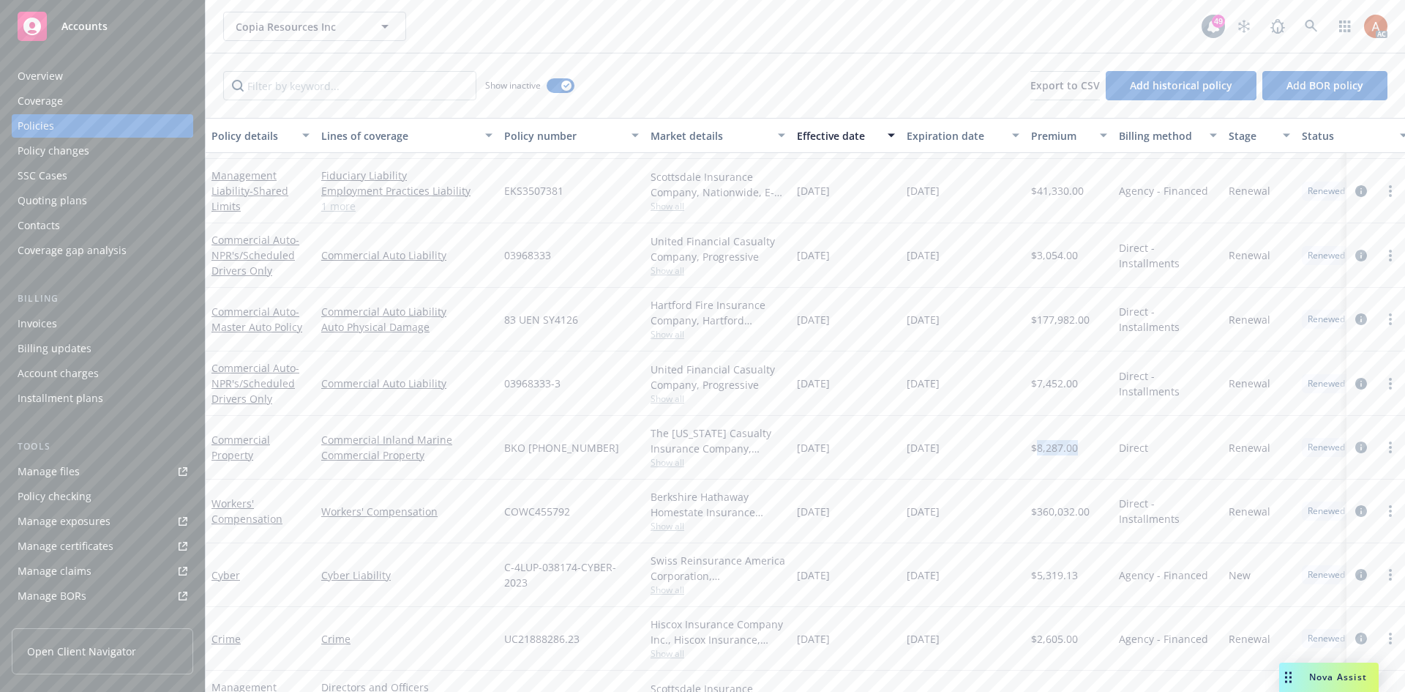
click at [1066, 454] on span "$8,287.00" at bounding box center [1054, 447] width 47 height 15
drag, startPoint x: 799, startPoint y: 446, endPoint x: 877, endPoint y: 447, distance: 78.3
click at [877, 447] on div "01/12/2023" at bounding box center [846, 448] width 110 height 64
drag, startPoint x: 906, startPoint y: 447, endPoint x: 977, endPoint y: 449, distance: 71.1
click at [977, 449] on div "01/12/2024" at bounding box center [963, 448] width 124 height 64
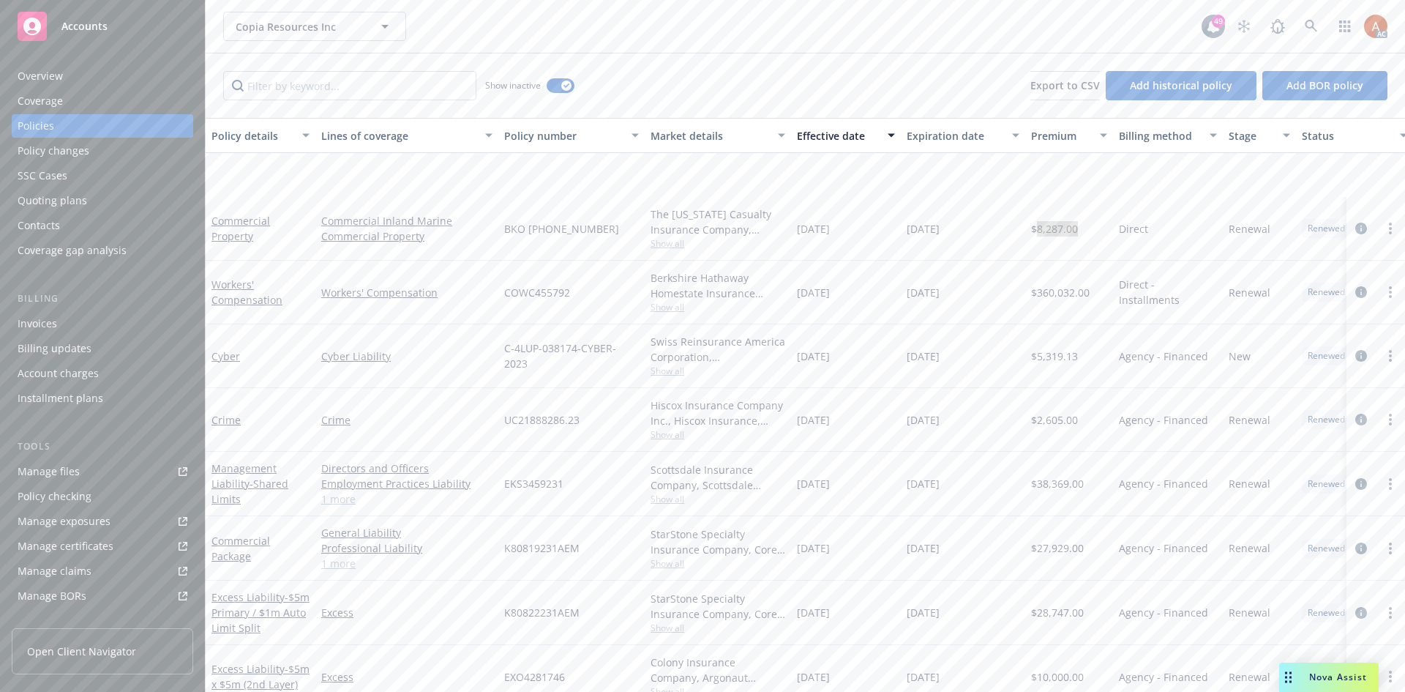
scroll to position [1757, 0]
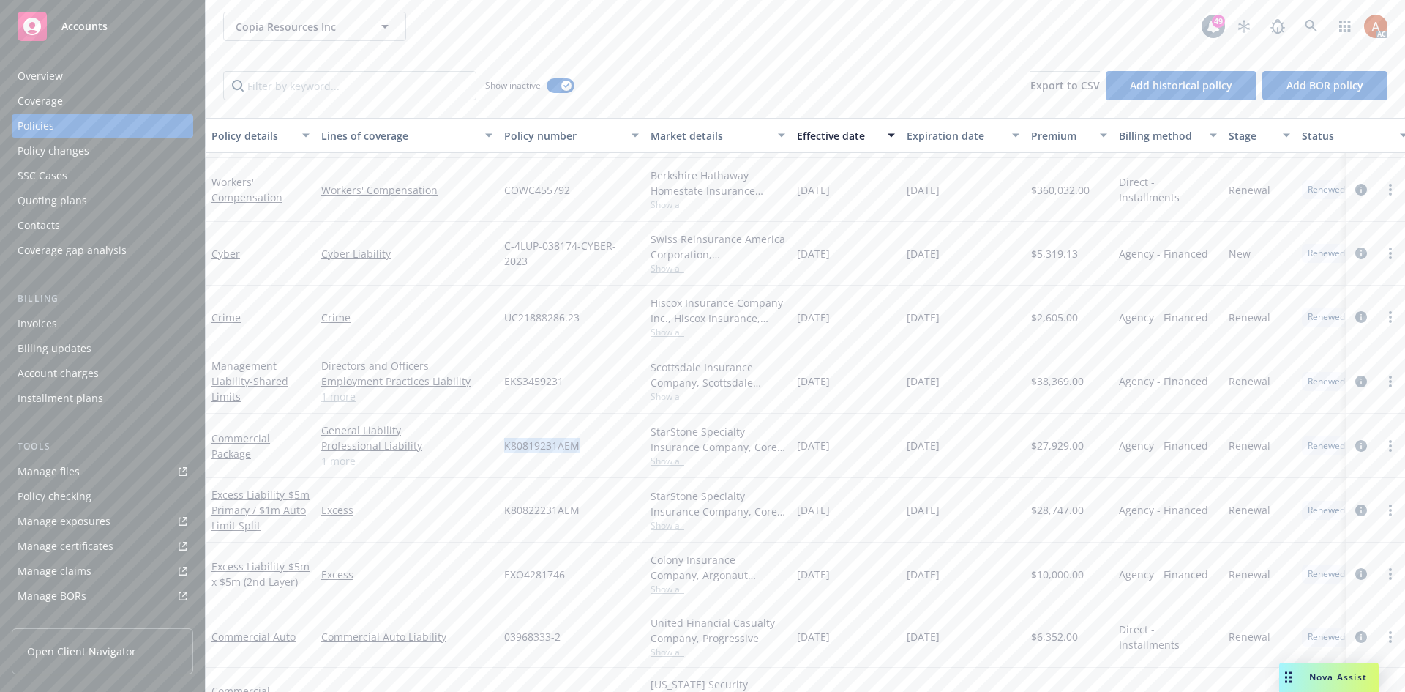
drag, startPoint x: 501, startPoint y: 443, endPoint x: 595, endPoint y: 455, distance: 95.2
click at [595, 455] on div "K80819231AEM" at bounding box center [571, 446] width 146 height 64
click at [673, 464] on span "Show all" at bounding box center [718, 461] width 135 height 12
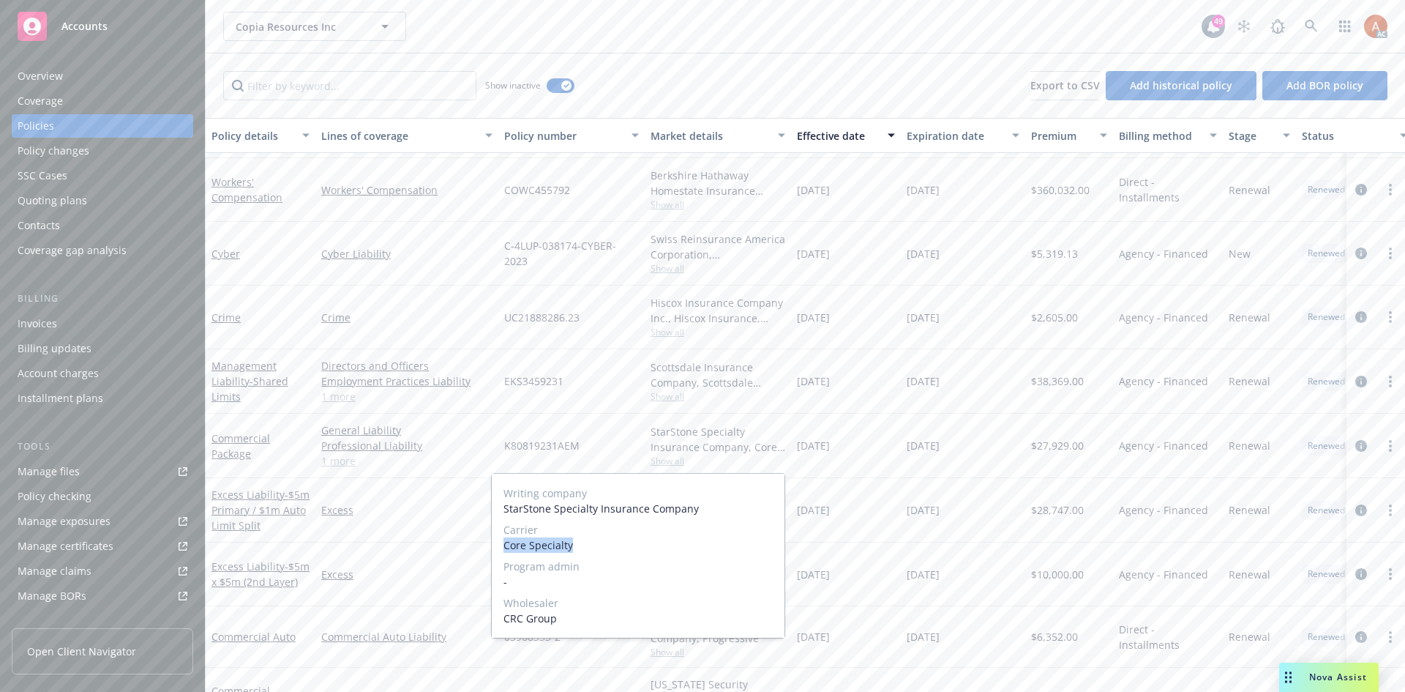
drag, startPoint x: 507, startPoint y: 548, endPoint x: 587, endPoint y: 546, distance: 79.8
click at [583, 548] on div "Writing company StarStone Specialty Insurance Company Carrier Core Specialty Pr…" at bounding box center [638, 556] width 293 height 164
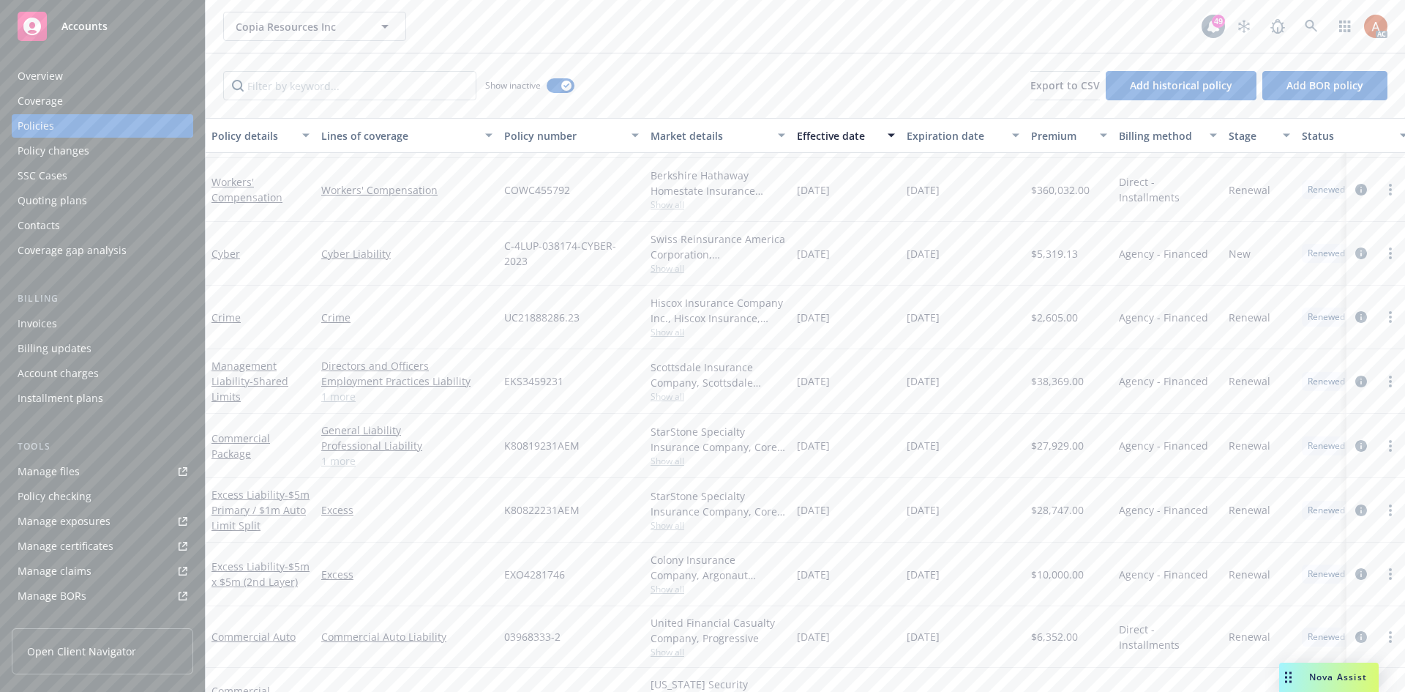
click at [616, 441] on div "K80819231AEM" at bounding box center [571, 446] width 146 height 64
click at [1048, 446] on span "$27,929.00" at bounding box center [1057, 445] width 53 height 15
drag, startPoint x: 799, startPoint y: 447, endPoint x: 864, endPoint y: 447, distance: 65.1
click at [864, 447] on div "01/12/2023" at bounding box center [846, 446] width 110 height 64
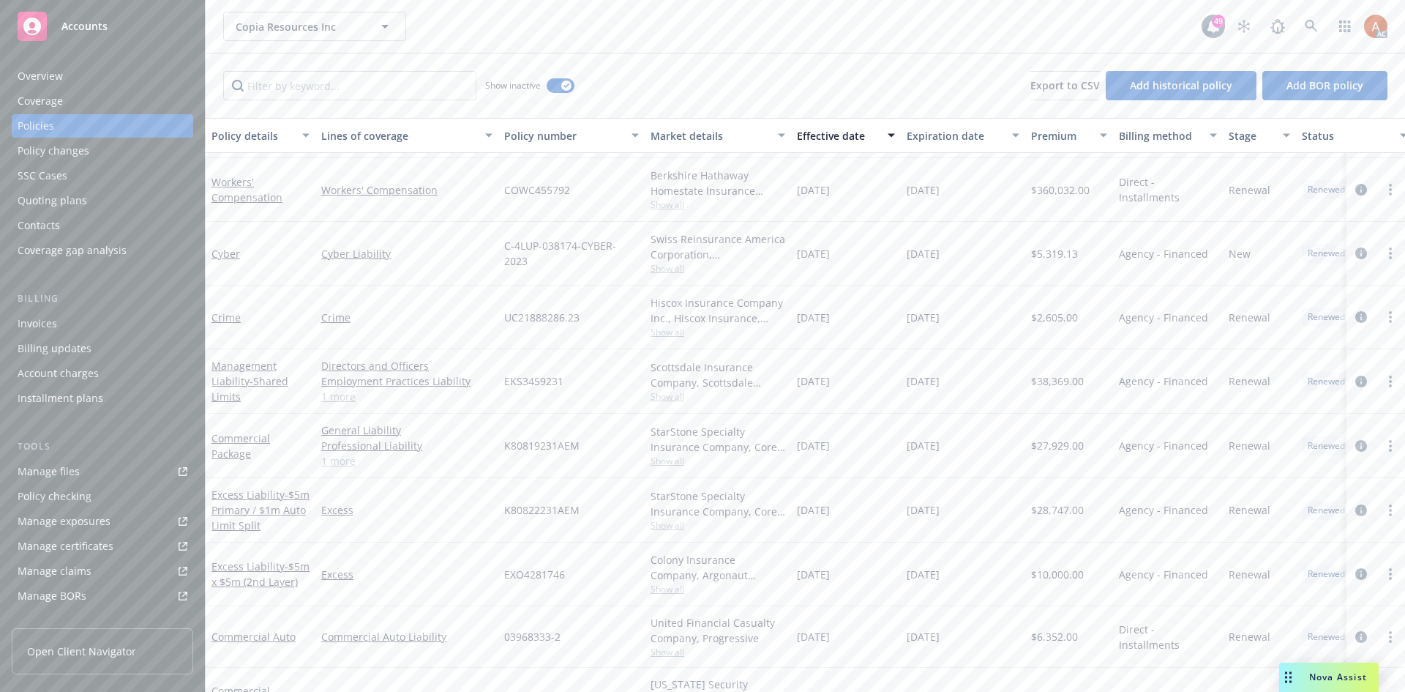
drag, startPoint x: 905, startPoint y: 465, endPoint x: 907, endPoint y: 455, distance: 10.4
click at [905, 465] on div "01/12/2024" at bounding box center [963, 446] width 124 height 64
drag, startPoint x: 903, startPoint y: 443, endPoint x: 1046, endPoint y: 441, distance: 143.5
click at [979, 447] on div "01/12/2024" at bounding box center [963, 446] width 124 height 64
click at [456, 526] on div "Excess" at bounding box center [406, 510] width 183 height 64
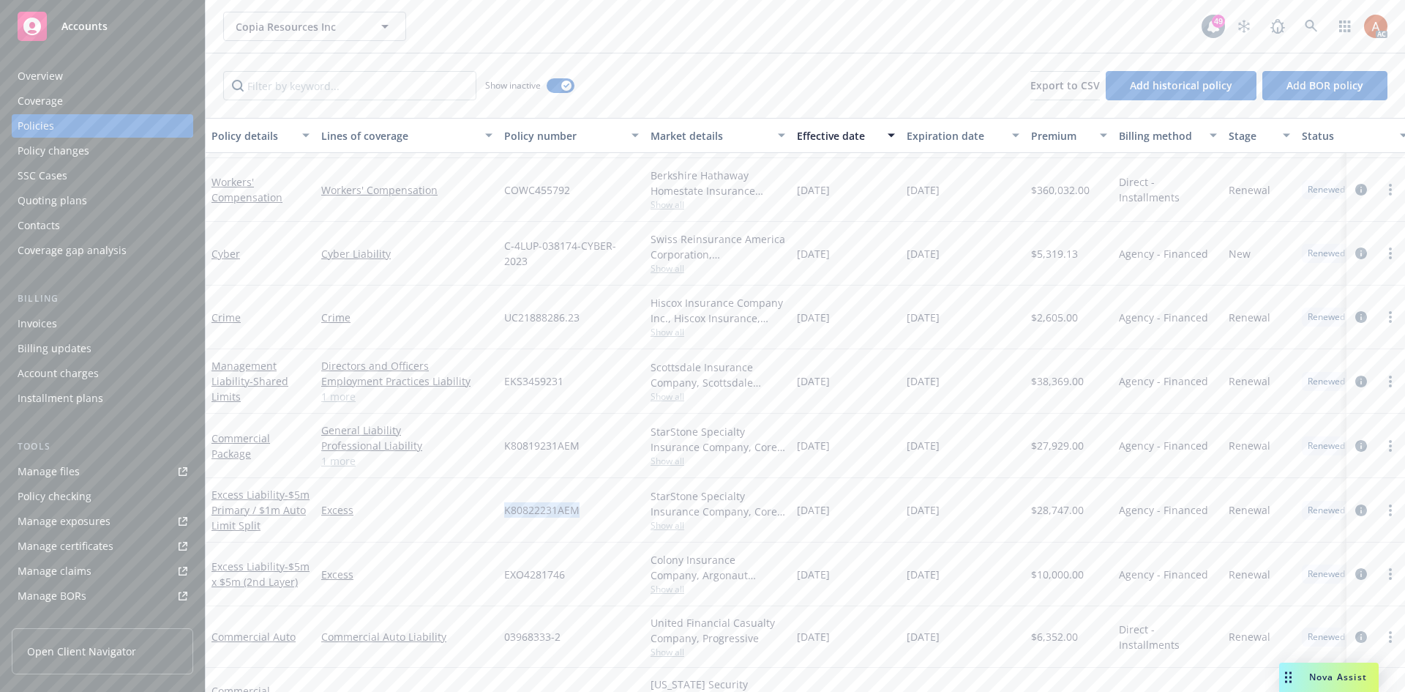
drag, startPoint x: 531, startPoint y: 509, endPoint x: 598, endPoint y: 512, distance: 66.7
click at [598, 512] on div "Excess Liability - $5m Primary / $1m Auto Limit Split Excess K80822231AEM StarS…" at bounding box center [912, 510] width 1413 height 64
click at [531, 531] on div "K80822231AEM" at bounding box center [571, 510] width 146 height 64
drag, startPoint x: 218, startPoint y: 487, endPoint x: 283, endPoint y: 490, distance: 65.3
click at [284, 490] on div "Excess Liability - $5m Primary / $1m Auto Limit Split" at bounding box center [261, 510] width 110 height 64
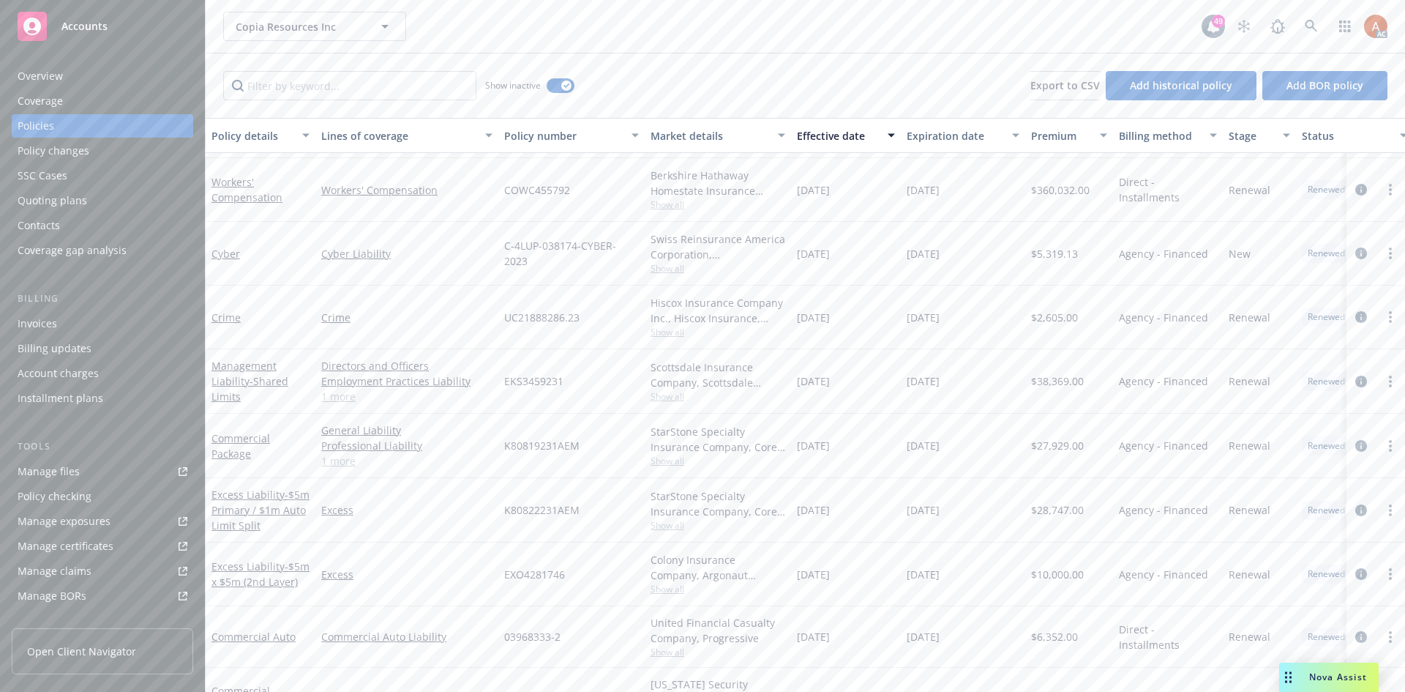
click at [229, 468] on div "Commercial Package" at bounding box center [261, 446] width 110 height 64
drag, startPoint x: 213, startPoint y: 483, endPoint x: 285, endPoint y: 494, distance: 73.3
click at [285, 494] on div "Excess Liability - $5m Primary / $1m Auto Limit Split" at bounding box center [261, 510] width 110 height 64
click at [1072, 513] on span "$28,747.00" at bounding box center [1057, 509] width 53 height 15
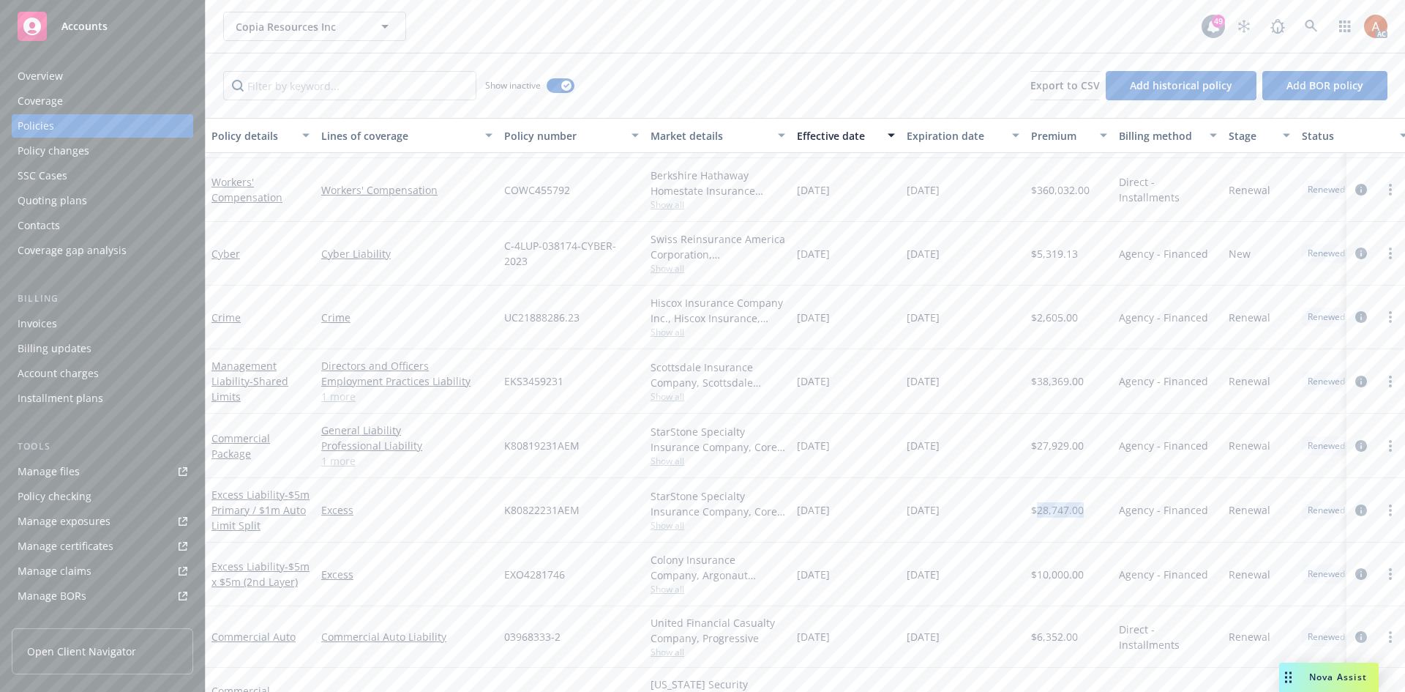
drag, startPoint x: 798, startPoint y: 512, endPoint x: 870, endPoint y: 512, distance: 71.7
click at [870, 512] on div "01/12/2023" at bounding box center [846, 510] width 110 height 64
click at [437, 533] on div "Excess" at bounding box center [406, 510] width 183 height 64
click at [665, 526] on span "Show all" at bounding box center [718, 525] width 135 height 12
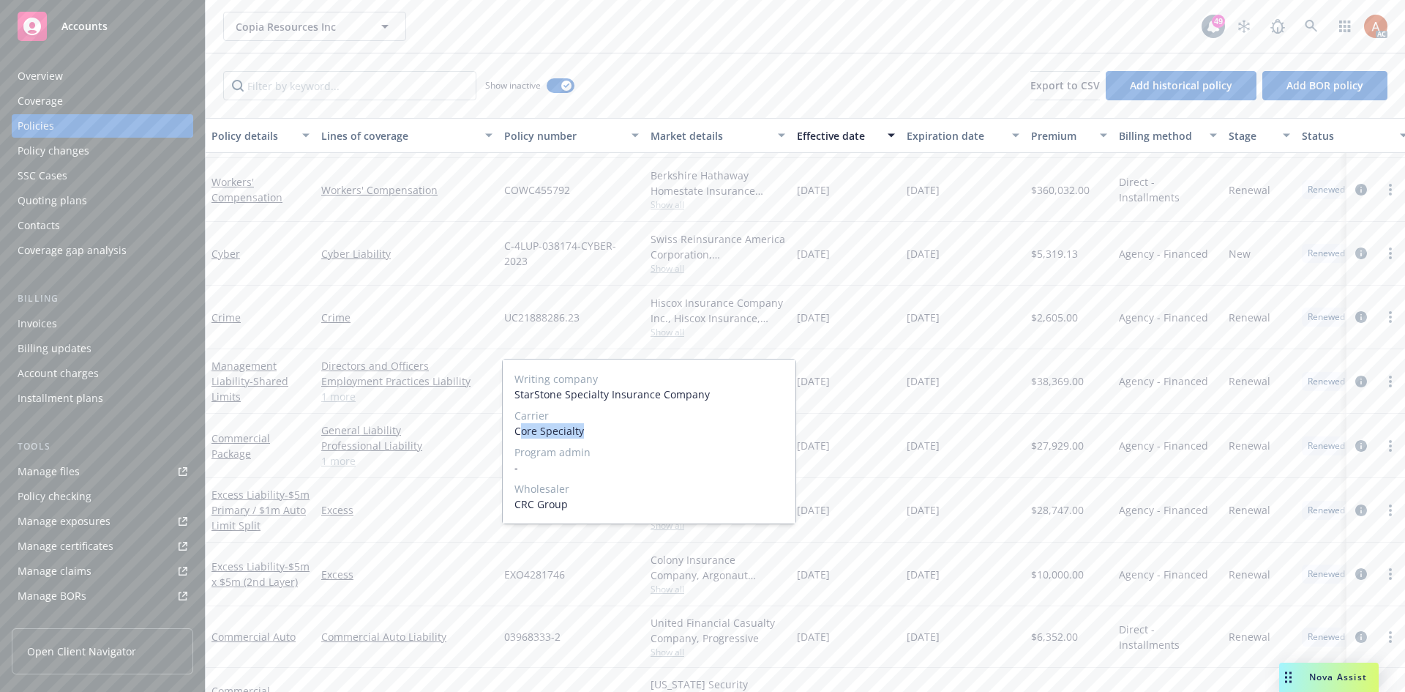
drag, startPoint x: 519, startPoint y: 430, endPoint x: 596, endPoint y: 432, distance: 76.9
click at [596, 432] on span "Core Specialty" at bounding box center [649, 430] width 269 height 15
click at [523, 432] on span "Core Specialty" at bounding box center [649, 430] width 269 height 15
drag, startPoint x: 512, startPoint y: 433, endPoint x: 617, endPoint y: 433, distance: 104.7
click at [617, 433] on div "Writing company StarStone Specialty Insurance Company Carrier Core Specialty Pr…" at bounding box center [649, 441] width 293 height 164
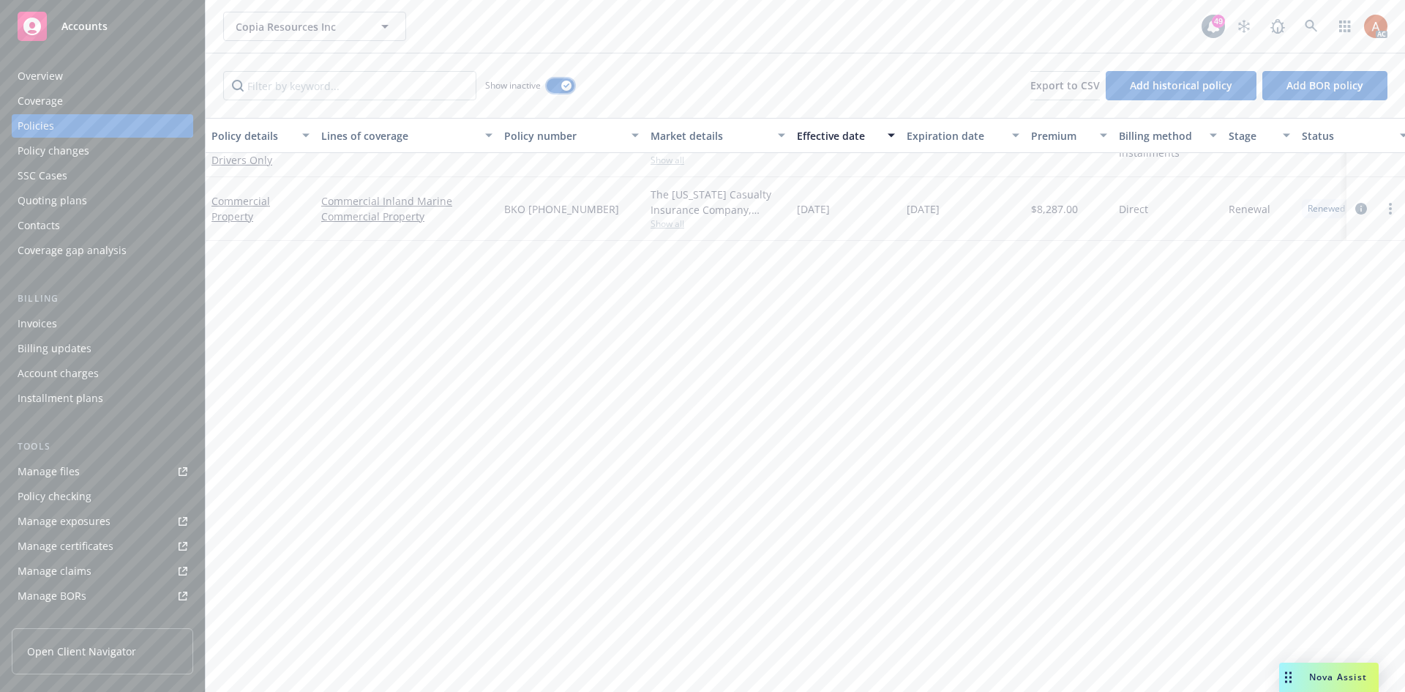
click at [556, 87] on button "button" at bounding box center [561, 85] width 28 height 15
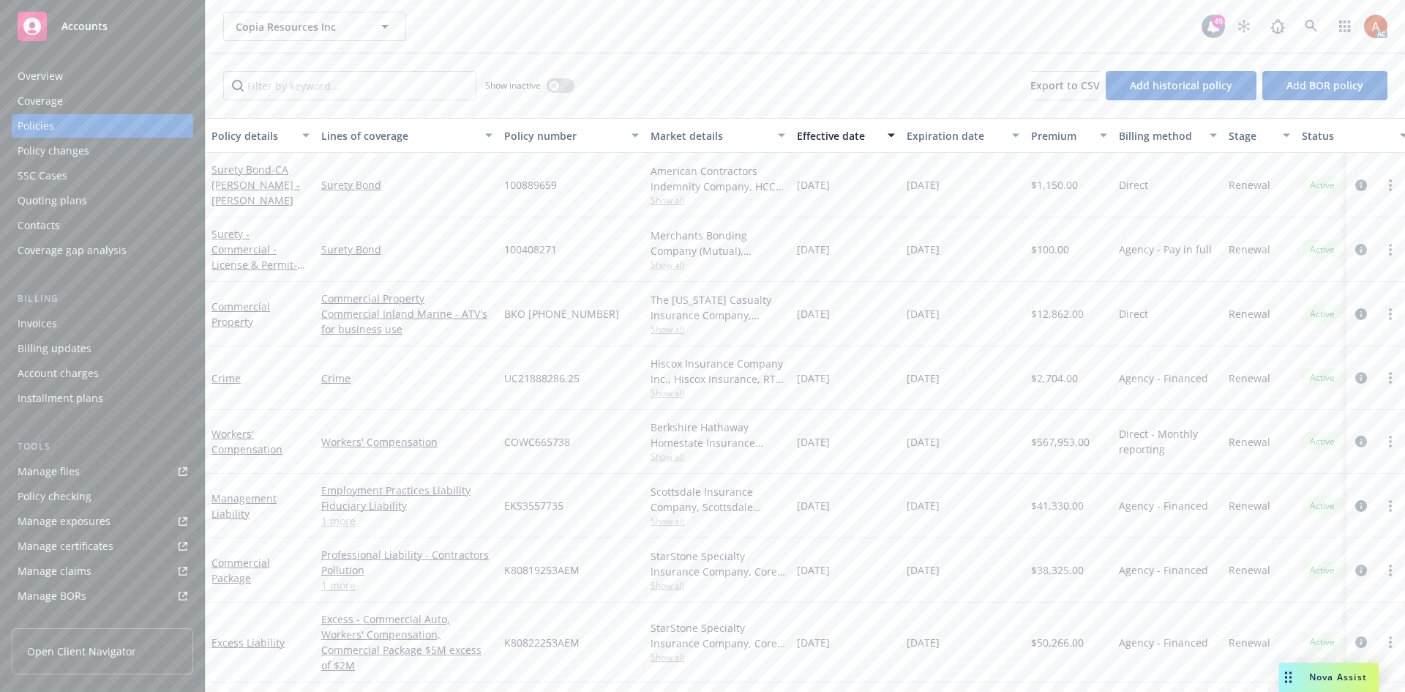
click at [49, 79] on div "Overview" at bounding box center [40, 75] width 45 height 23
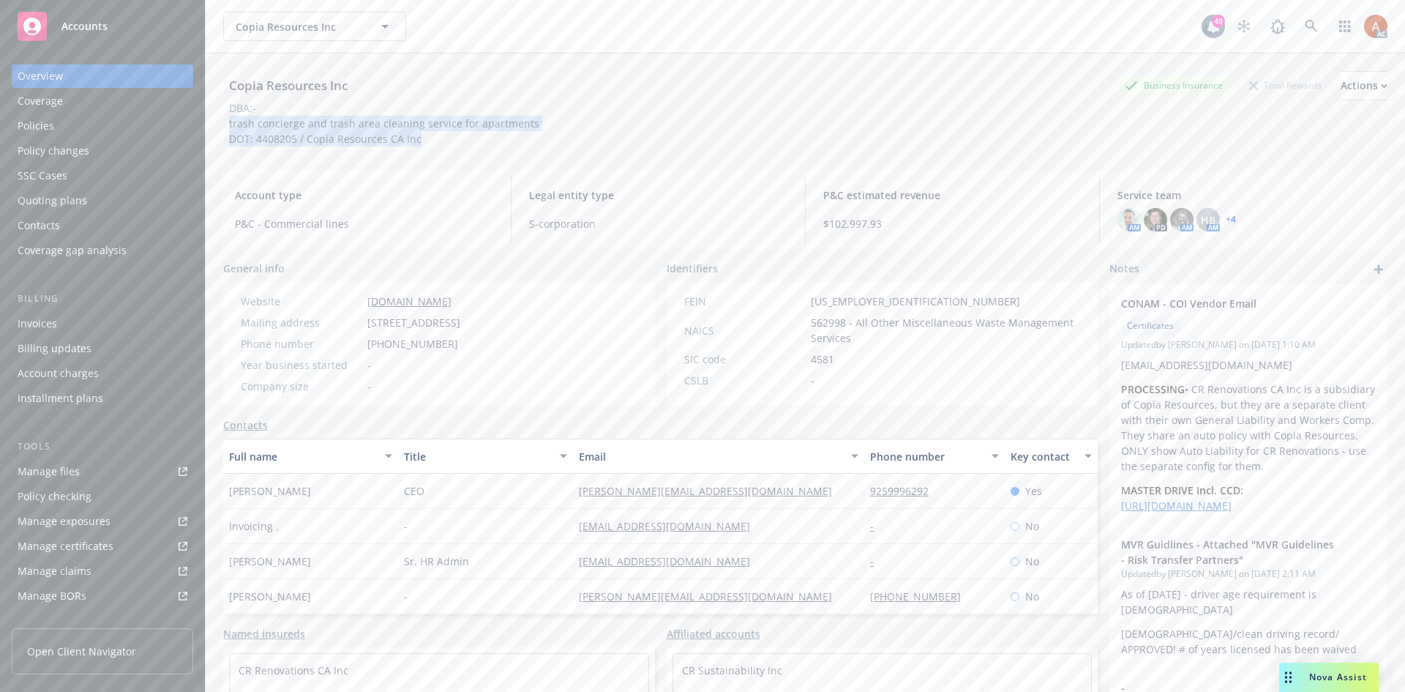
drag, startPoint x: 226, startPoint y: 125, endPoint x: 452, endPoint y: 144, distance: 227.0
click at [452, 144] on div "trash concierge and trash area cleaning service for apartments DOT: 4408205 / C…" at bounding box center [384, 131] width 322 height 31
click at [455, 157] on div "Copia Resources Inc Business Insurance Total Rewards Actions DBA: - trash conci…" at bounding box center [805, 105] width 1165 height 105
click at [31, 128] on div "Policies" at bounding box center [36, 125] width 37 height 23
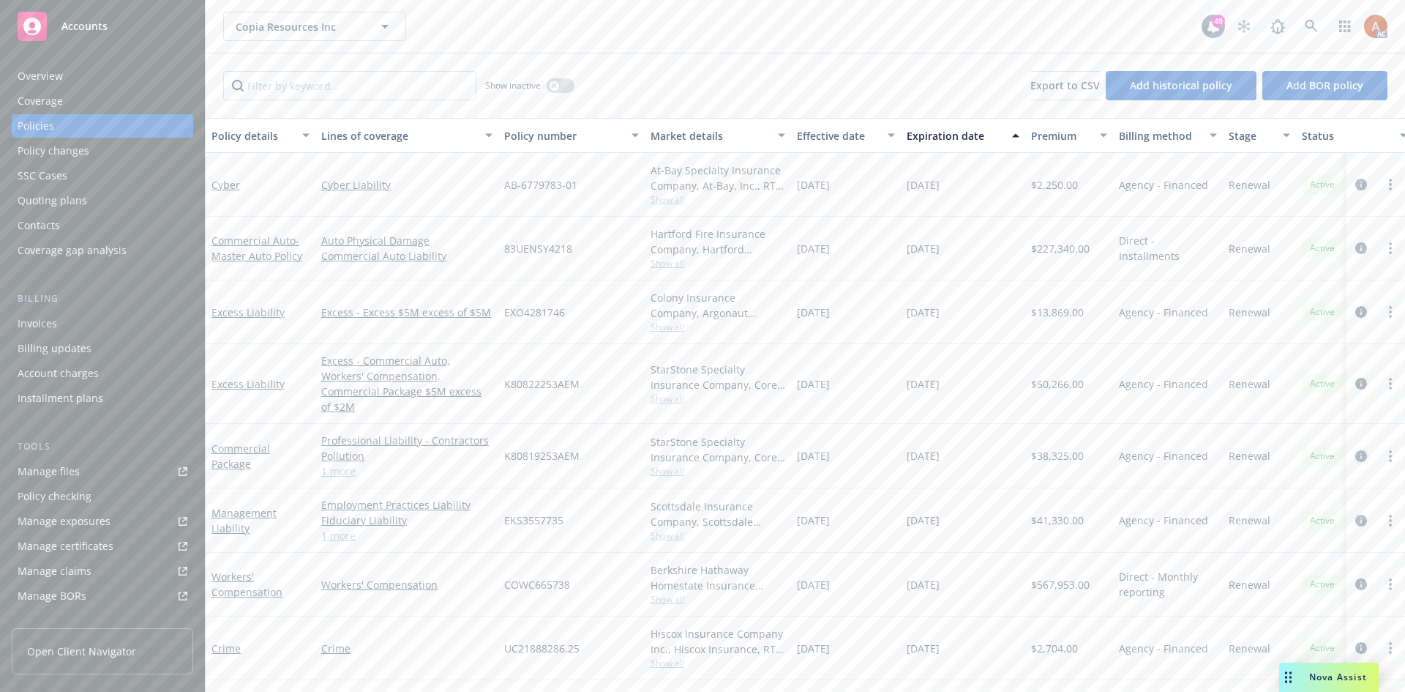
click at [1356, 450] on icon "circleInformation" at bounding box center [1362, 456] width 12 height 12
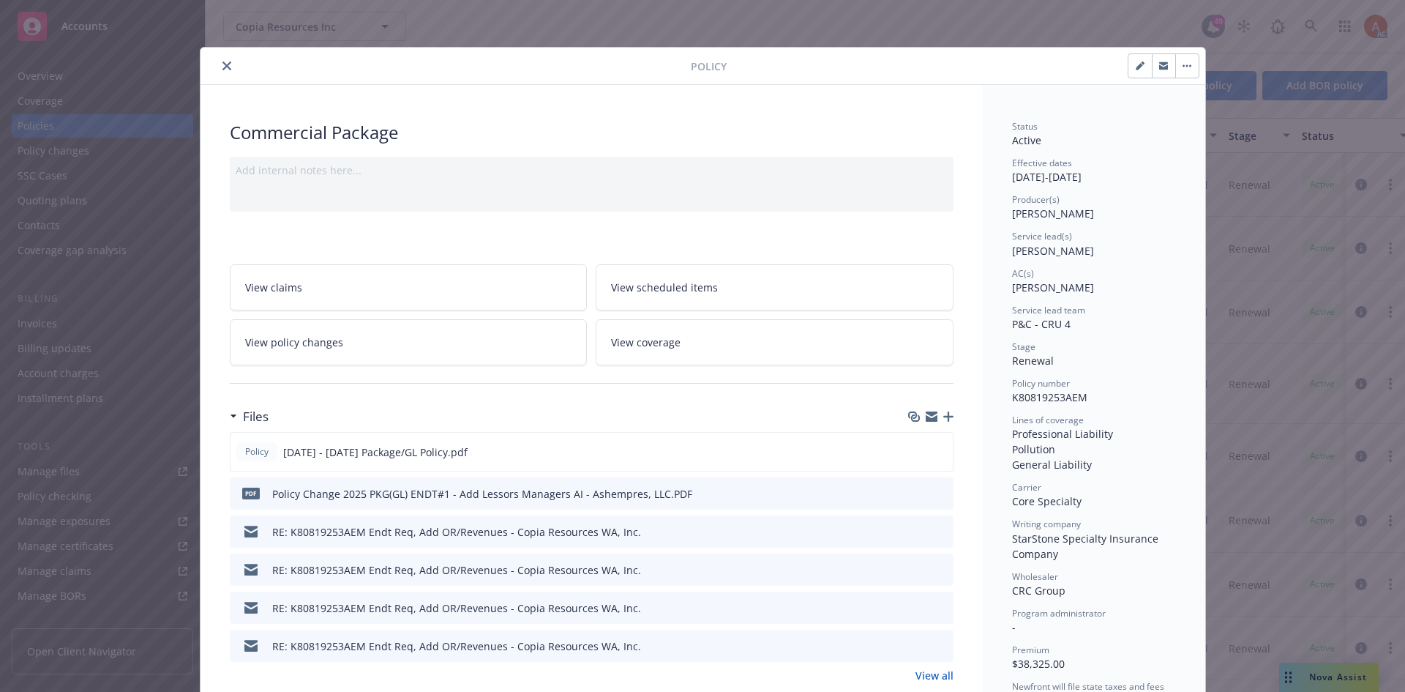
scroll to position [73, 0]
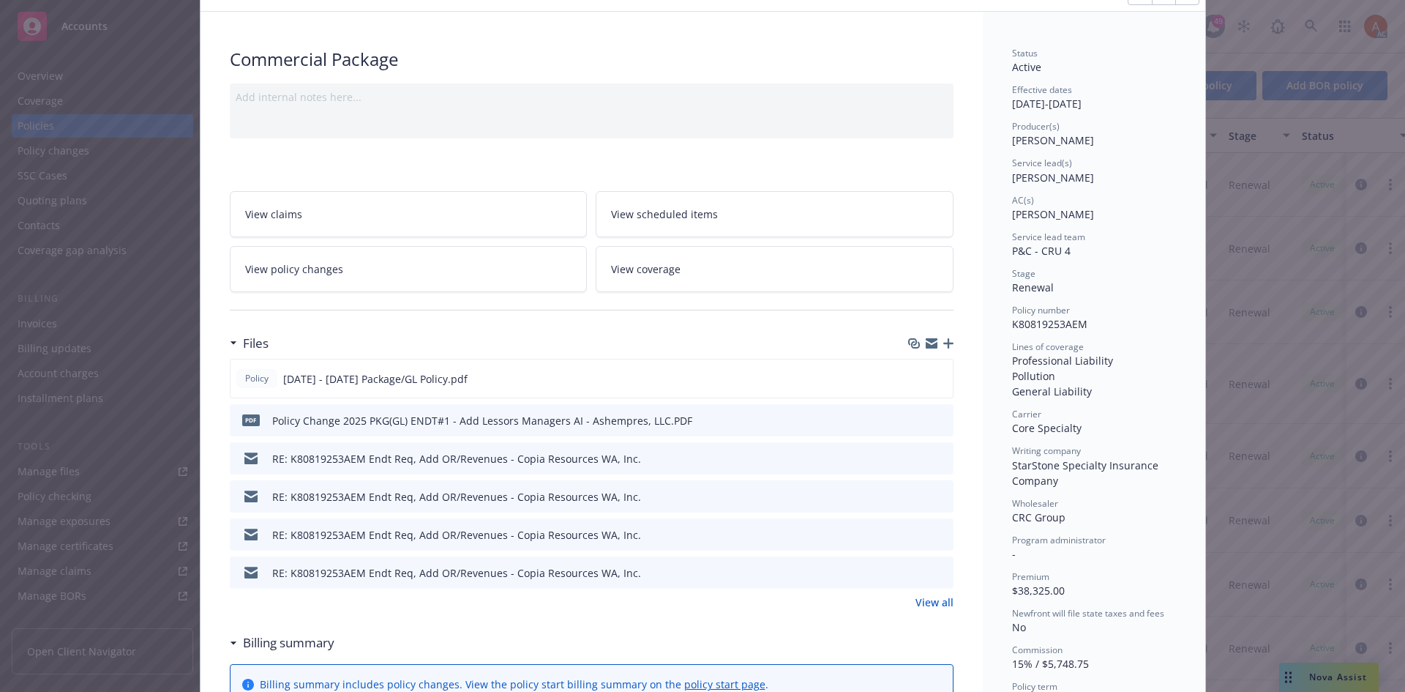
click at [930, 599] on link "View all" at bounding box center [935, 601] width 38 height 15
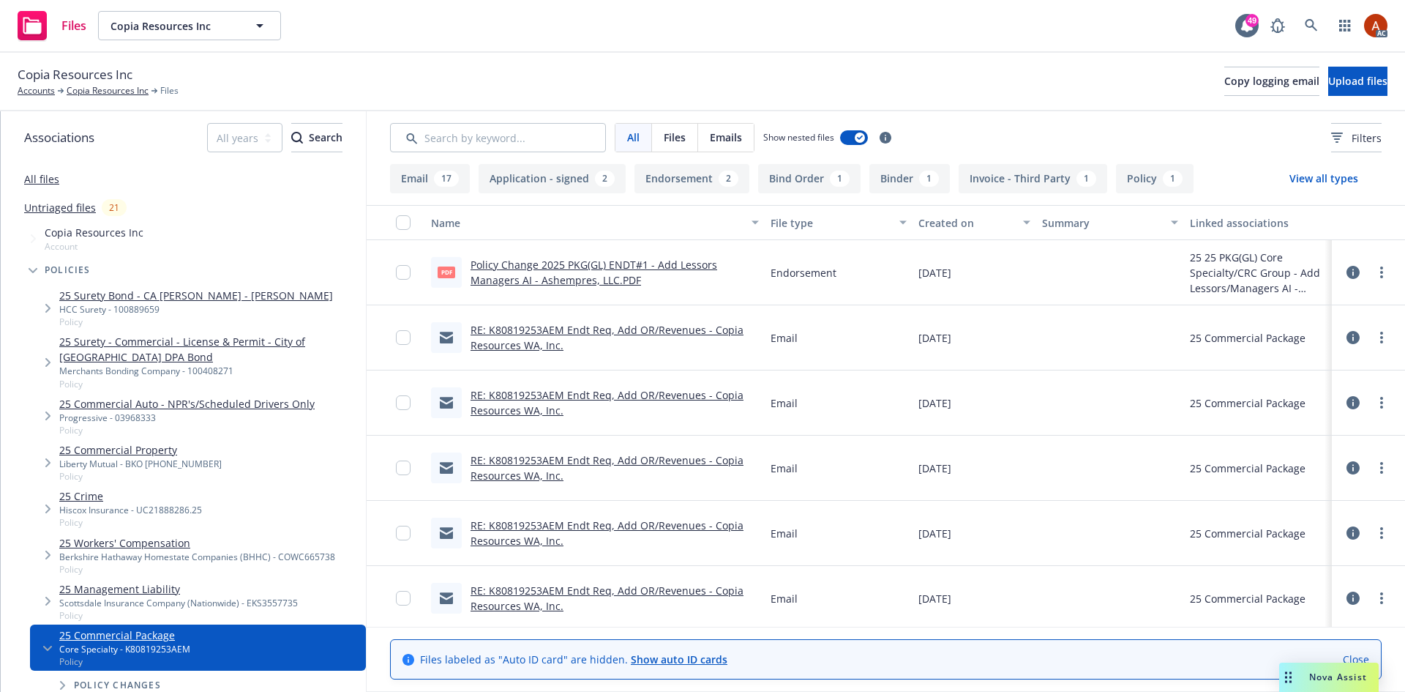
click at [546, 177] on button "Application - signed 2" at bounding box center [552, 178] width 147 height 29
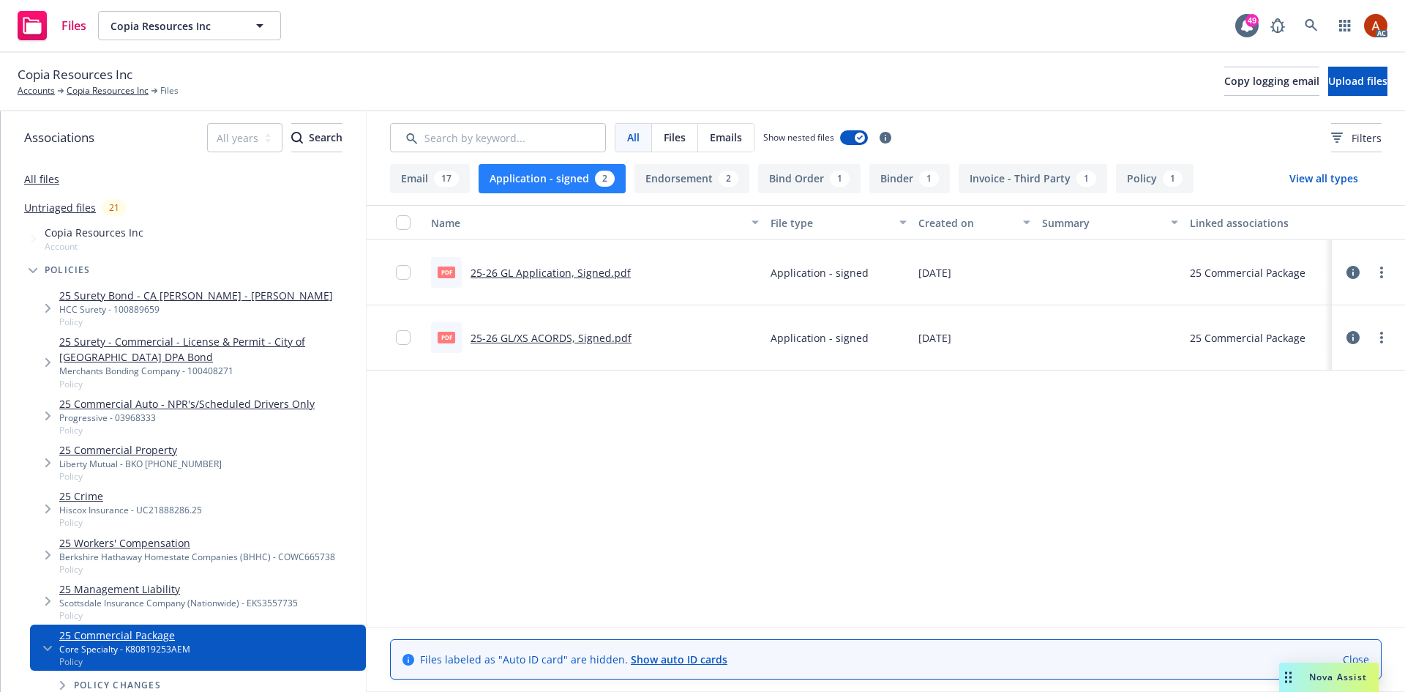
click at [509, 273] on link "25-26 GL Application, Signed.pdf" at bounding box center [551, 273] width 160 height 14
click at [557, 339] on link "25-26 GL/XS ACORDS, Signed.pdf" at bounding box center [551, 338] width 161 height 14
click at [667, 184] on button "Endorsement 2" at bounding box center [692, 178] width 115 height 29
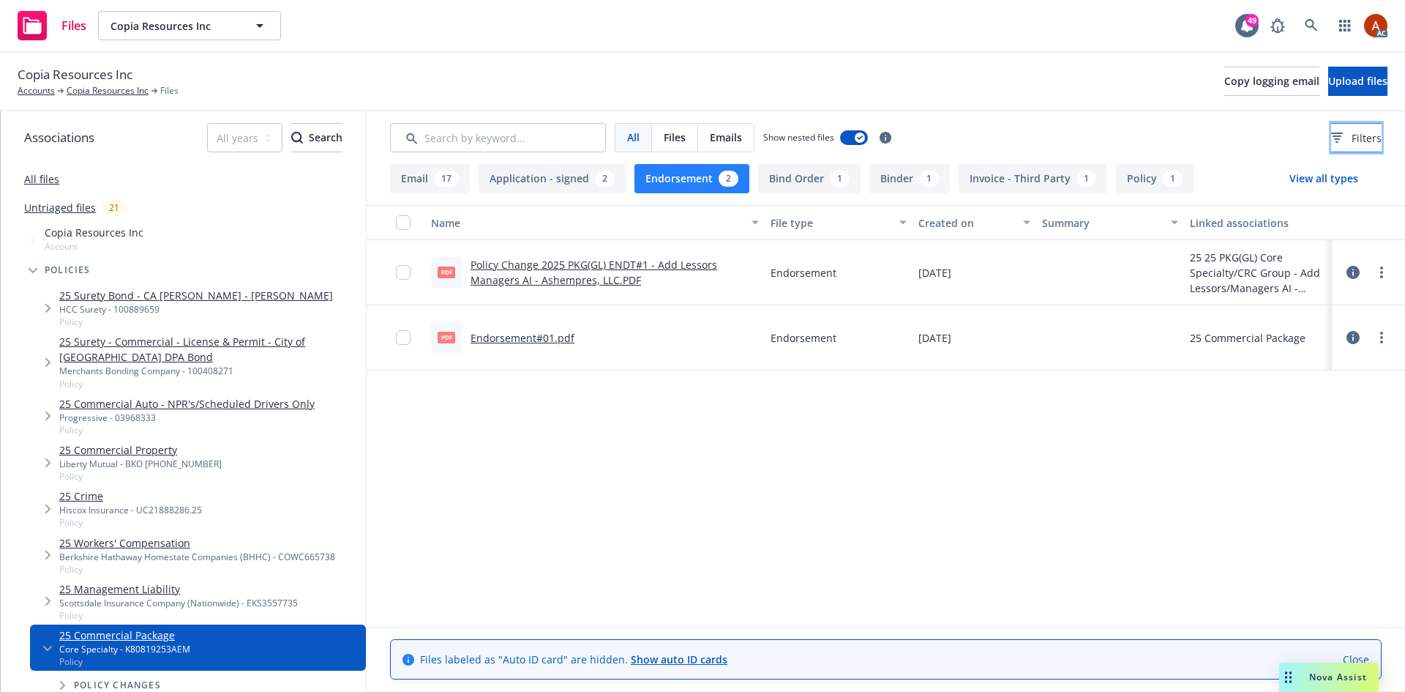
click at [1360, 146] on button "Filters" at bounding box center [1357, 137] width 51 height 29
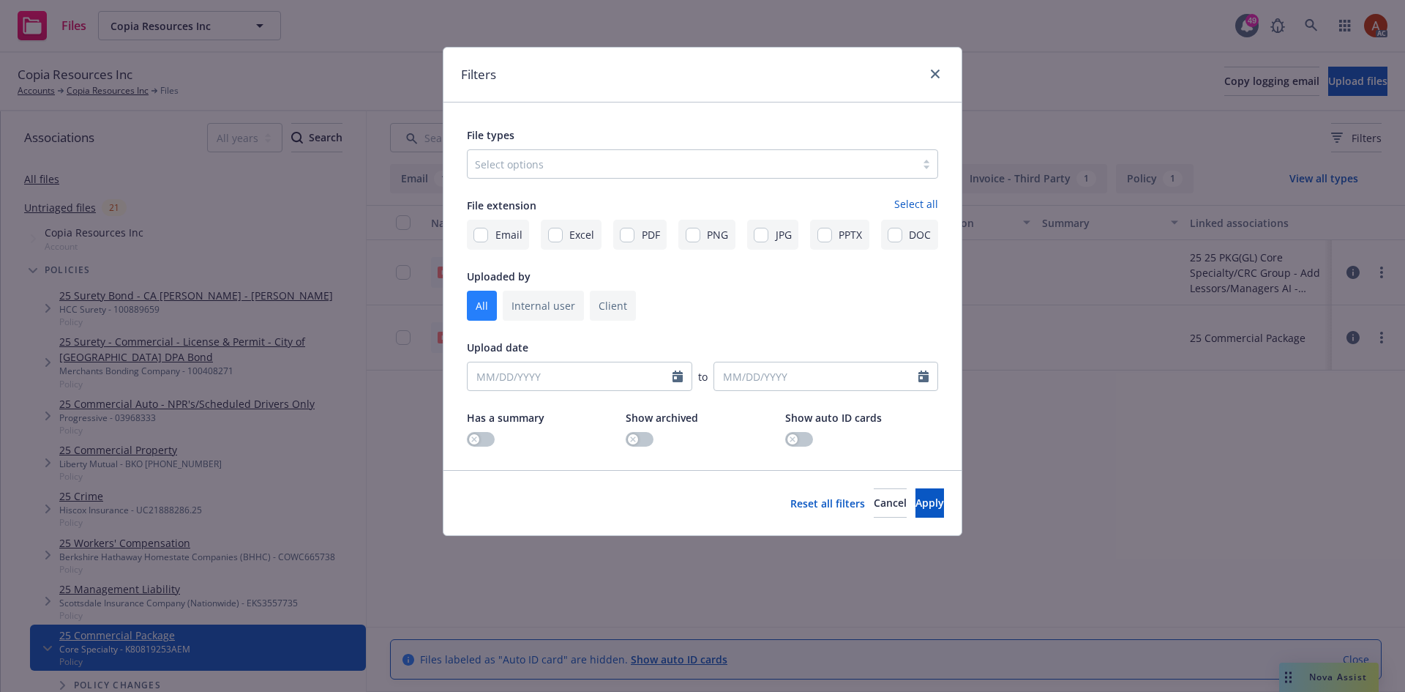
click at [655, 163] on div at bounding box center [691, 164] width 433 height 18
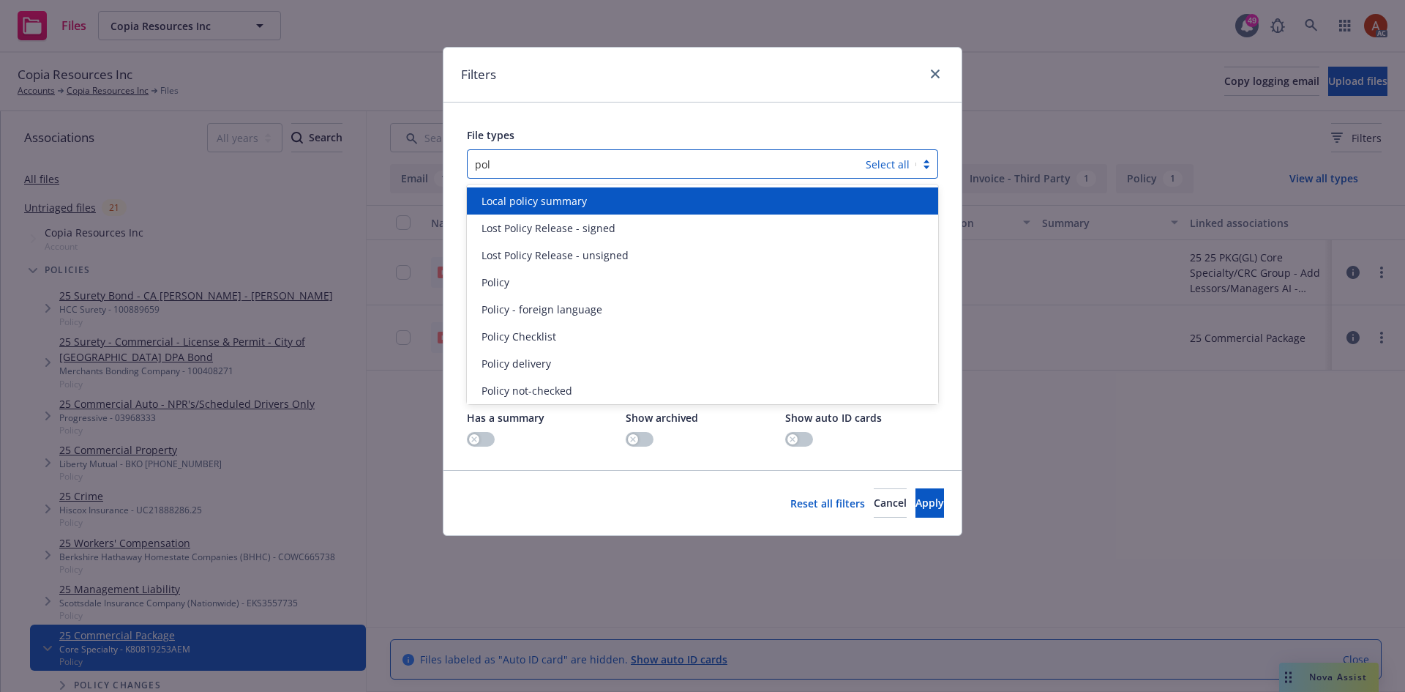
type input "poli"
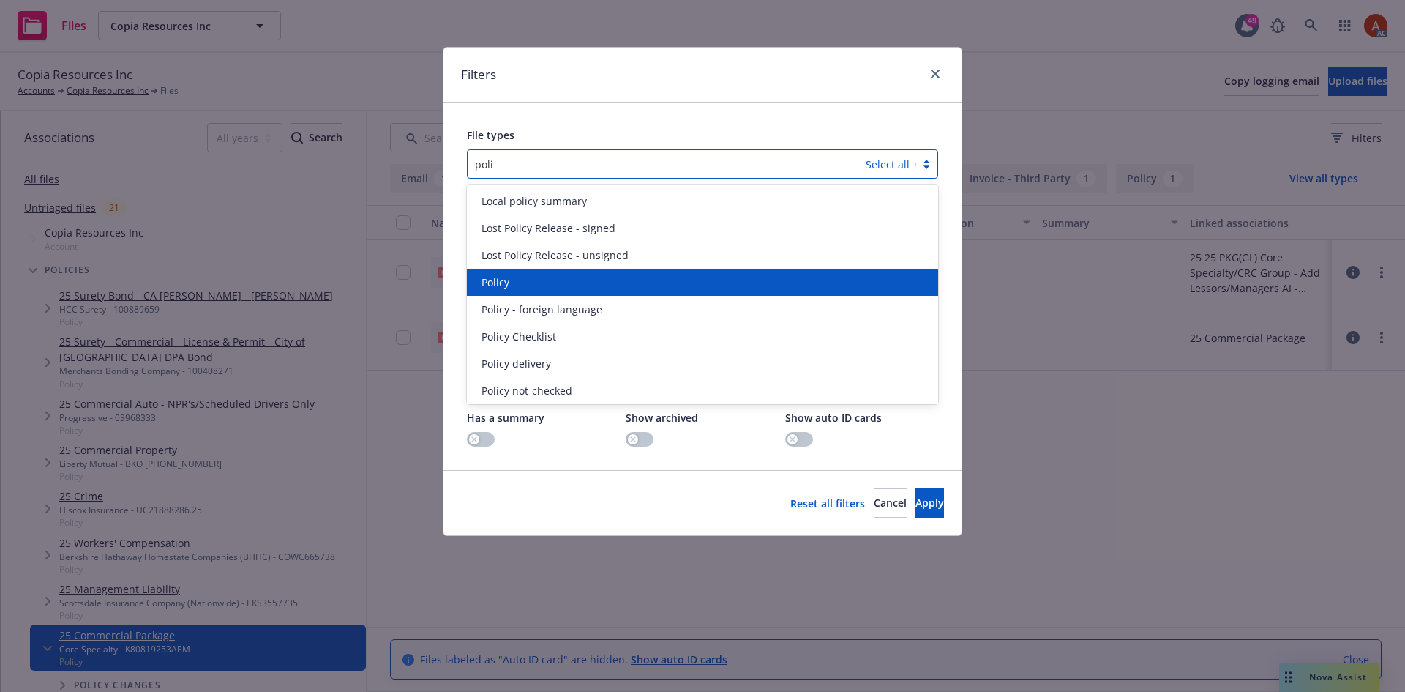
click at [519, 288] on div "Policy" at bounding box center [703, 282] width 454 height 15
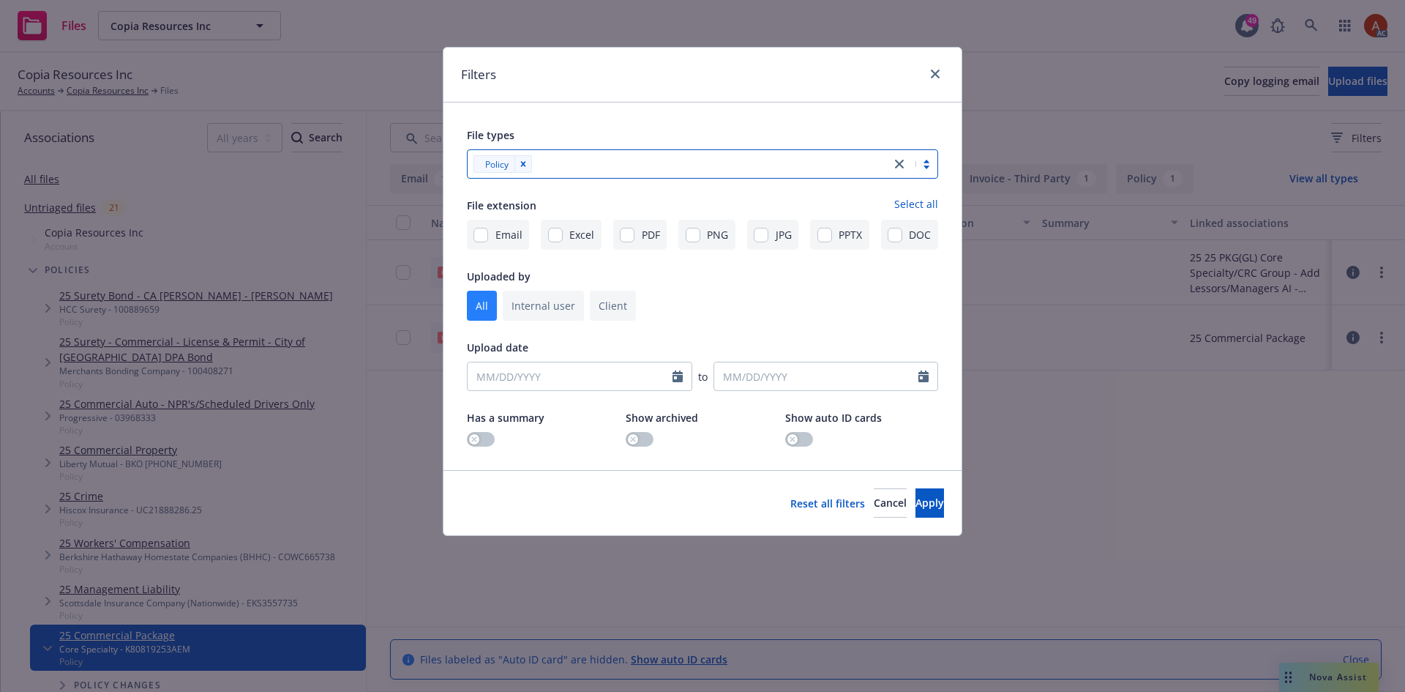
click at [617, 168] on div at bounding box center [710, 164] width 347 height 18
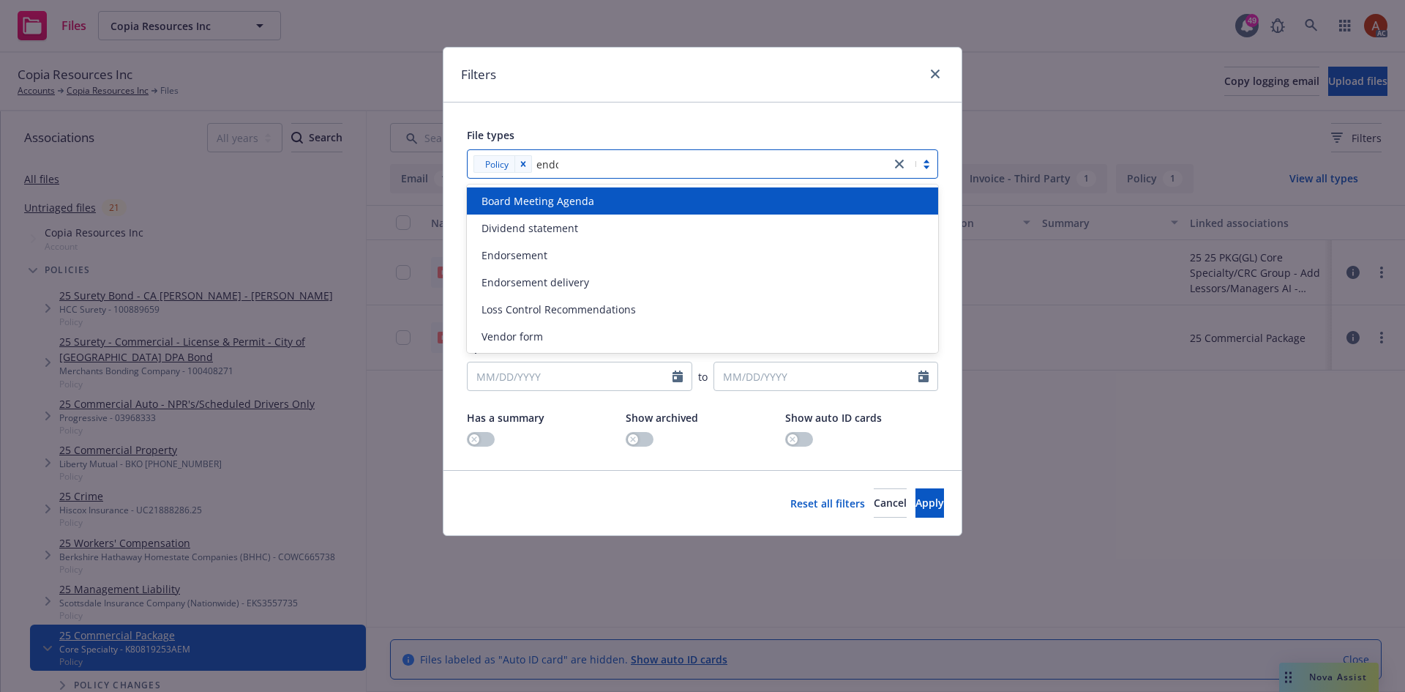
type input "endor"
click at [534, 203] on span "Endorsement" at bounding box center [515, 200] width 66 height 15
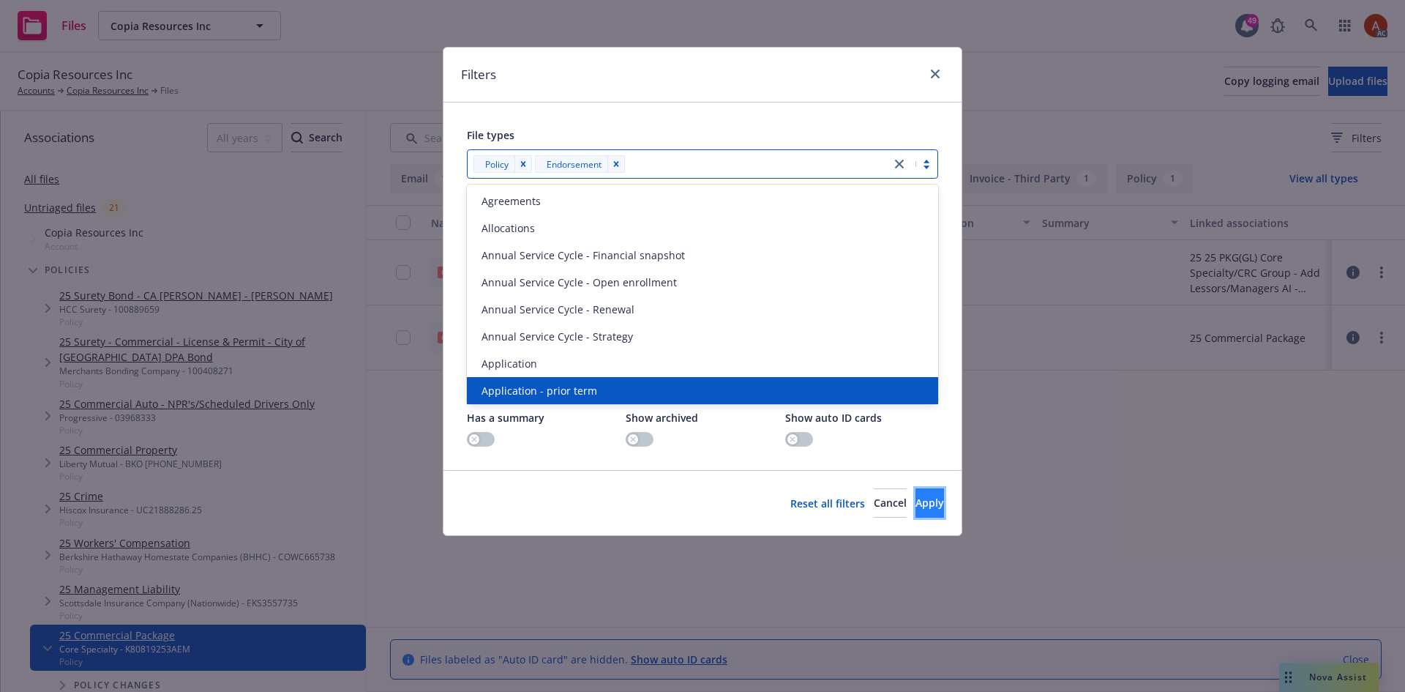
click at [916, 507] on span "Apply" at bounding box center [930, 503] width 29 height 14
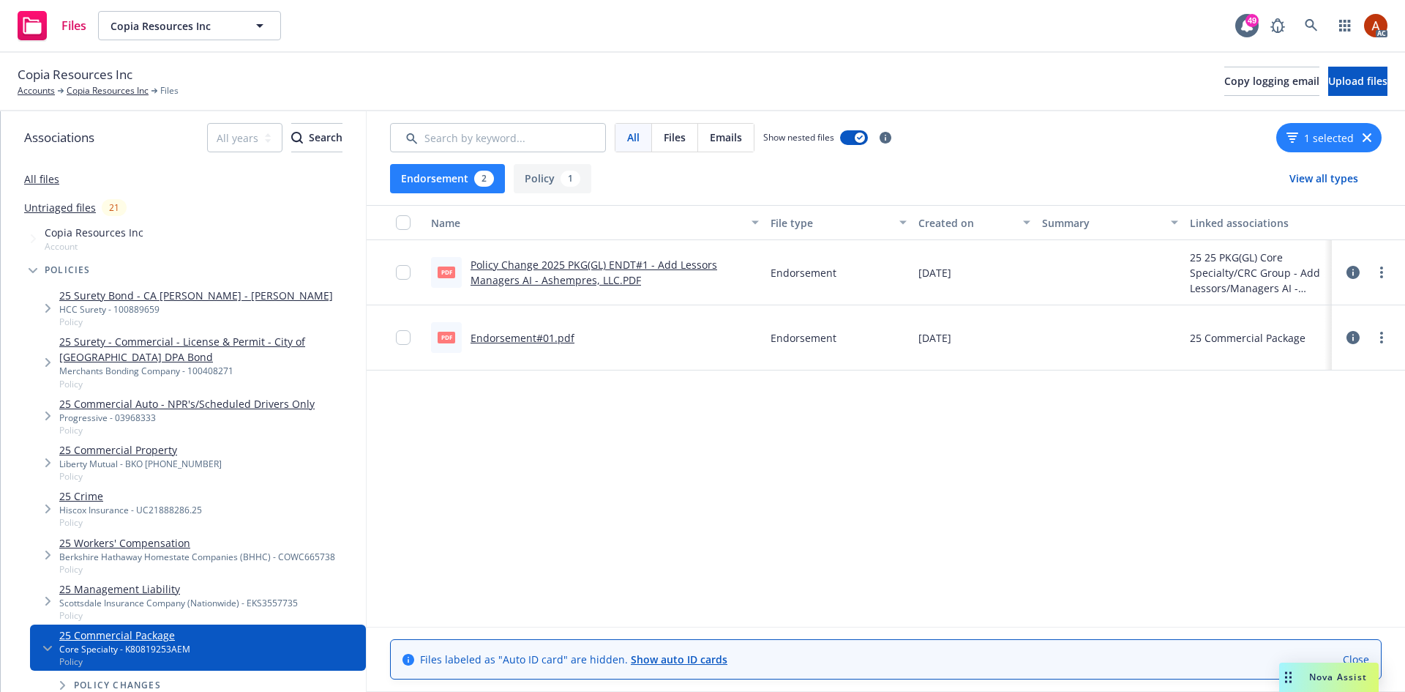
click at [568, 269] on link "Policy Change 2025 PKG(GL) ENDT#1 - Add Lessors Managers AI - Ashempres, LLC.PDF" at bounding box center [594, 272] width 247 height 29
click at [514, 341] on link "Endorsement#01.pdf" at bounding box center [523, 338] width 104 height 14
click at [558, 184] on button "Policy 1" at bounding box center [553, 178] width 78 height 29
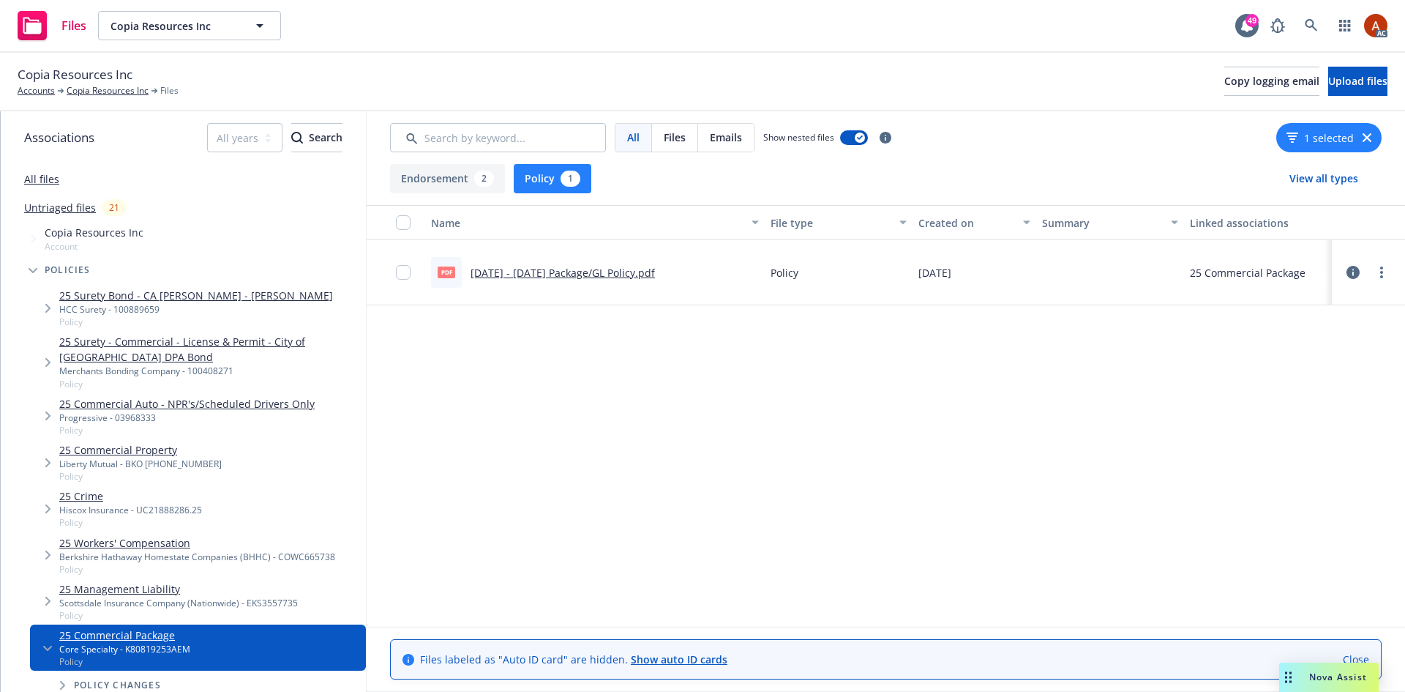
click at [523, 277] on link "[DATE] - [DATE] Package/GL Policy.pdf" at bounding box center [563, 273] width 184 height 14
